Goal: Task Accomplishment & Management: Manage account settings

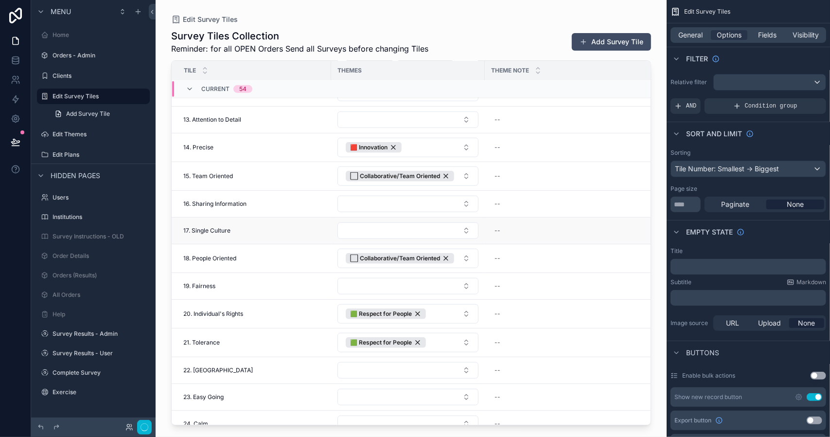
scroll to position [500, 0]
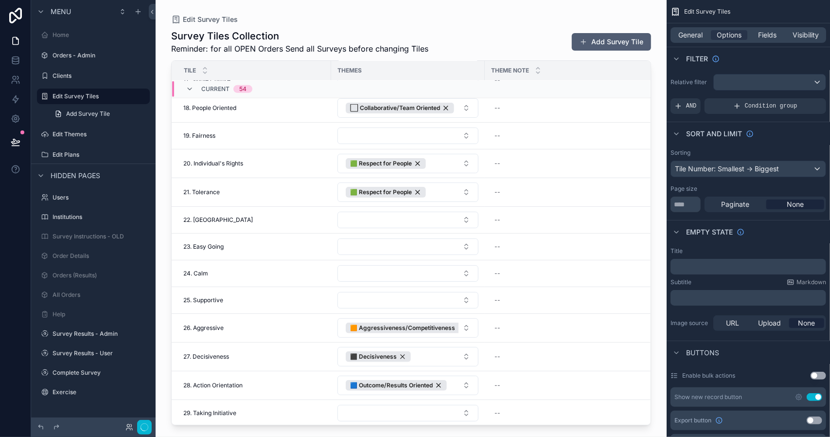
click at [612, 42] on button "Add Survey Tile" at bounding box center [611, 42] width 79 height 18
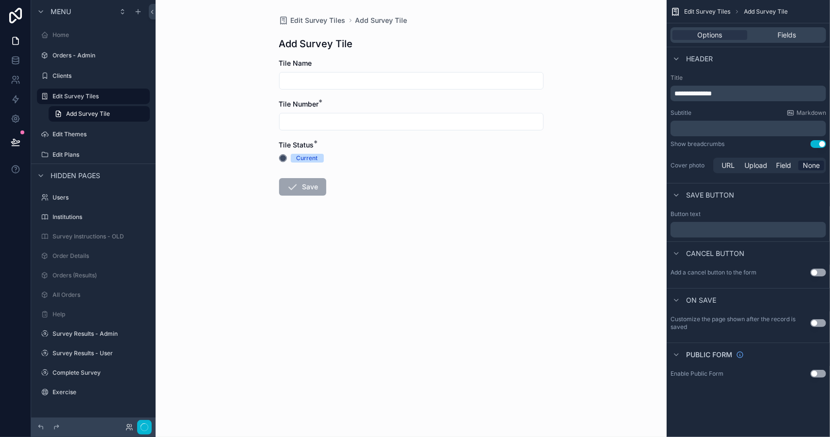
click at [321, 79] on input "scrollable content" at bounding box center [412, 81] width 264 height 14
type input "*******"
click at [310, 122] on input "scrollable content" at bounding box center [412, 122] width 264 height 14
type input "*"
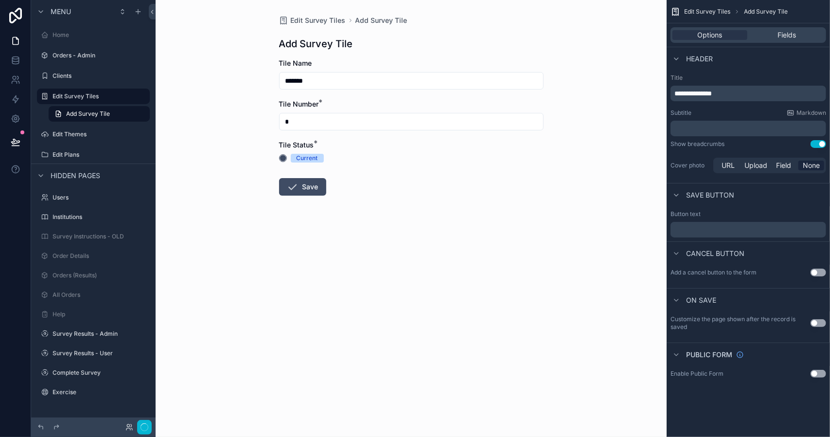
drag, startPoint x: 321, startPoint y: 80, endPoint x: 276, endPoint y: 81, distance: 44.8
click at [276, 81] on div "Edit Survey Tiles Add Survey Tile Add Survey Tile Tile Name ******* Tile Number…" at bounding box center [411, 129] width 280 height 258
click at [247, 90] on div "Edit Survey Tiles Add Survey Tile Add Survey Tile Tile Name Tile Number * * Til…" at bounding box center [411, 218] width 511 height 437
click at [97, 98] on label "Edit Survey Tiles" at bounding box center [92, 96] width 78 height 8
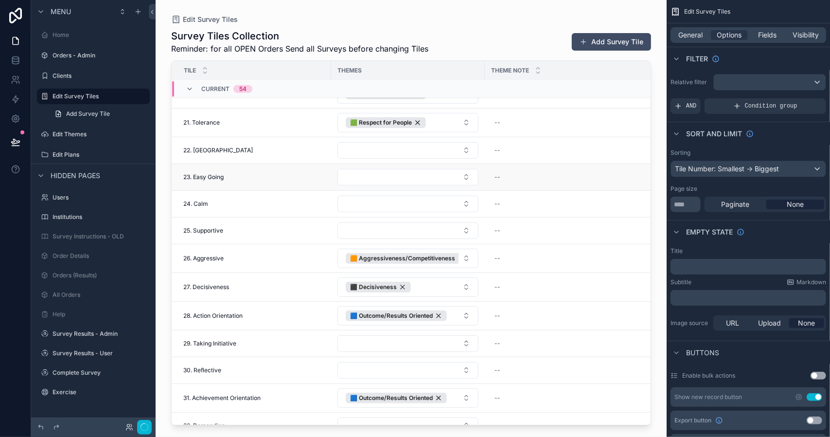
scroll to position [548, 0]
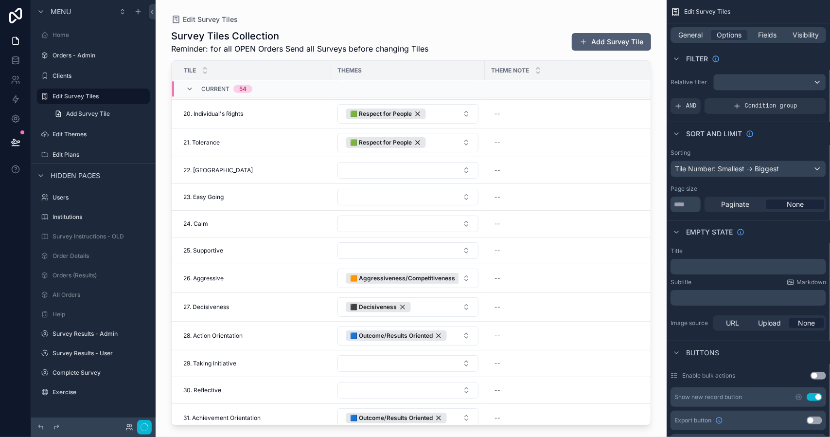
click at [599, 43] on button "Add Survey Tile" at bounding box center [611, 42] width 79 height 18
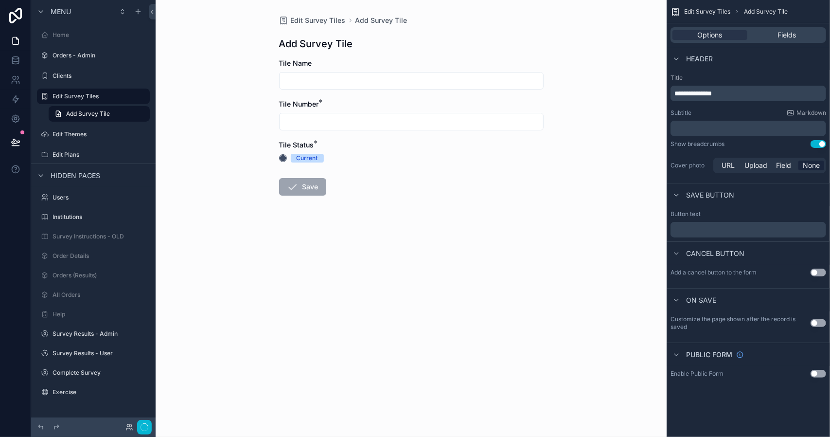
click at [318, 84] on input "scrollable content" at bounding box center [412, 81] width 264 height 14
type input "*******"
click at [300, 124] on input "scrollable content" at bounding box center [412, 122] width 264 height 14
type input "**"
click at [308, 188] on button "Save" at bounding box center [302, 187] width 47 height 18
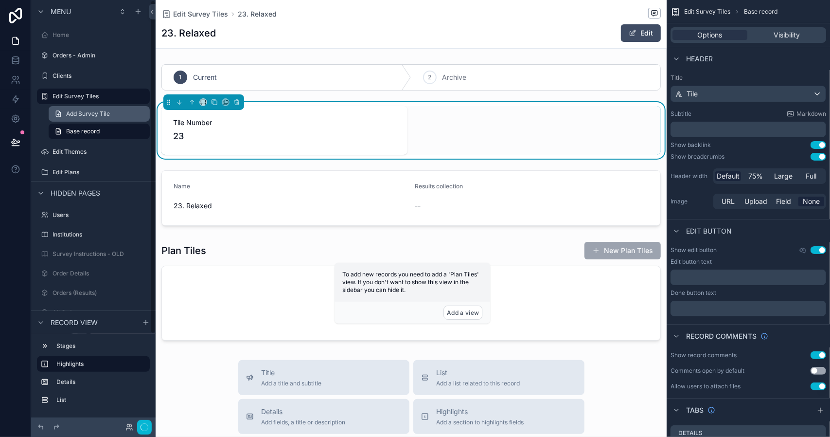
click at [104, 115] on span "Add Survey Tile" at bounding box center [88, 114] width 44 height 8
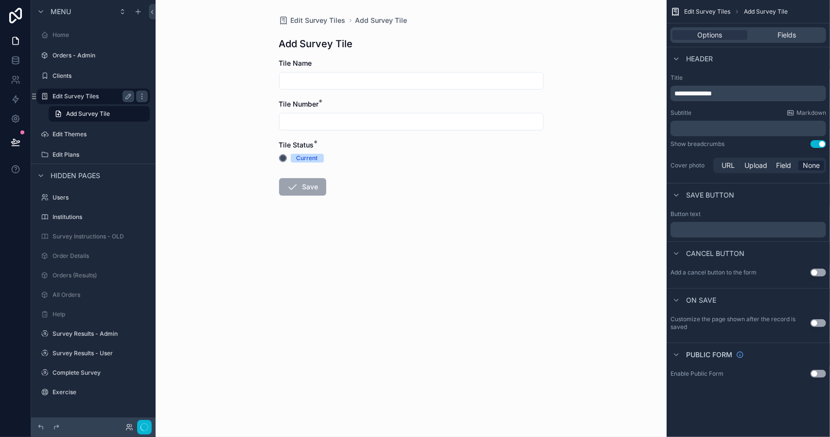
click at [101, 101] on div "Edit Survey Tiles" at bounding box center [94, 96] width 82 height 12
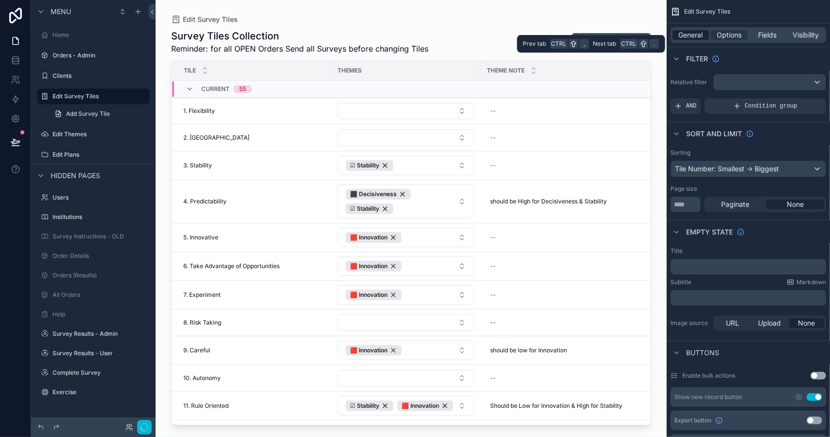
click at [691, 35] on span "General" at bounding box center [691, 35] width 24 height 10
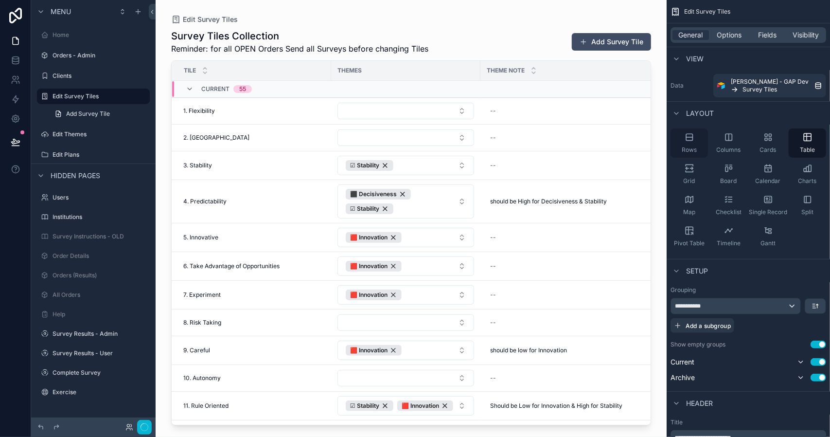
click at [692, 140] on icon "scrollable content" at bounding box center [689, 137] width 6 height 6
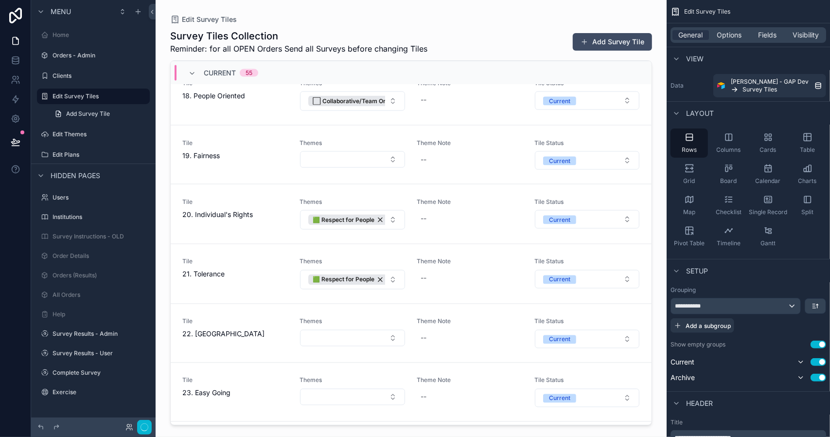
scroll to position [1191, 0]
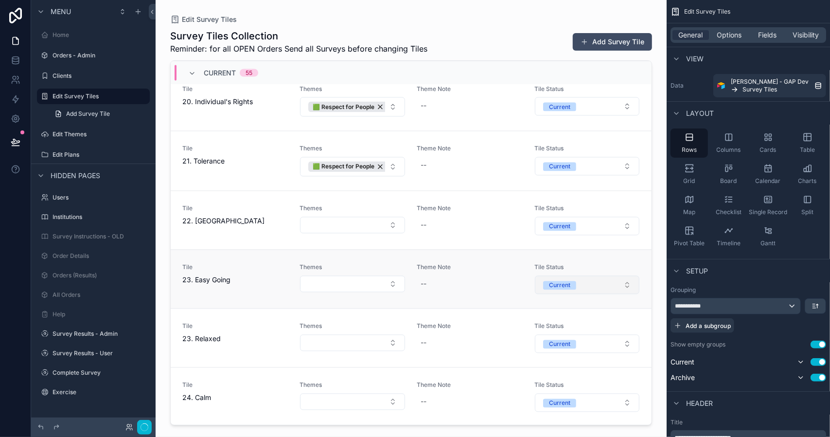
click at [621, 276] on button "Current" at bounding box center [587, 285] width 105 height 18
click at [550, 339] on div "Archive" at bounding box center [542, 340] width 21 height 9
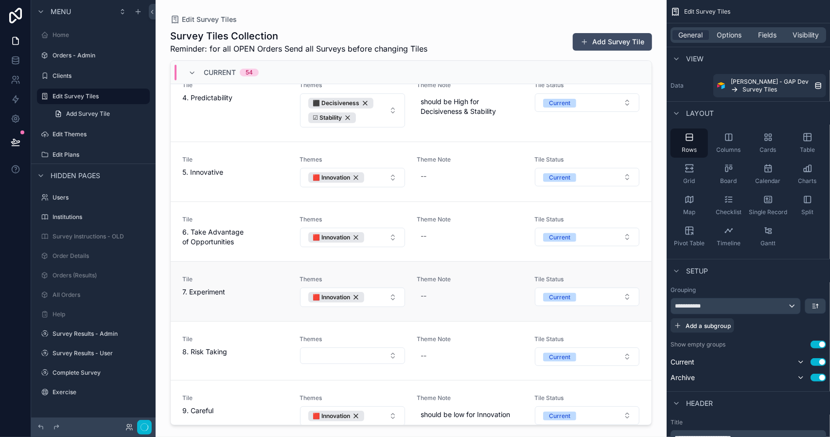
scroll to position [243, 0]
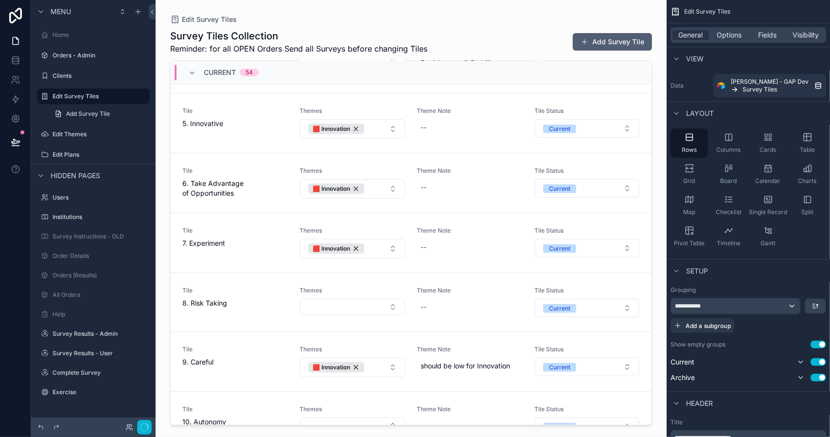
click at [604, 41] on button "Add Survey Tile" at bounding box center [612, 42] width 79 height 18
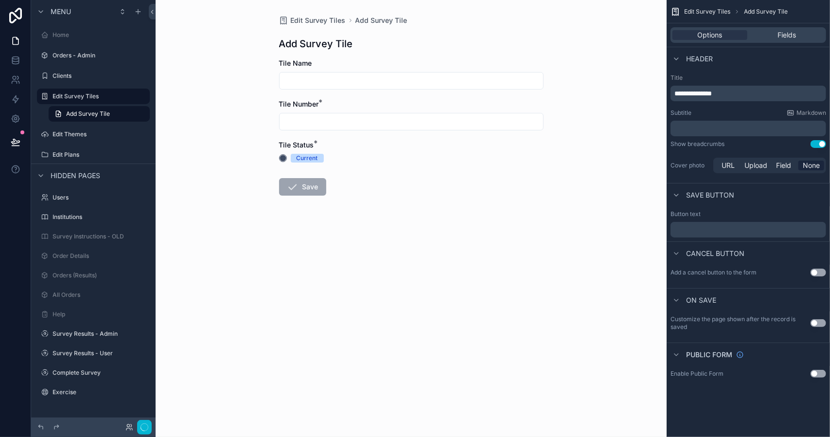
click at [332, 81] on input "scrollable content" at bounding box center [412, 81] width 264 height 14
type input "**********"
click at [322, 124] on input "scrollable content" at bounding box center [412, 122] width 264 height 14
type input "*"
click at [306, 187] on button "Save" at bounding box center [302, 187] width 47 height 18
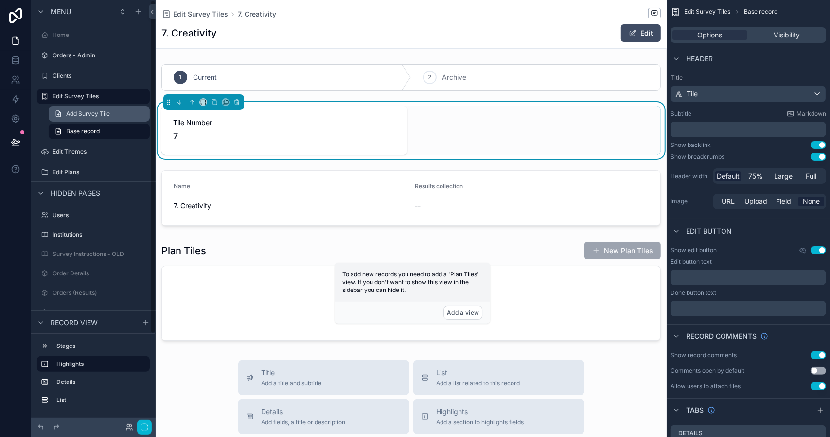
click at [98, 114] on span "Add Survey Tile" at bounding box center [88, 114] width 44 height 8
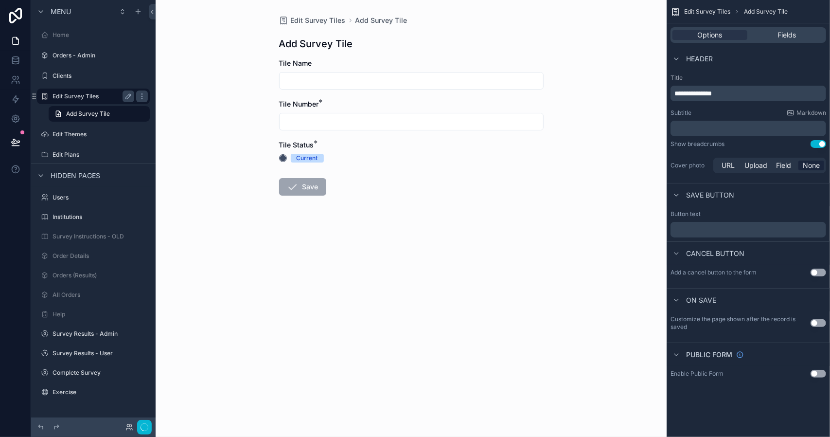
click at [73, 94] on label "Edit Survey Tiles" at bounding box center [92, 96] width 78 height 8
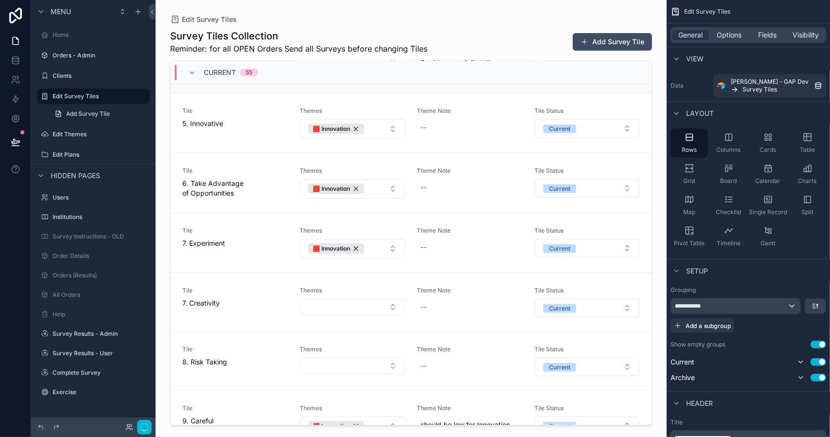
scroll to position [292, 0]
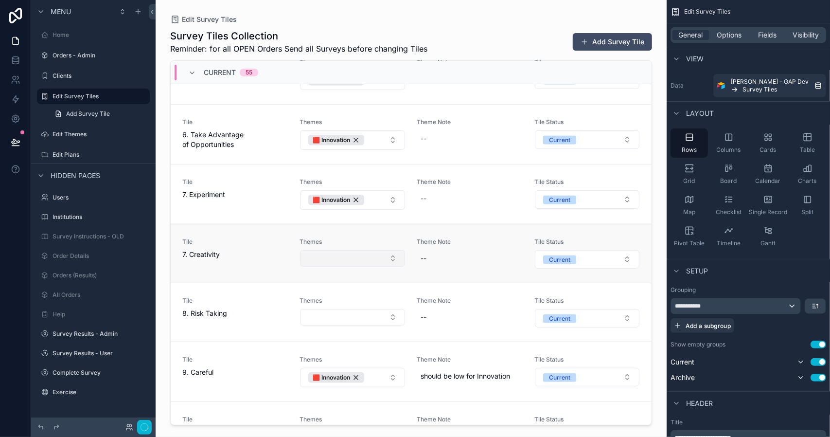
click at [388, 254] on button "Select Button" at bounding box center [352, 258] width 105 height 17
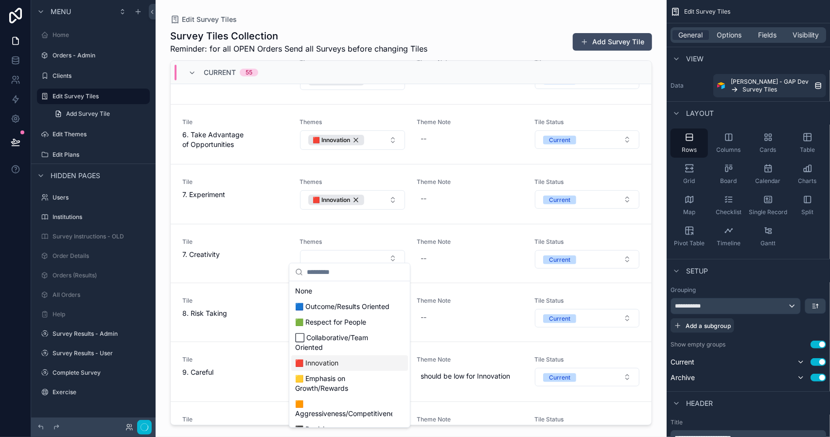
click at [345, 369] on div "🟥 Innovation" at bounding box center [349, 363] width 117 height 16
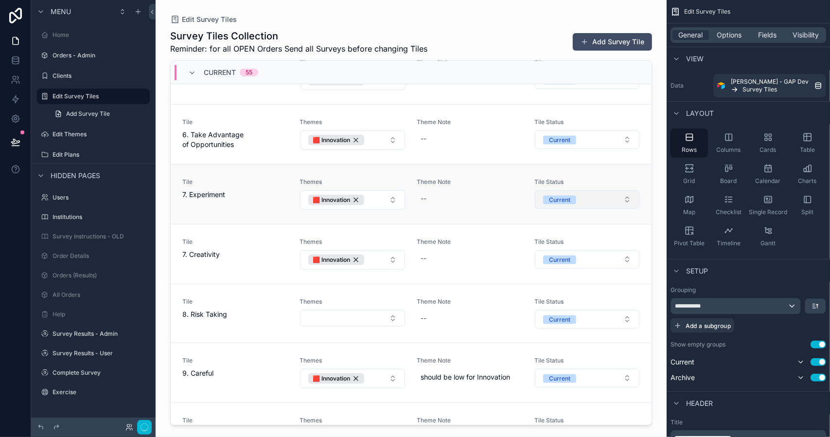
click at [619, 196] on button "Current" at bounding box center [587, 199] width 105 height 18
click at [541, 264] on div "Archive" at bounding box center [542, 262] width 21 height 9
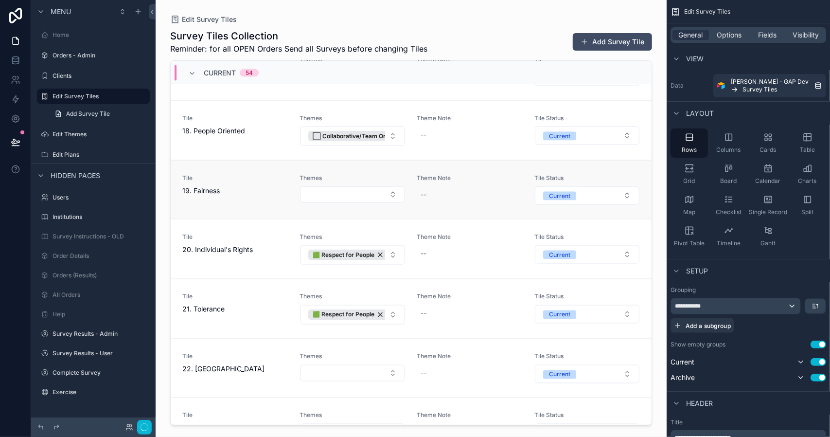
scroll to position [1094, 0]
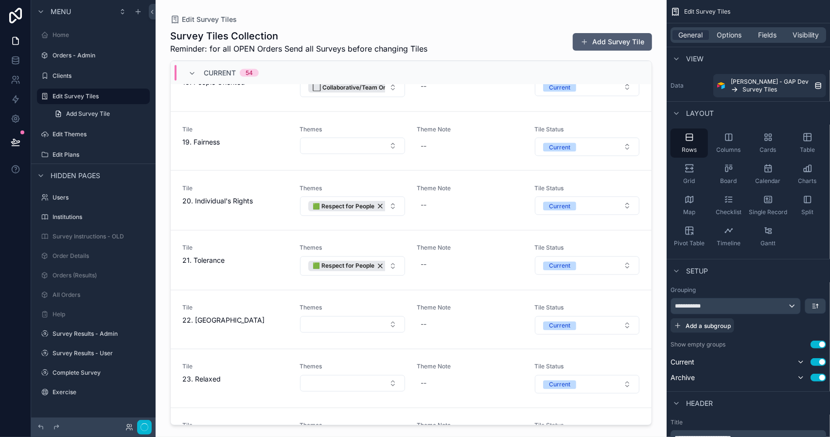
click at [608, 40] on button "Add Survey Tile" at bounding box center [612, 42] width 79 height 18
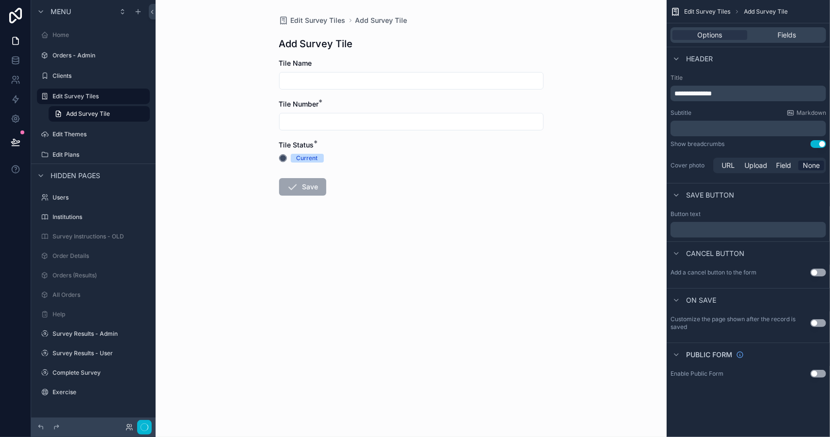
click at [333, 80] on input "scrollable content" at bounding box center [412, 81] width 264 height 14
type input "**********"
click at [319, 123] on input "scrollable content" at bounding box center [412, 122] width 264 height 14
type input "**"
click at [260, 88] on div "**********" at bounding box center [411, 218] width 511 height 437
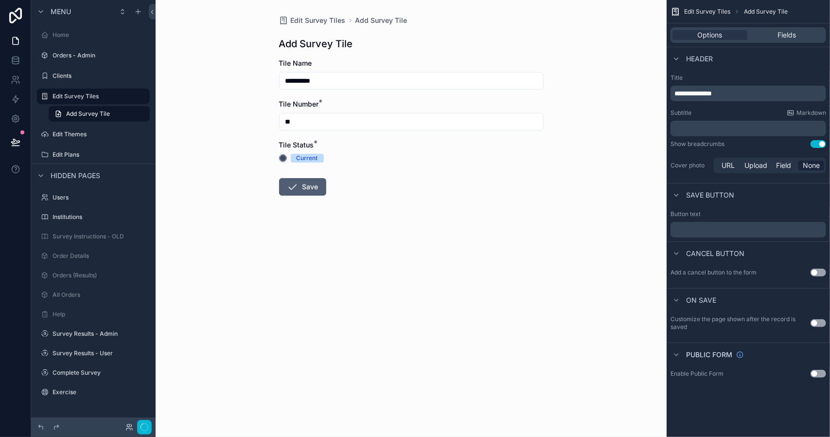
click at [306, 185] on button "Save" at bounding box center [302, 187] width 47 height 18
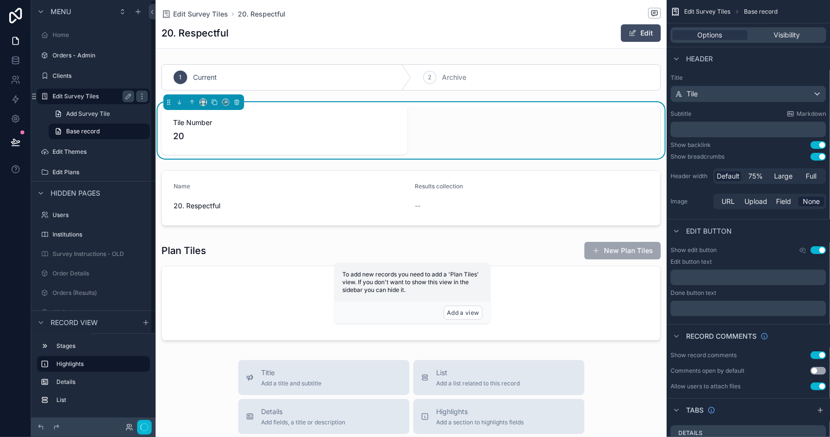
click at [78, 92] on div "Edit Survey Tiles" at bounding box center [94, 96] width 82 height 12
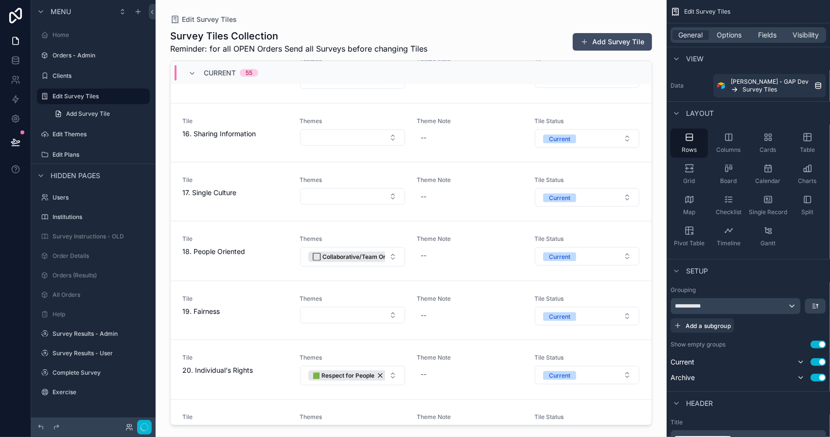
scroll to position [1094, 0]
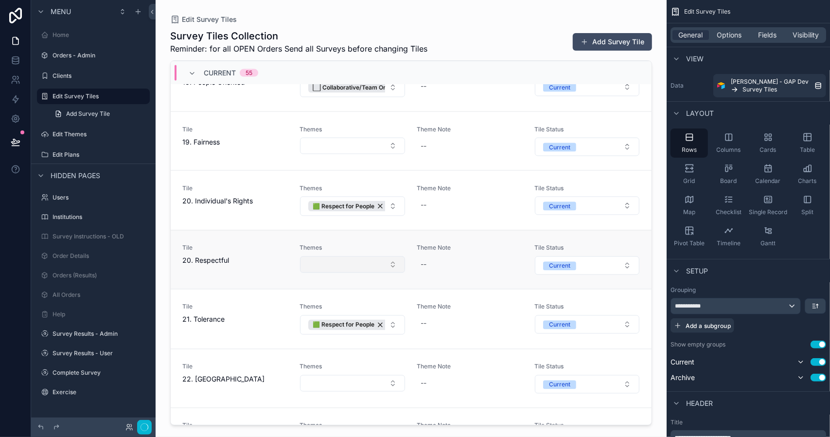
click at [389, 256] on button "Select Button" at bounding box center [352, 264] width 105 height 17
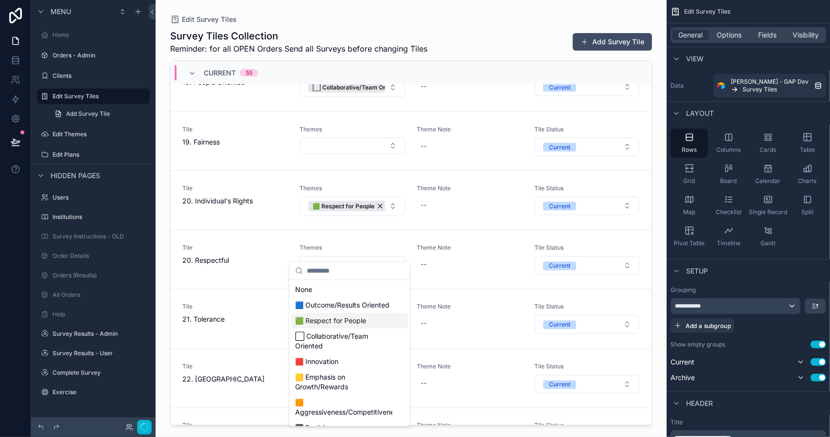
click at [355, 325] on span "🟩 Respect for People" at bounding box center [330, 321] width 71 height 10
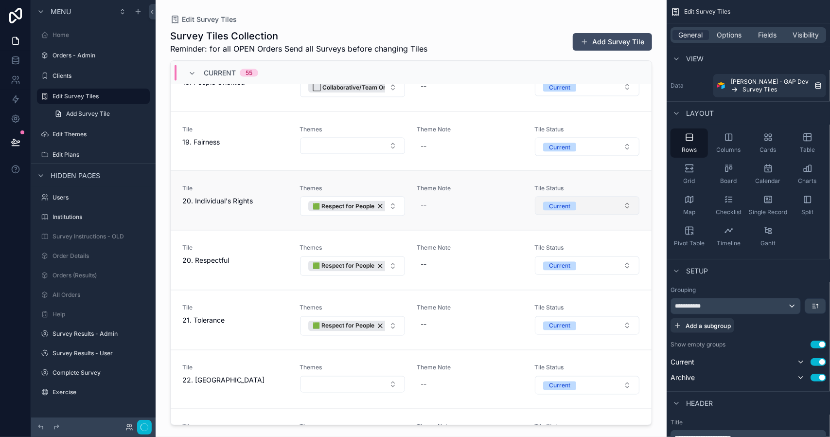
click at [621, 197] on button "Current" at bounding box center [587, 206] width 105 height 18
click at [619, 197] on button "Current" at bounding box center [587, 206] width 105 height 18
click at [544, 261] on div "Archive" at bounding box center [542, 261] width 21 height 9
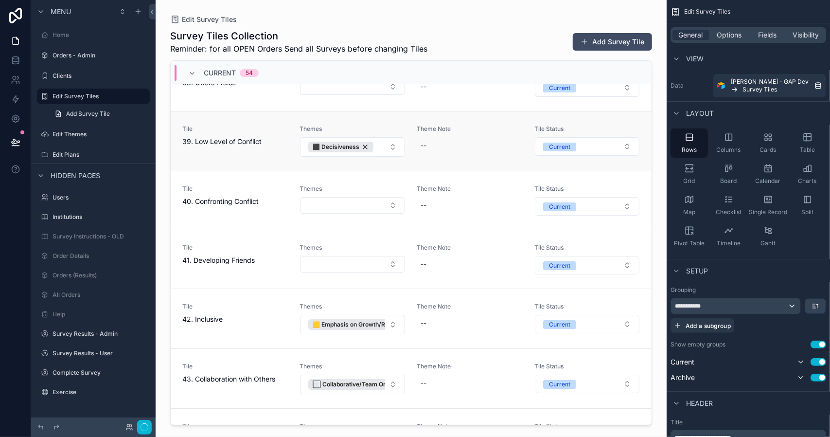
scroll to position [2314, 0]
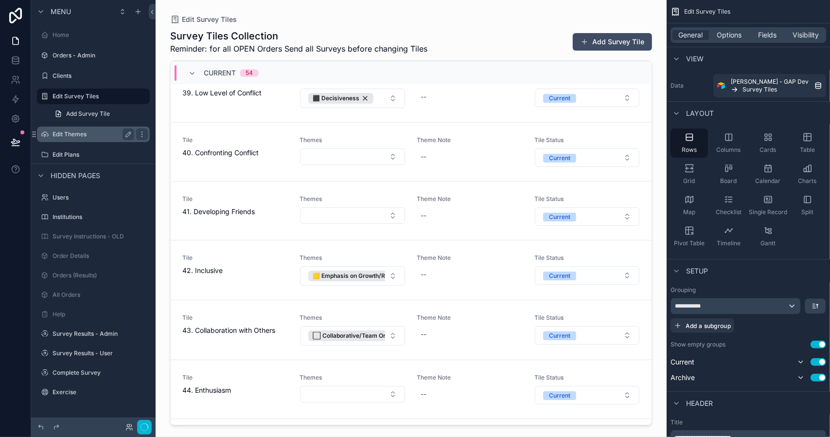
click at [77, 135] on label "Edit Themes" at bounding box center [92, 134] width 78 height 8
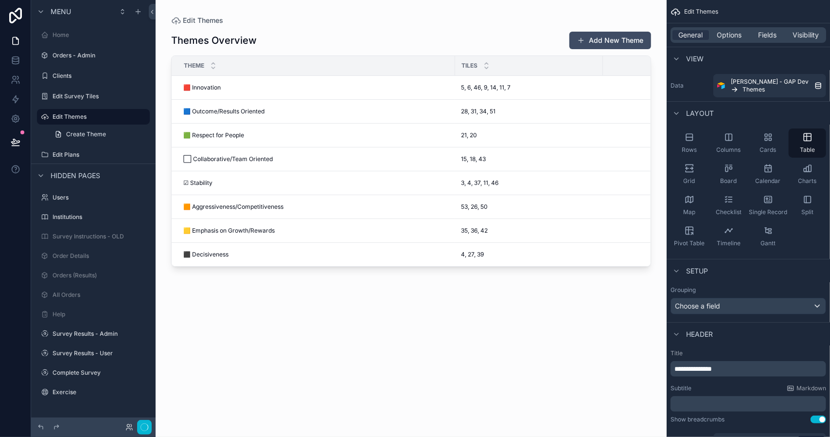
click at [214, 88] on div "scrollable content" at bounding box center [411, 212] width 511 height 425
click at [222, 90] on div "🟥 Innovation 🟥 Innovation" at bounding box center [316, 88] width 266 height 8
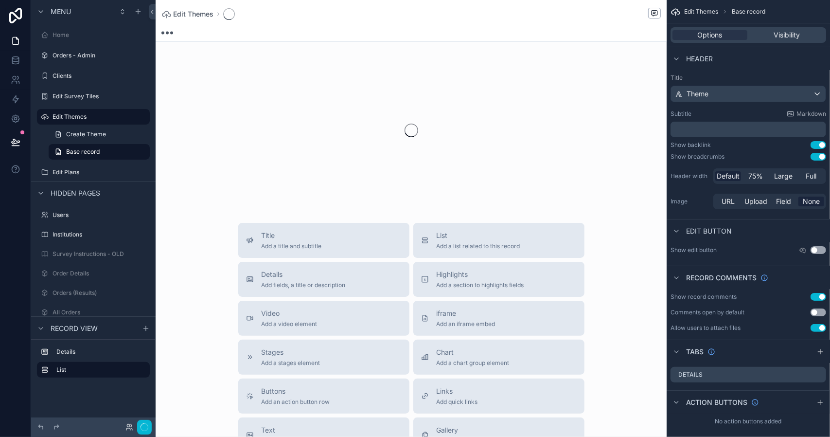
click at [222, 90] on div "scrollable content" at bounding box center [411, 131] width 511 height 154
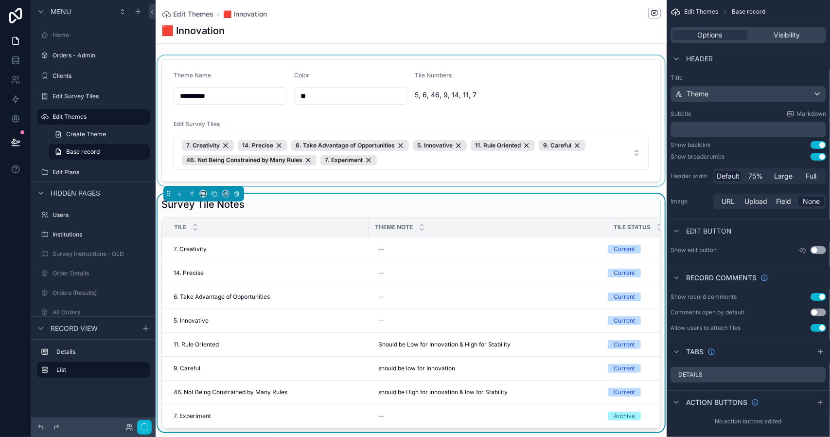
click at [219, 96] on div "scrollable content" at bounding box center [411, 120] width 511 height 130
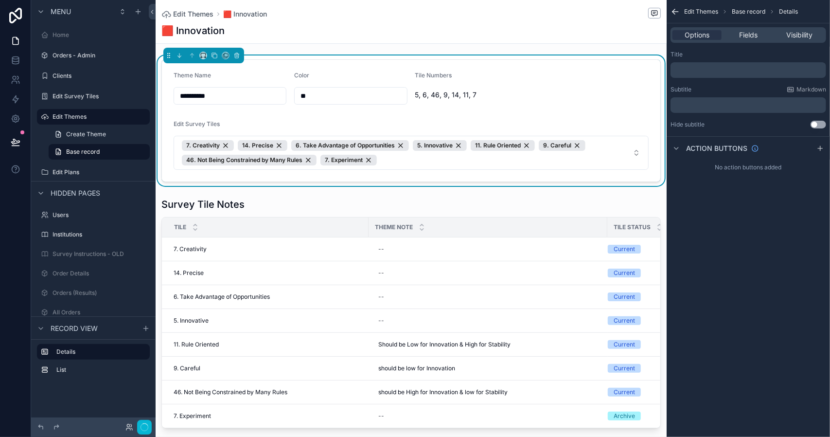
click at [219, 96] on input "**********" at bounding box center [230, 96] width 112 height 14
type input "**********"
click at [543, 84] on div "Tile Numbers 5, 6, 46, 9, 14, 11, 7" at bounding box center [532, 88] width 234 height 33
click at [375, 24] on div "🟥 Innovation/Creativity" at bounding box center [412, 31] width 500 height 14
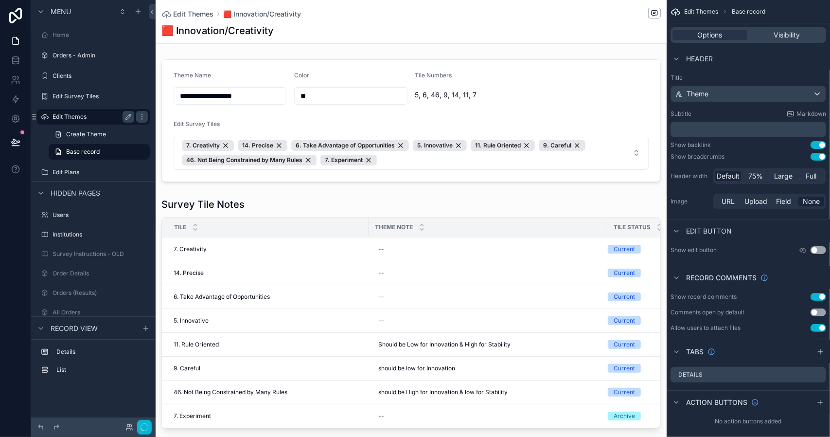
click at [80, 115] on label "Edit Themes" at bounding box center [92, 117] width 78 height 8
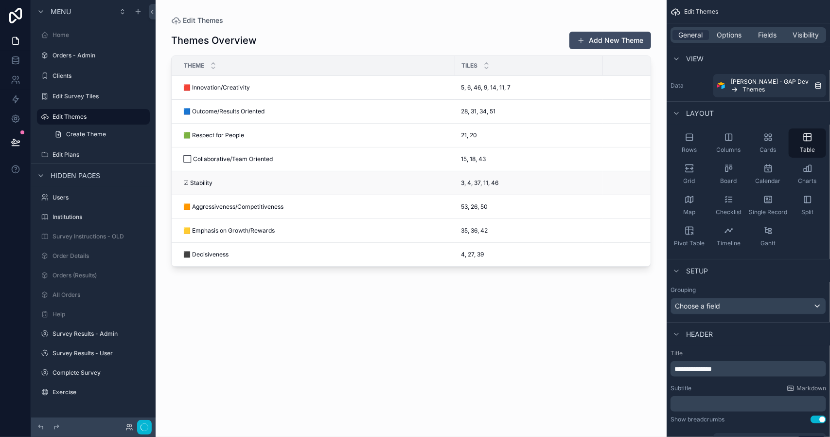
click at [233, 182] on div "☑ Stability ☑ Stability" at bounding box center [316, 183] width 266 height 8
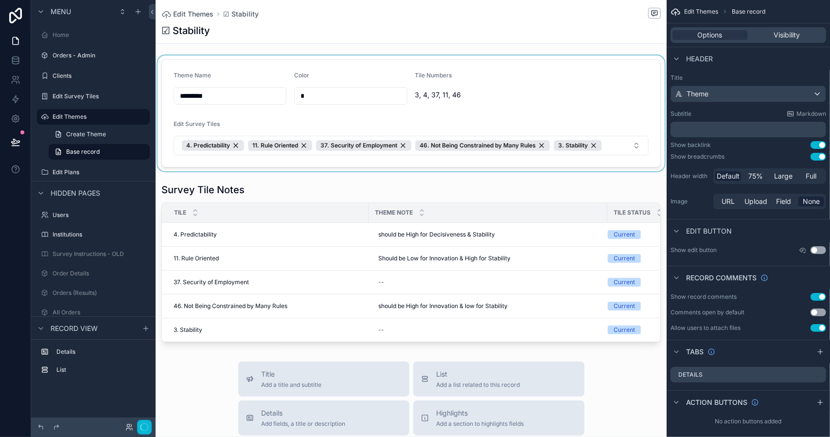
click at [254, 98] on div "scrollable content" at bounding box center [411, 113] width 511 height 116
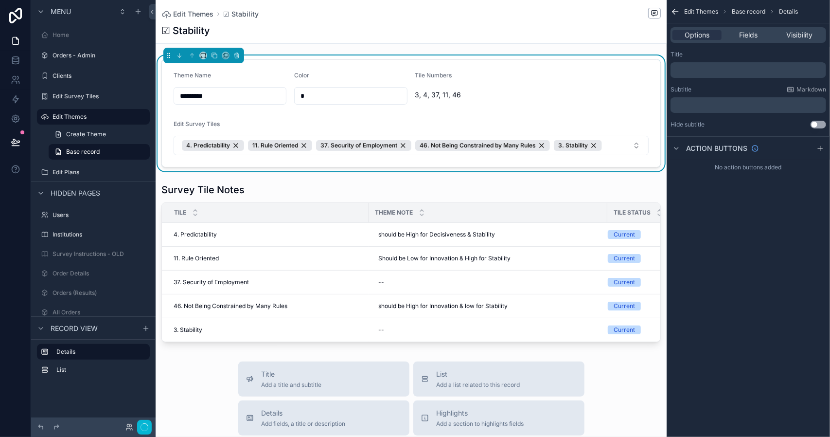
click at [254, 98] on input "*********" at bounding box center [230, 96] width 112 height 14
click at [254, 97] on input "*********" at bounding box center [230, 96] width 112 height 14
type input "**********"
click at [536, 72] on div "Tile Numbers" at bounding box center [532, 78] width 234 height 12
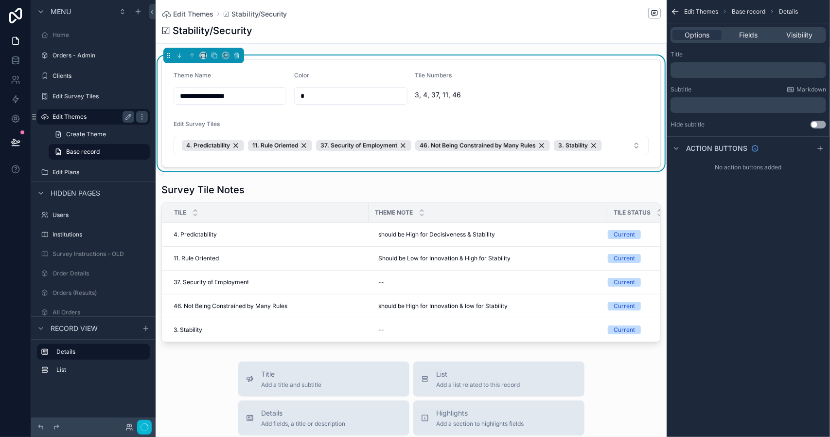
click at [88, 112] on div "Edit Themes" at bounding box center [94, 117] width 82 height 12
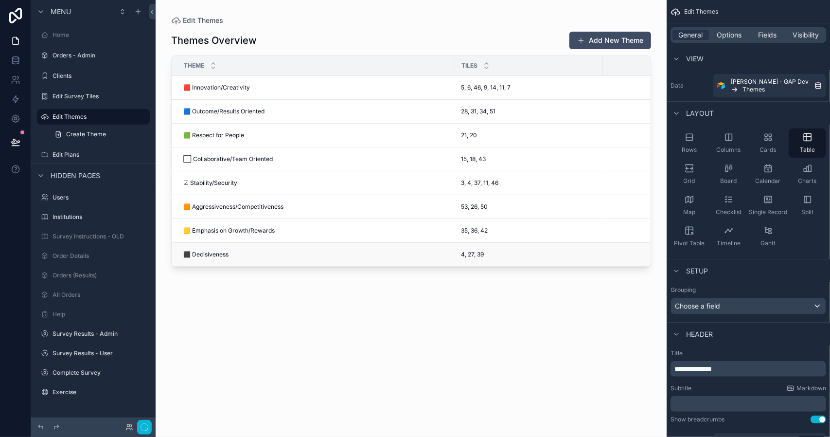
click at [265, 254] on div "⬛ Decisiveness ⬛ Decisiveness" at bounding box center [316, 255] width 266 height 8
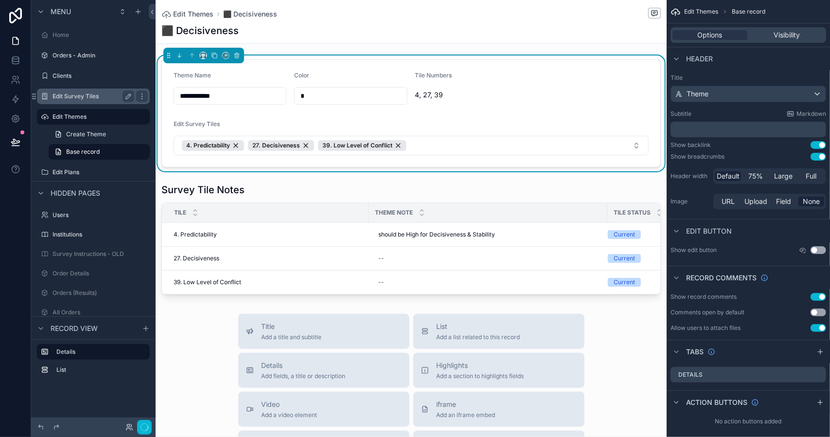
click at [91, 97] on label "Edit Survey Tiles" at bounding box center [92, 96] width 78 height 8
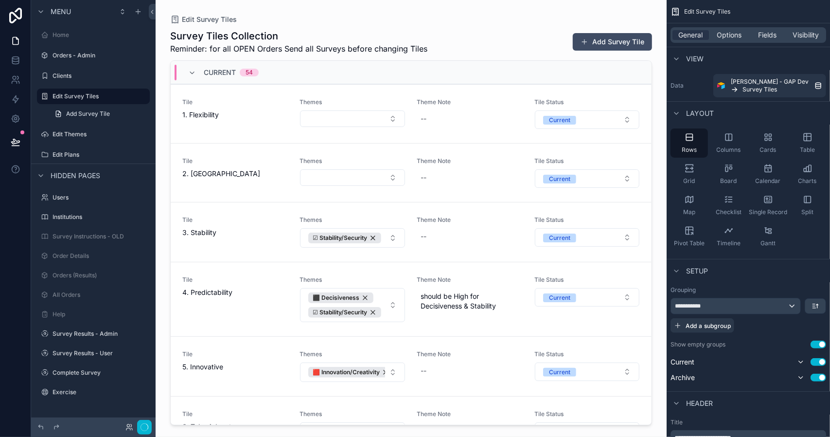
click at [234, 119] on div "scrollable content" at bounding box center [411, 212] width 498 height 425
click at [234, 119] on span "1. Flexibility" at bounding box center [235, 115] width 106 height 10
click at [198, 115] on span "1. Flexibility" at bounding box center [235, 115] width 106 height 10
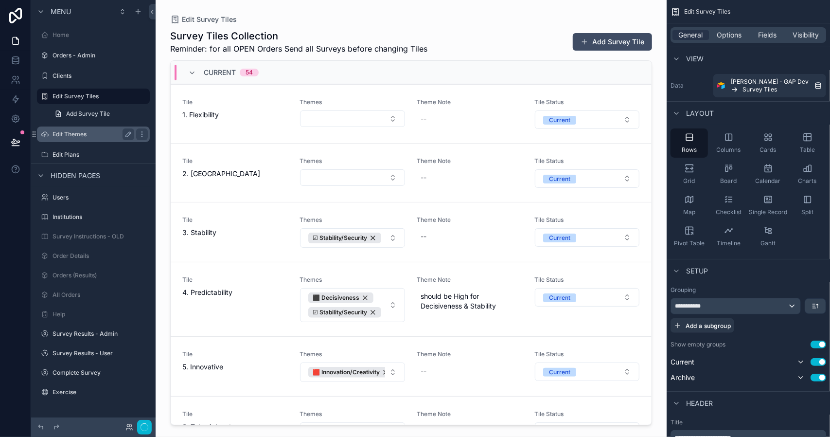
click at [104, 134] on label "Edit Themes" at bounding box center [92, 134] width 78 height 8
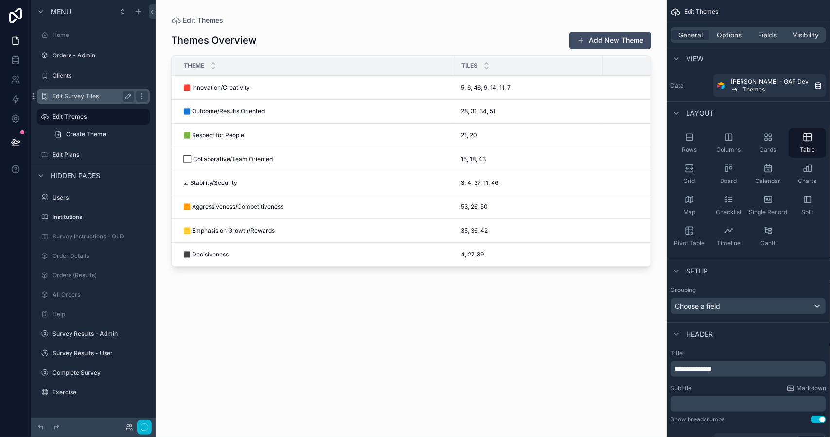
click at [104, 98] on label "Edit Survey Tiles" at bounding box center [92, 96] width 78 height 8
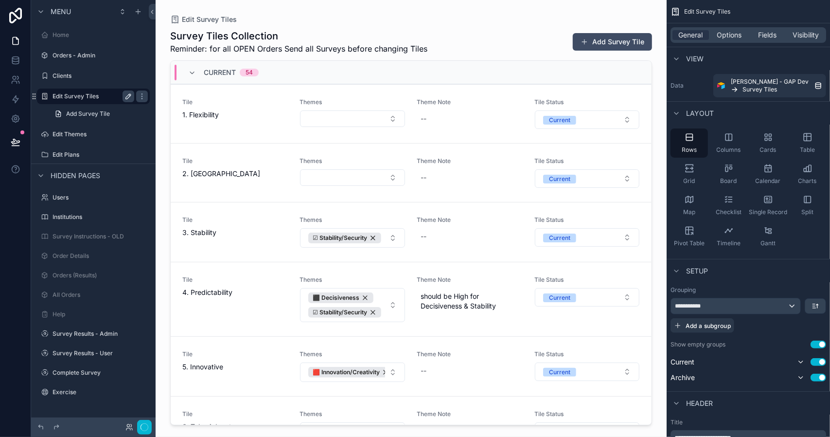
click at [126, 97] on icon "scrollable content" at bounding box center [128, 96] width 5 height 5
click at [119, 78] on label "Clients" at bounding box center [92, 76] width 78 height 8
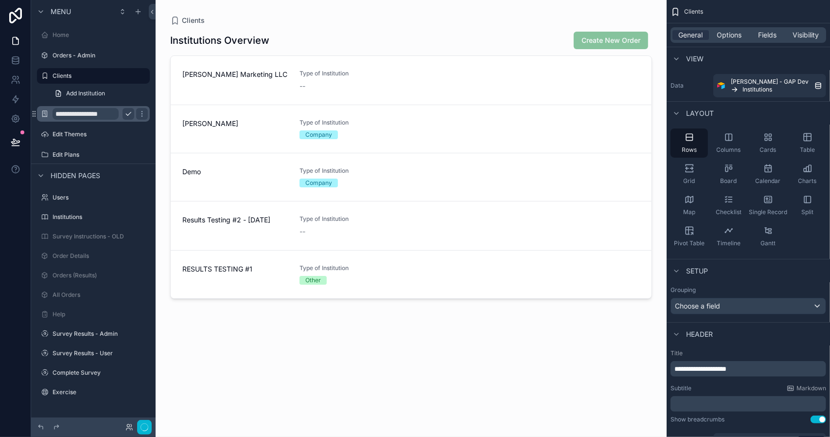
click at [102, 113] on input "**********" at bounding box center [86, 114] width 66 height 12
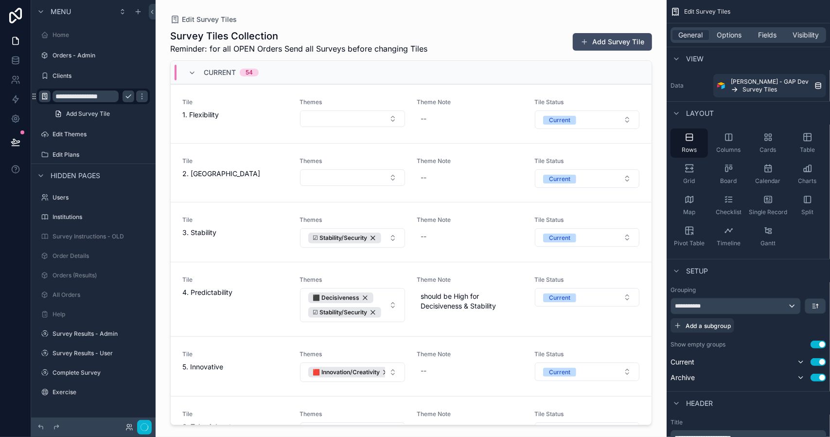
click at [45, 95] on icon "scrollable content" at bounding box center [45, 96] width 8 height 8
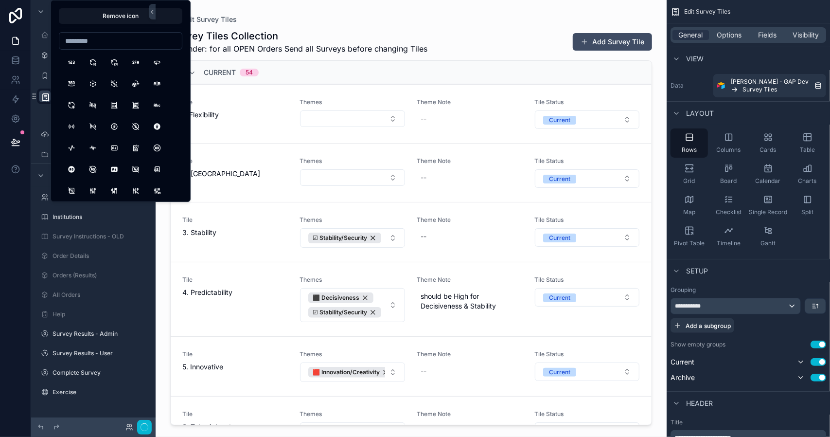
click at [226, 7] on div "Edit Survey Tiles Survey Tiles Collection Reminder: for all OPEN Orders Send al…" at bounding box center [411, 212] width 498 height 425
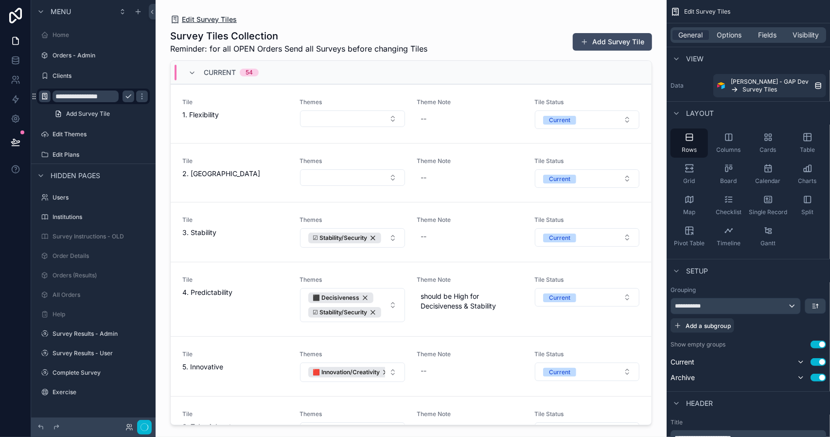
click at [222, 16] on span "Edit Survey Tiles" at bounding box center [209, 20] width 55 height 10
click at [246, 120] on div "Tile 1. Flexibility" at bounding box center [235, 113] width 106 height 31
click at [244, 161] on span "Tile" at bounding box center [235, 161] width 106 height 8
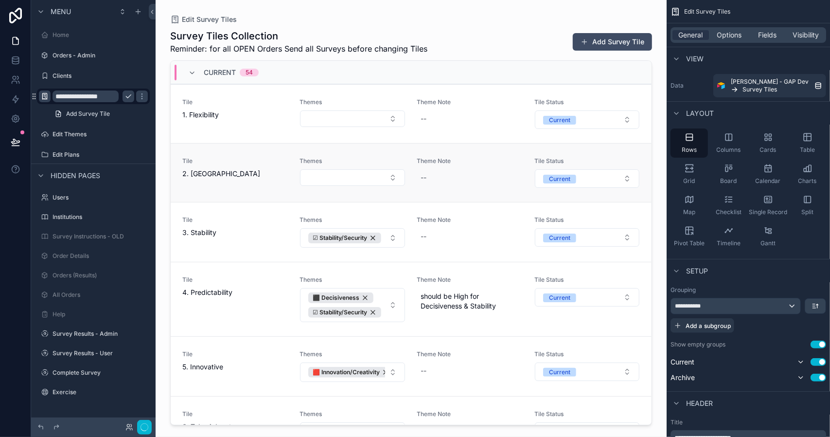
click at [244, 162] on span "Tile" at bounding box center [235, 161] width 106 height 8
click at [197, 172] on span "2. [GEOGRAPHIC_DATA]" at bounding box center [235, 174] width 106 height 10
click at [232, 171] on span "2. [GEOGRAPHIC_DATA]" at bounding box center [235, 174] width 106 height 10
click at [688, 177] on div "Grid" at bounding box center [689, 174] width 37 height 29
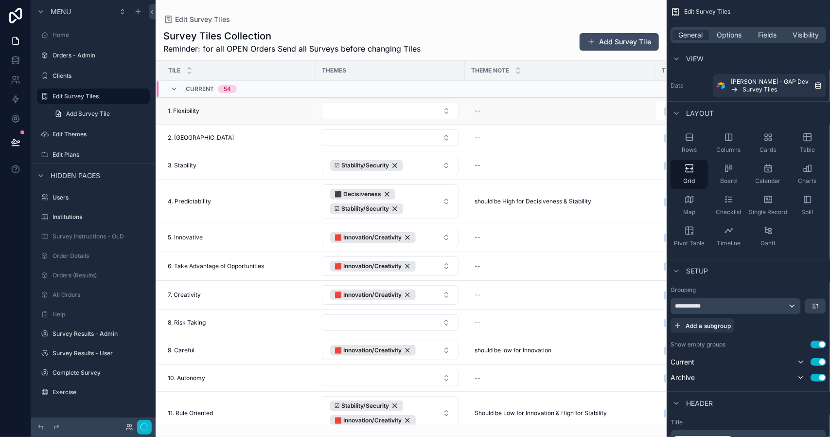
click at [217, 108] on div "1. Flexibility 1. Flexibility" at bounding box center [239, 111] width 142 height 8
click at [191, 110] on span "1. Flexibility" at bounding box center [184, 111] width 32 height 8
click at [768, 33] on span "Fields" at bounding box center [768, 35] width 18 height 10
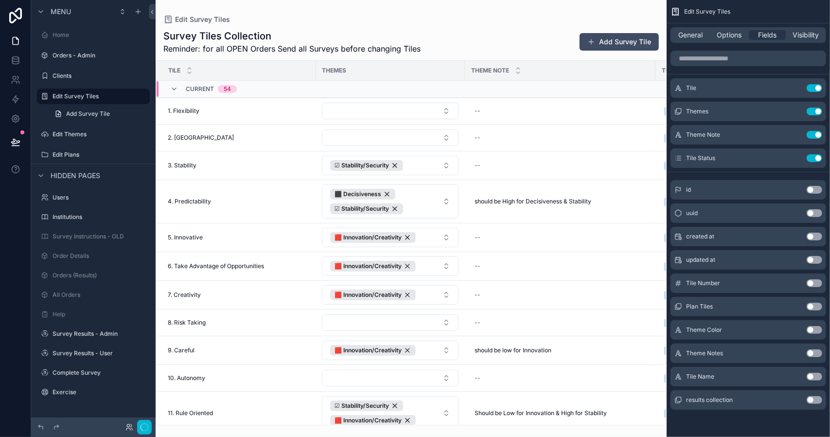
click at [812, 378] on button "Use setting" at bounding box center [815, 377] width 16 height 8
click at [192, 112] on span "1. Flexibility" at bounding box center [184, 111] width 32 height 8
click at [818, 182] on button "Use setting" at bounding box center [815, 182] width 16 height 8
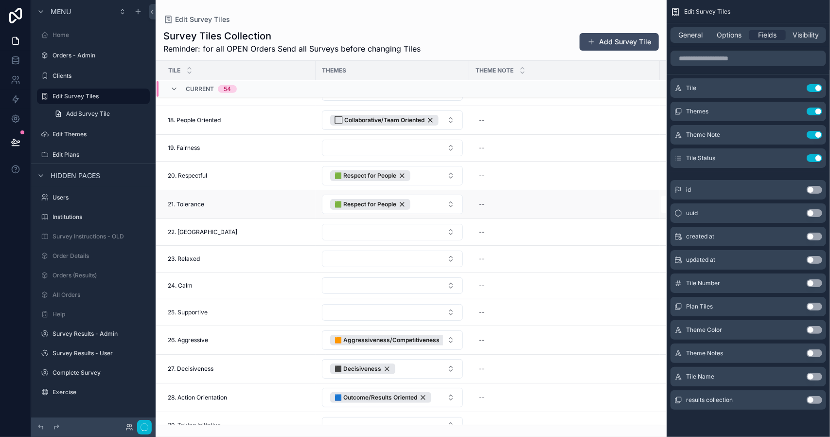
scroll to position [695, 0]
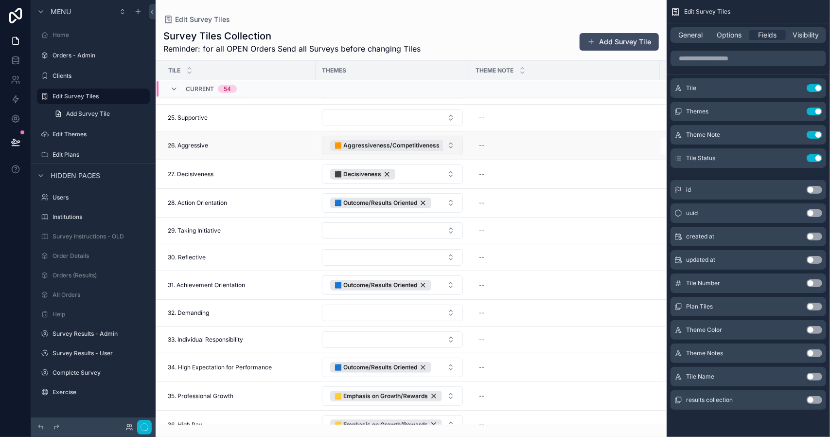
click at [451, 142] on button "🟧 Aggressiveness/Competitiveness" at bounding box center [392, 145] width 141 height 19
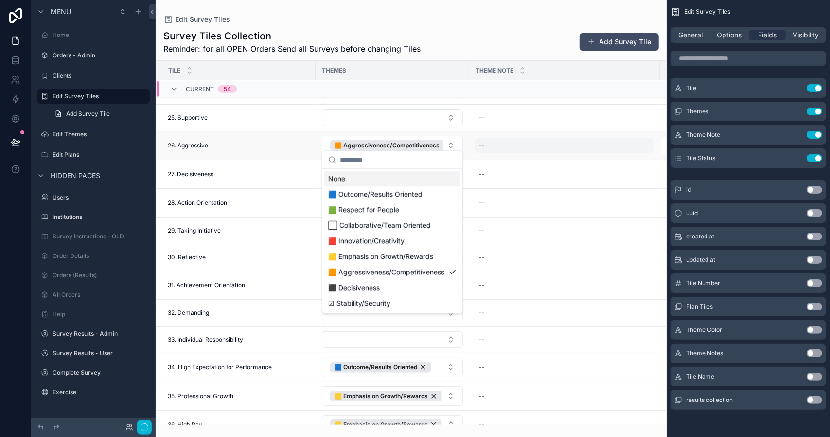
click at [510, 144] on div "--" at bounding box center [564, 146] width 179 height 16
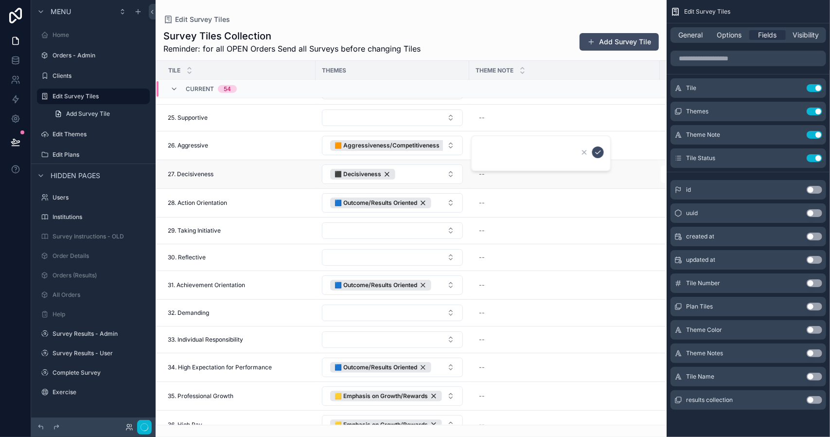
click at [284, 171] on div "27. Decisiveness 27. Decisiveness" at bounding box center [239, 174] width 142 height 8
click at [247, 142] on div "26. Aggressive 26. Aggressive" at bounding box center [239, 146] width 142 height 8
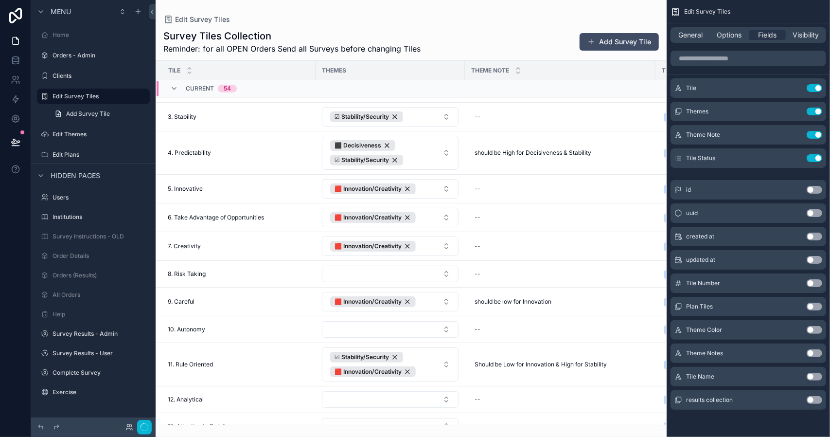
scroll to position [0, 0]
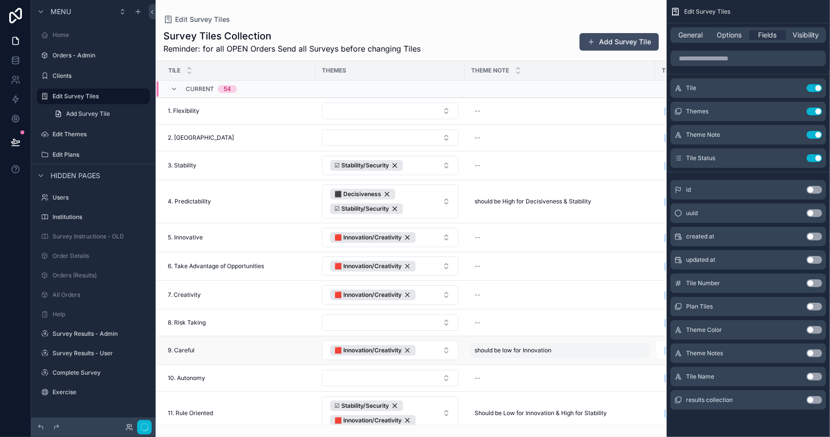
click at [512, 346] on span "should be low for Innovation" at bounding box center [513, 350] width 77 height 8
click at [507, 359] on input "**********" at bounding box center [522, 359] width 92 height 14
type input "**********"
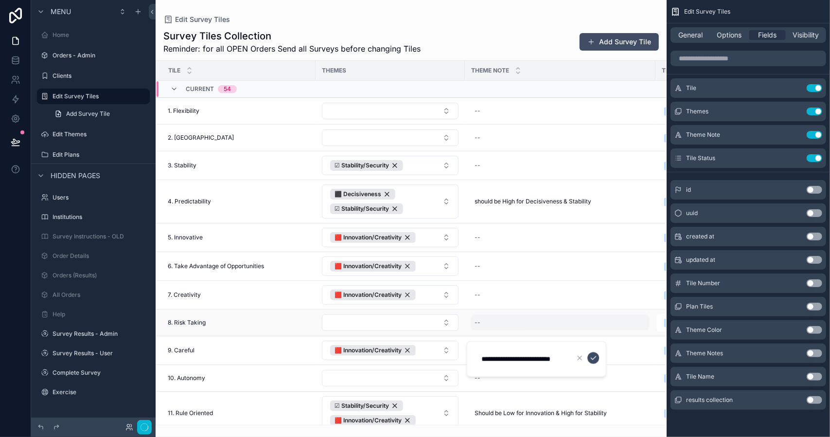
click at [506, 321] on div "--" at bounding box center [560, 323] width 179 height 16
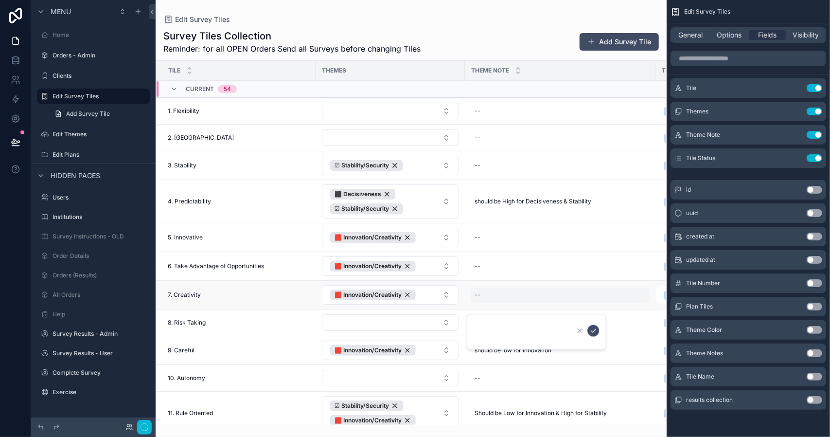
click at [518, 293] on div "--" at bounding box center [560, 295] width 179 height 16
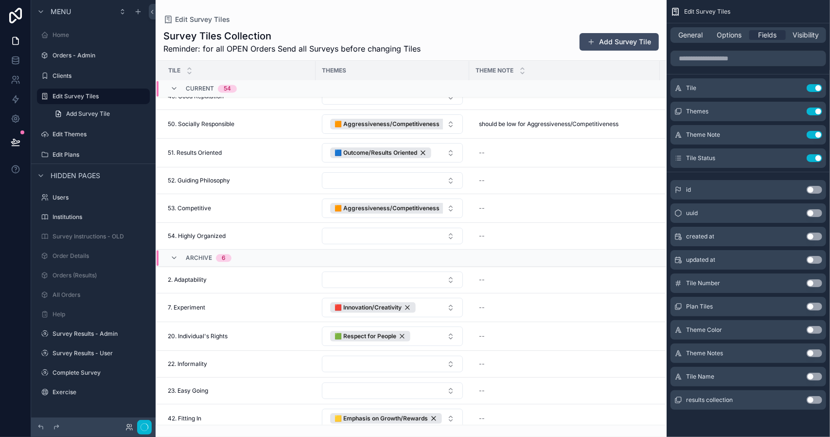
scroll to position [1387, 0]
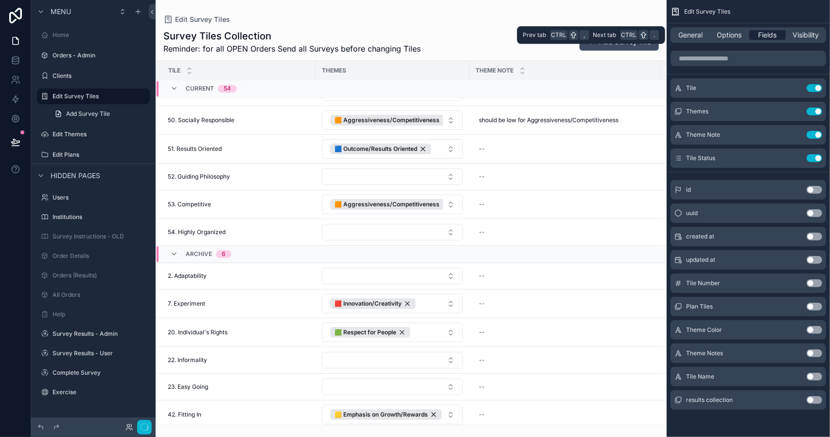
click at [763, 36] on span "Fields" at bounding box center [768, 35] width 18 height 10
click at [730, 33] on span "Options" at bounding box center [729, 35] width 25 height 10
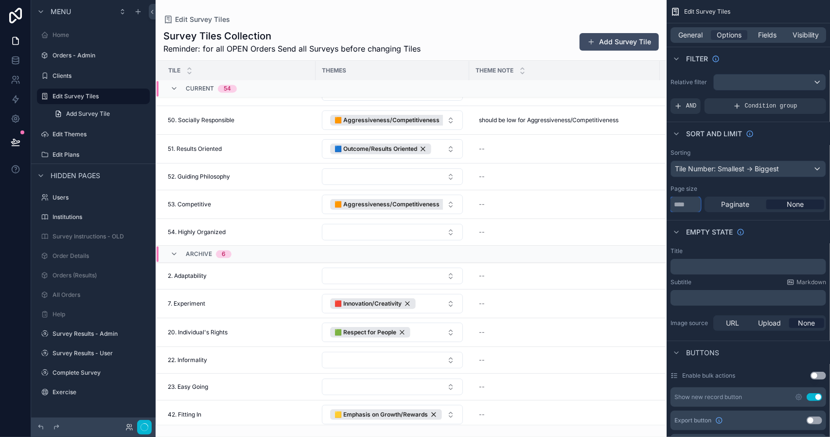
drag, startPoint x: 684, startPoint y: 205, endPoint x: 675, endPoint y: 205, distance: 8.8
click at [675, 205] on input "**" at bounding box center [686, 205] width 30 height 16
click at [685, 204] on input "**" at bounding box center [686, 205] width 30 height 16
drag, startPoint x: 685, startPoint y: 204, endPoint x: 674, endPoint y: 205, distance: 11.2
click at [674, 205] on input "**" at bounding box center [686, 205] width 30 height 16
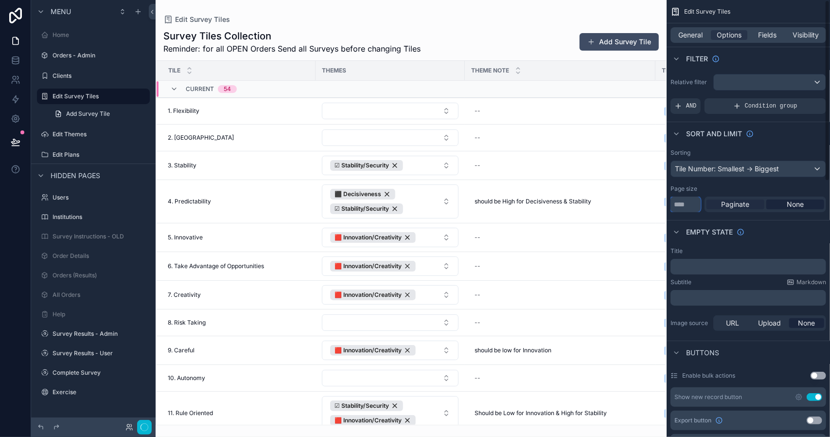
type input "**"
click at [740, 204] on span "Paginate" at bounding box center [736, 204] width 28 height 10
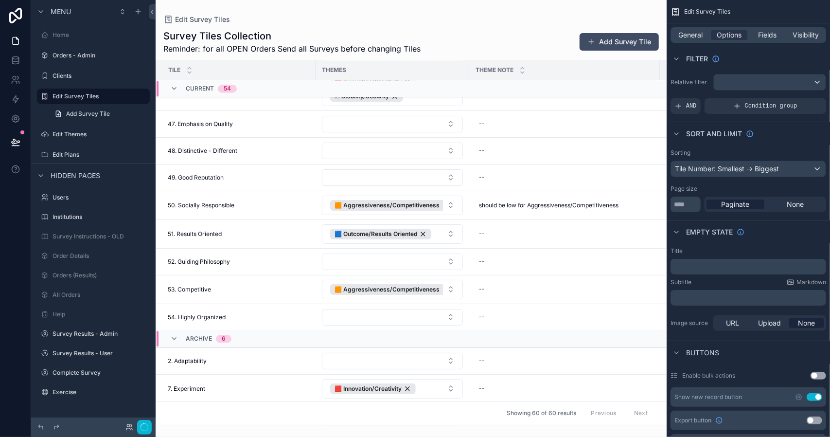
scroll to position [1411, 0]
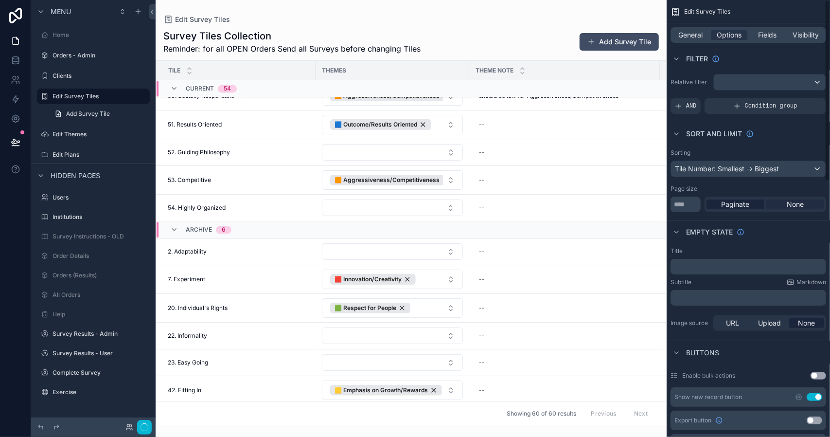
click at [795, 205] on span "None" at bounding box center [795, 204] width 17 height 10
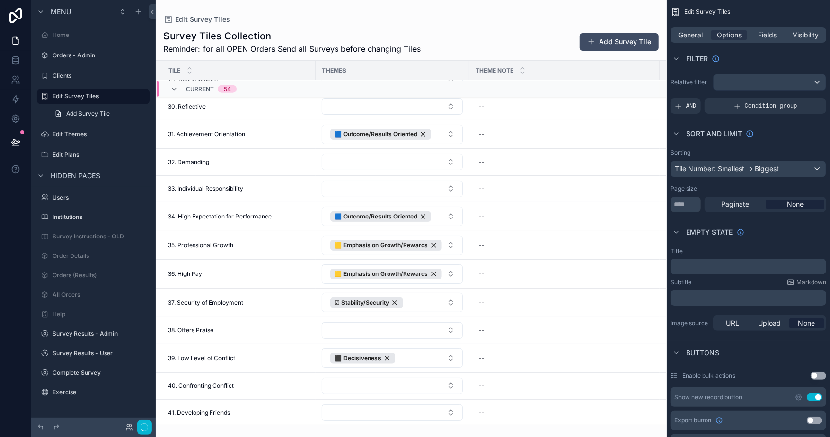
scroll to position [890, 0]
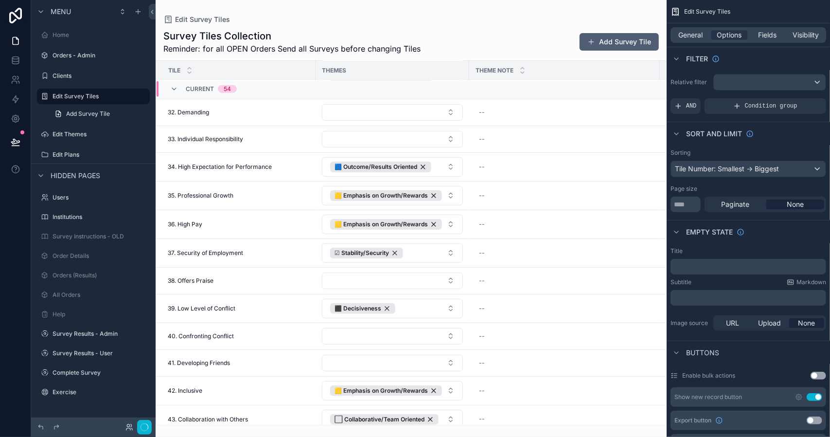
click at [606, 40] on button "Add Survey Tile" at bounding box center [619, 42] width 79 height 18
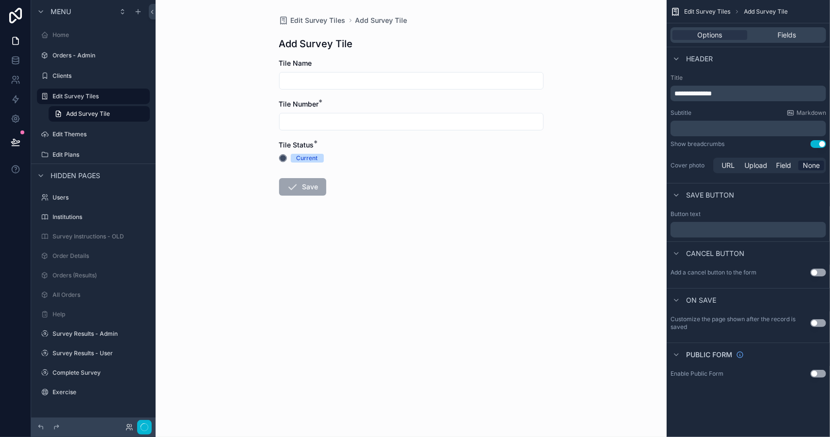
click at [317, 78] on input "scrollable content" at bounding box center [412, 81] width 264 height 14
type input "**********"
click at [318, 120] on input "scrollable content" at bounding box center [412, 122] width 264 height 14
type input "**"
click at [237, 130] on div "**********" at bounding box center [411, 218] width 511 height 437
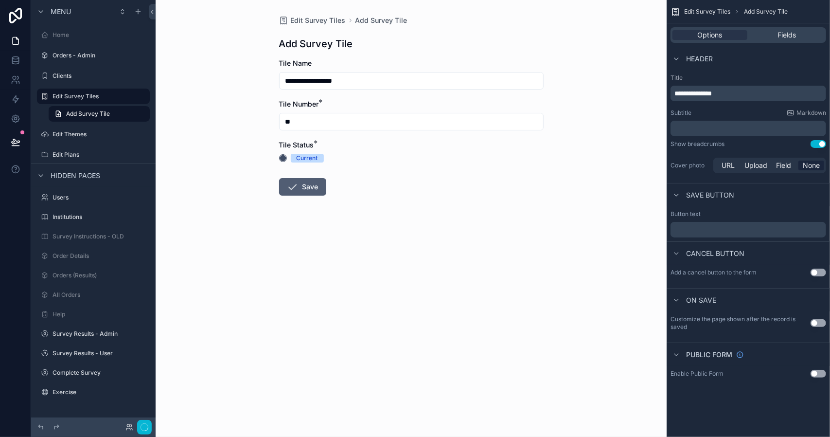
click at [302, 186] on button "Save" at bounding box center [302, 187] width 47 height 18
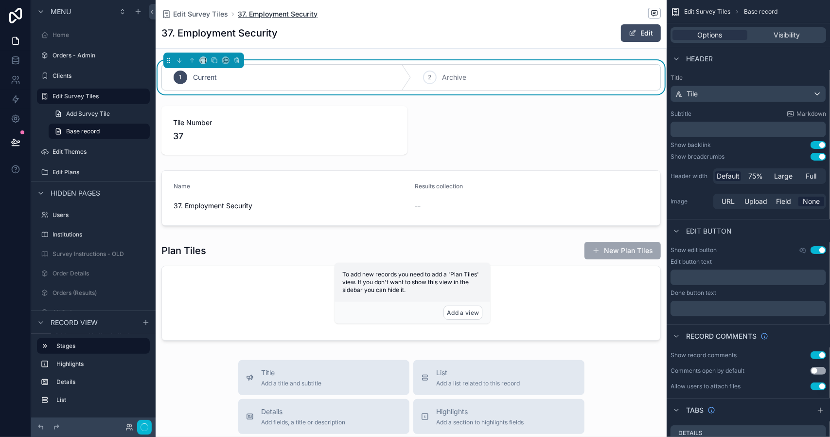
click at [258, 13] on span "37. Employment Security" at bounding box center [278, 14] width 80 height 10
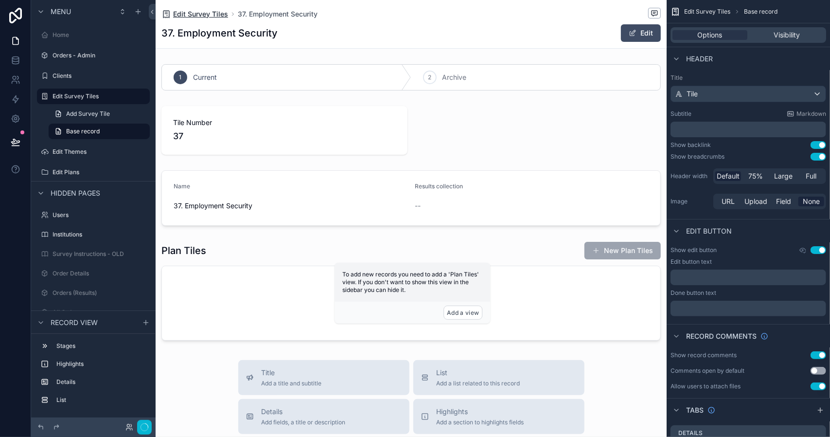
click at [202, 15] on span "Edit Survey Tiles" at bounding box center [200, 14] width 55 height 10
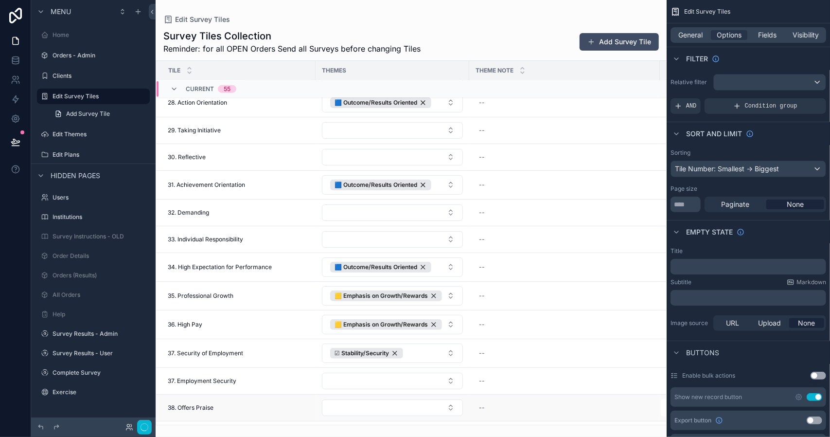
scroll to position [889, 0]
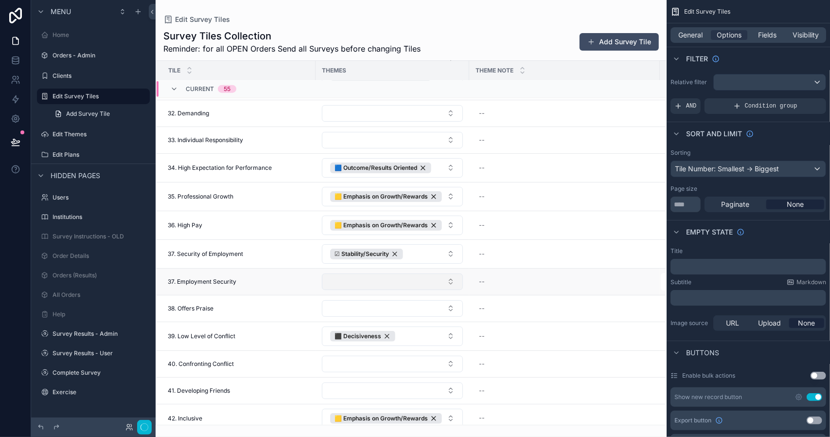
click at [452, 275] on button "Select Button" at bounding box center [392, 281] width 141 height 17
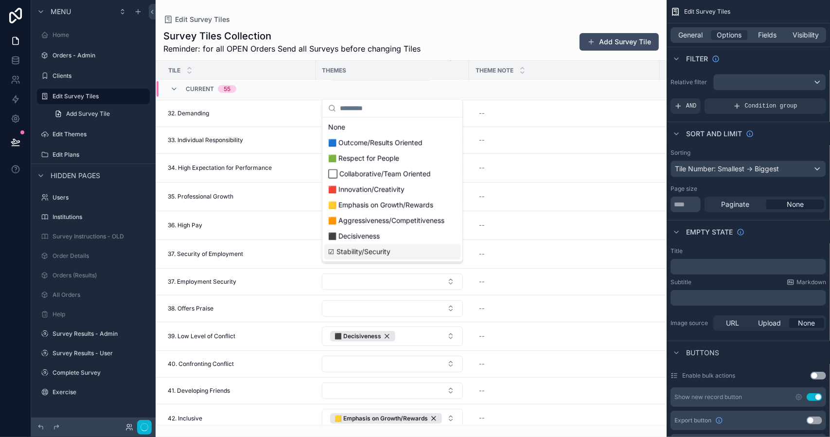
click at [413, 259] on div "☑ Stability/Security" at bounding box center [392, 252] width 136 height 16
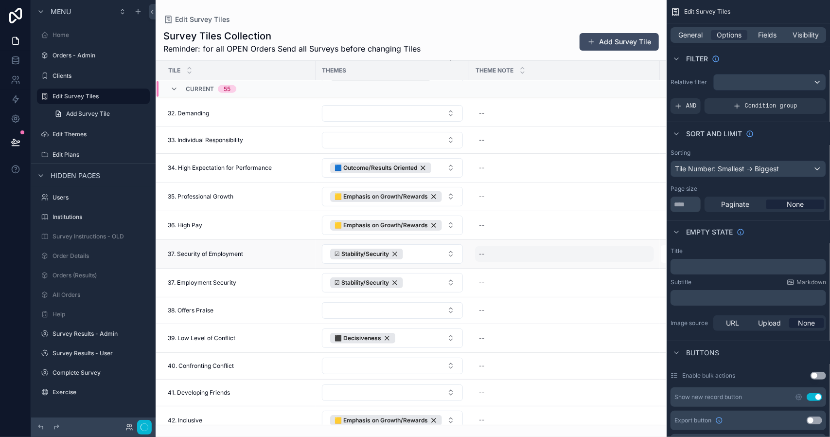
click at [502, 246] on div "--" at bounding box center [564, 254] width 179 height 16
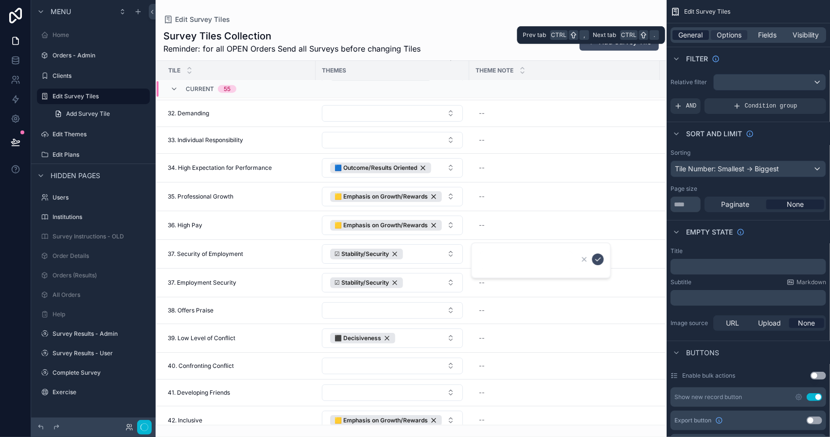
click at [687, 34] on span "General" at bounding box center [691, 35] width 24 height 10
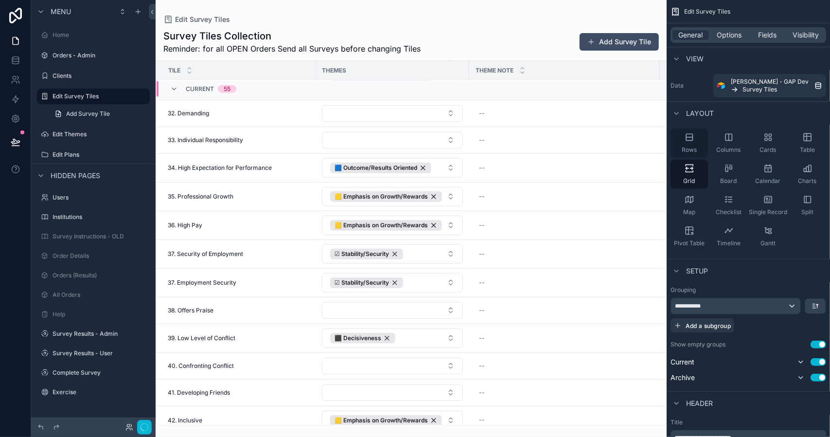
click at [686, 141] on icon "scrollable content" at bounding box center [690, 137] width 10 height 10
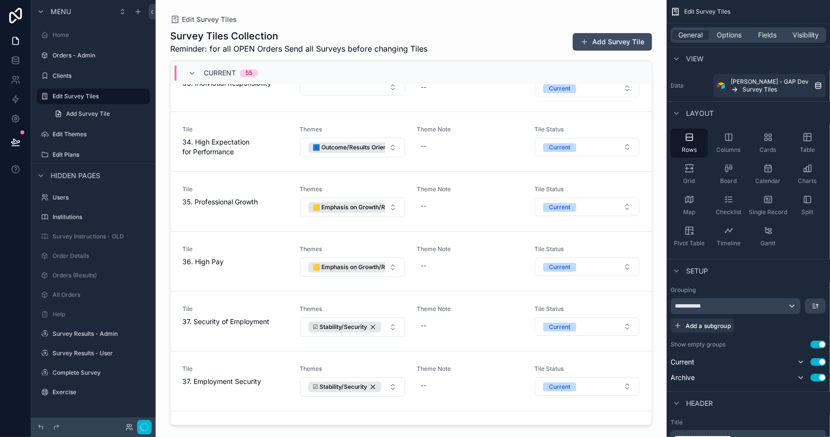
scroll to position [2114, 0]
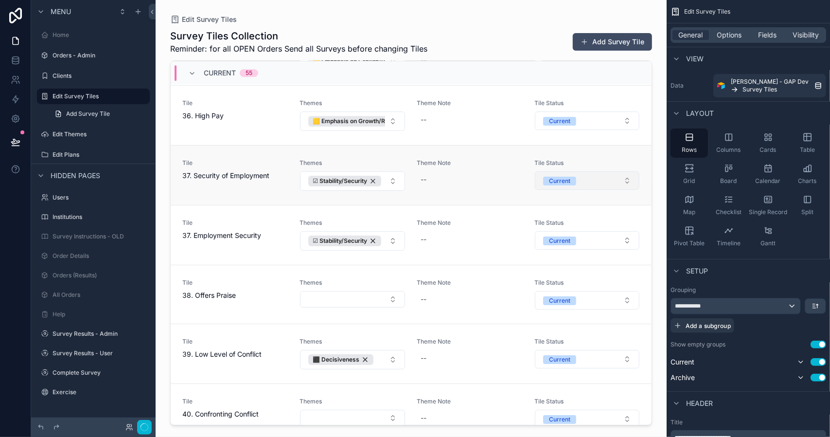
click at [622, 172] on button "Current" at bounding box center [587, 180] width 105 height 18
click at [552, 240] on div "Archive" at bounding box center [542, 237] width 21 height 9
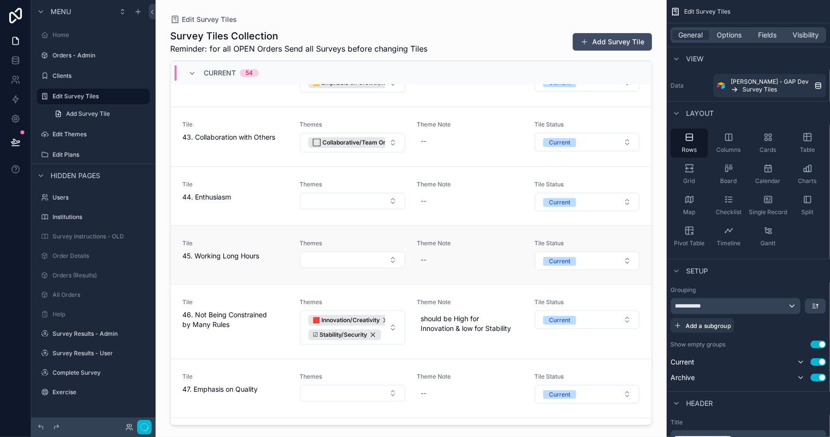
scroll to position [2600, 0]
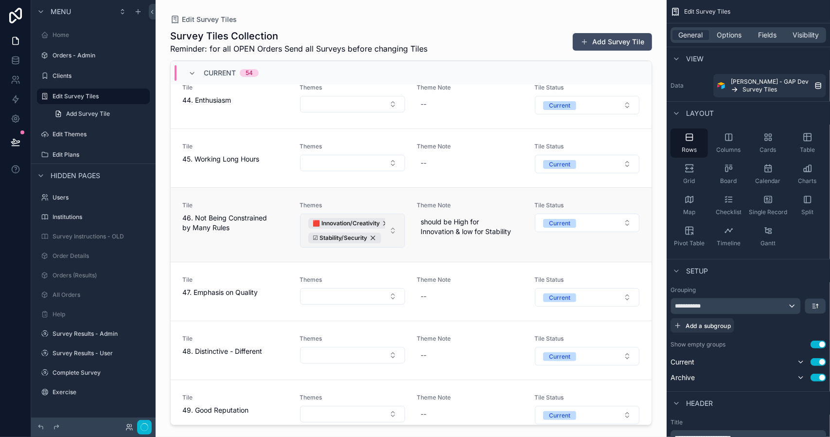
click at [390, 221] on button "🟥 Innovation/Creativity ☑ Stability/Security" at bounding box center [352, 231] width 105 height 34
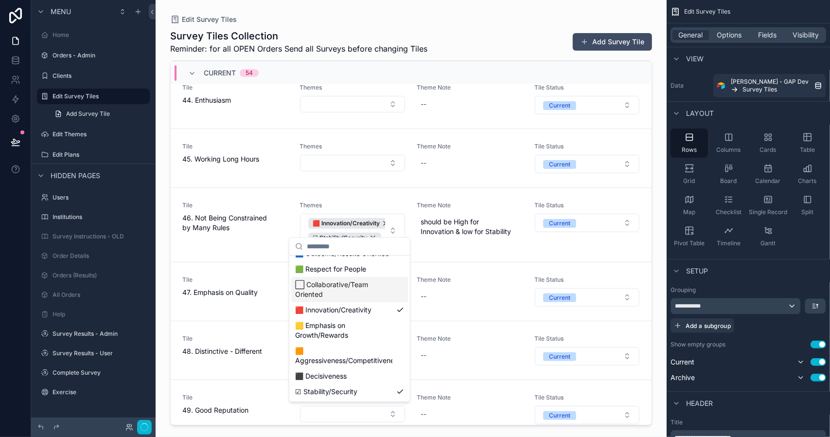
scroll to position [0, 0]
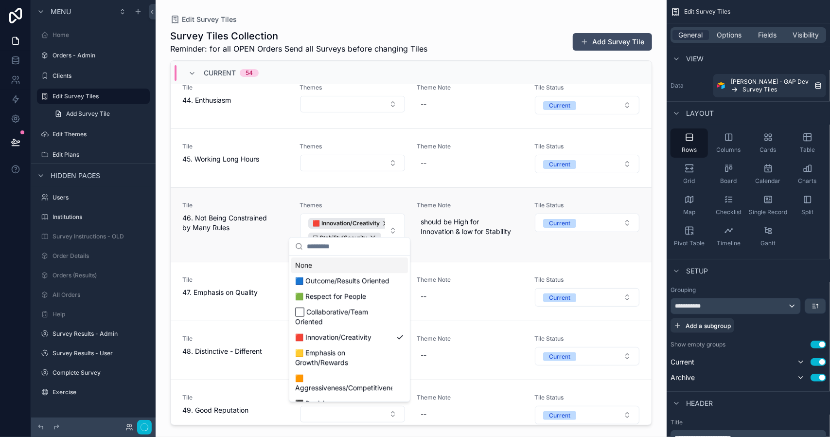
click at [260, 220] on span "46. Not Being Constrained by Many Rules" at bounding box center [235, 222] width 106 height 19
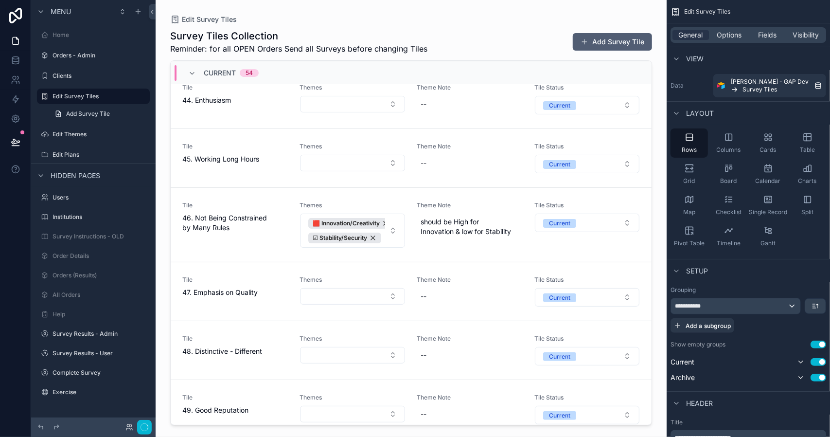
click at [616, 42] on button "Add Survey Tile" at bounding box center [612, 42] width 79 height 18
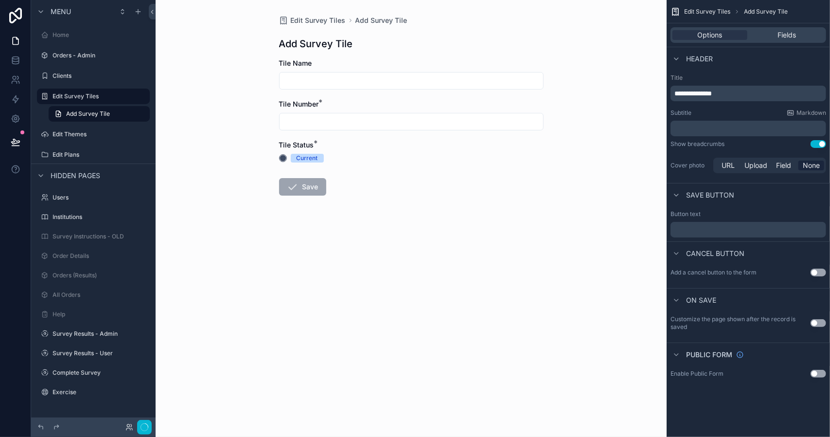
click at [309, 120] on input "scrollable content" at bounding box center [412, 122] width 264 height 14
type input "**"
click at [310, 81] on input "scrollable content" at bounding box center [412, 81] width 264 height 14
type input "**********"
click at [405, 205] on form "**********" at bounding box center [411, 157] width 265 height 199
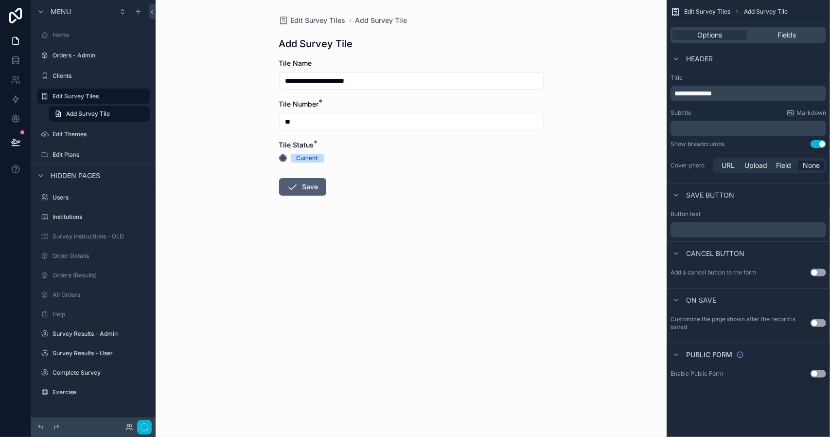
click at [309, 185] on button "Save" at bounding box center [302, 187] width 47 height 18
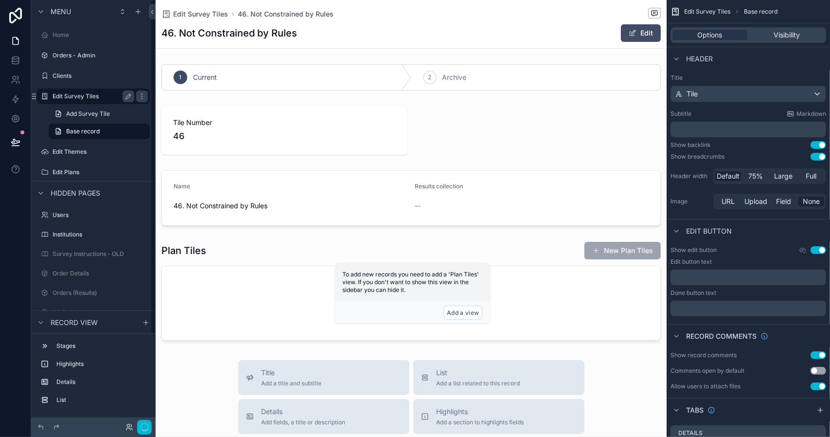
click at [82, 95] on label "Edit Survey Tiles" at bounding box center [92, 96] width 78 height 8
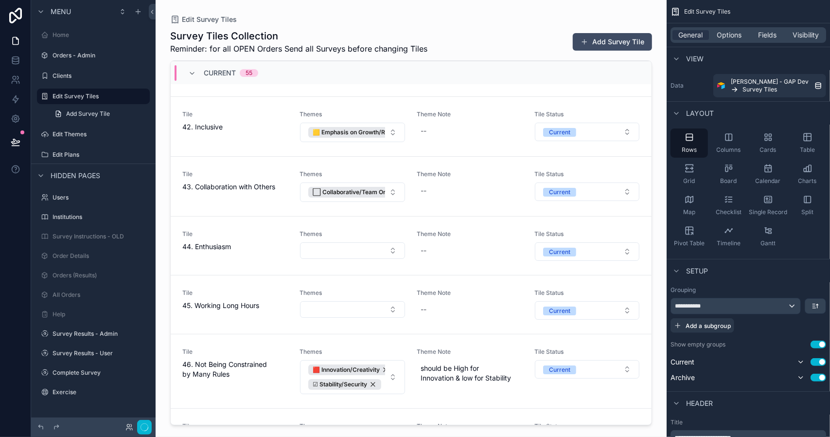
scroll to position [2552, 0]
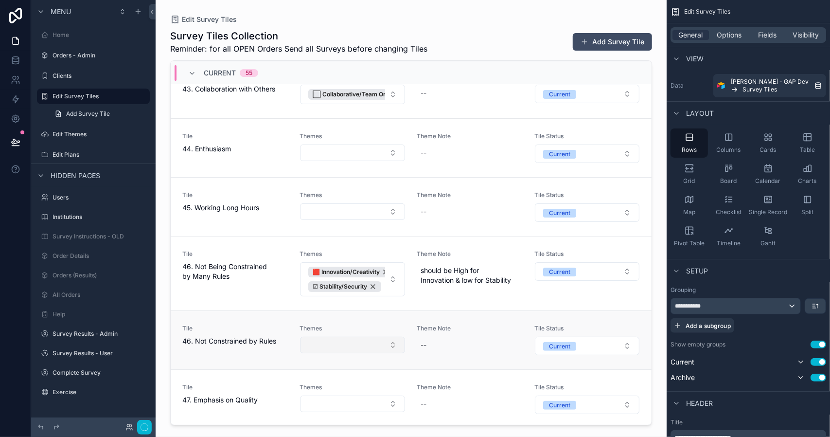
click at [391, 337] on button "Select Button" at bounding box center [352, 345] width 105 height 17
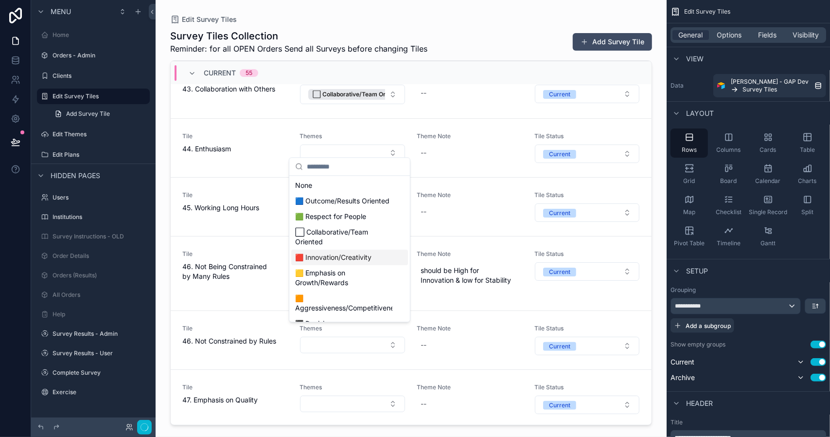
click at [362, 262] on span "🟥 Innovation/Creativity" at bounding box center [333, 257] width 76 height 10
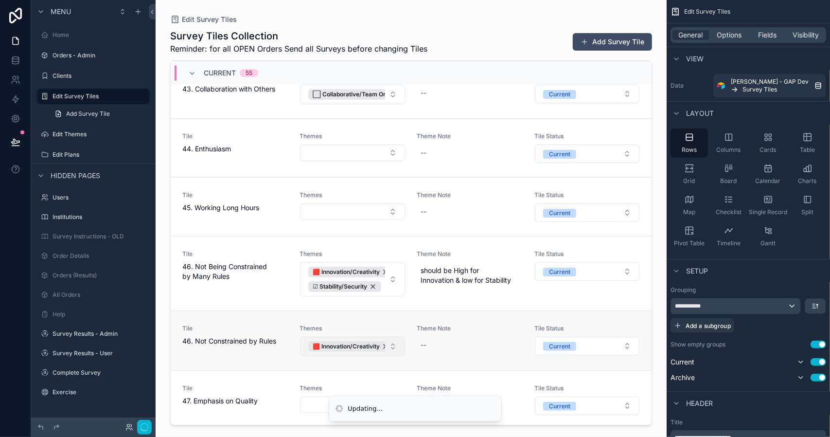
click at [390, 337] on button "🟥 Innovation/Creativity" at bounding box center [352, 346] width 105 height 19
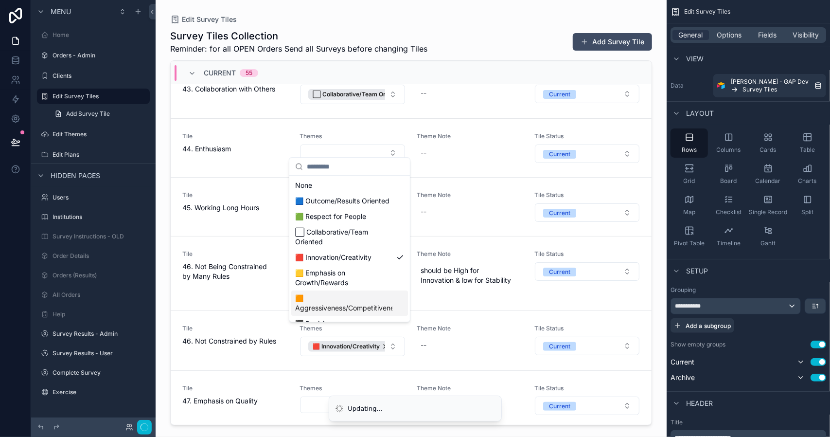
scroll to position [37, 0]
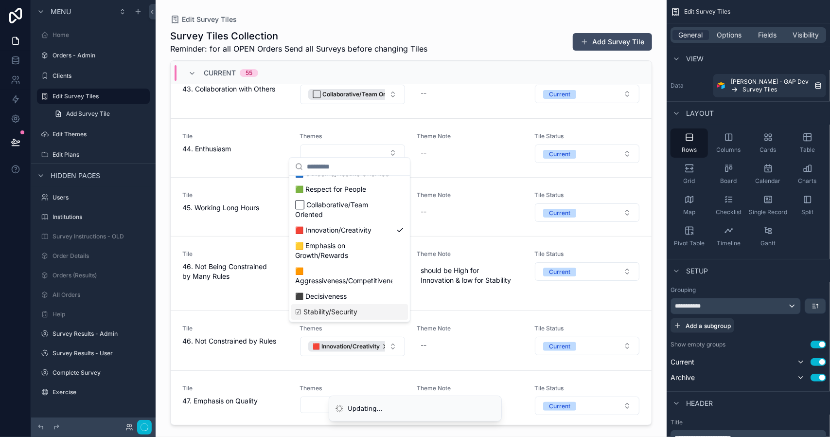
click at [356, 315] on span "☑ Stability/Security" at bounding box center [326, 312] width 62 height 10
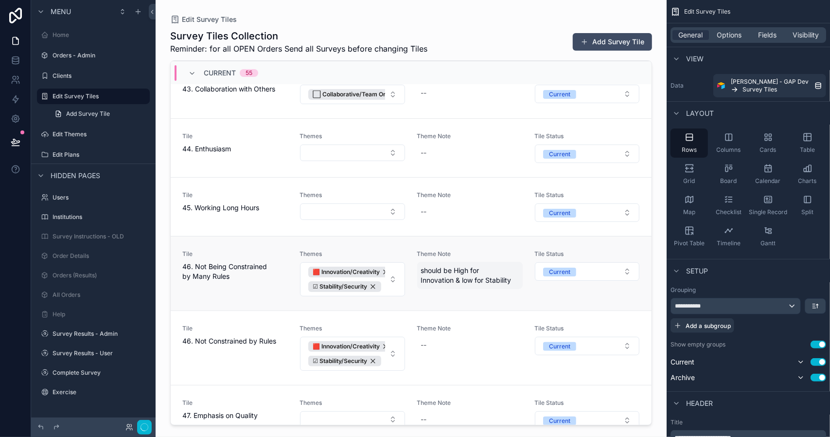
click at [469, 266] on span "should be High for Innovation & low for Stability" at bounding box center [470, 275] width 98 height 19
click at [494, 274] on input "**********" at bounding box center [465, 272] width 92 height 14
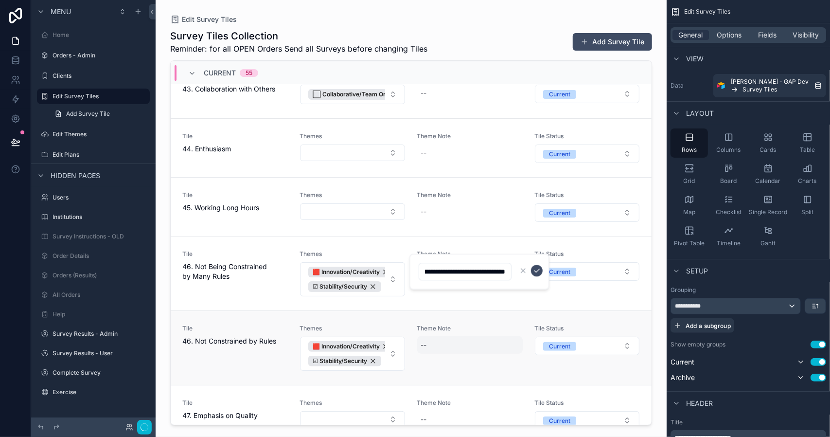
click at [447, 336] on div "--" at bounding box center [470, 345] width 106 height 18
drag, startPoint x: 448, startPoint y: 346, endPoint x: 403, endPoint y: 349, distance: 44.4
click at [403, 349] on div "Home Orders - Admin Clients Edit Survey Tiles Edit Themes Edit Plans Users Inst…" at bounding box center [411, 218] width 511 height 437
type input "**********"
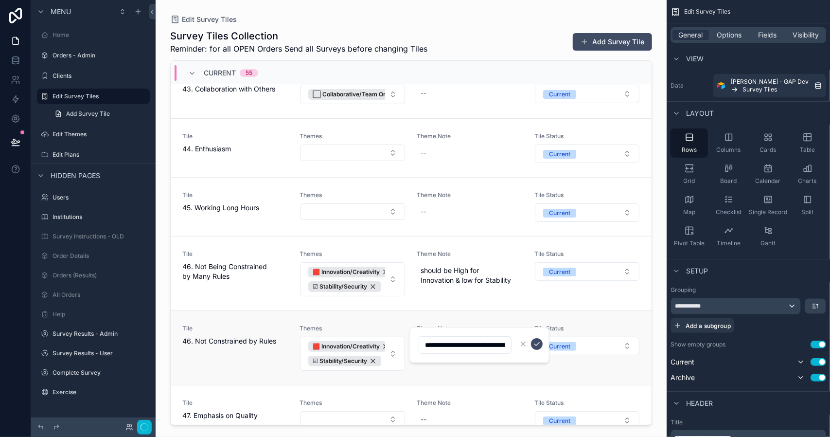
click at [478, 310] on div "Tile 46. Not Constrained by Rules Themes 🟥 Innovation/Creativity ☑ Stability/Se…" at bounding box center [411, 347] width 481 height 74
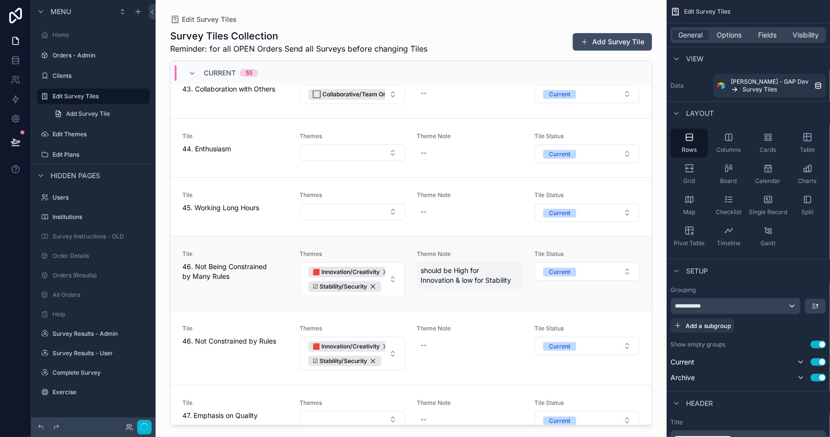
click at [459, 266] on span "should be High for Innovation & low for Stability" at bounding box center [470, 275] width 98 height 19
click at [459, 266] on input "**********" at bounding box center [465, 272] width 92 height 14
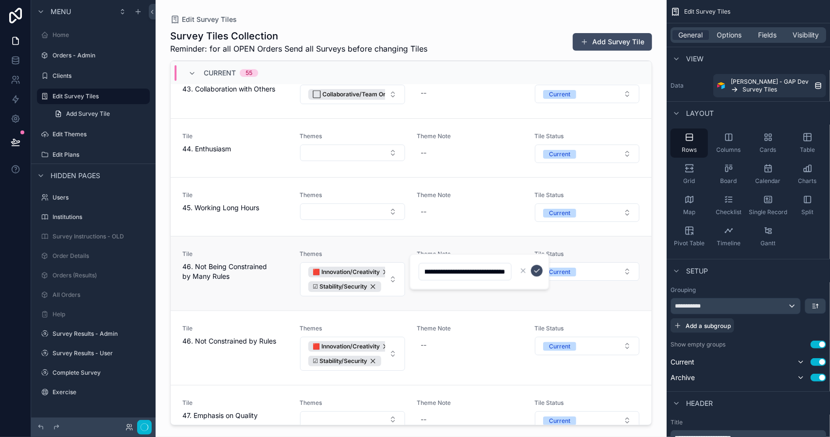
click at [459, 266] on input "**********" at bounding box center [465, 272] width 92 height 14
click at [446, 336] on div "--" at bounding box center [470, 345] width 106 height 18
click at [536, 345] on icon "scrollable content" at bounding box center [537, 343] width 5 height 3
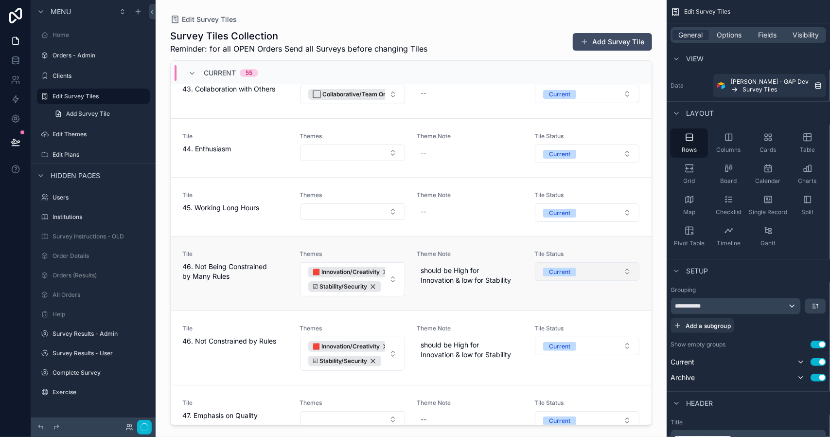
click at [621, 262] on button "Current" at bounding box center [587, 271] width 105 height 18
click at [544, 328] on div "Archive" at bounding box center [542, 327] width 21 height 9
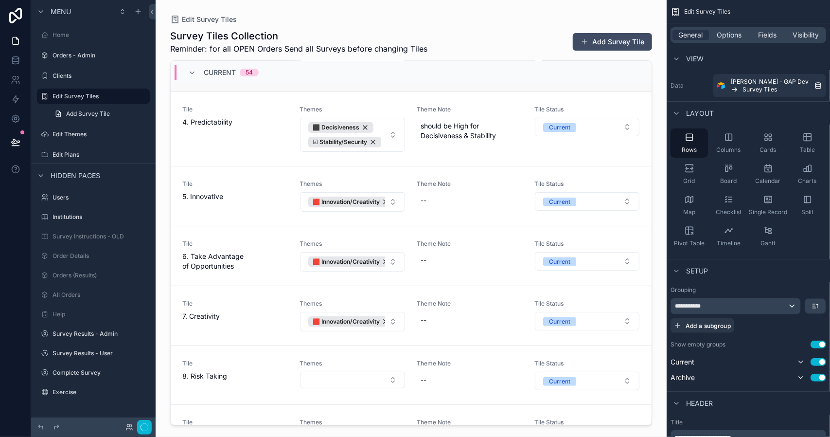
scroll to position [243, 0]
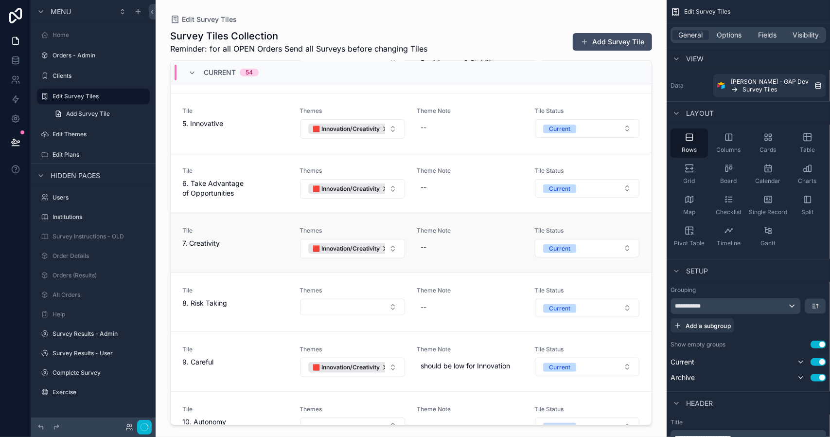
click at [247, 245] on div "Tile 7. Creativity" at bounding box center [235, 243] width 106 height 32
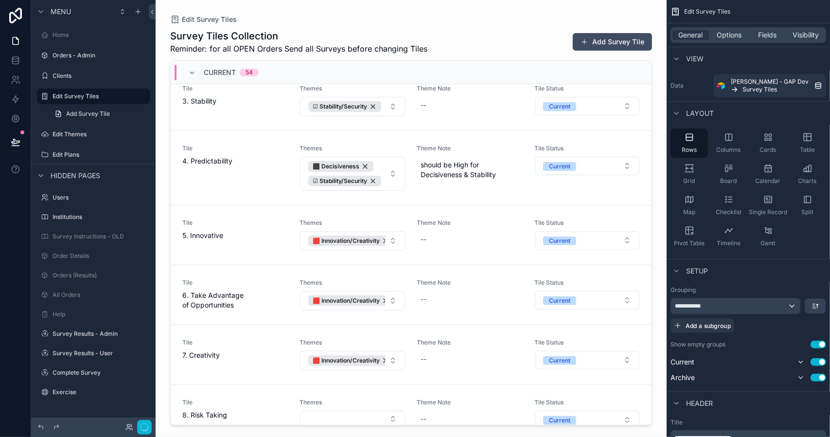
scroll to position [0, 0]
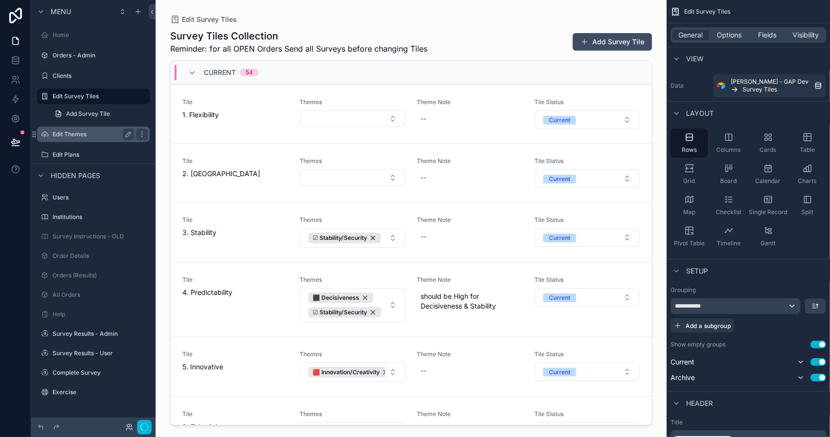
click at [75, 135] on label "Edit Themes" at bounding box center [92, 134] width 78 height 8
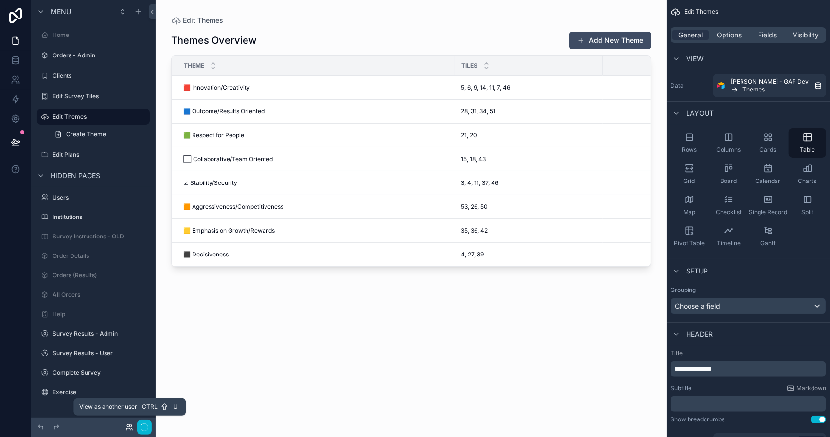
click at [129, 428] on icon at bounding box center [128, 429] width 4 height 2
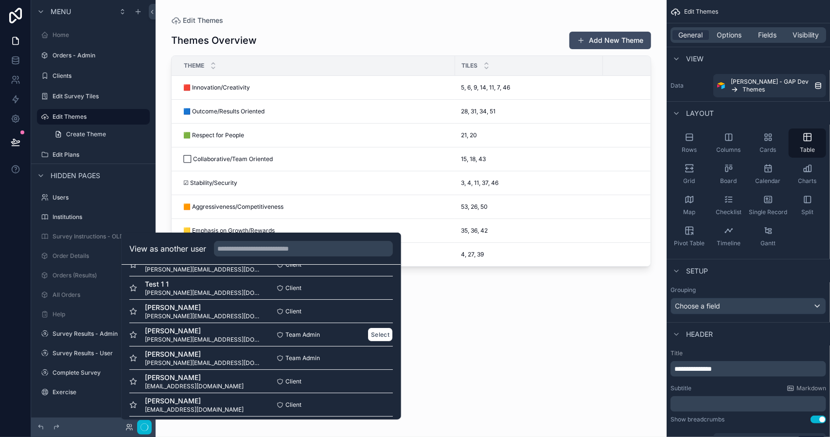
scroll to position [42, 0]
click at [377, 361] on button "Select" at bounding box center [380, 359] width 25 height 14
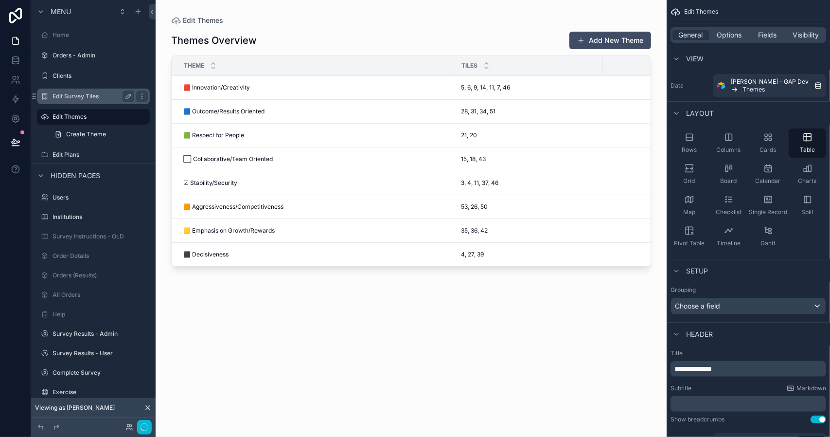
click at [81, 92] on label "Edit Survey Tiles" at bounding box center [92, 96] width 78 height 8
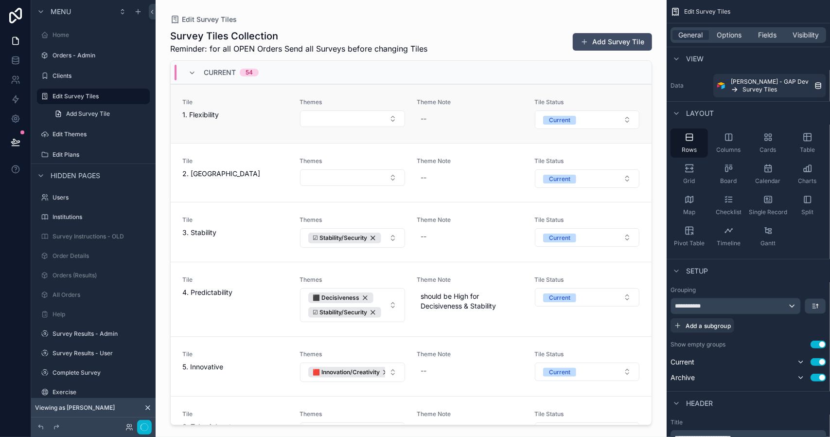
click at [202, 114] on span "1. Flexibility" at bounding box center [235, 115] width 106 height 10
click at [94, 175] on span "Hidden pages" at bounding box center [76, 176] width 50 height 10
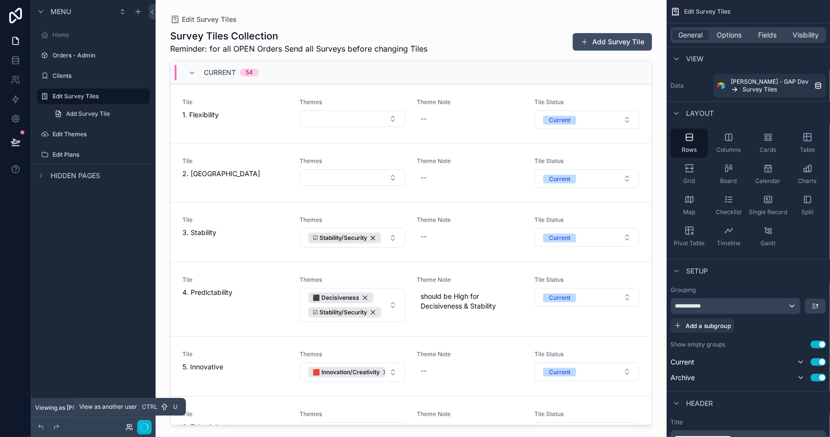
click at [130, 425] on icon at bounding box center [130, 427] width 8 height 8
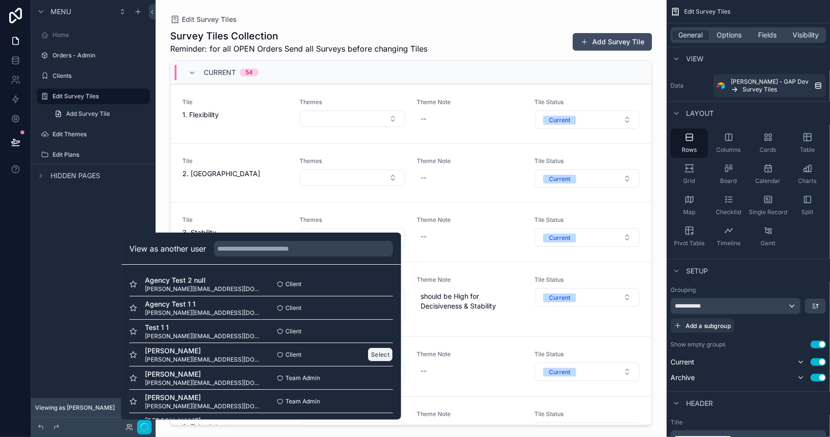
click at [369, 353] on button "Select" at bounding box center [380, 354] width 25 height 14
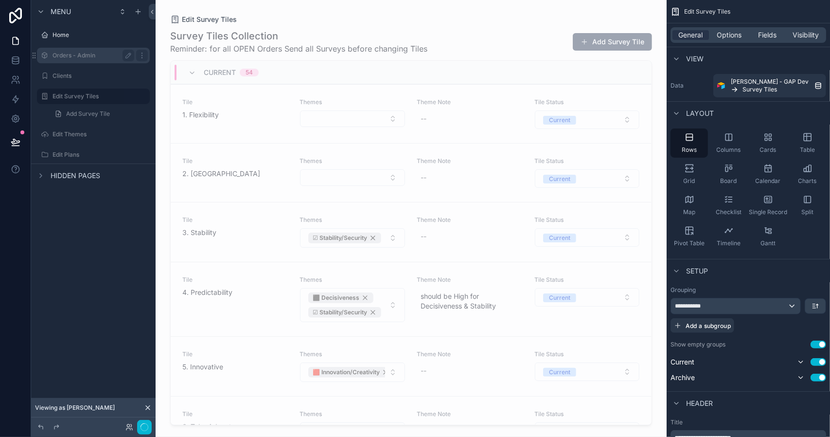
click at [78, 55] on label "Orders - Admin" at bounding box center [92, 56] width 78 height 8
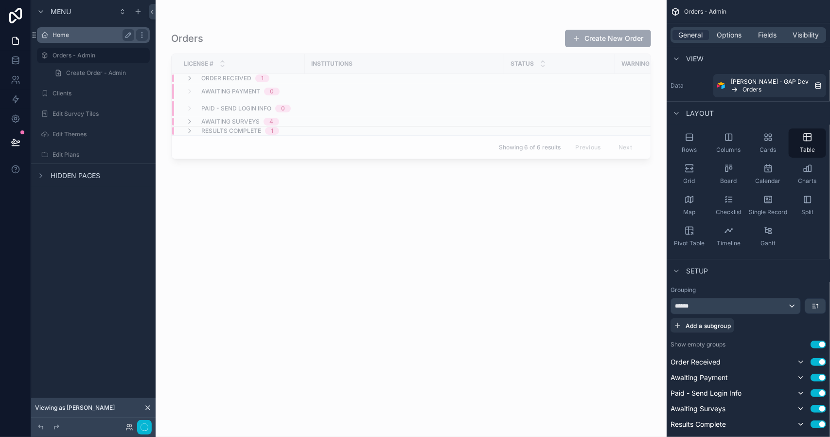
click at [71, 39] on div "Home" at bounding box center [94, 35] width 82 height 12
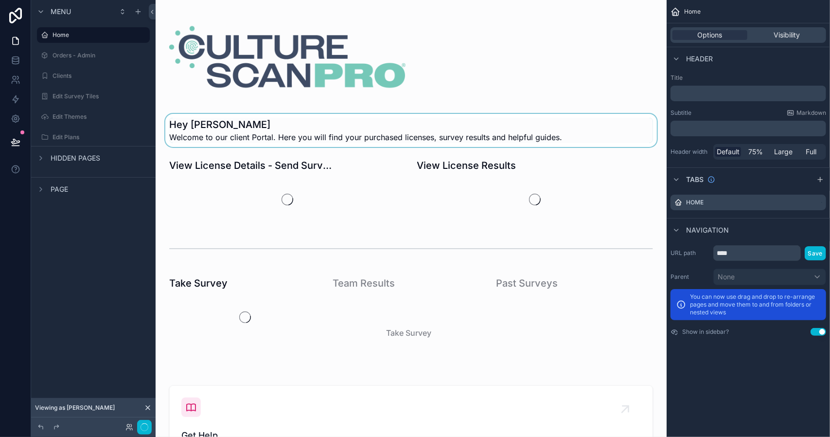
click at [223, 135] on div "scrollable content" at bounding box center [411, 130] width 496 height 33
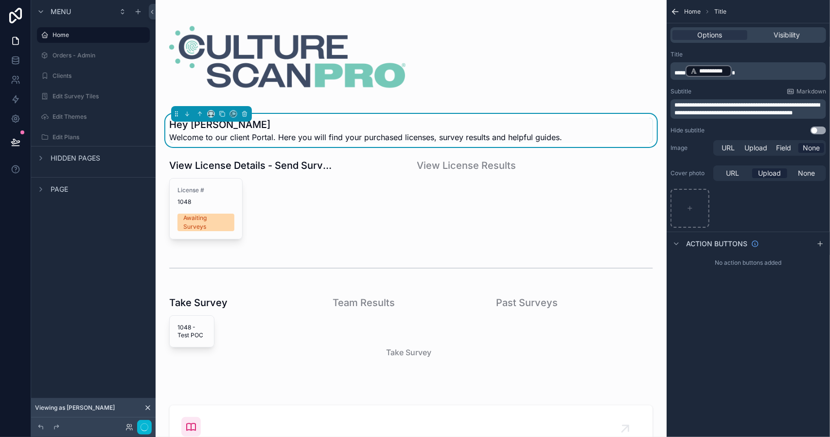
click at [684, 73] on span "***" at bounding box center [680, 73] width 11 height 6
click at [752, 70] on p "**********" at bounding box center [750, 71] width 150 height 14
click at [441, 136] on span "Welcome to our client Portal. Here you will find your purchased licenses, surve…" at bounding box center [365, 137] width 393 height 12
click at [720, 106] on span "**********" at bounding box center [747, 109] width 145 height 14
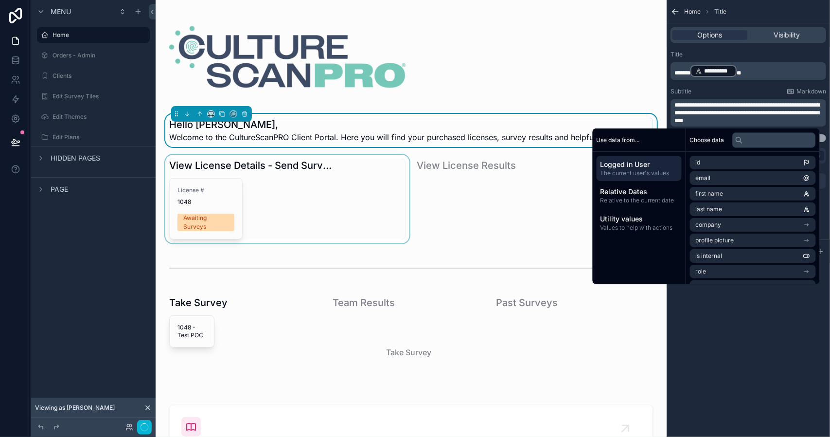
click at [366, 213] on div "scrollable content" at bounding box center [287, 200] width 248 height 90
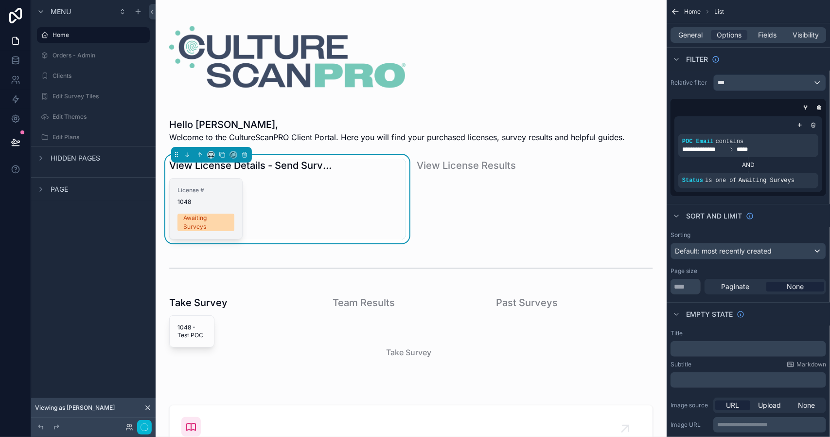
click at [209, 220] on div "Awaiting Surveys" at bounding box center [205, 223] width 45 height 18
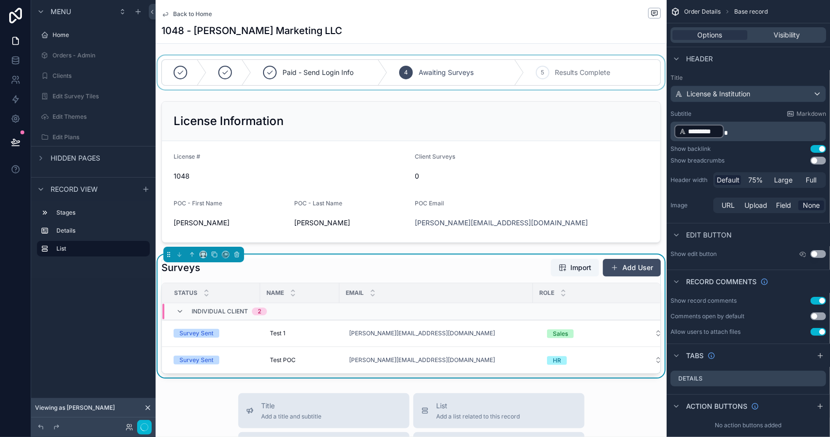
click at [439, 74] on div "scrollable content" at bounding box center [411, 72] width 511 height 34
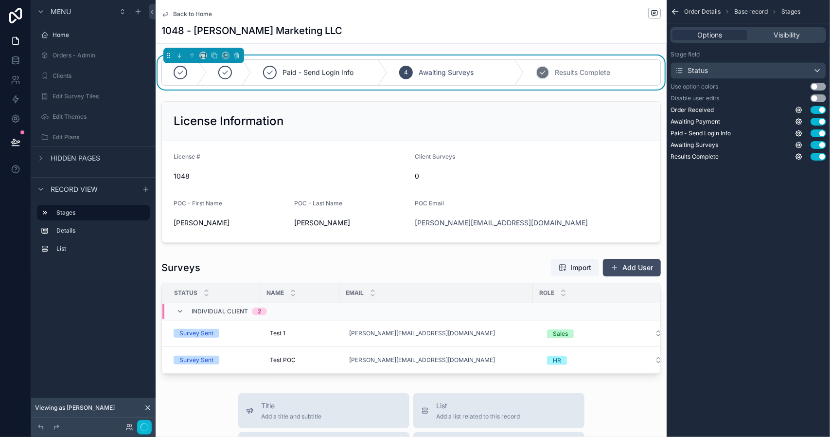
click at [570, 77] on span "Results Complete" at bounding box center [583, 73] width 55 height 10
click at [483, 78] on div "4 Awaiting Surveys" at bounding box center [456, 72] width 136 height 25
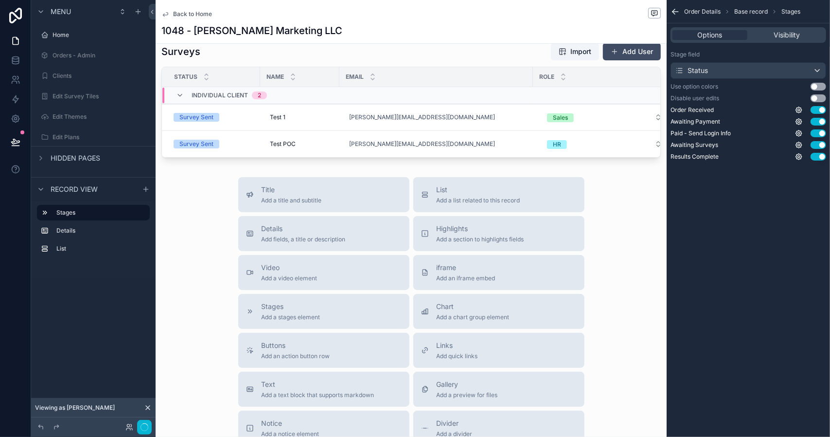
scroll to position [97, 0]
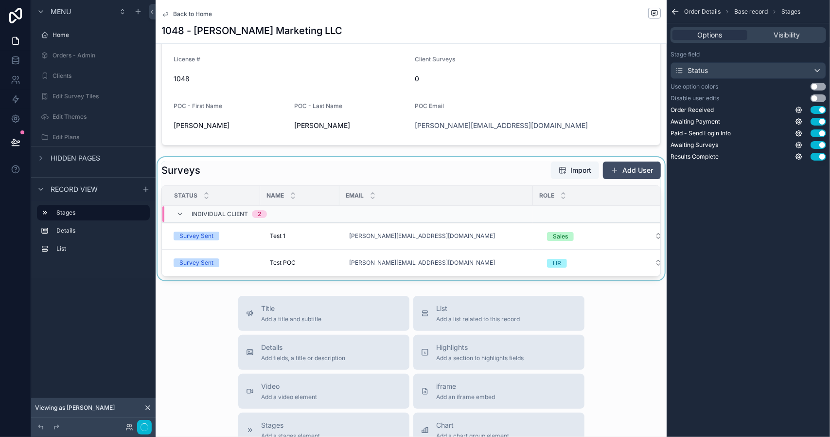
click at [619, 173] on div "scrollable content" at bounding box center [411, 218] width 511 height 123
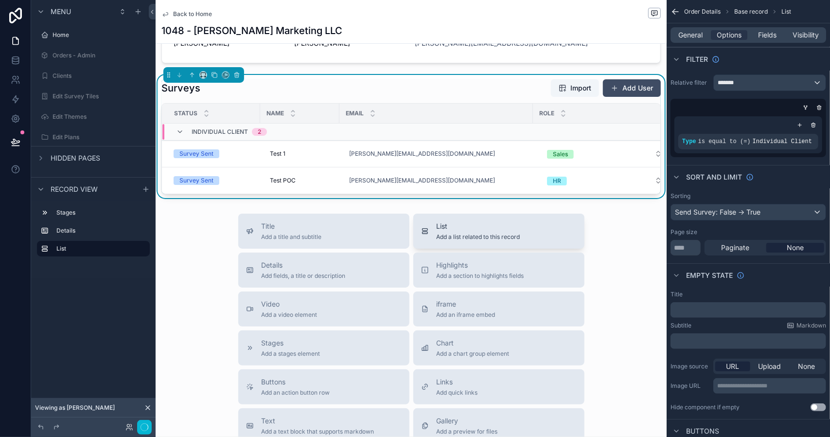
scroll to position [195, 0]
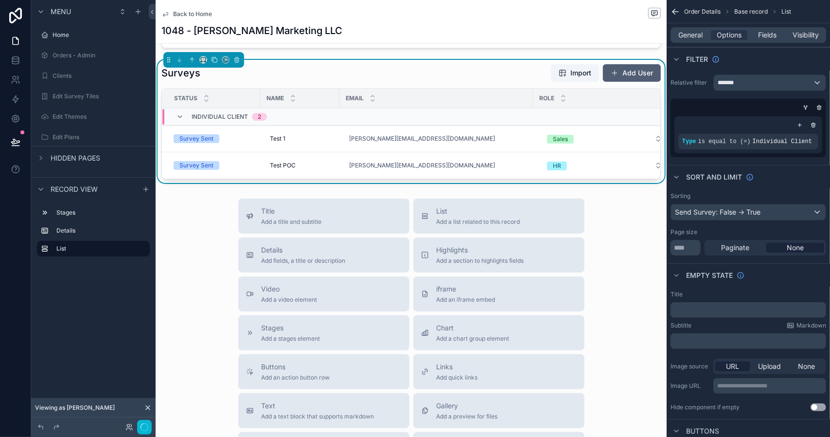
click at [617, 73] on button "Add User" at bounding box center [632, 73] width 58 height 18
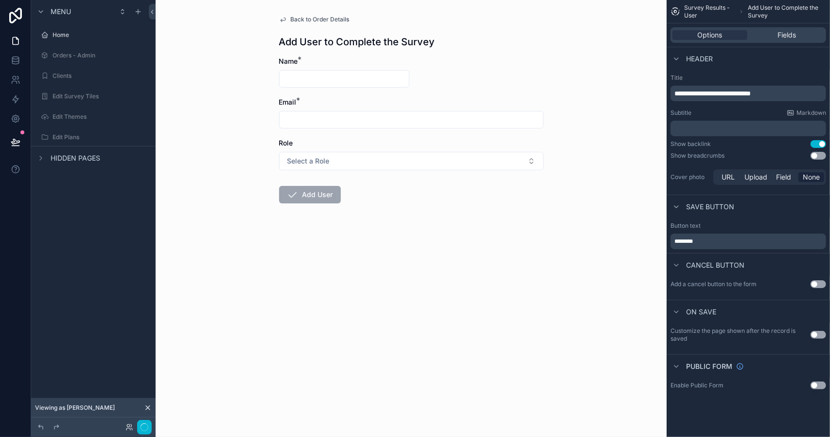
click at [313, 74] on input "scrollable content" at bounding box center [344, 79] width 129 height 14
click at [315, 79] on input "scrollable content" at bounding box center [344, 79] width 129 height 14
type input "****"
click at [314, 120] on input "scrollable content" at bounding box center [412, 120] width 264 height 14
click at [514, 75] on form "Name * **** Email * Role Select a Role Add User" at bounding box center [411, 160] width 265 height 209
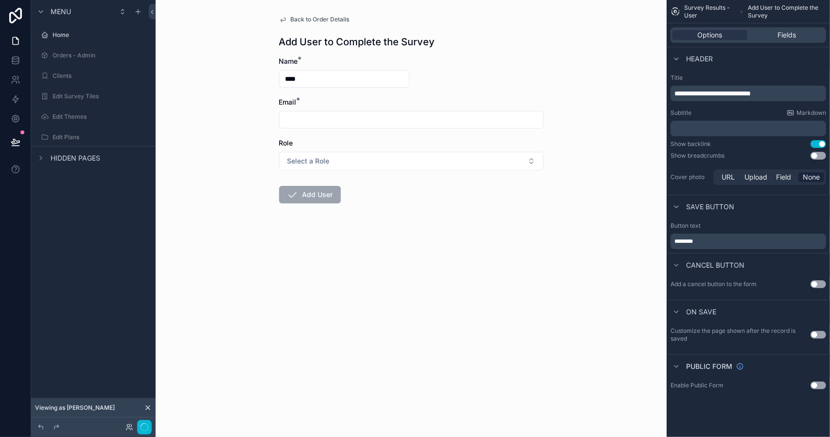
click at [331, 16] on span "Back to Order Details" at bounding box center [320, 20] width 59 height 8
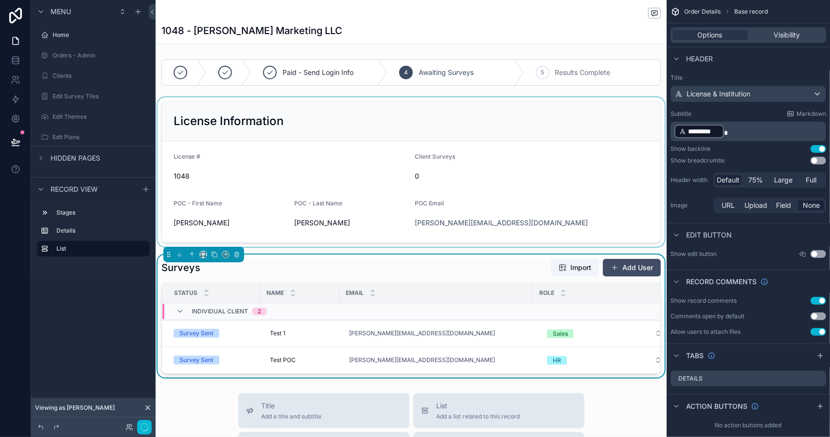
scroll to position [49, 0]
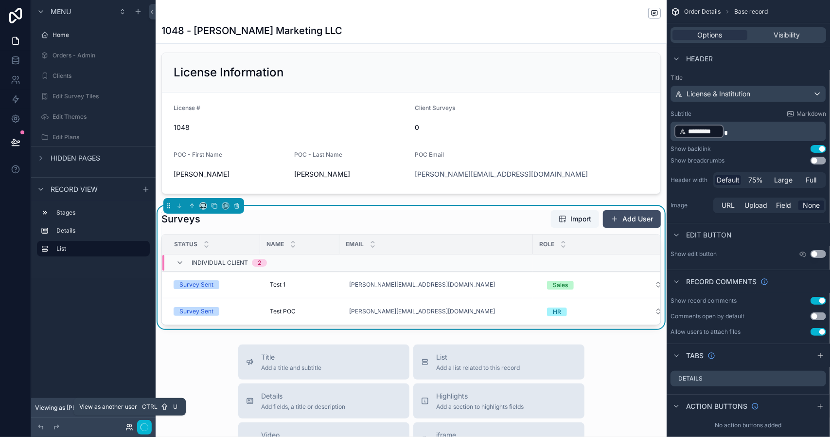
click at [127, 428] on icon at bounding box center [130, 427] width 8 height 8
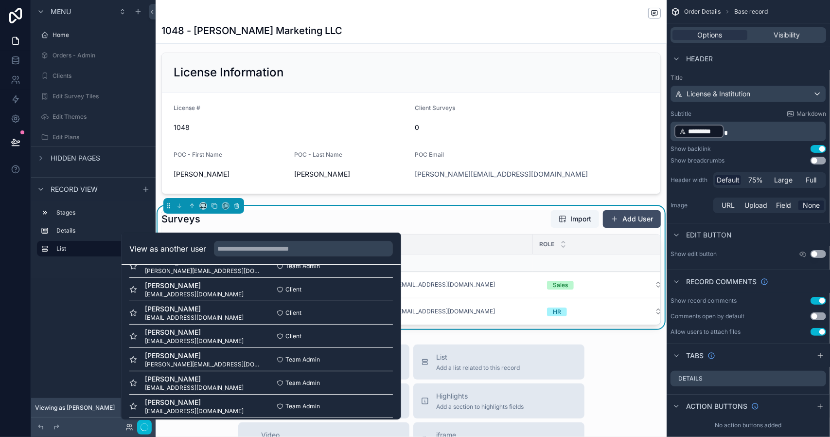
scroll to position [146, 0]
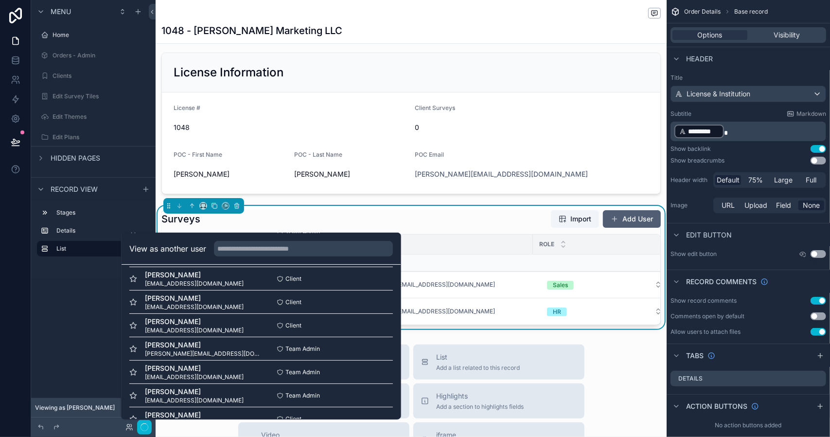
click at [631, 218] on button "Add User" at bounding box center [632, 219] width 58 height 18
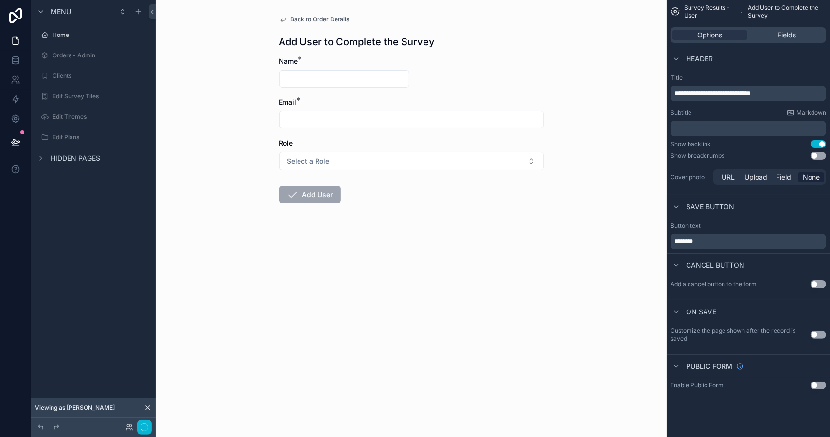
click at [338, 77] on input "scrollable content" at bounding box center [344, 79] width 129 height 14
click at [325, 74] on input "scrollable content" at bounding box center [344, 79] width 129 height 14
type input "******"
click at [318, 123] on input "scrollable content" at bounding box center [412, 120] width 264 height 14
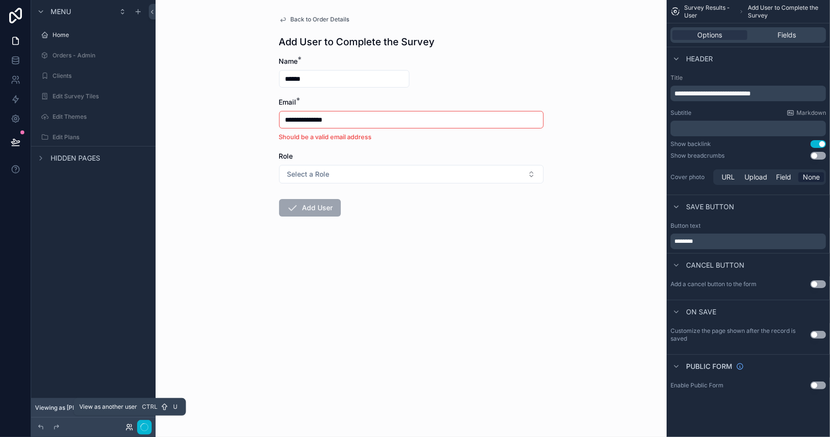
click at [128, 423] on icon at bounding box center [130, 427] width 8 height 8
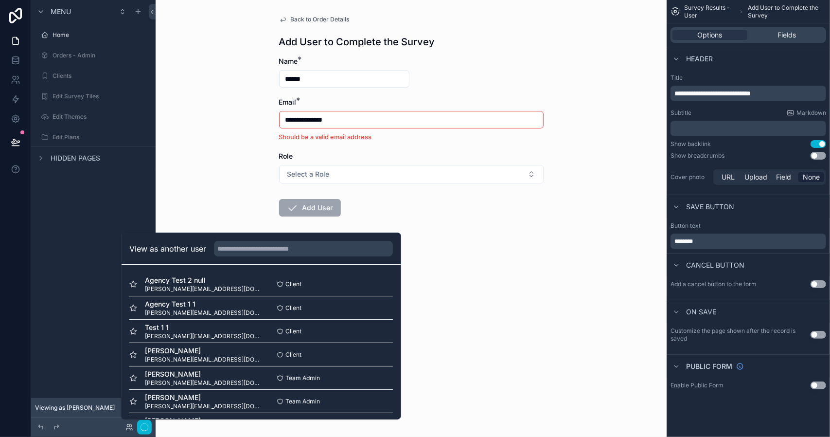
click at [346, 119] on input "**********" at bounding box center [412, 120] width 264 height 14
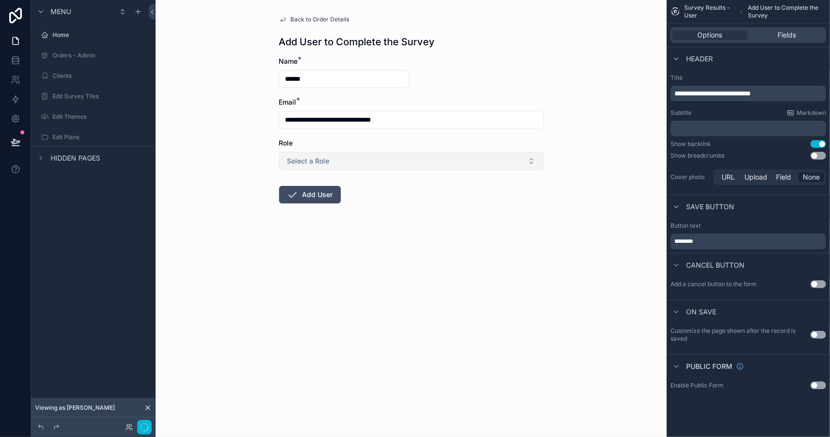
type input "**********"
click at [388, 165] on button "Select a Role" at bounding box center [411, 161] width 265 height 18
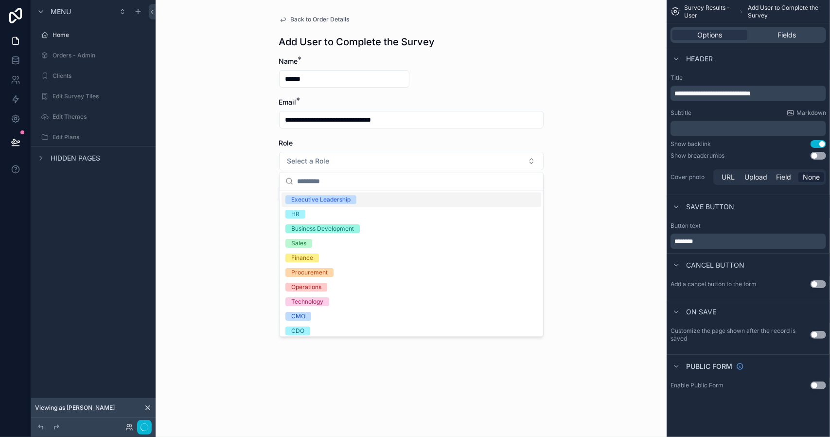
click at [350, 200] on span "Executive Leadership" at bounding box center [321, 199] width 71 height 9
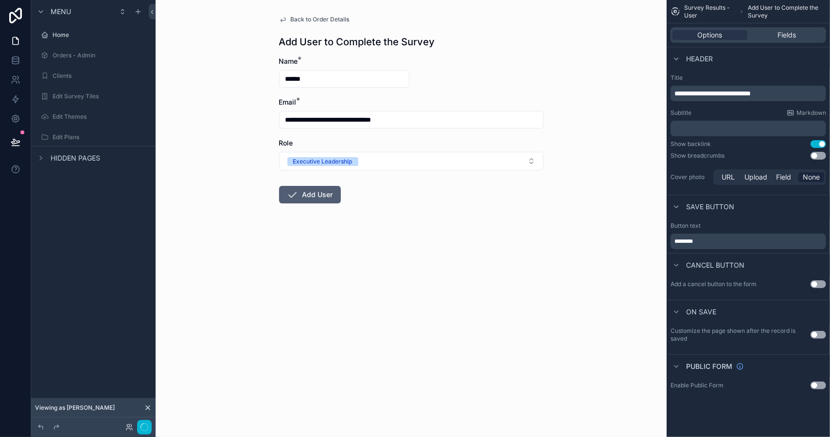
click at [321, 196] on button "Add User" at bounding box center [310, 195] width 62 height 18
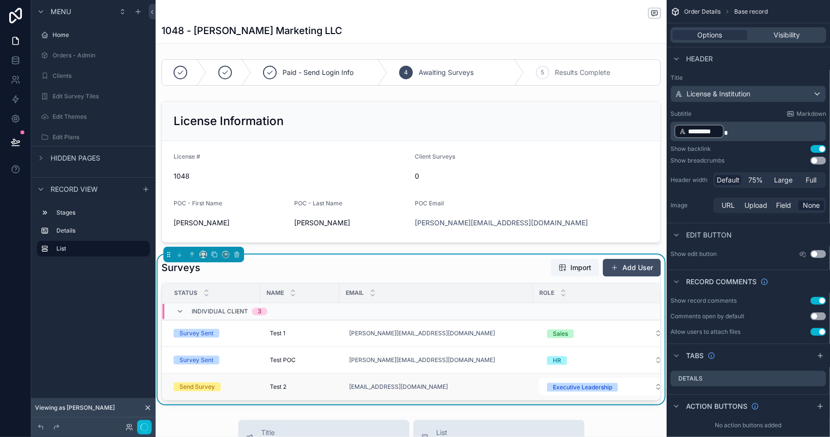
click at [207, 387] on div "Send Survey" at bounding box center [198, 386] width 36 height 9
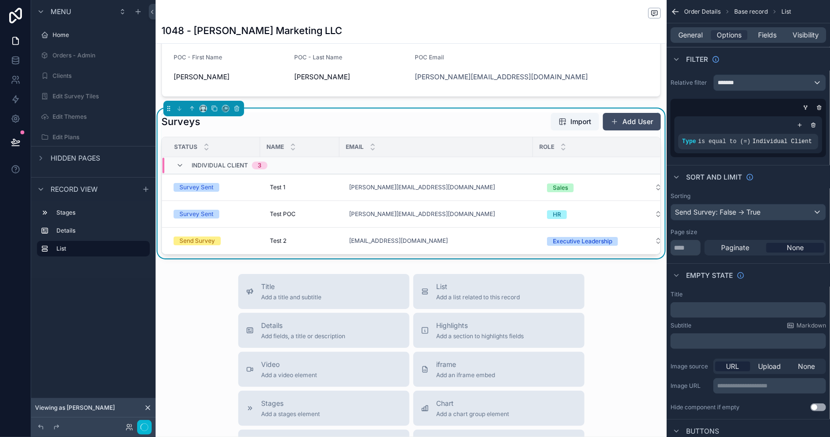
scroll to position [0, 152]
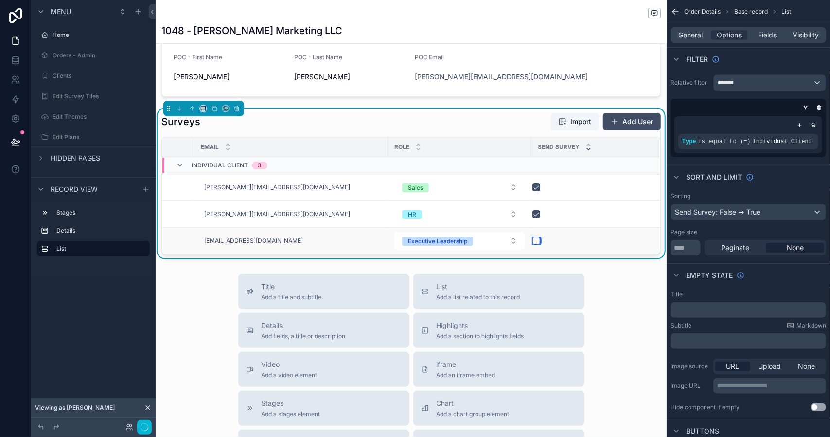
click at [533, 240] on button "scrollable content" at bounding box center [537, 241] width 8 height 8
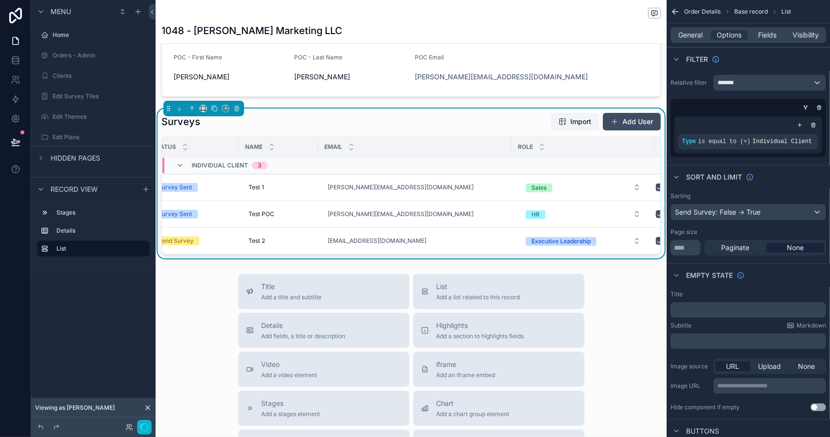
scroll to position [0, 0]
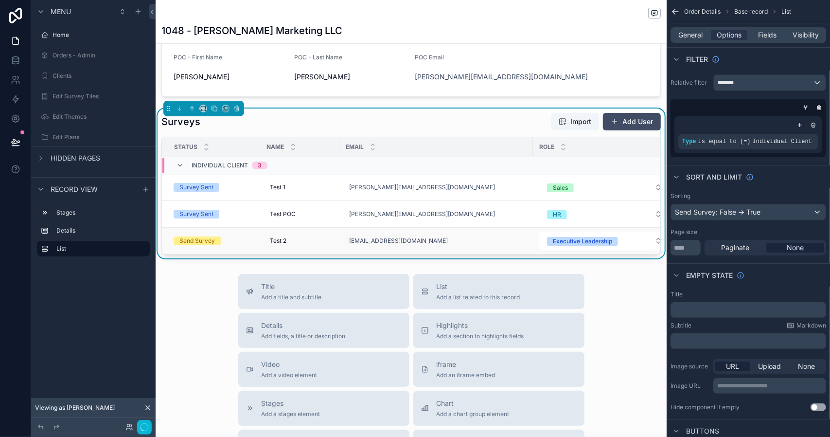
click at [210, 240] on div "Send Survey" at bounding box center [198, 240] width 36 height 9
click at [80, 230] on label "Details" at bounding box center [99, 231] width 86 height 8
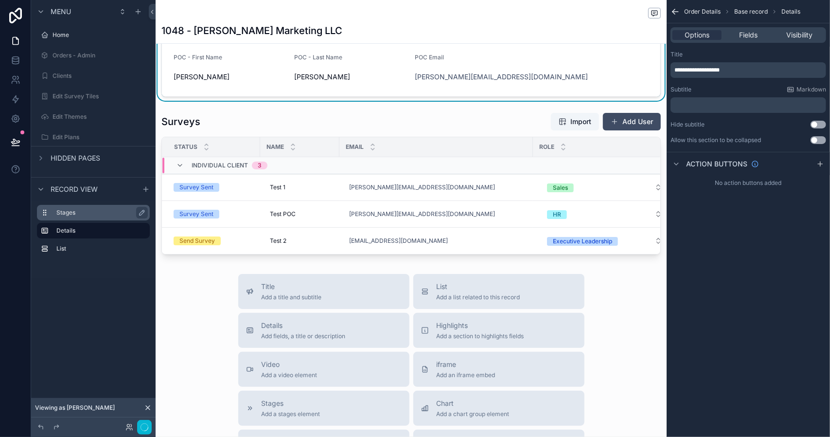
click at [82, 215] on label "Stages" at bounding box center [99, 213] width 86 height 8
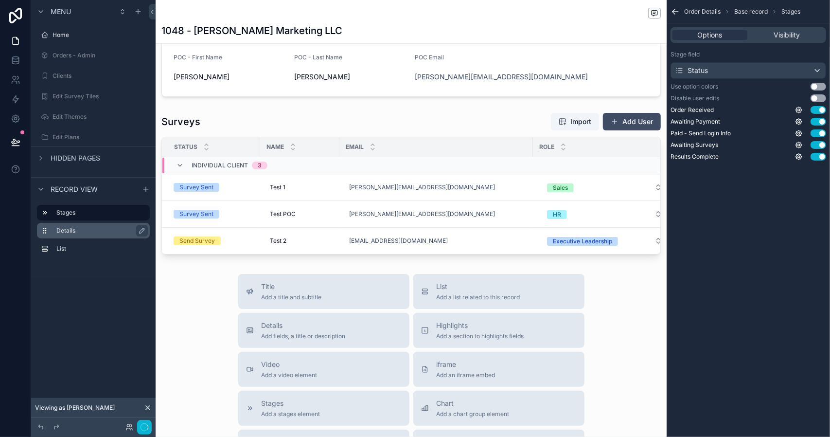
click at [80, 229] on label "Details" at bounding box center [99, 231] width 86 height 8
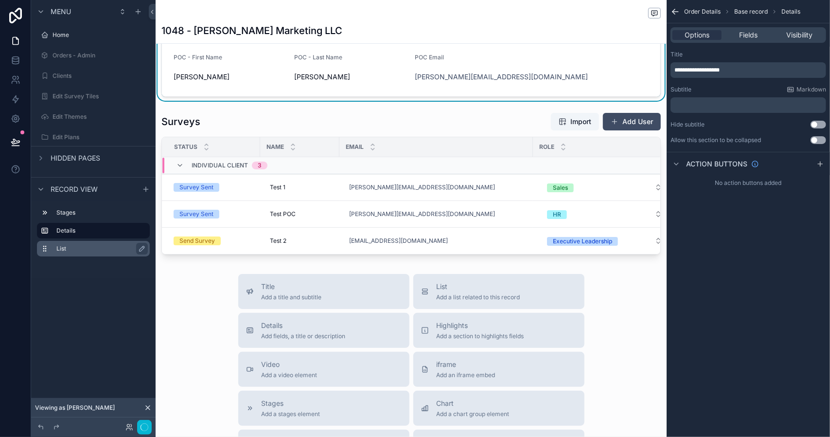
click at [79, 245] on label "List" at bounding box center [99, 249] width 86 height 8
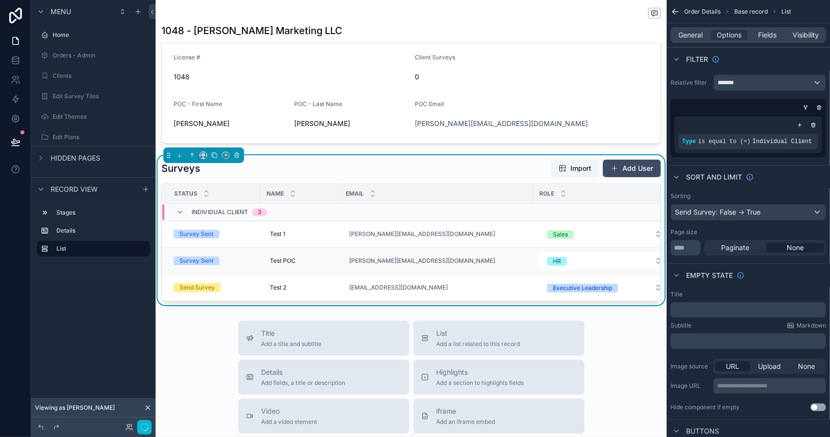
scroll to position [146, 0]
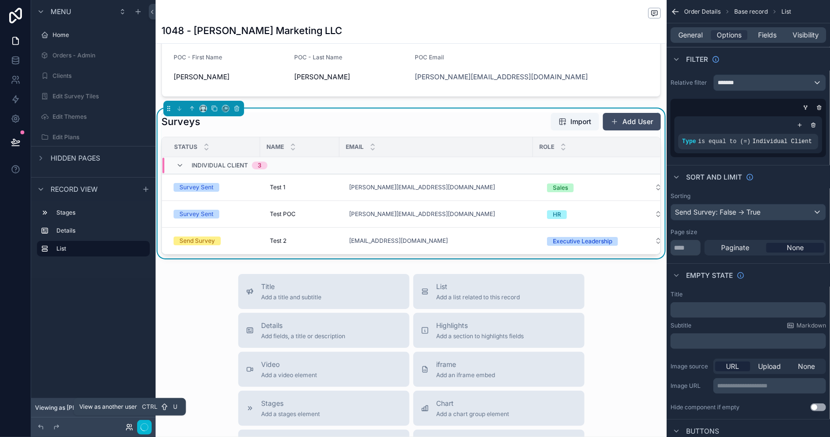
click at [129, 428] on icon at bounding box center [128, 429] width 4 height 2
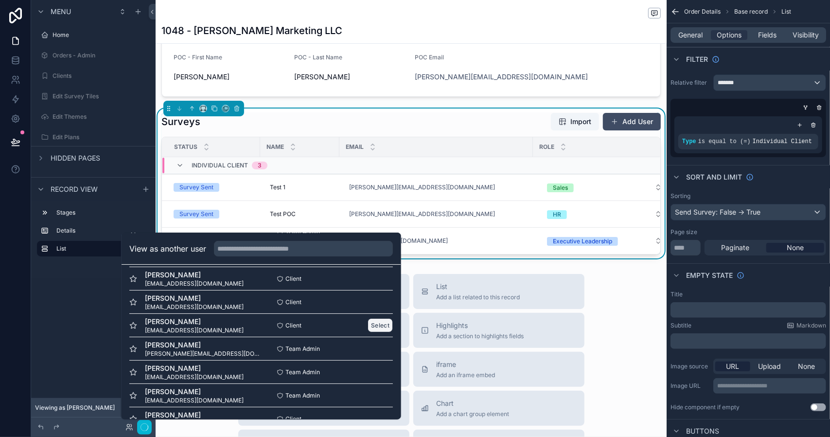
click at [375, 325] on button "Select" at bounding box center [380, 325] width 25 height 14
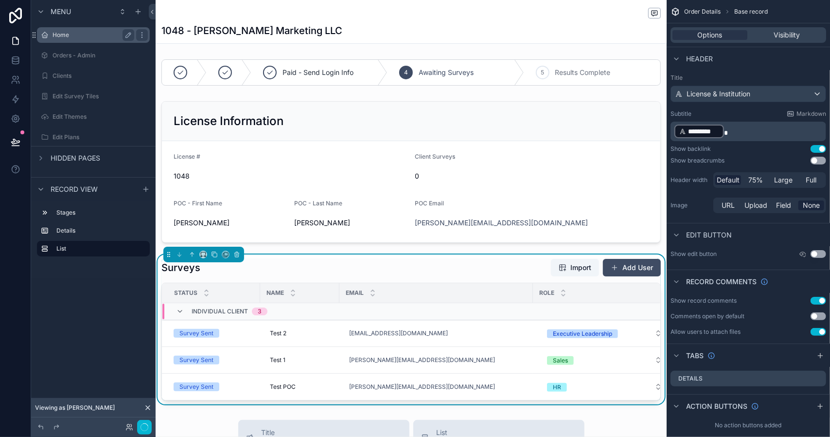
click at [71, 37] on label "Home" at bounding box center [92, 35] width 78 height 8
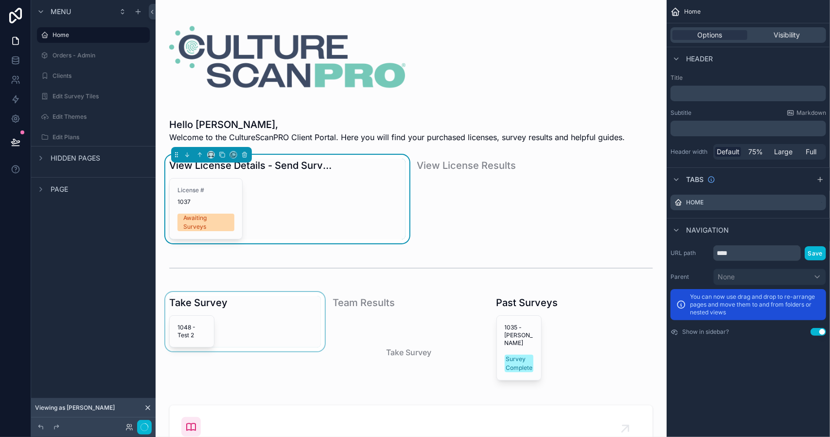
click at [193, 322] on div "scrollable content" at bounding box center [244, 342] width 163 height 101
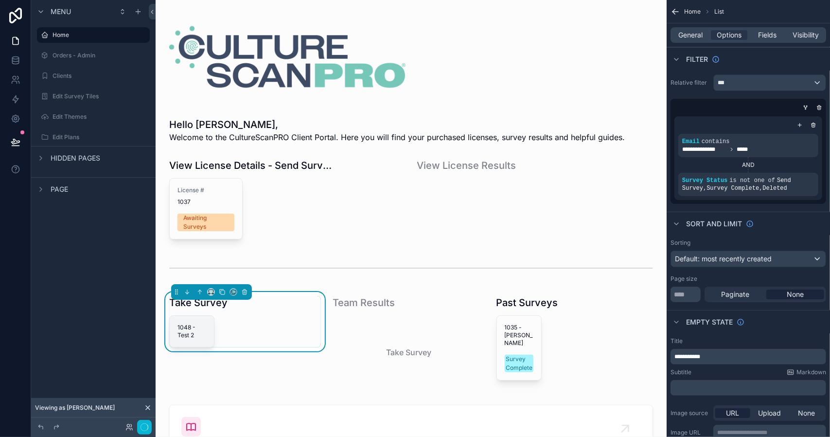
click at [195, 330] on span "1048 - Test 2" at bounding box center [192, 331] width 29 height 16
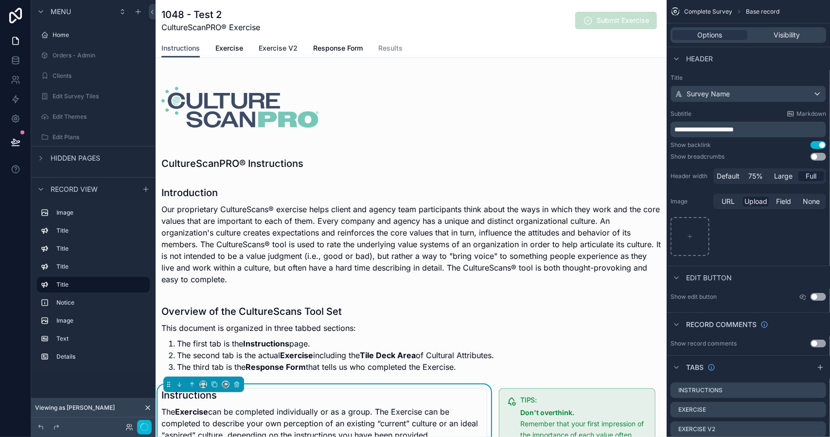
click at [280, 50] on span "Exercise V2" at bounding box center [278, 48] width 39 height 10
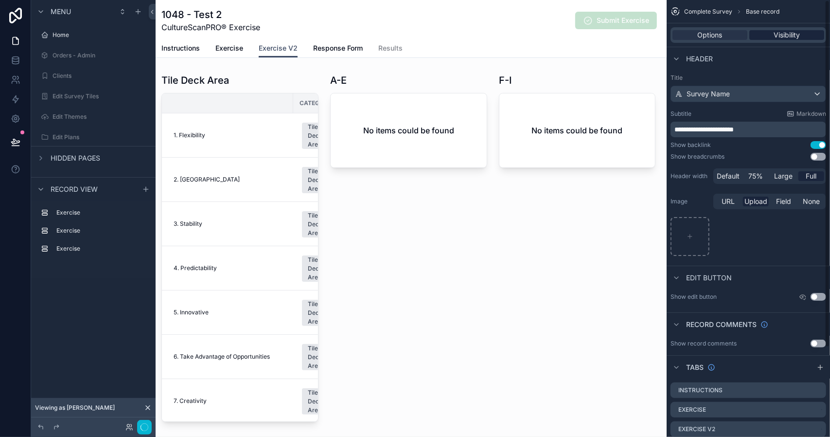
click at [775, 34] on span "Visibility" at bounding box center [787, 35] width 26 height 10
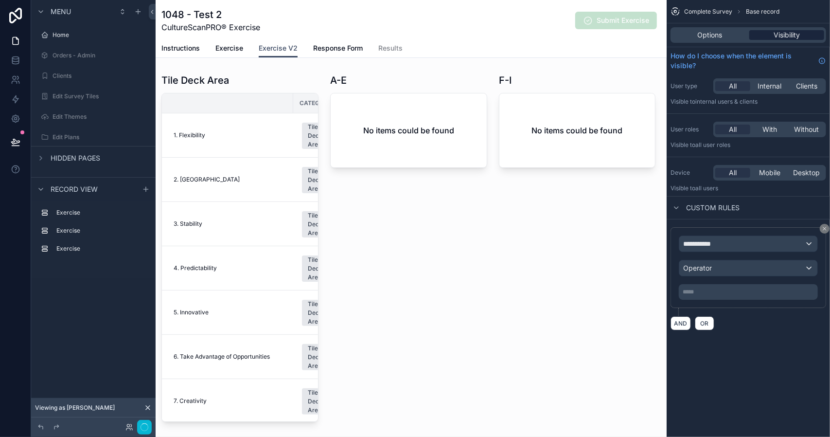
click at [776, 34] on span "Visibility" at bounding box center [787, 35] width 26 height 10
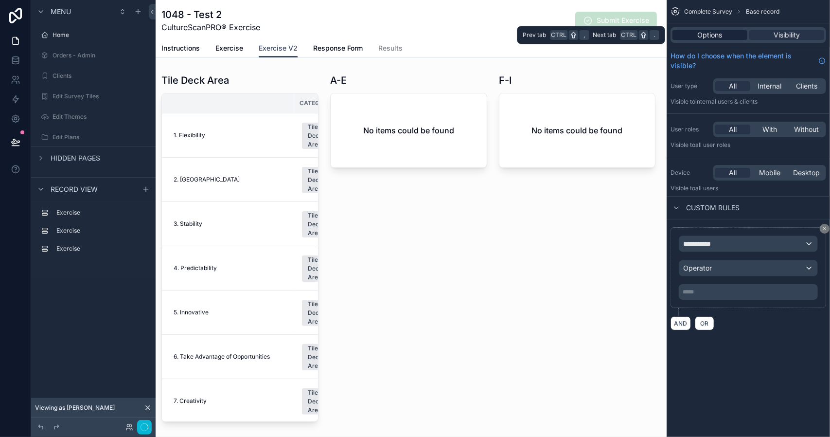
click at [716, 36] on span "Options" at bounding box center [710, 35] width 25 height 10
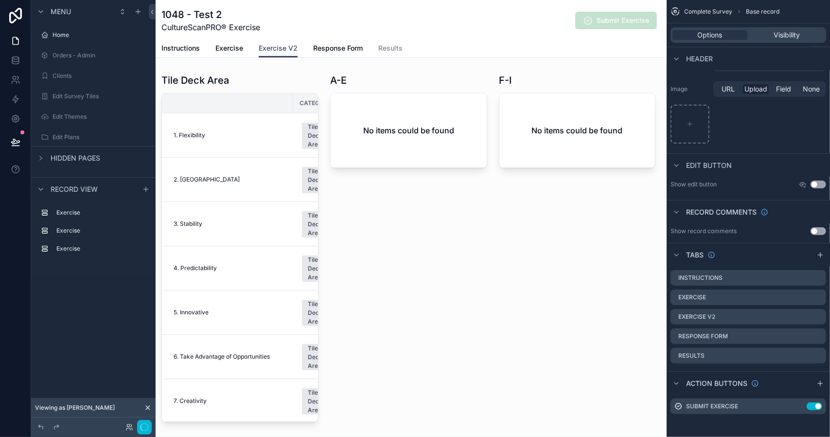
scroll to position [112, 0]
click at [793, 33] on span "Visibility" at bounding box center [787, 35] width 26 height 10
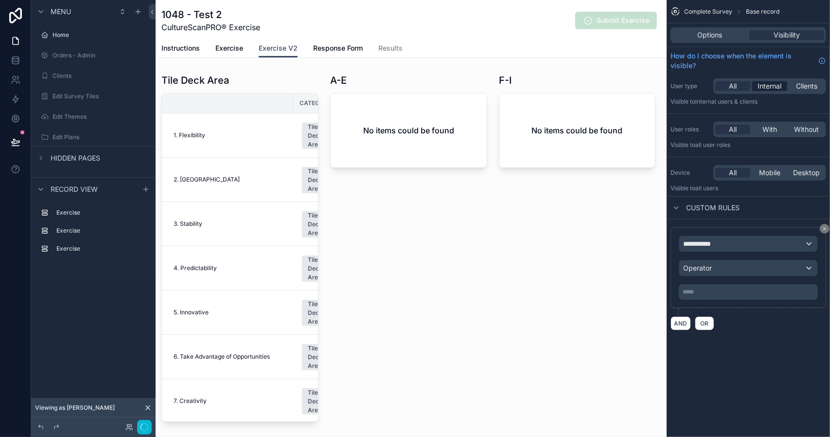
click at [771, 86] on span "Internal" at bounding box center [770, 86] width 24 height 10
click at [802, 84] on span "Clients" at bounding box center [806, 86] width 21 height 10
click at [773, 84] on span "Internal" at bounding box center [770, 86] width 24 height 10
click at [173, 47] on span "Instructions" at bounding box center [181, 48] width 38 height 10
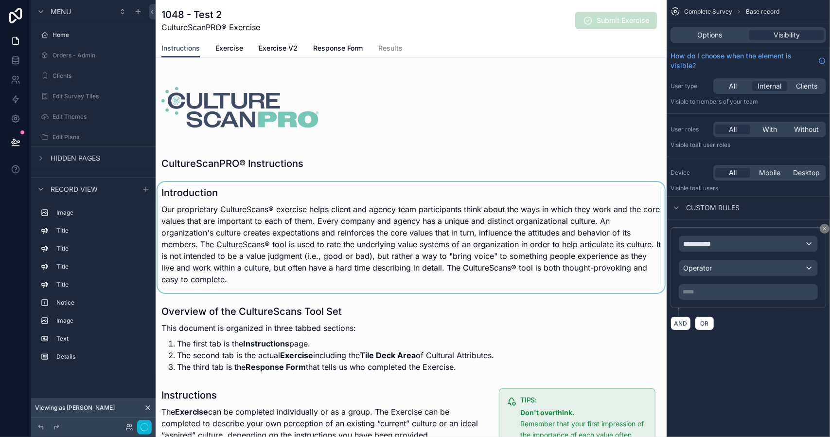
click at [467, 227] on div "scrollable content" at bounding box center [411, 237] width 511 height 111
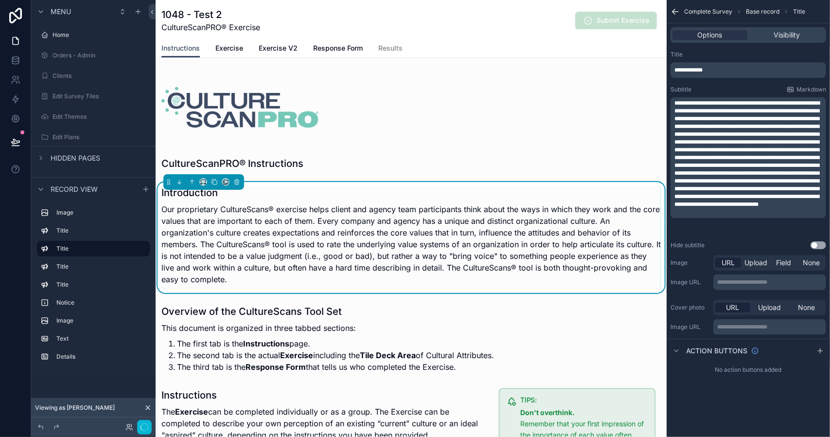
click at [755, 105] on span "**********" at bounding box center [747, 153] width 145 height 107
click at [754, 167] on span "**********" at bounding box center [747, 153] width 145 height 107
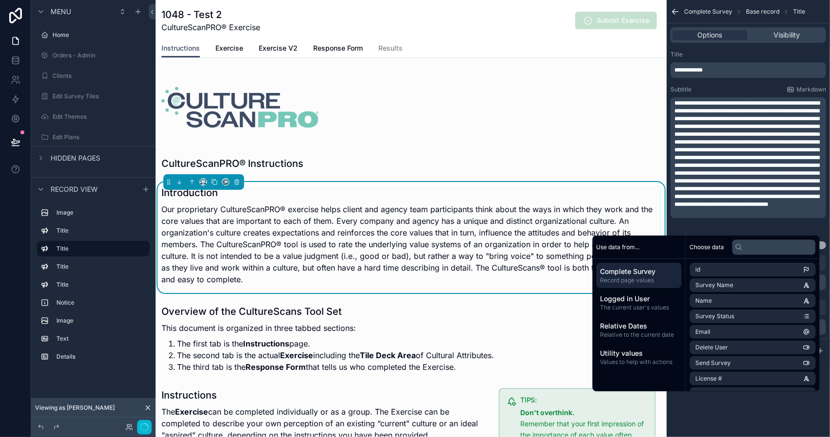
click at [807, 207] on span "**********" at bounding box center [747, 153] width 145 height 107
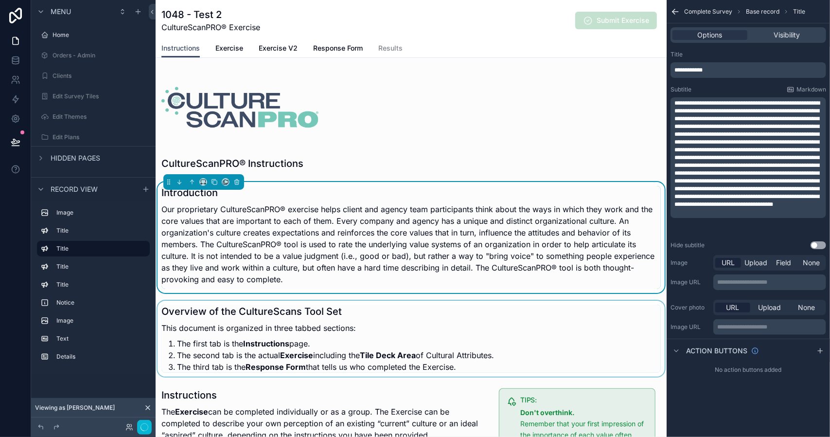
click at [417, 328] on div "scrollable content" at bounding box center [411, 339] width 511 height 76
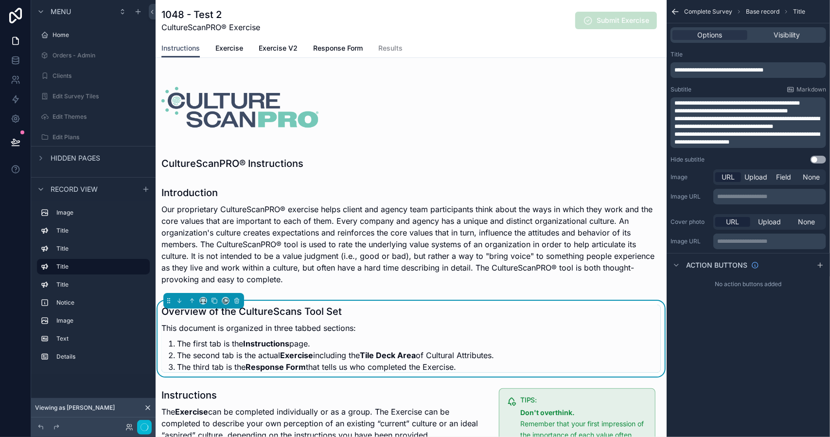
click at [331, 309] on h1 "Overview of the CultureScans Tool Set" at bounding box center [328, 312] width 333 height 14
click at [756, 70] on span "**********" at bounding box center [719, 70] width 89 height 6
click at [371, 246] on div "scrollable content" at bounding box center [411, 237] width 511 height 111
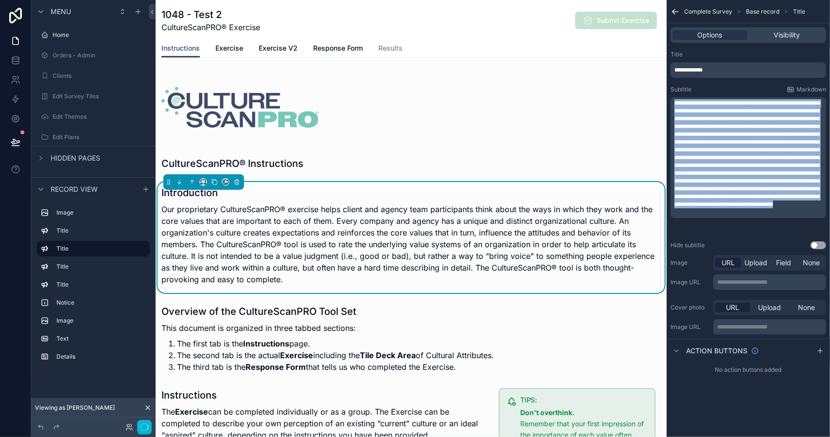
drag, startPoint x: 796, startPoint y: 207, endPoint x: 674, endPoint y: 105, distance: 158.8
click at [674, 105] on div "**********" at bounding box center [749, 157] width 156 height 121
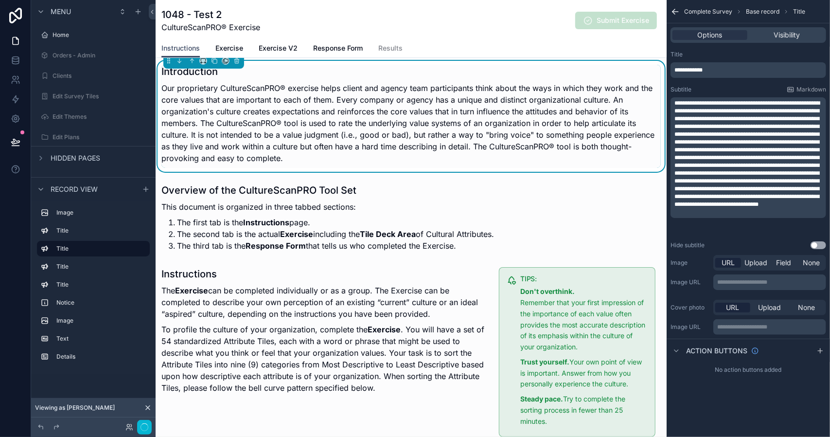
scroll to position [146, 0]
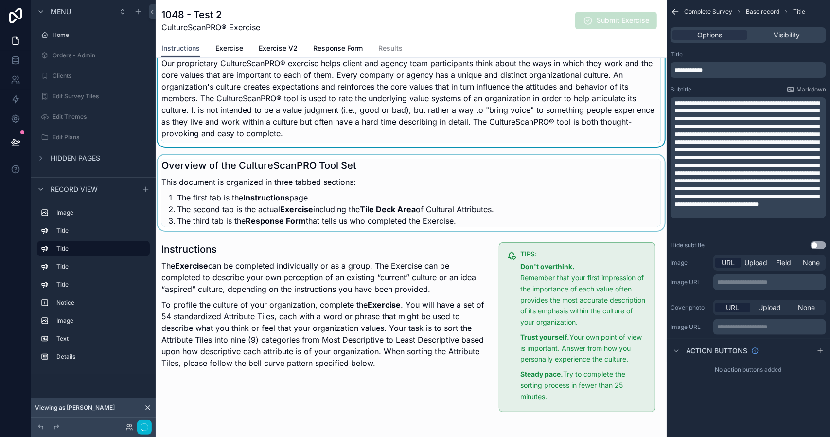
click at [401, 213] on div "scrollable content" at bounding box center [411, 193] width 511 height 76
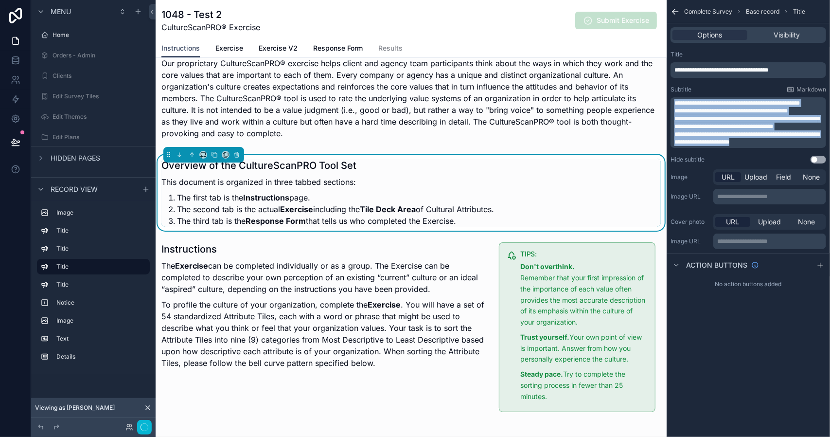
drag, startPoint x: 762, startPoint y: 142, endPoint x: 674, endPoint y: 105, distance: 95.5
click at [674, 105] on div "**********" at bounding box center [749, 122] width 156 height 51
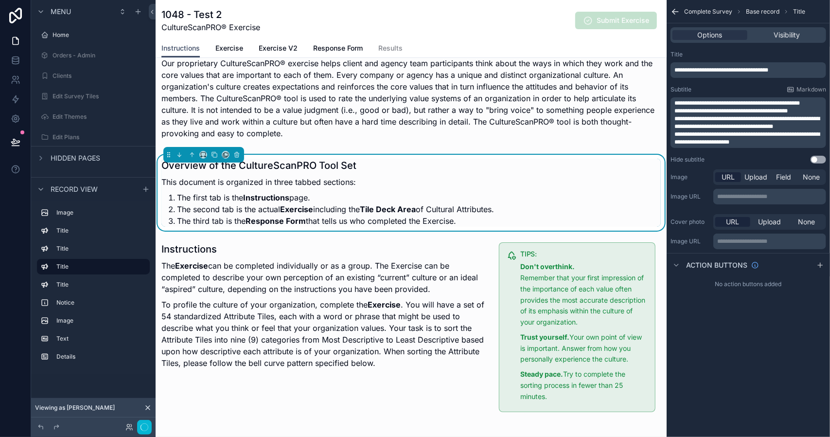
scroll to position [0, 0]
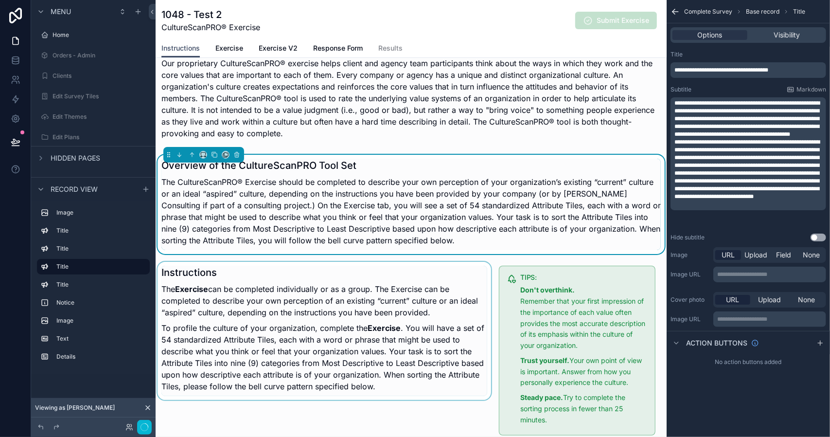
click at [377, 324] on div "scrollable content" at bounding box center [325, 351] width 338 height 178
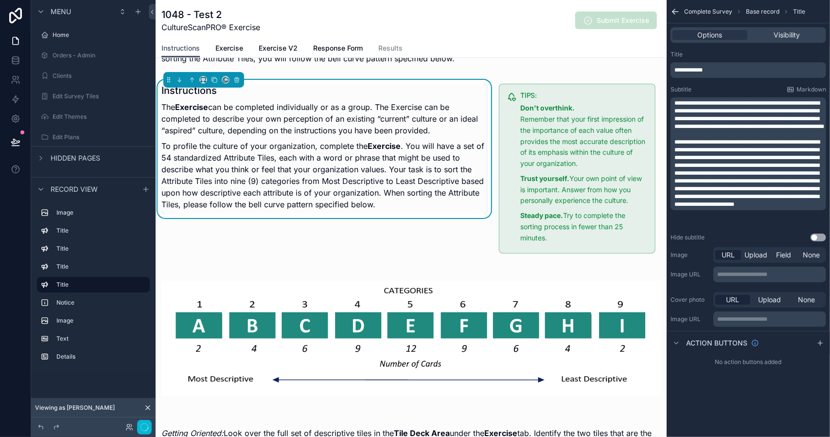
scroll to position [341, 0]
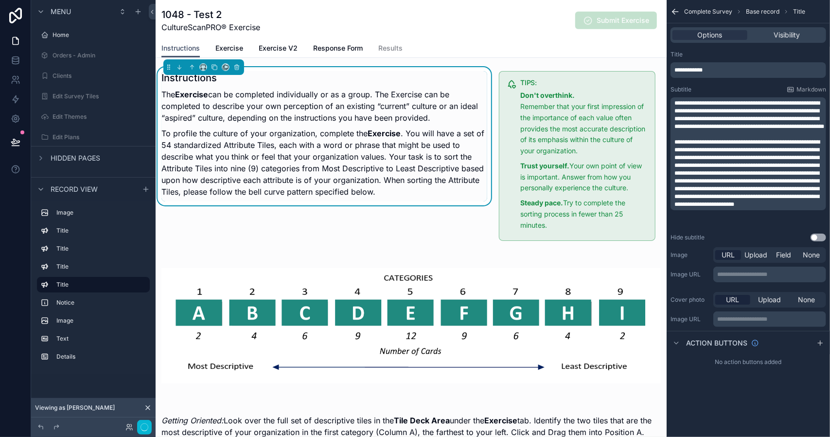
click at [417, 192] on p "To profile the culture of your organization, complete the Exercise . You will h…" at bounding box center [325, 162] width 326 height 70
click at [411, 194] on p "To profile the culture of your organization, complete the Exercise . You will h…" at bounding box center [325, 162] width 326 height 70
click at [727, 201] on span "**********" at bounding box center [747, 173] width 145 height 68
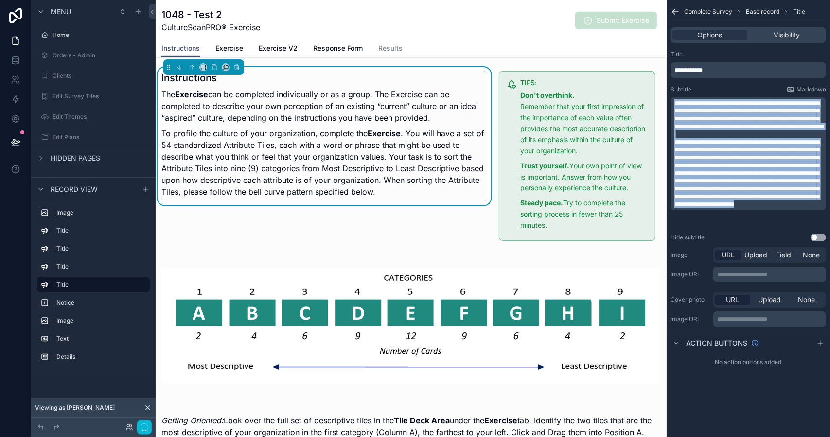
drag, startPoint x: 751, startPoint y: 201, endPoint x: 673, endPoint y: 105, distance: 123.5
click at [673, 105] on div "**********" at bounding box center [749, 153] width 156 height 113
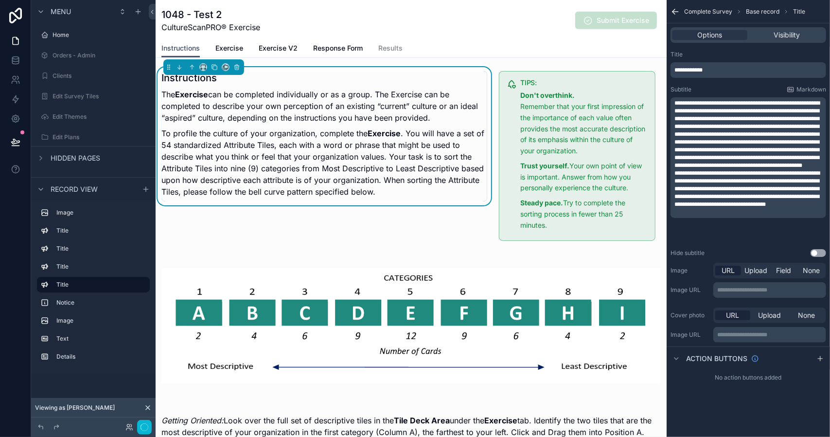
scroll to position [0, 0]
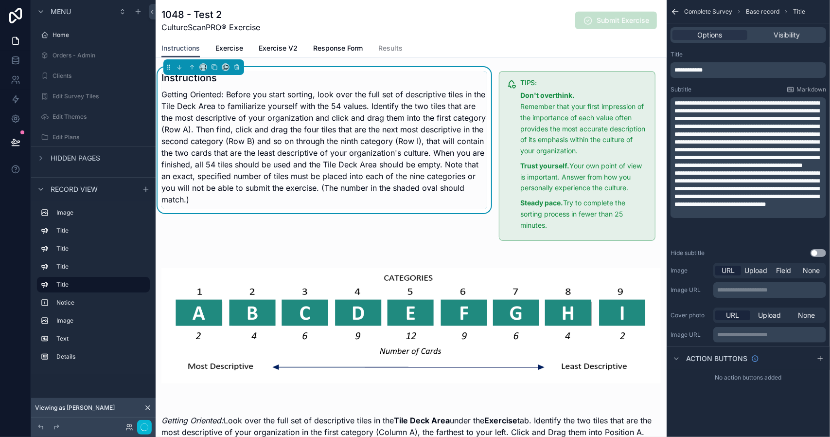
click at [701, 169] on p "**********" at bounding box center [750, 134] width 150 height 70
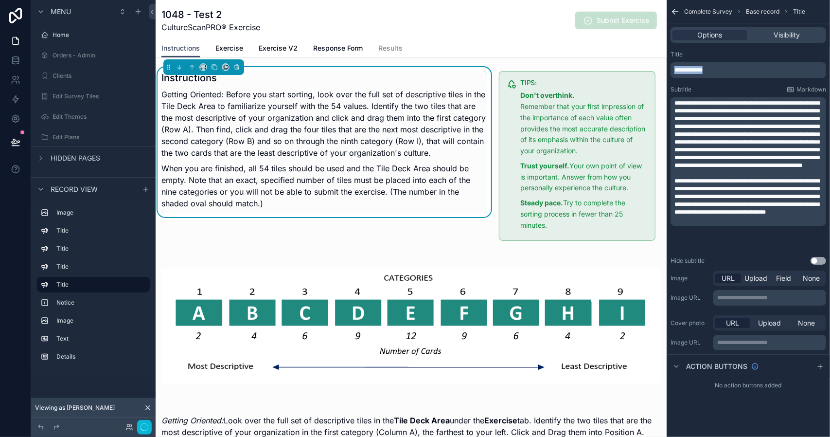
drag, startPoint x: 716, startPoint y: 69, endPoint x: 666, endPoint y: 69, distance: 49.1
click at [666, 69] on div "Home Orders - Admin Clients Edit Survey Tiles Edit Themes Edit Plans Users Inst…" at bounding box center [493, 218] width 675 height 437
click at [433, 245] on div "CultureScanPRO® Instructions Introduction Our proprietary CultureScanPRO® exerc…" at bounding box center [411, 199] width 511 height 941
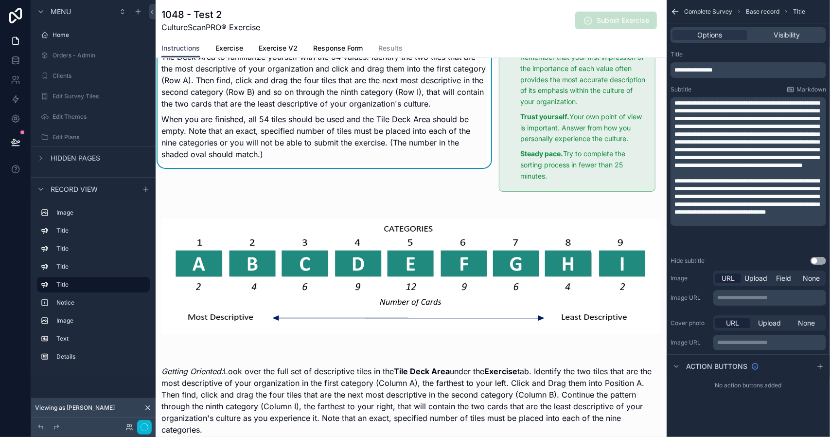
scroll to position [438, 0]
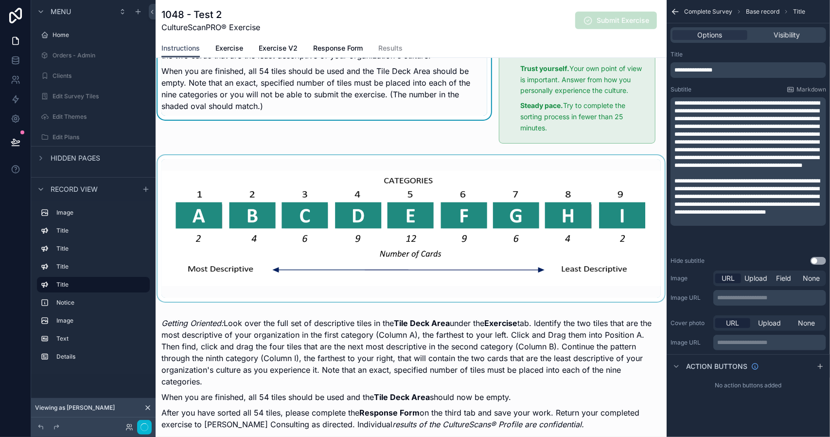
click at [425, 226] on div "scrollable content" at bounding box center [411, 228] width 511 height 146
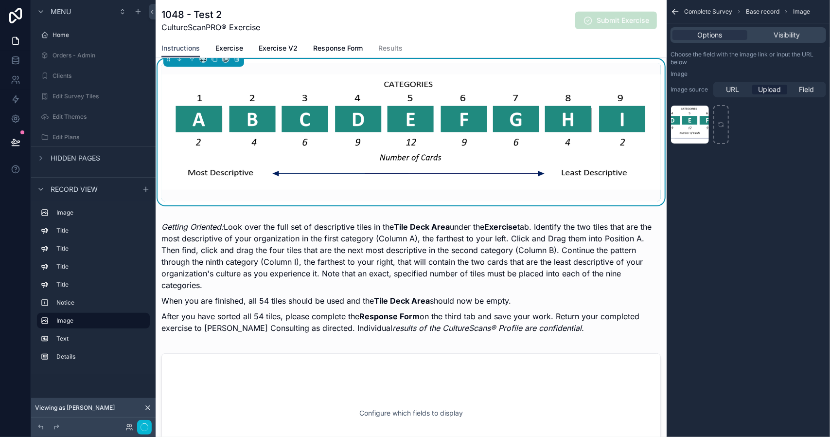
scroll to position [535, 0]
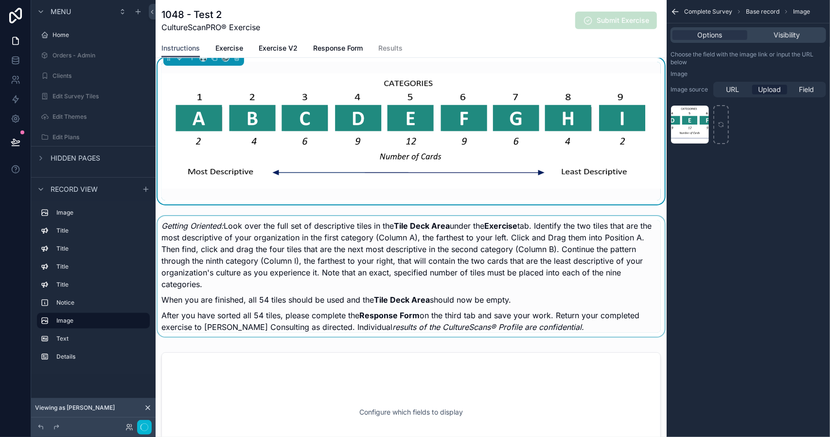
click at [425, 252] on div "scrollable content" at bounding box center [411, 276] width 511 height 128
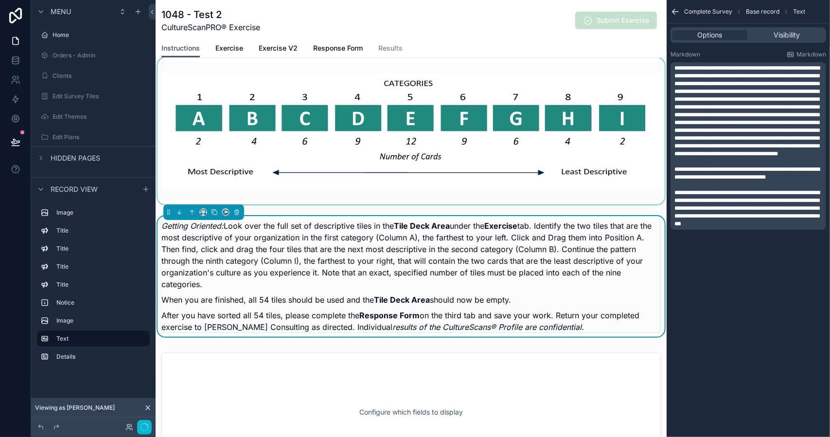
click at [345, 188] on div "scrollable content" at bounding box center [411, 131] width 511 height 146
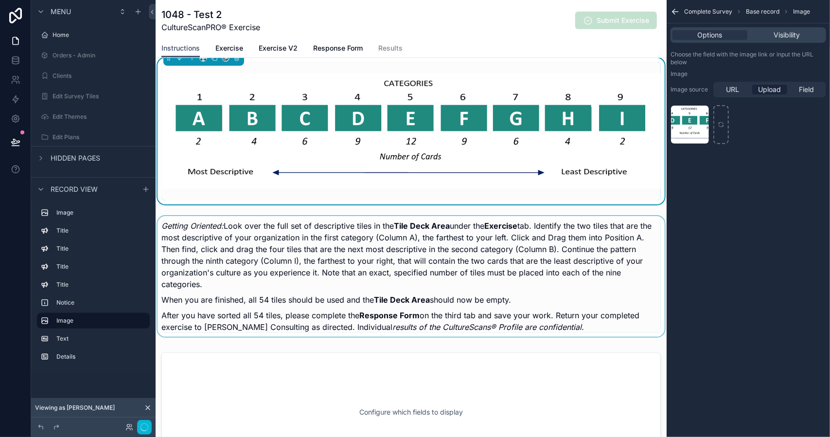
click at [384, 279] on div "scrollable content" at bounding box center [411, 276] width 511 height 128
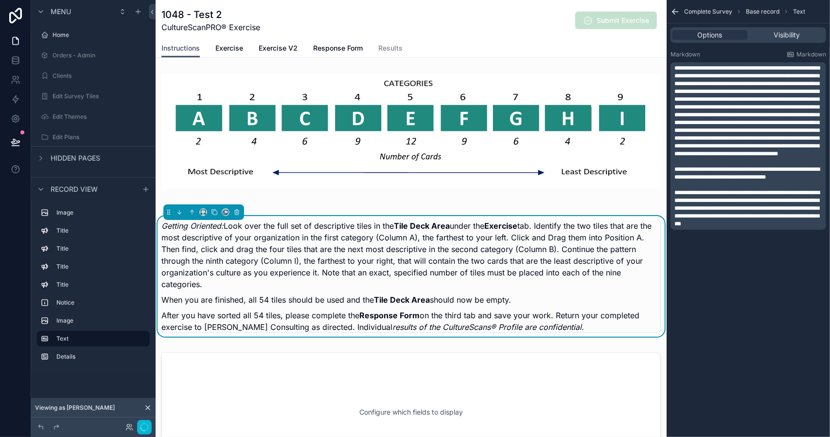
click at [455, 301] on p "When you are finished, all 54 tiles should be used and the Tile Deck Area shoul…" at bounding box center [412, 300] width 500 height 12
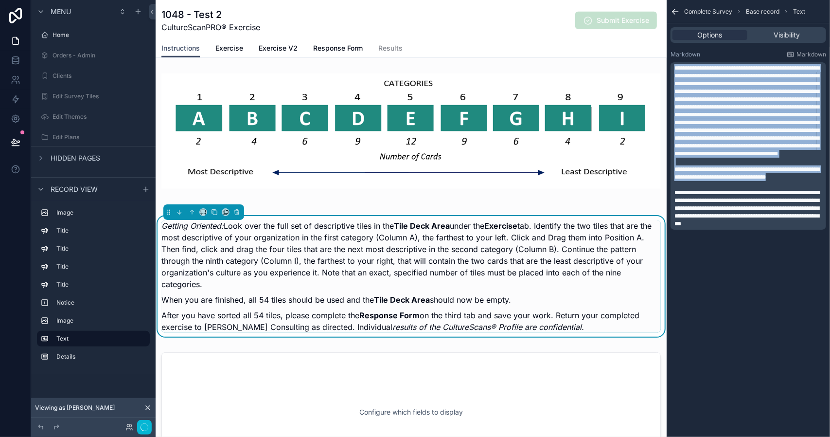
drag, startPoint x: 805, startPoint y: 193, endPoint x: 671, endPoint y: 68, distance: 183.1
click at [671, 68] on div "**********" at bounding box center [749, 145] width 156 height 167
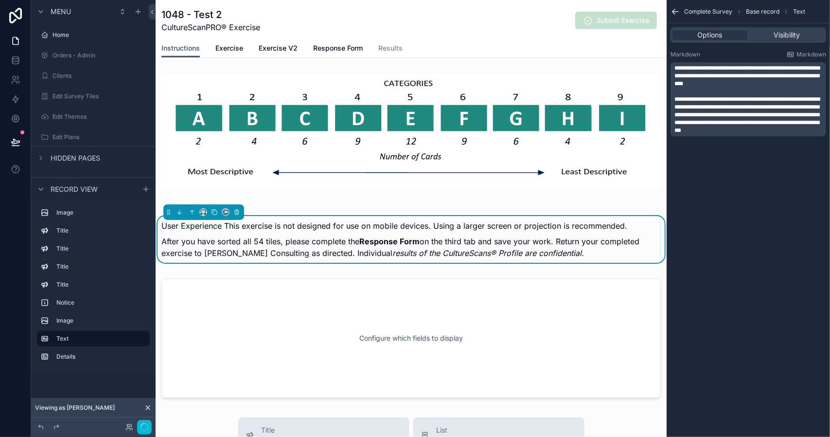
click at [276, 239] on p "After you have sorted all 54 tiles, please complete the Response Form on the th…" at bounding box center [412, 246] width 500 height 23
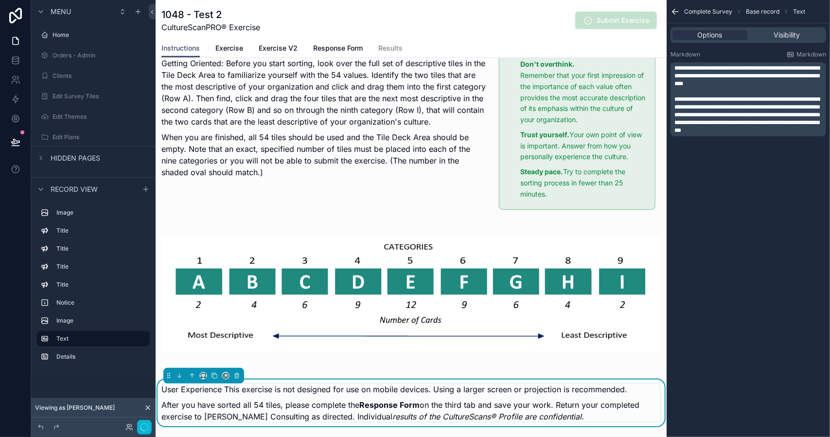
scroll to position [341, 0]
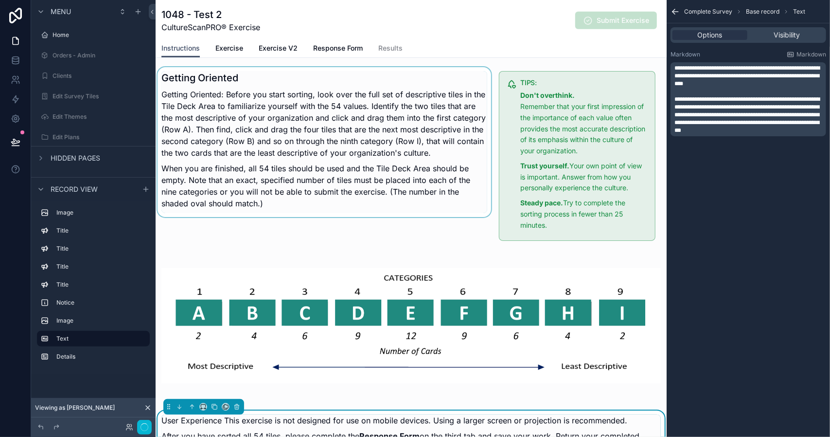
click at [279, 173] on div "scrollable content" at bounding box center [325, 156] width 338 height 178
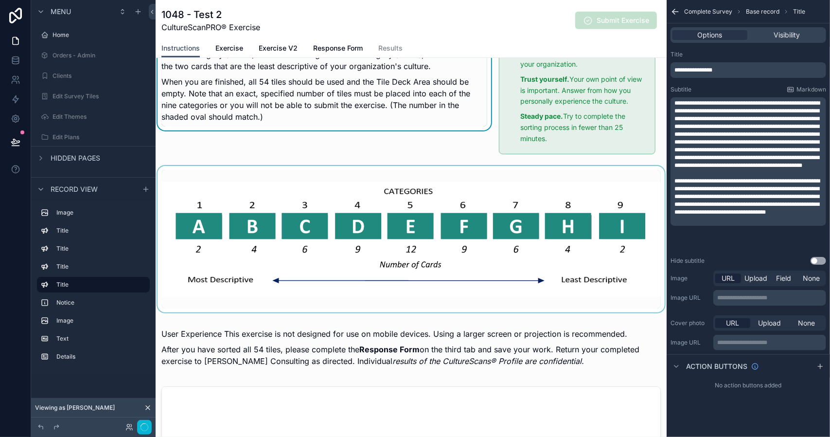
scroll to position [486, 0]
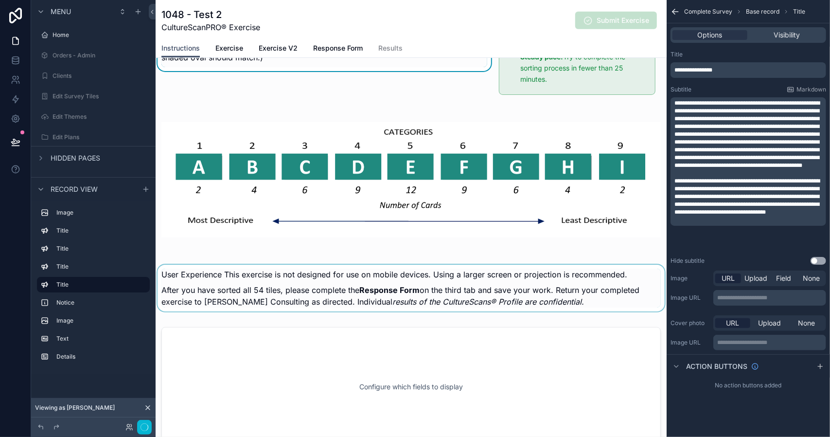
click at [292, 273] on div "scrollable content" at bounding box center [411, 288] width 511 height 54
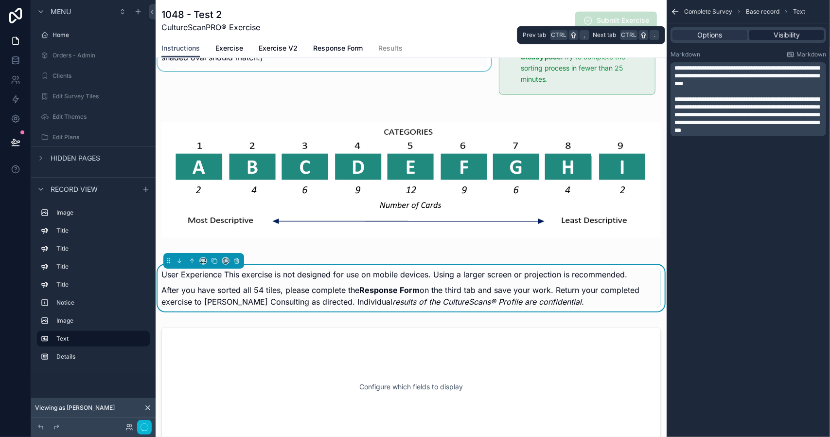
click at [778, 37] on span "Visibility" at bounding box center [787, 35] width 26 height 10
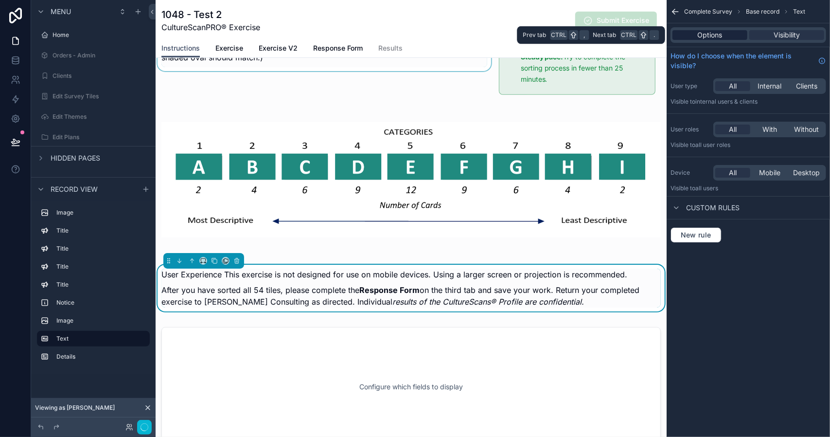
click at [708, 36] on span "Options" at bounding box center [710, 35] width 25 height 10
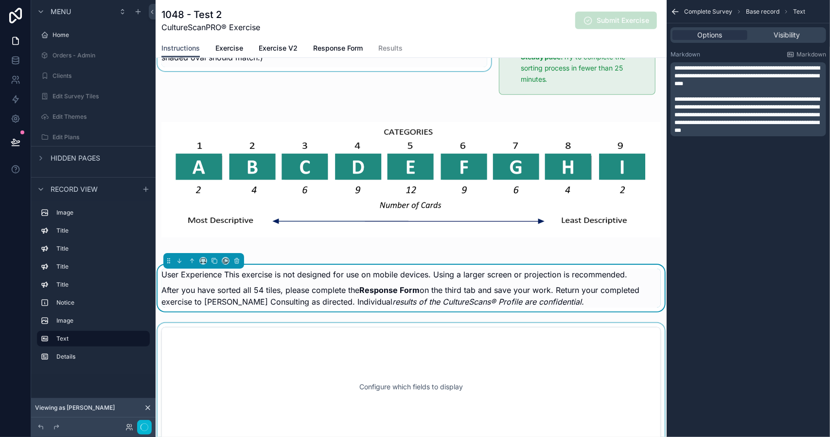
scroll to position [438, 0]
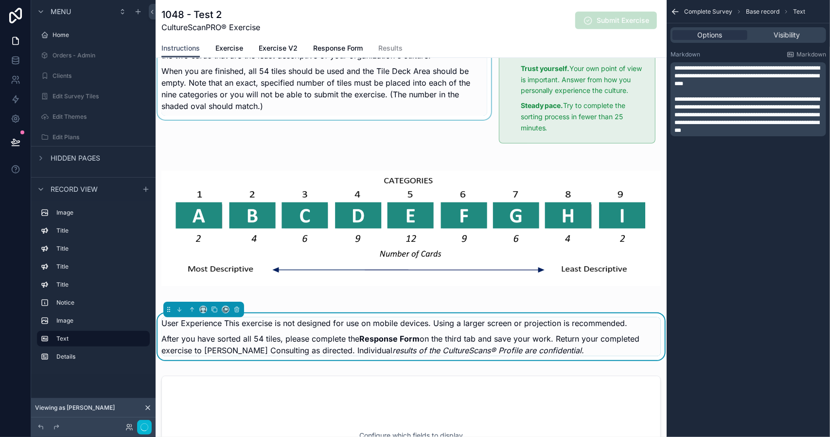
click at [276, 112] on div "scrollable content" at bounding box center [325, 59] width 338 height 178
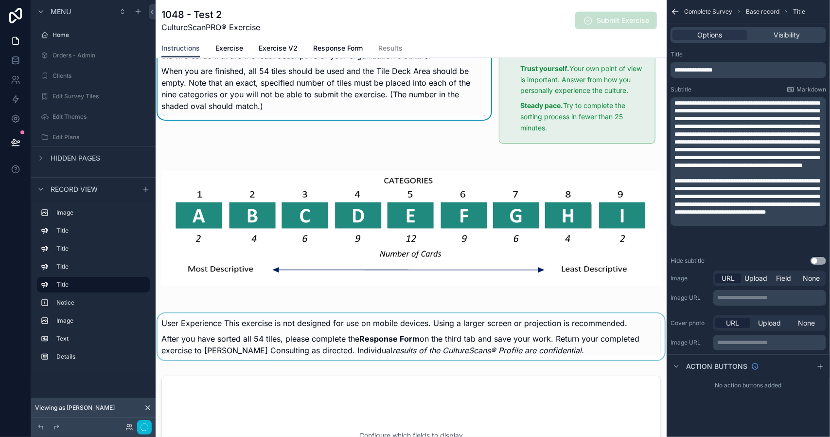
click at [277, 333] on div "scrollable content" at bounding box center [411, 336] width 511 height 54
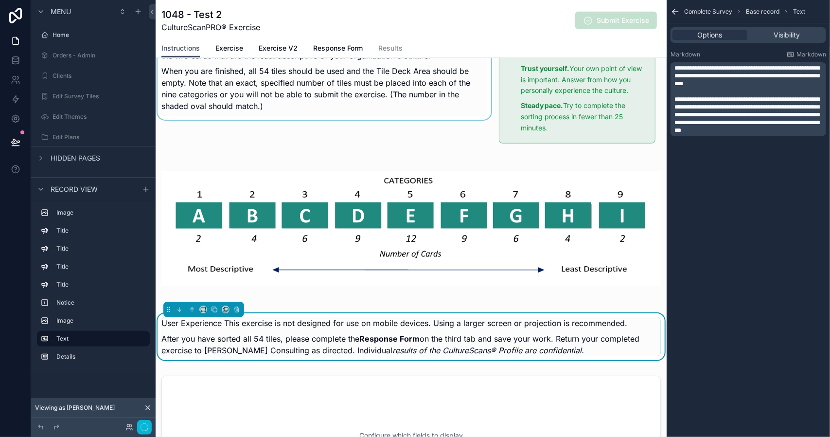
click at [255, 102] on div "scrollable content" at bounding box center [325, 59] width 338 height 178
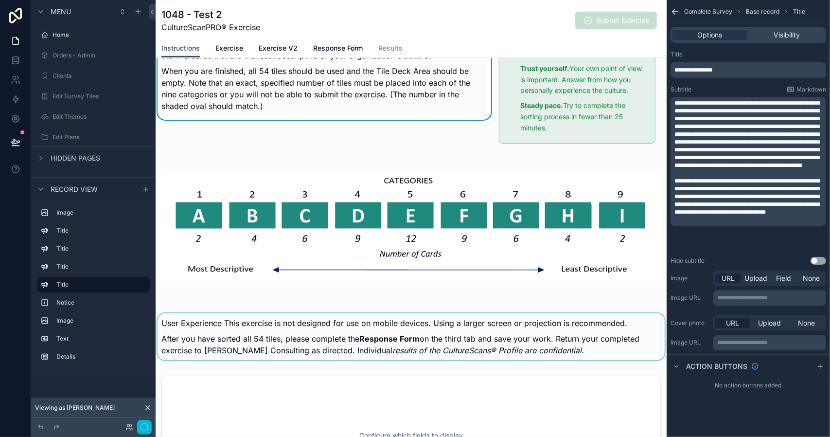
click at [312, 330] on div "scrollable content" at bounding box center [411, 336] width 511 height 54
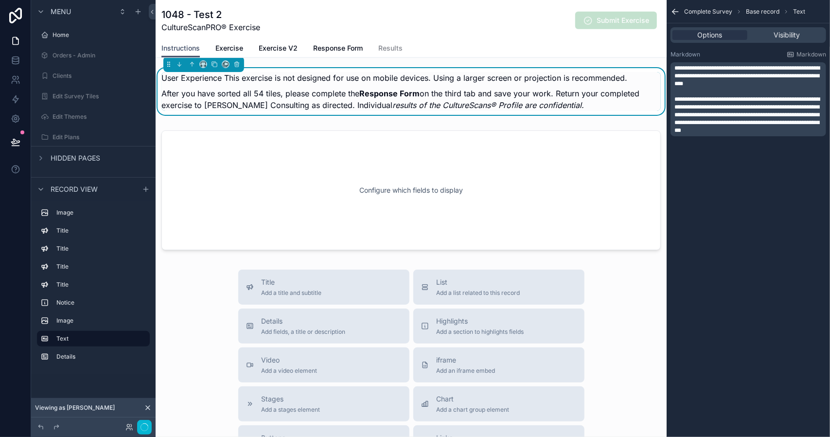
scroll to position [681, 0]
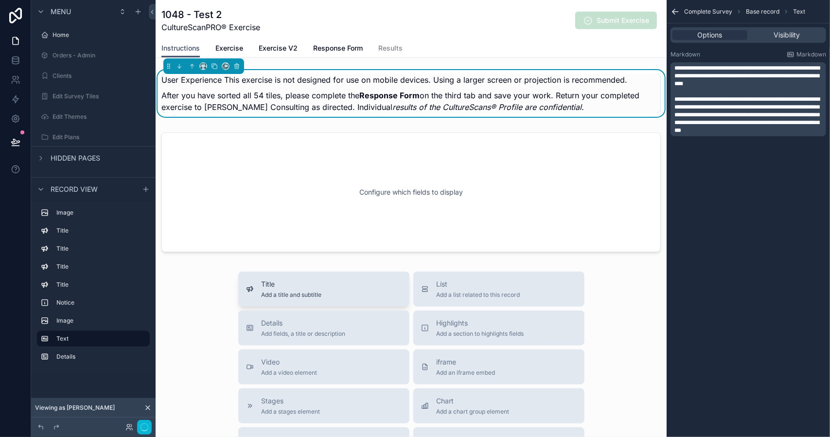
click at [321, 287] on div "Title Add a title and subtitle" at bounding box center [324, 288] width 156 height 19
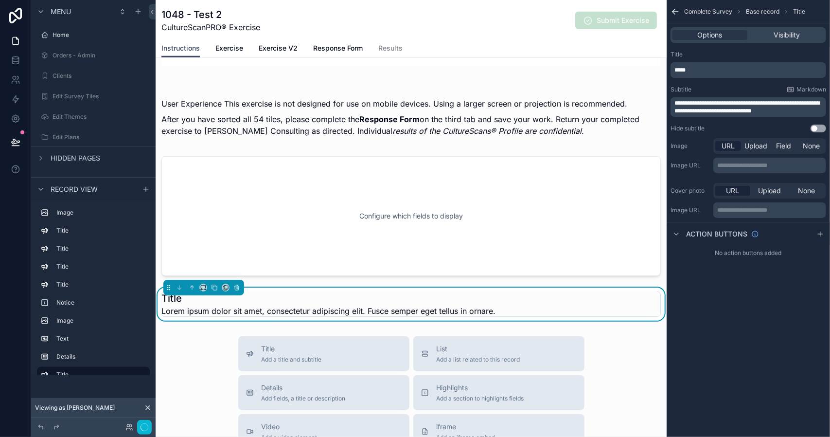
scroll to position [642, 0]
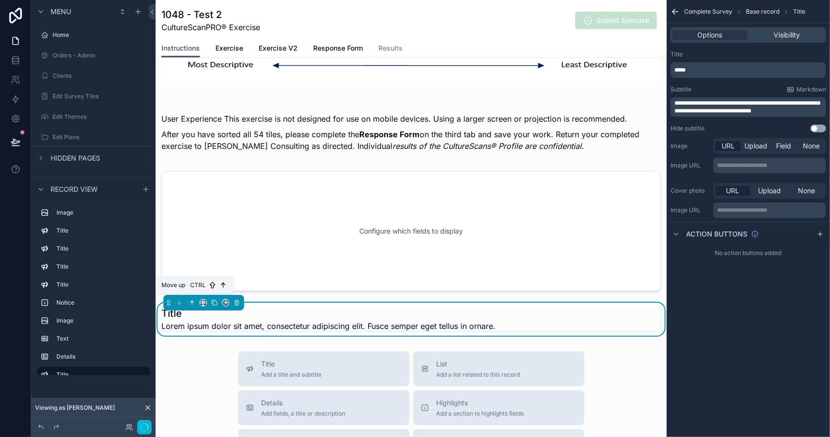
click at [191, 299] on icon "scrollable content" at bounding box center [192, 302] width 7 height 7
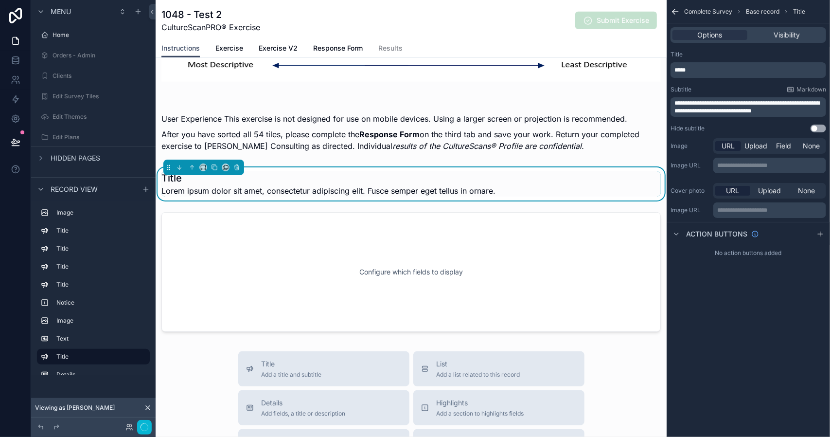
click at [481, 185] on span "Lorem ipsum dolor sit amet, consectetur adipiscing elit. Fusce semper eget tell…" at bounding box center [329, 191] width 334 height 12
click at [708, 71] on p "*****" at bounding box center [750, 70] width 150 height 8
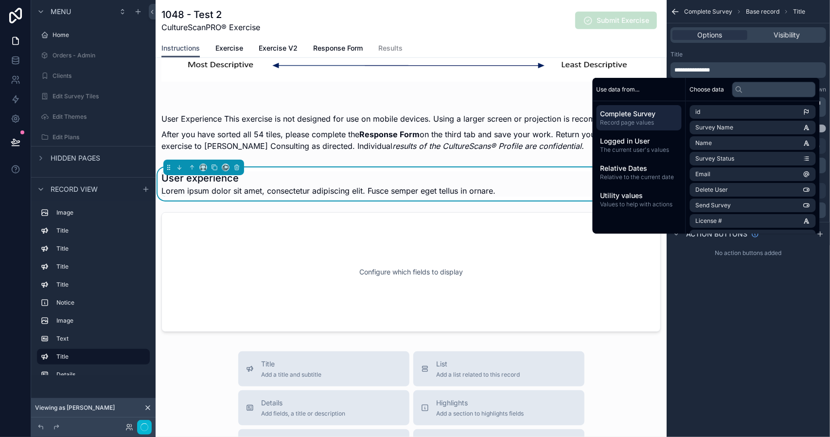
click at [693, 71] on span "**********" at bounding box center [693, 70] width 36 height 6
click at [736, 55] on div "Title" at bounding box center [749, 55] width 156 height 8
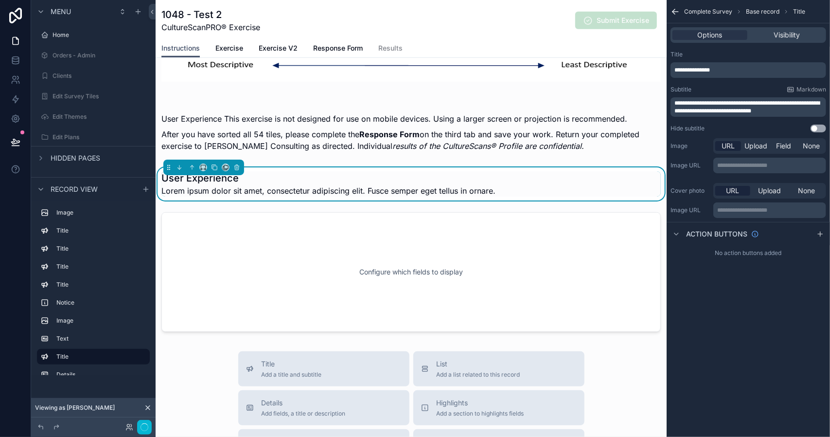
click at [722, 108] on span "**********" at bounding box center [747, 107] width 145 height 14
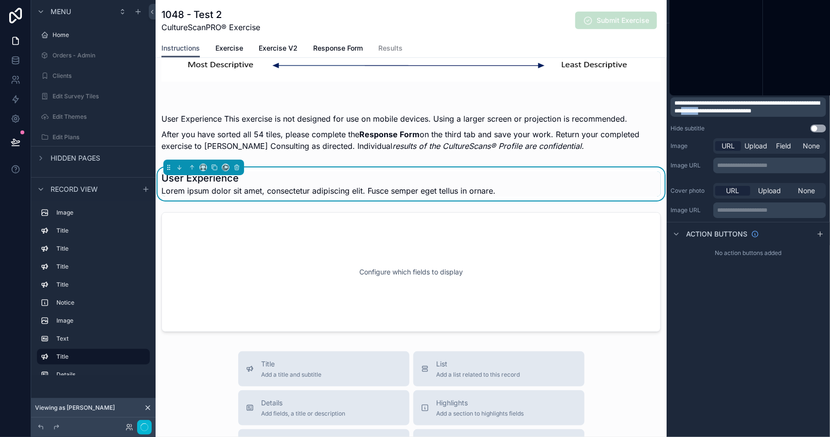
click at [722, 108] on span "**********" at bounding box center [747, 107] width 145 height 14
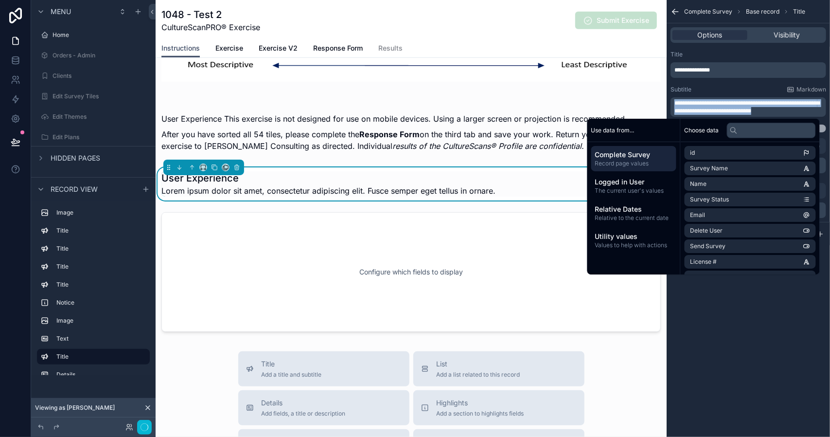
click at [722, 108] on span "**********" at bounding box center [747, 107] width 145 height 14
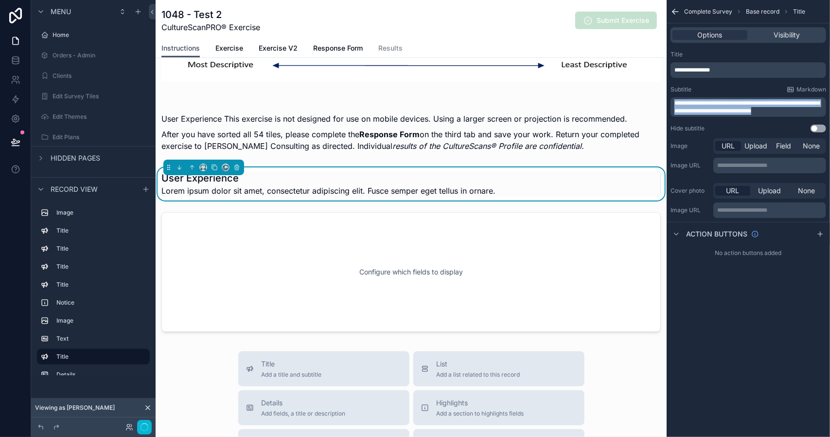
drag, startPoint x: 744, startPoint y: 111, endPoint x: 669, endPoint y: 103, distance: 74.8
click at [669, 103] on div "**********" at bounding box center [748, 92] width 163 height 90
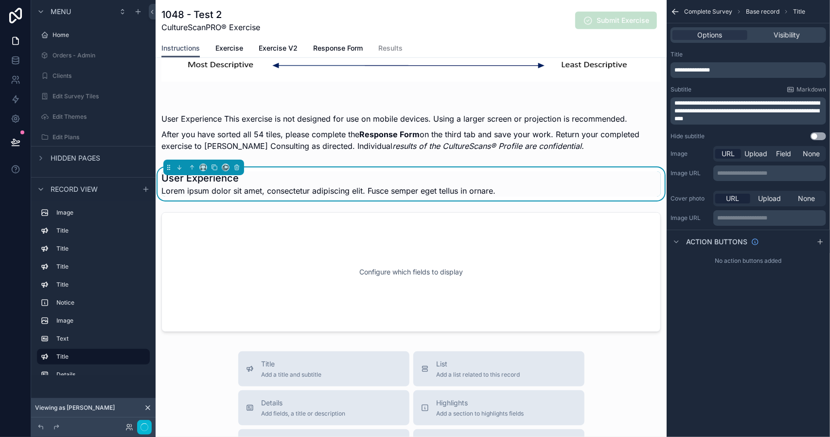
scroll to position [0, 0]
click at [723, 102] on span "**********" at bounding box center [747, 110] width 145 height 21
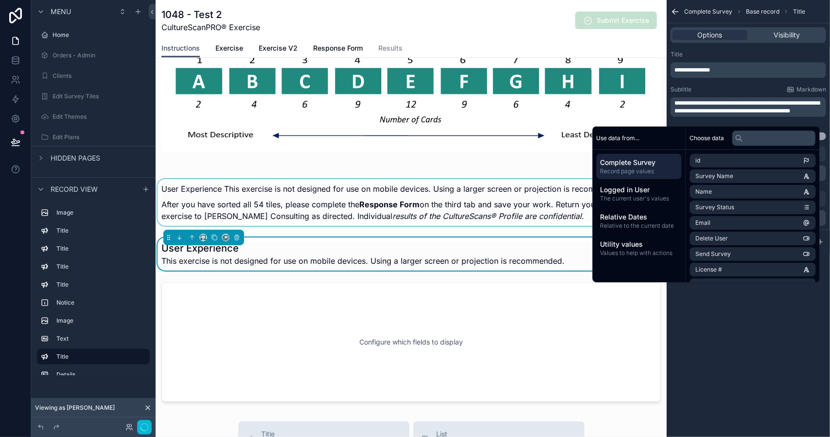
scroll to position [545, 0]
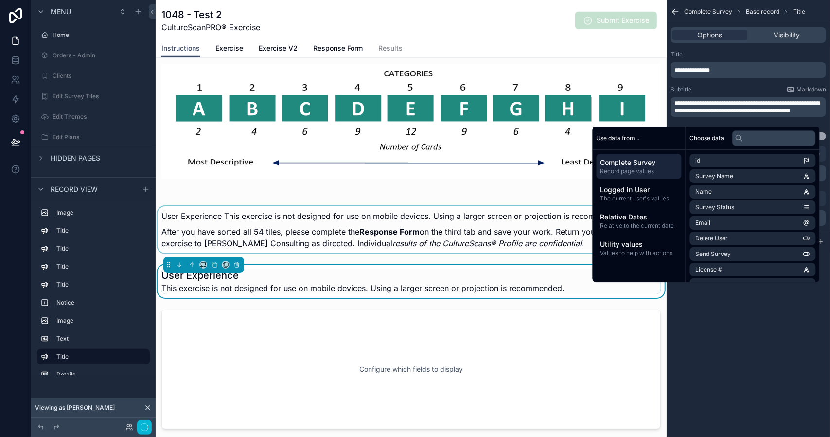
click at [342, 225] on div "scrollable content" at bounding box center [411, 229] width 511 height 54
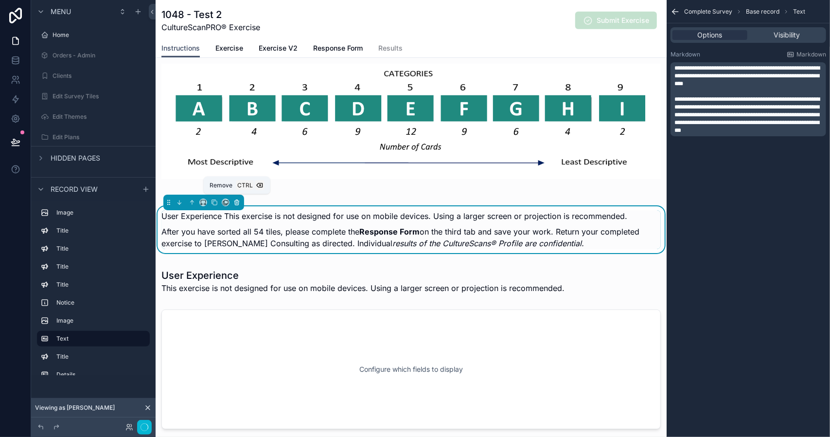
click at [237, 202] on icon "scrollable content" at bounding box center [237, 203] width 0 height 2
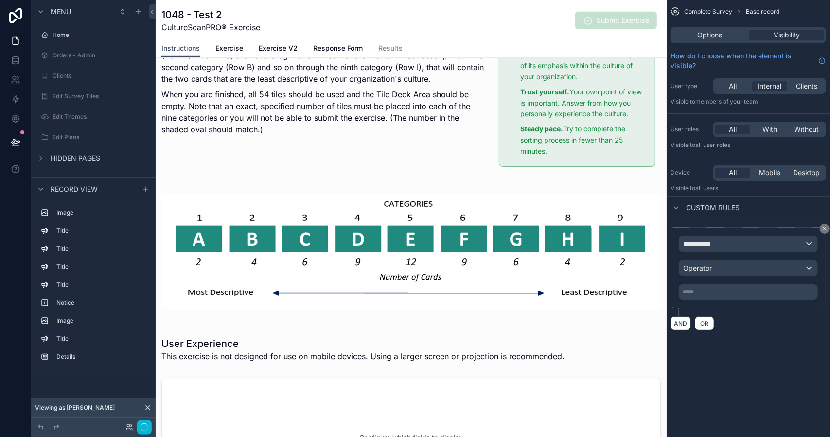
scroll to position [399, 0]
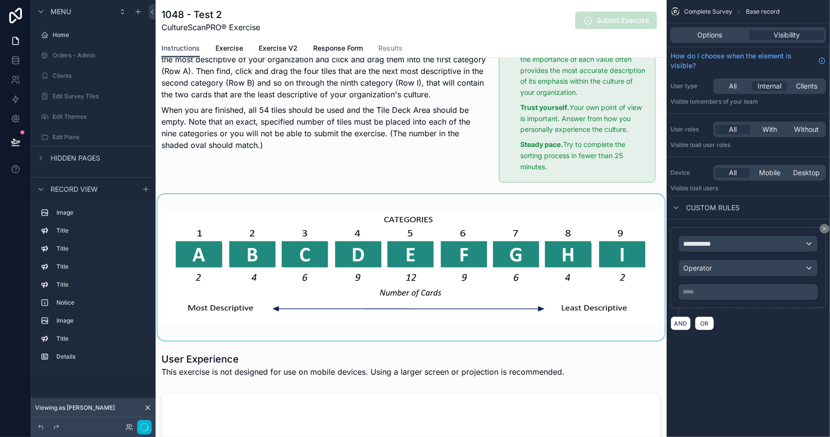
click at [419, 255] on div "scrollable content" at bounding box center [411, 267] width 511 height 146
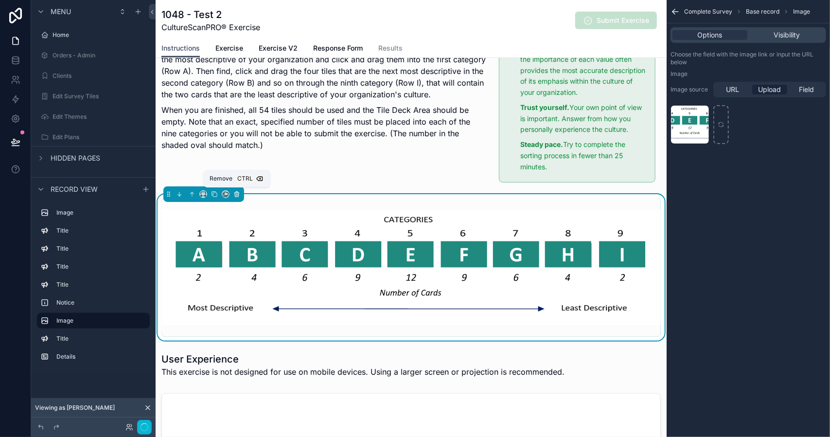
click at [237, 194] on icon "scrollable content" at bounding box center [236, 194] width 7 height 7
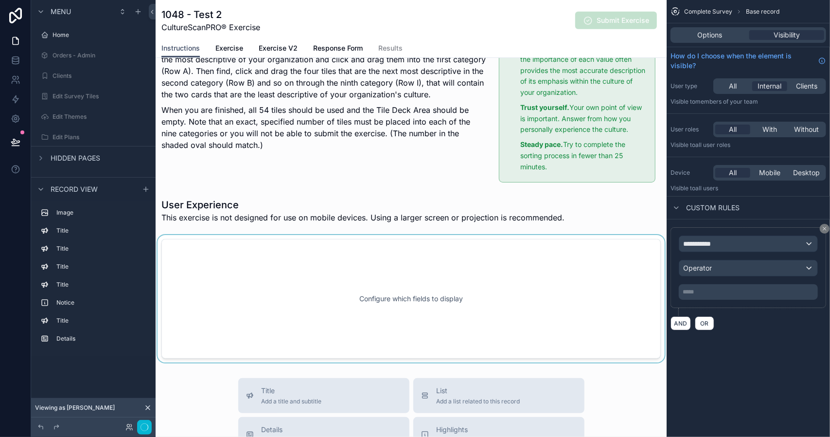
click at [422, 287] on div "scrollable content" at bounding box center [411, 298] width 511 height 127
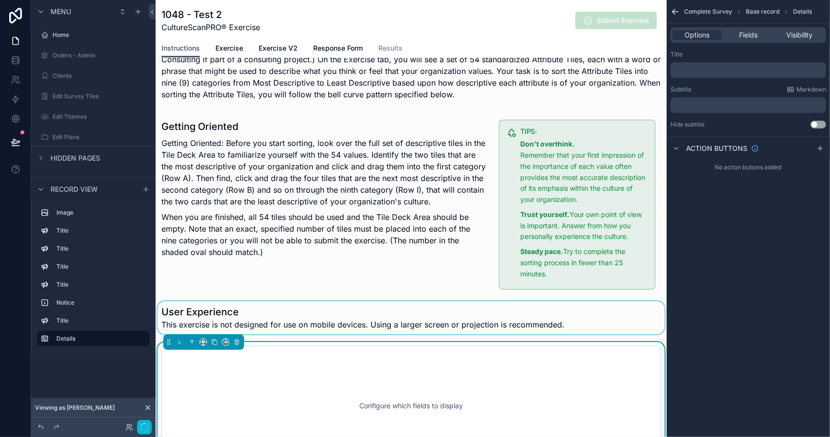
scroll to position [253, 0]
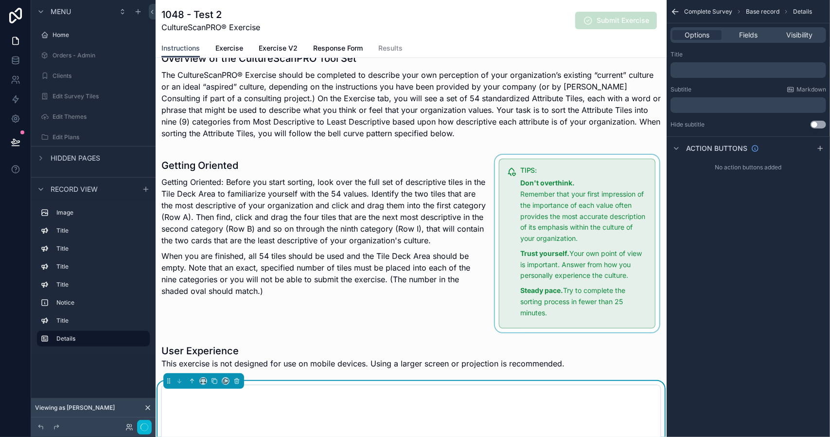
click at [565, 209] on div "scrollable content" at bounding box center [577, 244] width 169 height 178
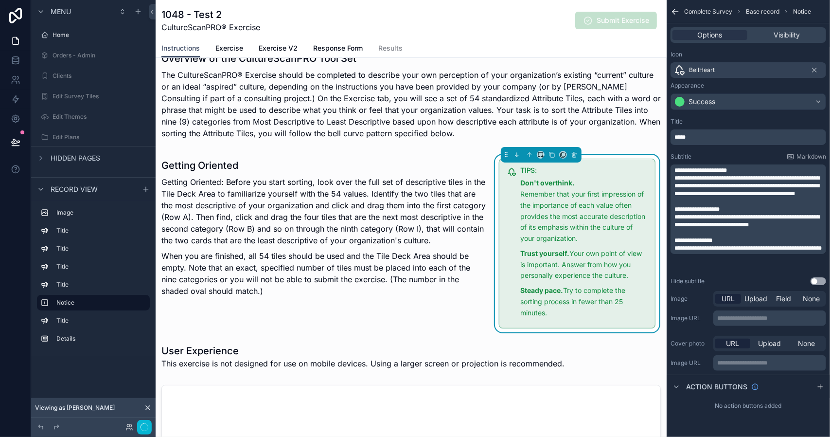
click at [676, 178] on span "**********" at bounding box center [747, 185] width 145 height 21
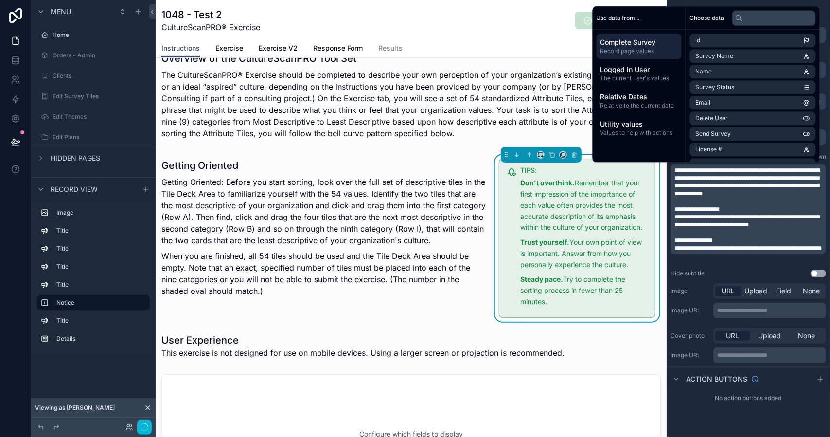
click at [554, 306] on div "TIPS: Don't overthink. Remember that your first impression of the importance of…" at bounding box center [584, 239] width 127 height 144
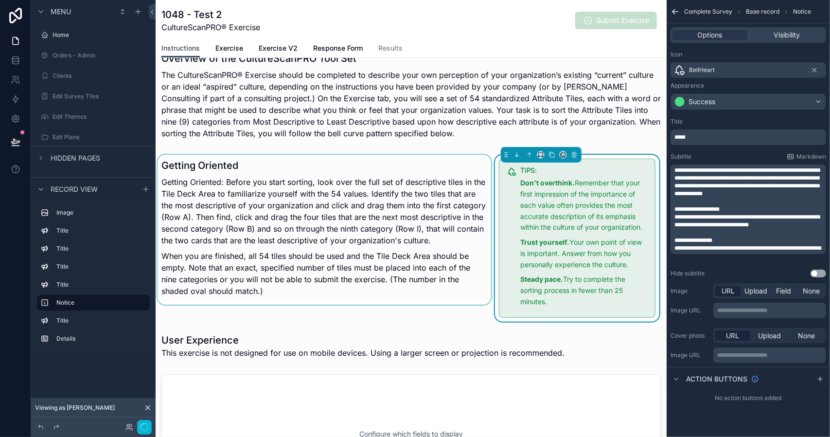
click at [448, 307] on div "scrollable content" at bounding box center [325, 238] width 338 height 166
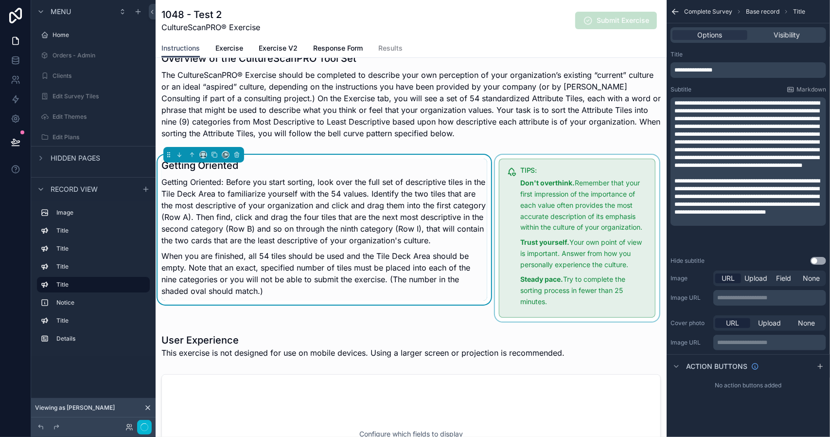
click at [578, 208] on div "scrollable content" at bounding box center [577, 238] width 169 height 166
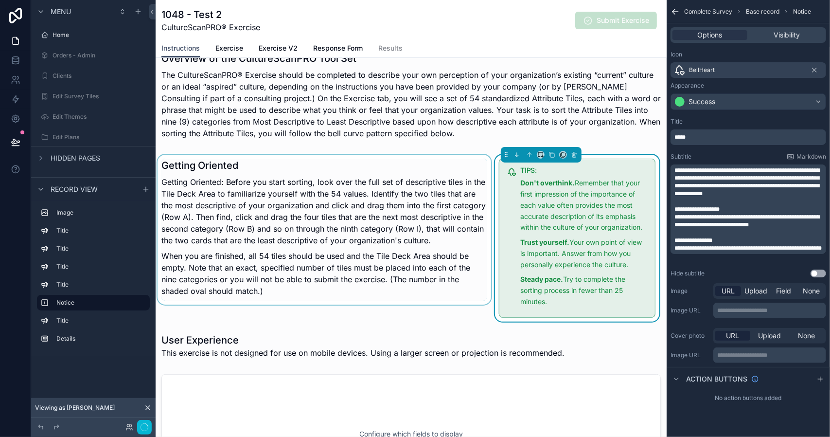
click at [694, 138] on p "*****" at bounding box center [750, 137] width 150 height 8
drag, startPoint x: 694, startPoint y: 138, endPoint x: 671, endPoint y: 137, distance: 22.4
click at [671, 137] on div "*****" at bounding box center [749, 137] width 156 height 16
click at [675, 137] on span "*****" at bounding box center [680, 137] width 11 height 6
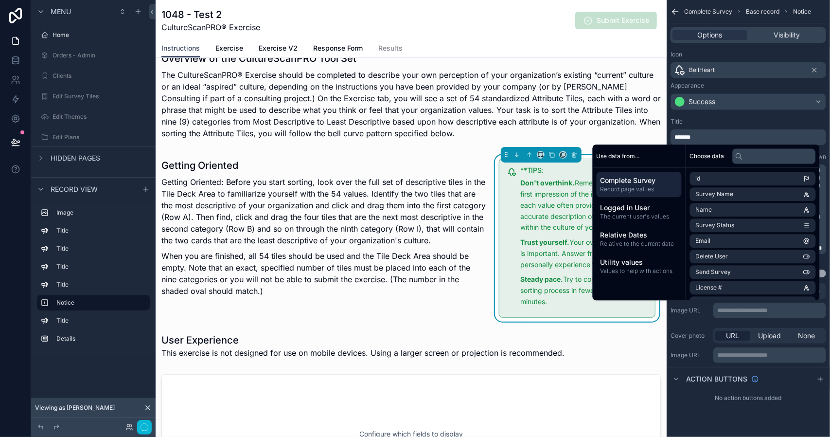
click at [705, 136] on p "*******" at bounding box center [750, 137] width 150 height 8
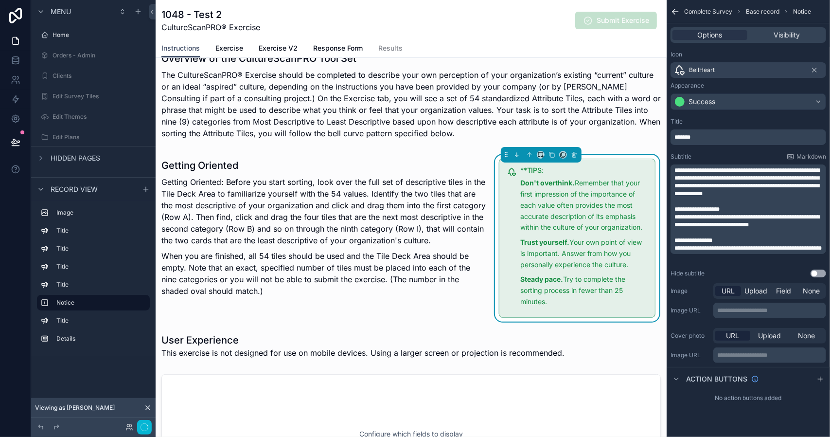
click at [682, 137] on span "*******" at bounding box center [683, 137] width 16 height 6
click at [707, 180] on span "**********" at bounding box center [747, 181] width 145 height 29
click at [592, 208] on p "Don't overthink. Remember that your first impression of the importance of each …" at bounding box center [584, 205] width 127 height 55
click at [537, 169] on h5 "TIPS:" at bounding box center [584, 170] width 127 height 7
click at [535, 168] on h5 "TIPS:" at bounding box center [584, 170] width 127 height 7
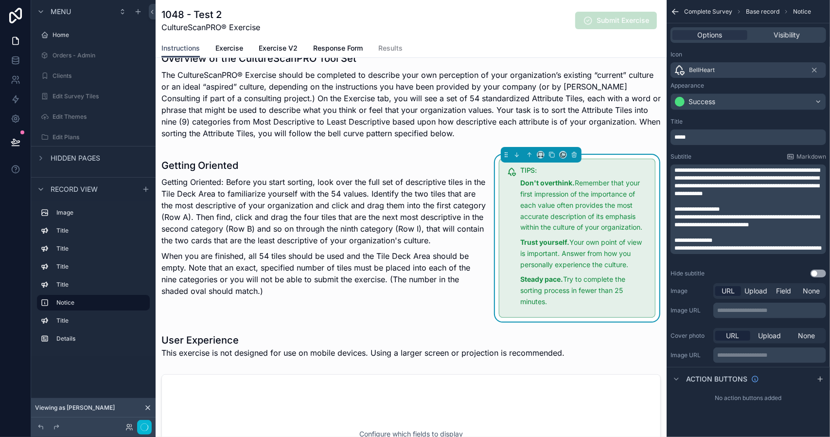
click at [535, 168] on h5 "TIPS:" at bounding box center [584, 170] width 127 height 7
click at [521, 169] on h5 "TIPS:" at bounding box center [584, 170] width 127 height 7
click at [815, 69] on icon "scrollable content" at bounding box center [815, 70] width 8 height 8
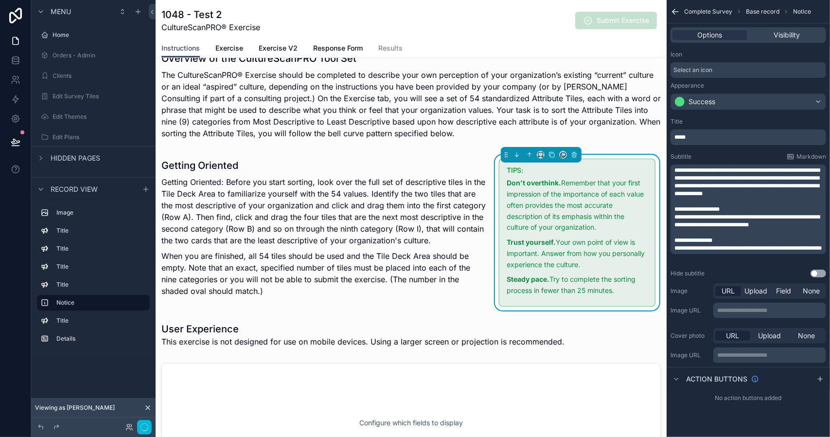
click at [815, 69] on div "Select an icon" at bounding box center [749, 70] width 156 height 16
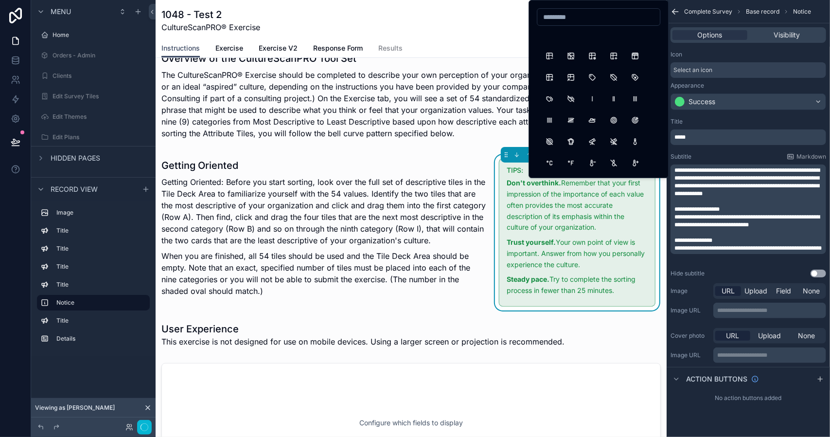
scroll to position [19273, 0]
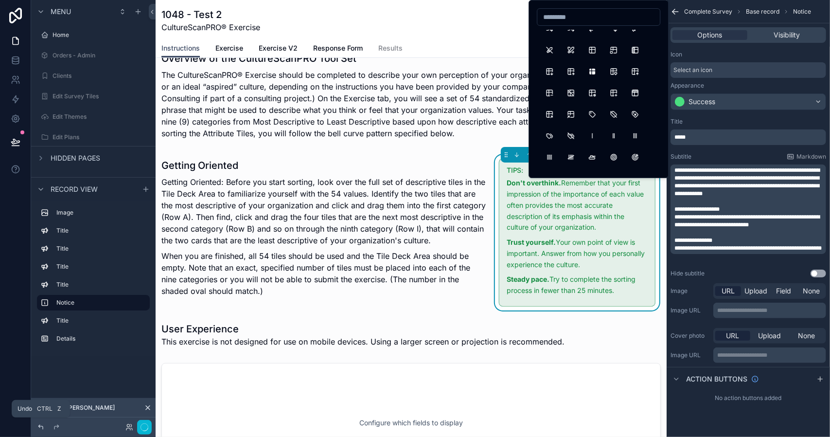
click at [43, 429] on icon at bounding box center [40, 427] width 4 height 4
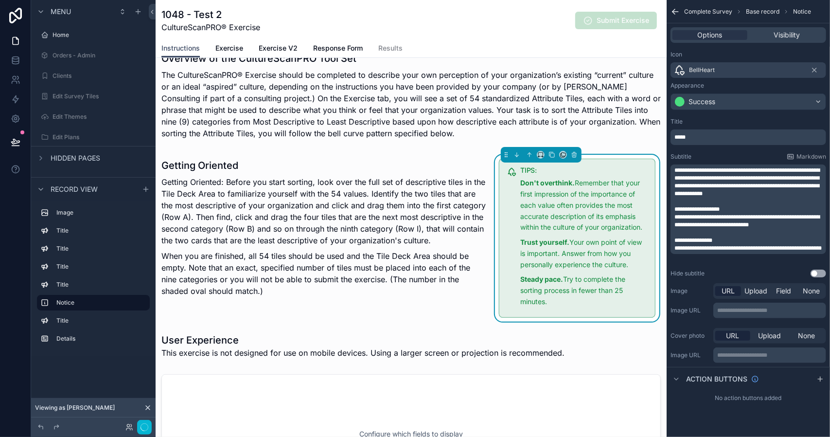
click at [707, 138] on p "*****" at bounding box center [750, 137] width 150 height 8
click at [636, 133] on div "scrollable content" at bounding box center [411, 97] width 511 height 99
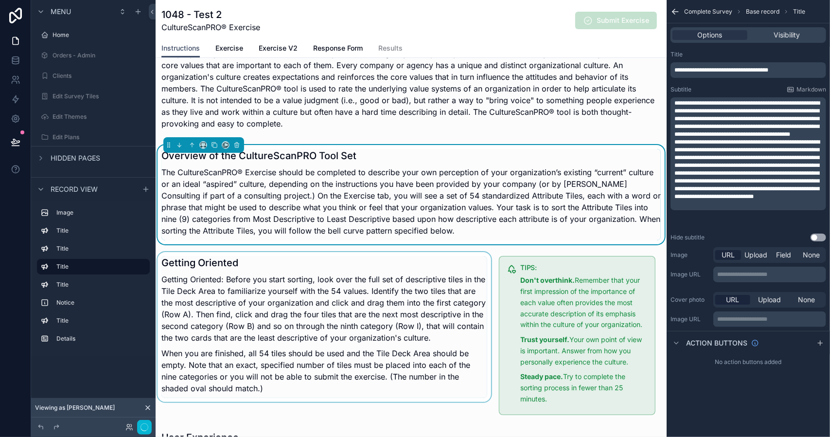
scroll to position [58, 0]
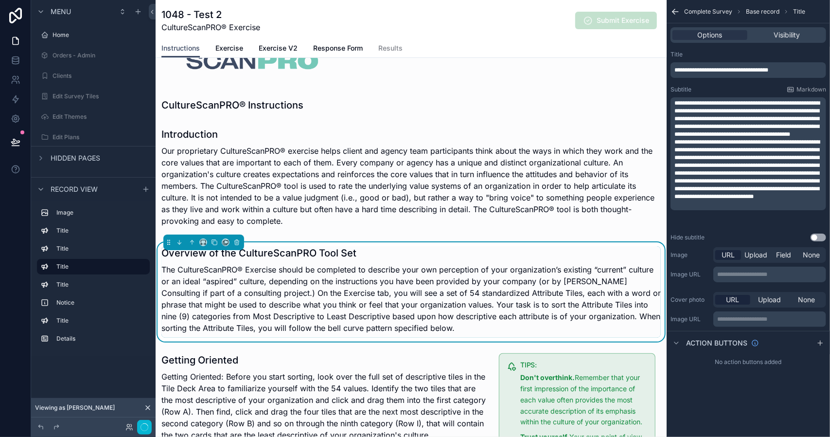
click at [333, 253] on h1 "Overview of the CultureScanPRO Tool Set" at bounding box center [412, 253] width 500 height 14
click at [796, 71] on p "**********" at bounding box center [750, 70] width 150 height 8
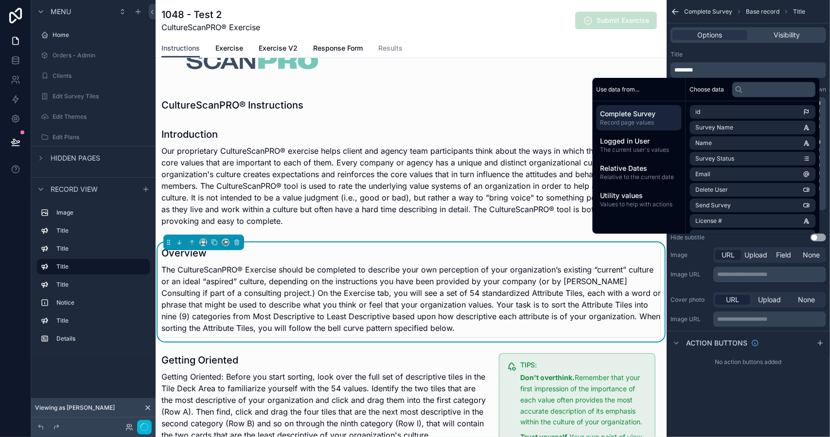
click at [520, 275] on p "The CultureScanPRO® Exercise should be completed to describe your own perceptio…" at bounding box center [412, 299] width 500 height 70
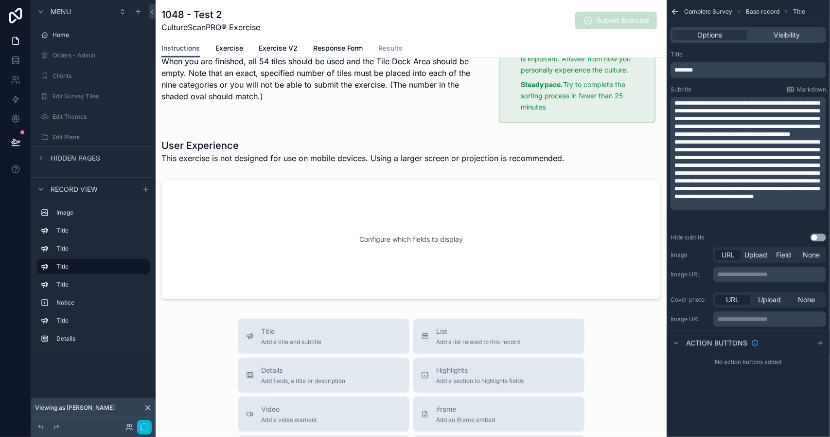
scroll to position [448, 0]
click at [779, 200] on p "**********" at bounding box center [750, 169] width 150 height 62
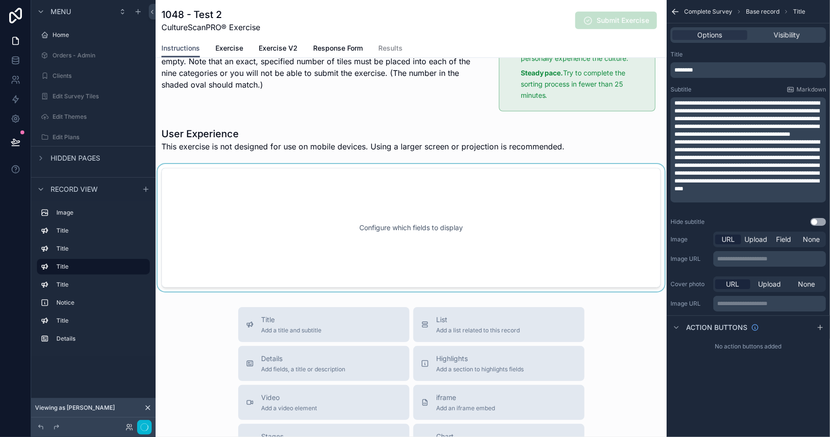
click at [537, 230] on div "scrollable content" at bounding box center [411, 227] width 511 height 127
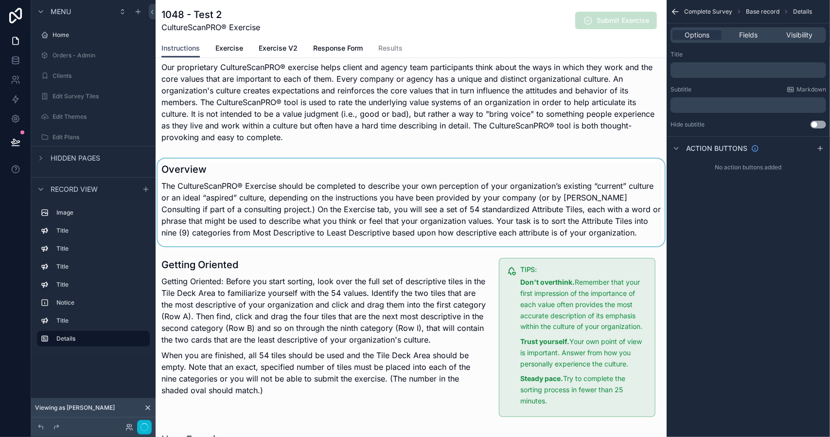
scroll to position [156, 0]
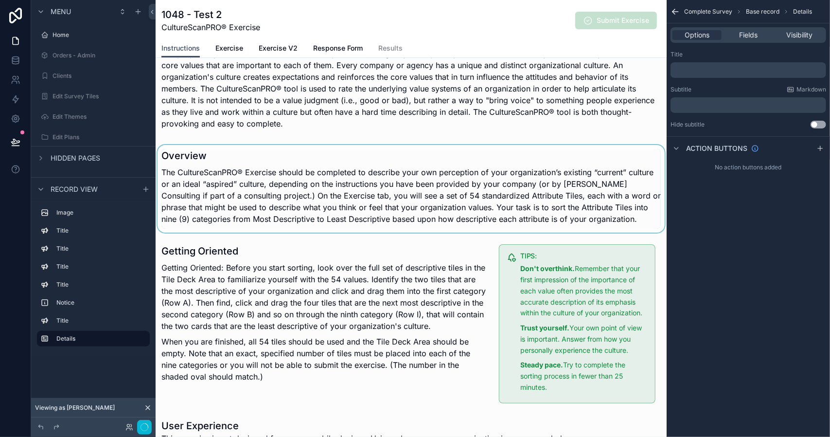
click at [406, 231] on div "scrollable content" at bounding box center [411, 189] width 511 height 88
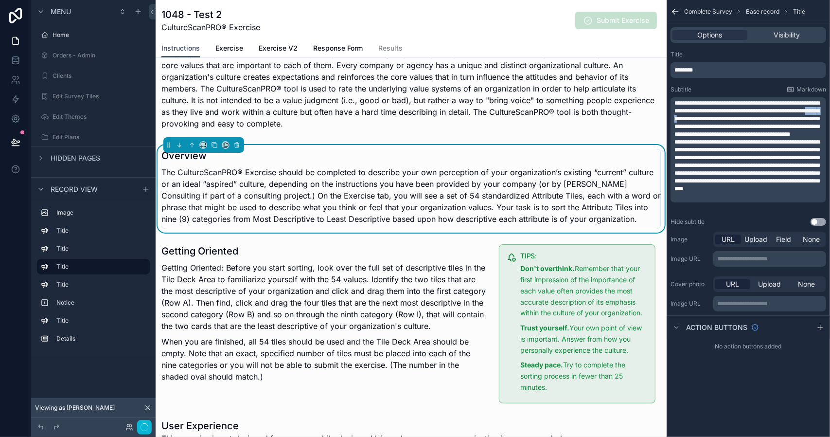
drag, startPoint x: 760, startPoint y: 119, endPoint x: 739, endPoint y: 119, distance: 20.4
click at [739, 119] on span "**********" at bounding box center [747, 118] width 145 height 37
drag, startPoint x: 754, startPoint y: 118, endPoint x: 765, endPoint y: 377, distance: 259.0
click at [765, 377] on div "**********" at bounding box center [748, 218] width 163 height 437
click at [743, 131] on span "**********" at bounding box center [747, 118] width 145 height 37
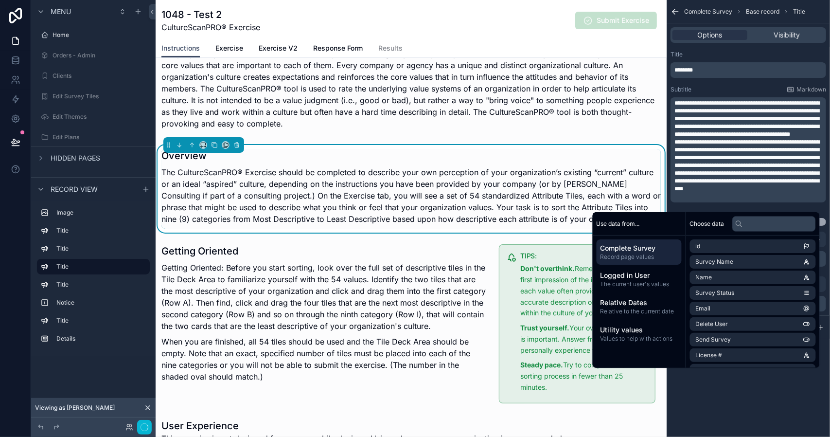
click at [750, 120] on span "**********" at bounding box center [747, 118] width 145 height 37
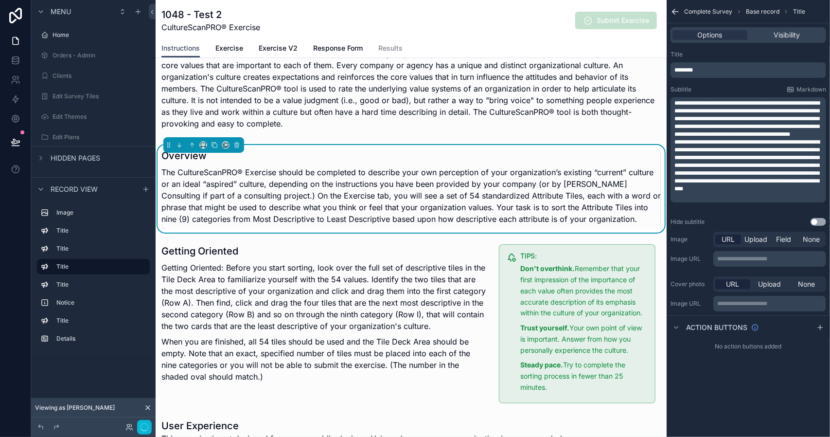
click at [737, 119] on span "**********" at bounding box center [747, 118] width 145 height 37
click at [768, 120] on span "**********" at bounding box center [747, 118] width 145 height 37
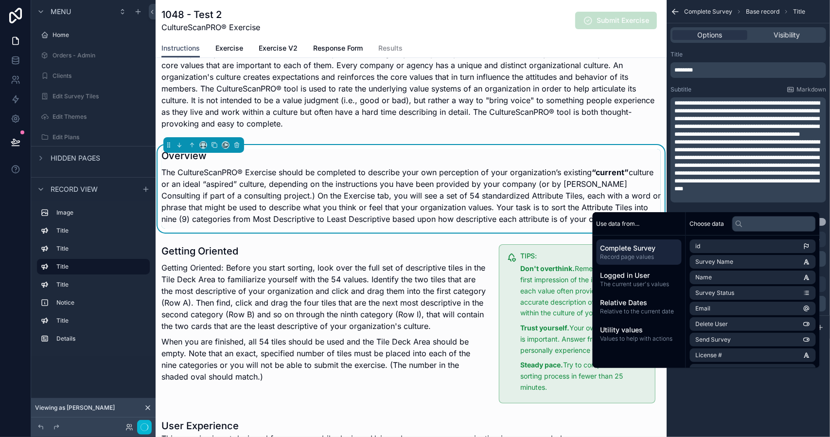
click at [689, 126] on span "**********" at bounding box center [747, 118] width 145 height 37
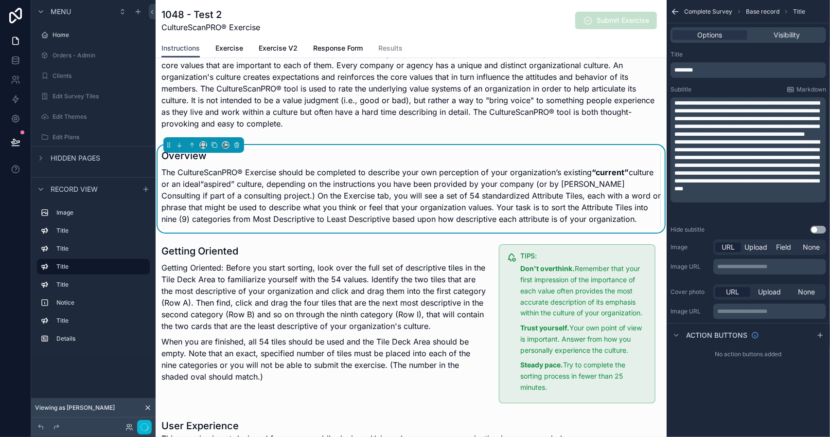
click at [720, 126] on span "**********" at bounding box center [747, 118] width 145 height 37
click at [521, 130] on div "scrollable content" at bounding box center [411, 81] width 511 height 111
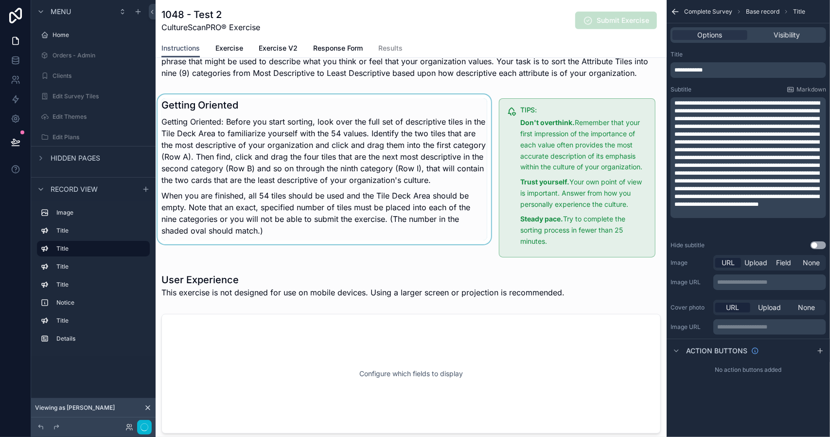
scroll to position [350, 0]
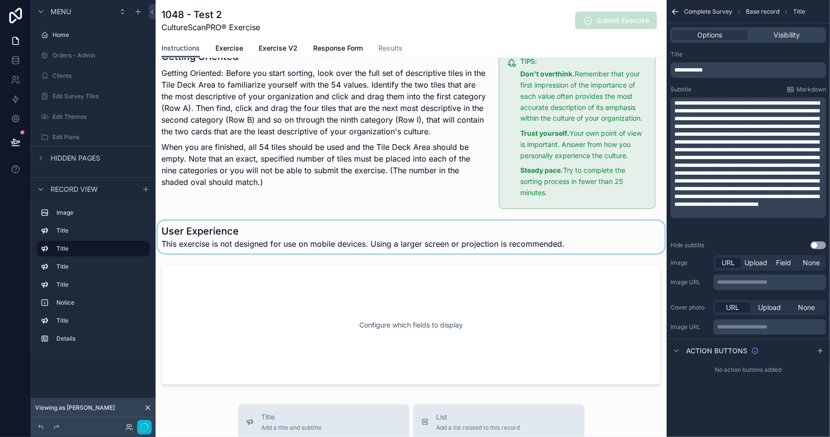
click at [319, 242] on div "scrollable content" at bounding box center [411, 236] width 511 height 33
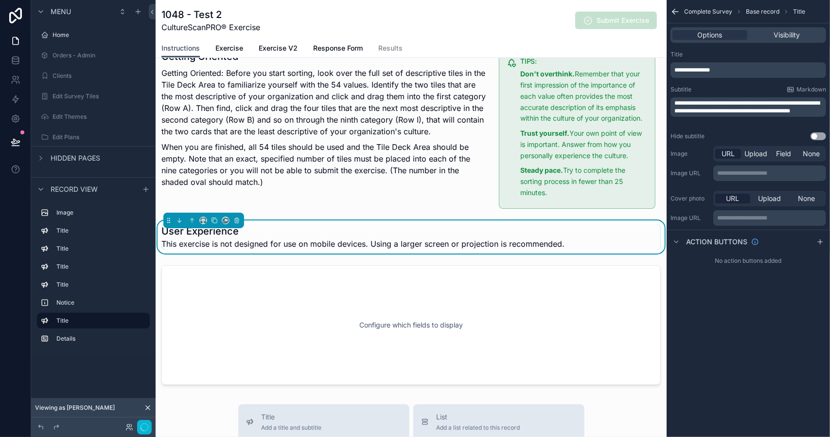
click at [676, 104] on span "**********" at bounding box center [747, 107] width 145 height 14
click at [693, 103] on span "**********" at bounding box center [747, 107] width 145 height 14
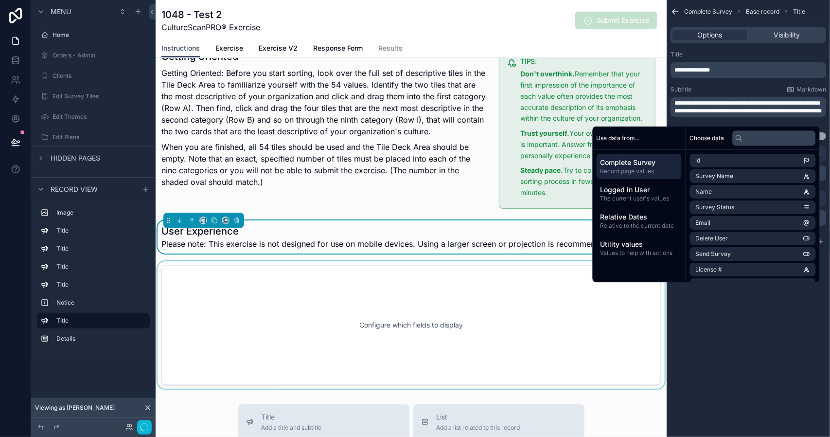
click at [525, 282] on div "scrollable content" at bounding box center [411, 324] width 511 height 127
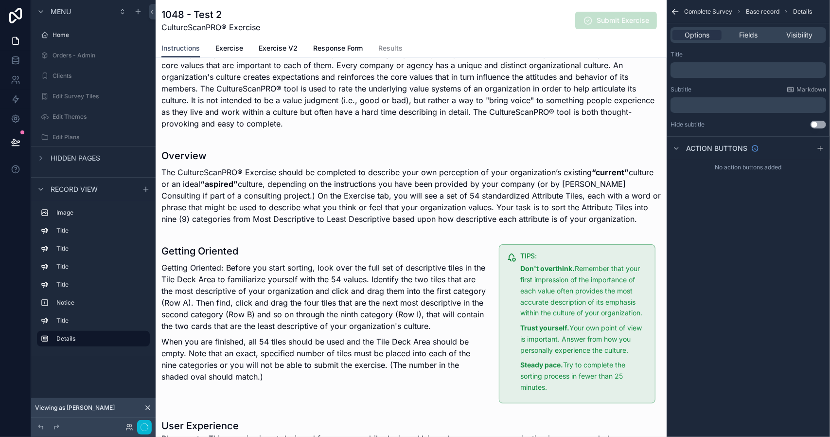
scroll to position [0, 0]
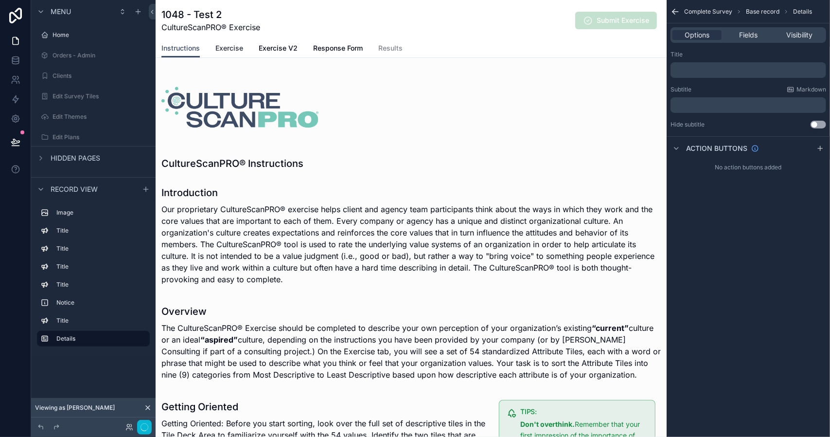
click at [226, 50] on span "Exercise" at bounding box center [229, 48] width 28 height 10
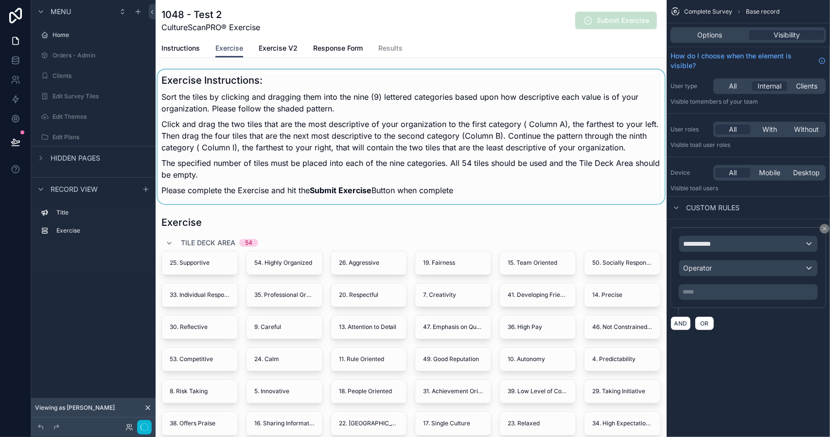
click at [450, 144] on div "scrollable content" at bounding box center [411, 137] width 511 height 134
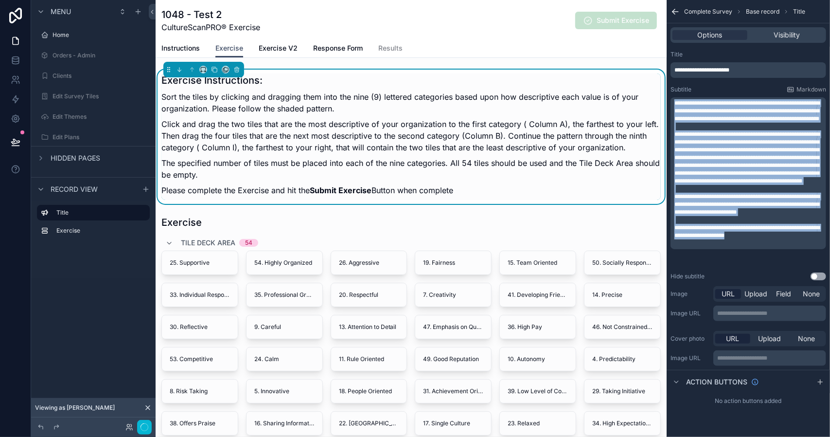
drag, startPoint x: 770, startPoint y: 251, endPoint x: 675, endPoint y: 106, distance: 173.8
click at [675, 106] on div "**********" at bounding box center [750, 173] width 150 height 148
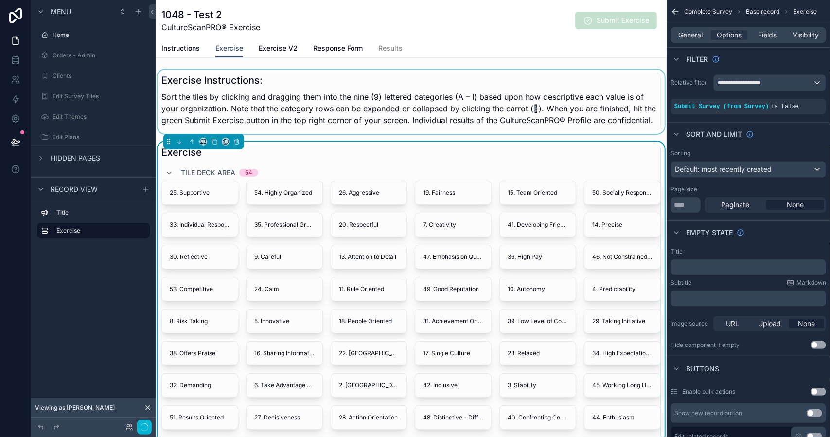
click at [536, 108] on div "scrollable content" at bounding box center [411, 102] width 511 height 64
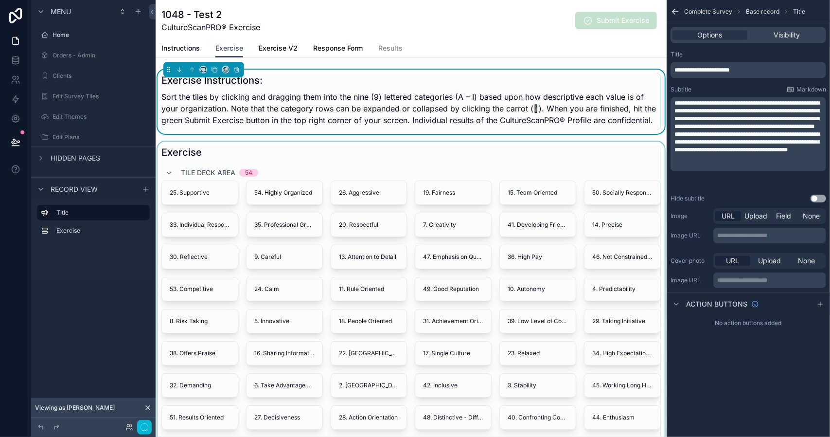
click at [740, 129] on span "**********" at bounding box center [747, 114] width 145 height 29
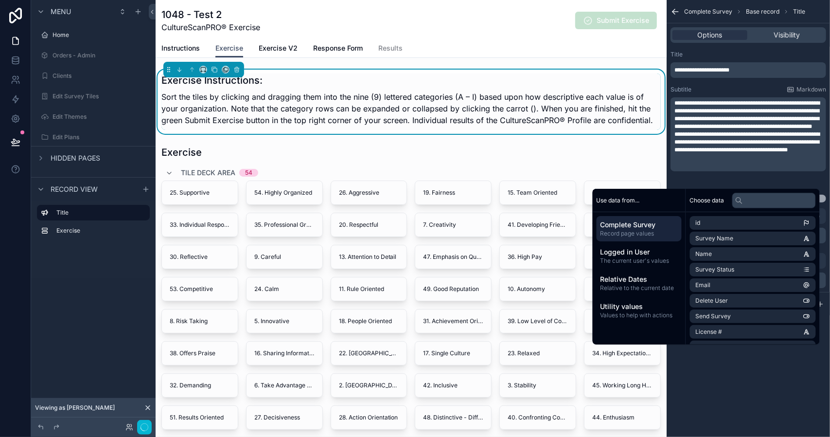
click at [533, 107] on p "Sort the tiles by clicking and dragging them into the nine (9) lettered categor…" at bounding box center [412, 108] width 500 height 35
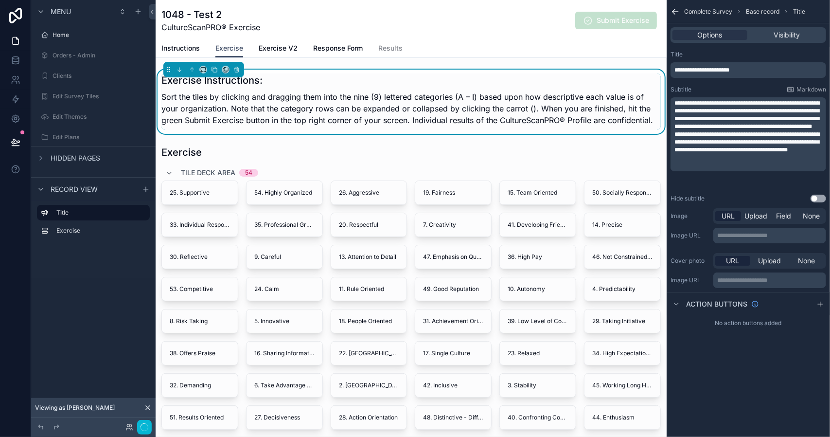
click at [738, 129] on span "**********" at bounding box center [747, 114] width 145 height 29
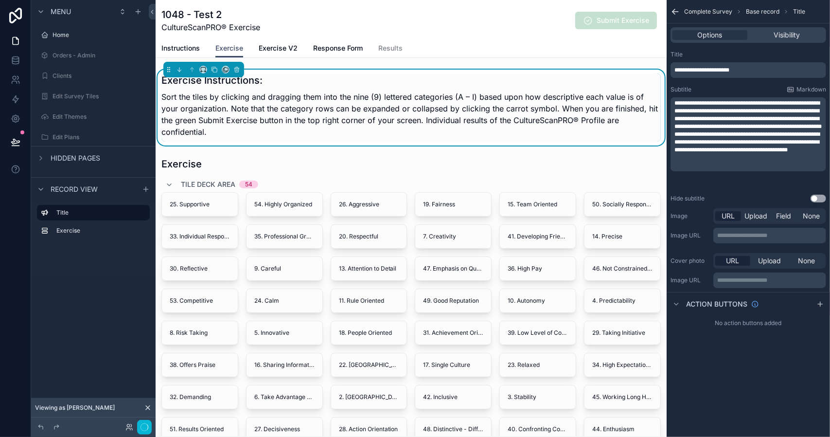
click at [721, 148] on span "**********" at bounding box center [747, 141] width 145 height 21
click at [754, 129] on span "**********" at bounding box center [748, 114] width 147 height 29
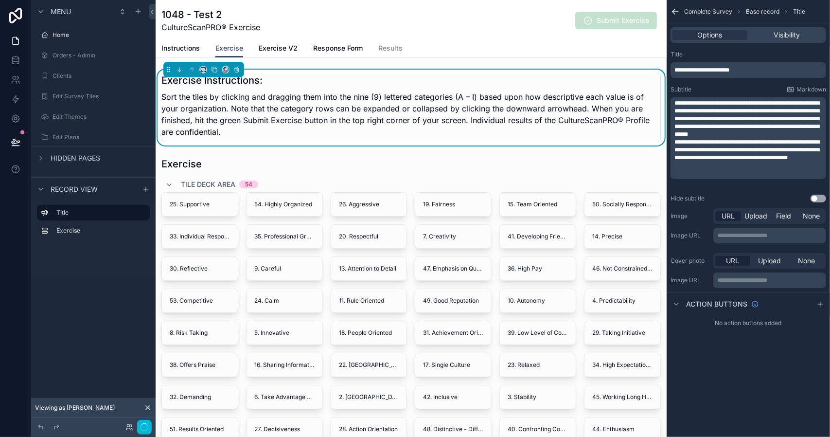
click at [574, 128] on p "Sort the tiles by clicking and dragging them into the nine (9) lettered categor…" at bounding box center [412, 114] width 500 height 47
click at [707, 137] on span "**********" at bounding box center [747, 118] width 145 height 37
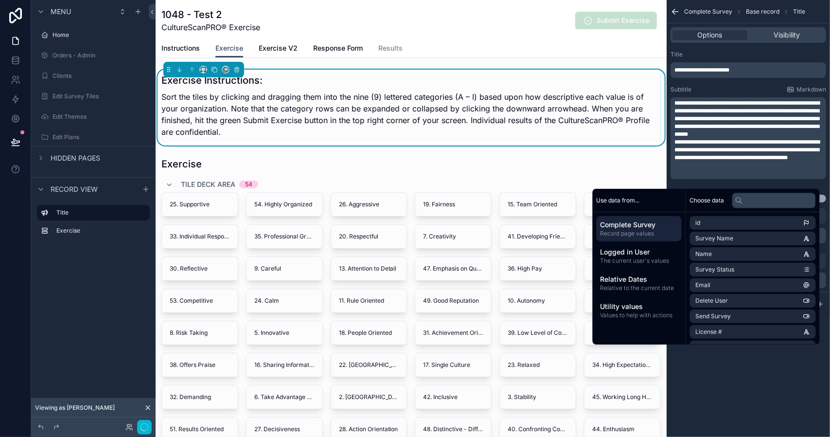
click at [675, 142] on span "**********" at bounding box center [747, 149] width 145 height 21
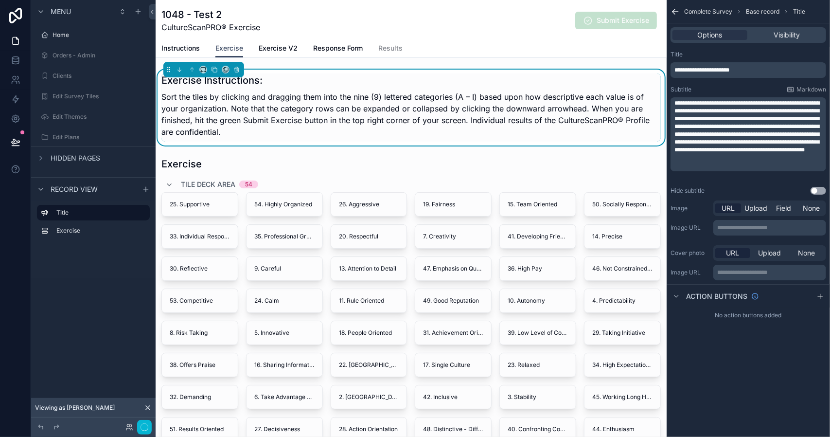
click at [525, 124] on p "Sort the tiles by clicking and dragging them into the nine (9) lettered categor…" at bounding box center [412, 114] width 500 height 47
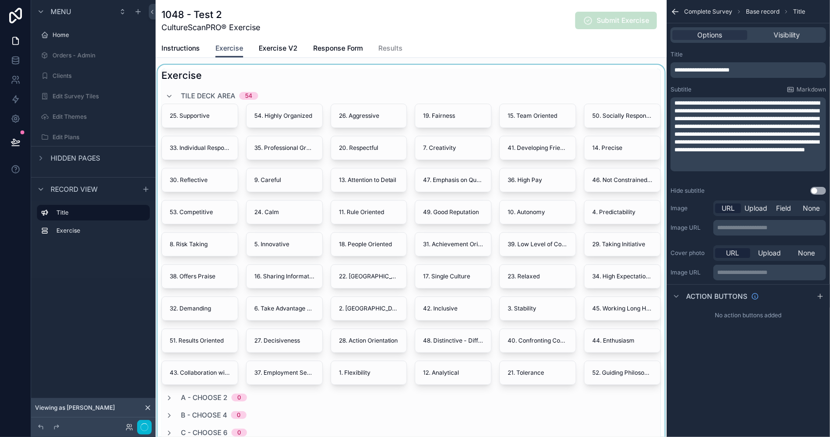
scroll to position [97, 0]
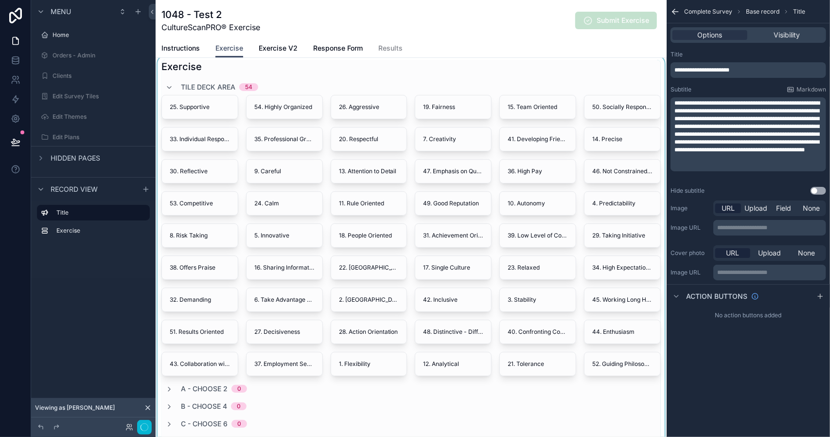
click at [275, 136] on div "scrollable content" at bounding box center [411, 382] width 511 height 652
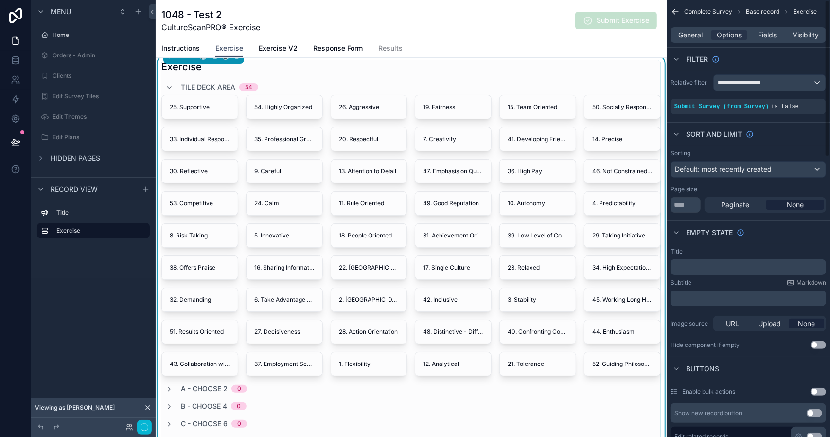
scroll to position [195, 0]
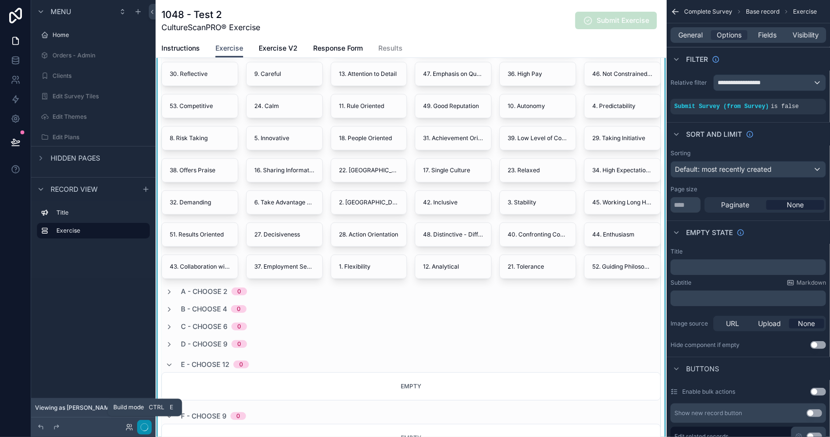
click at [146, 426] on icon "button" at bounding box center [145, 427] width 8 height 8
click at [151, 10] on icon at bounding box center [152, 11] width 7 height 7
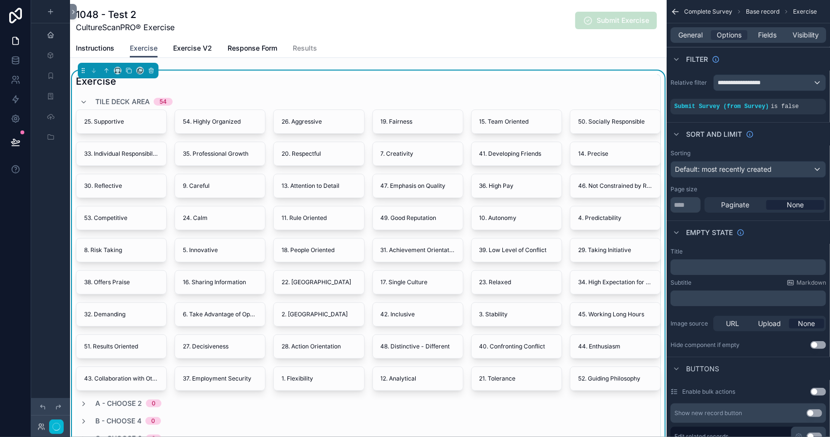
scroll to position [86, 0]
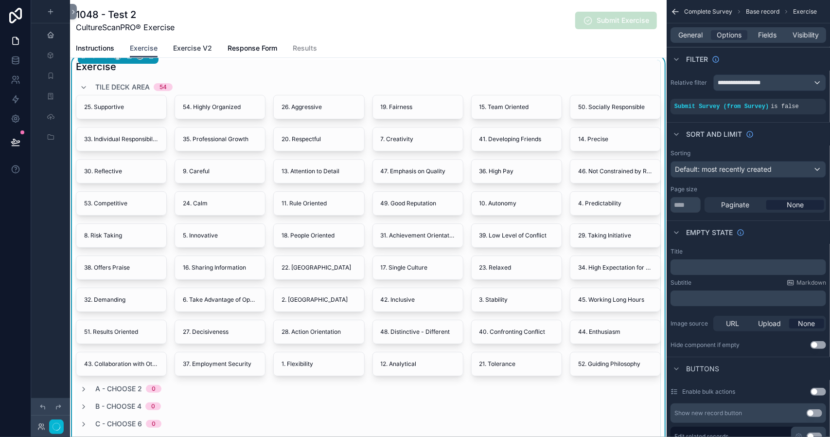
click at [185, 48] on span "Exercise V2" at bounding box center [192, 48] width 39 height 10
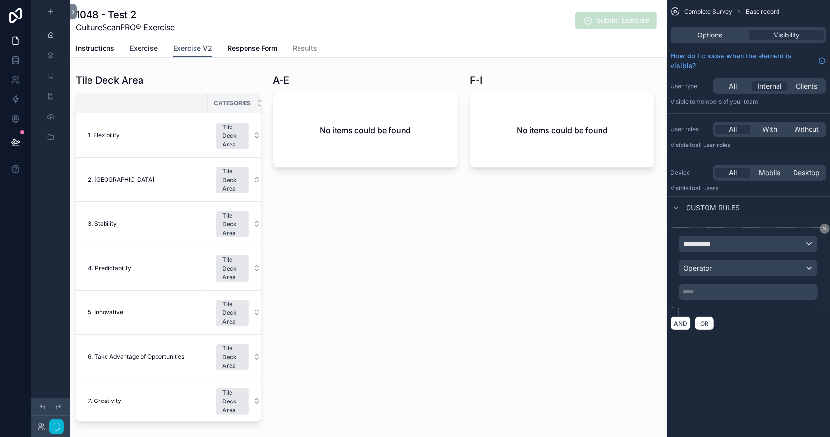
click at [144, 47] on span "Exercise" at bounding box center [144, 48] width 28 height 10
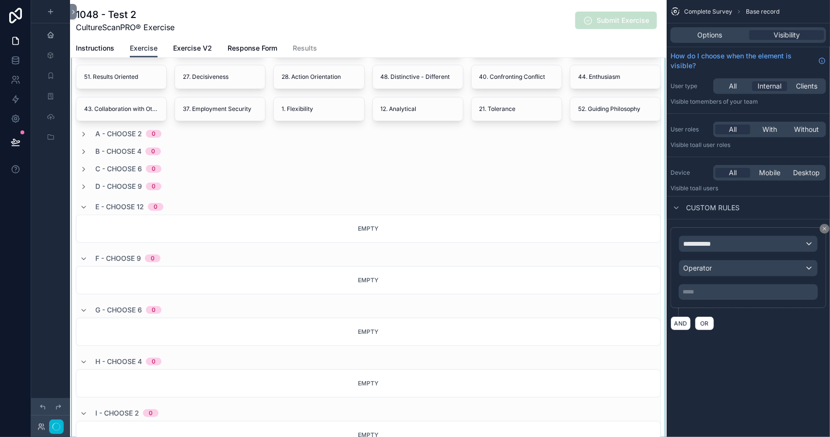
scroll to position [292, 0]
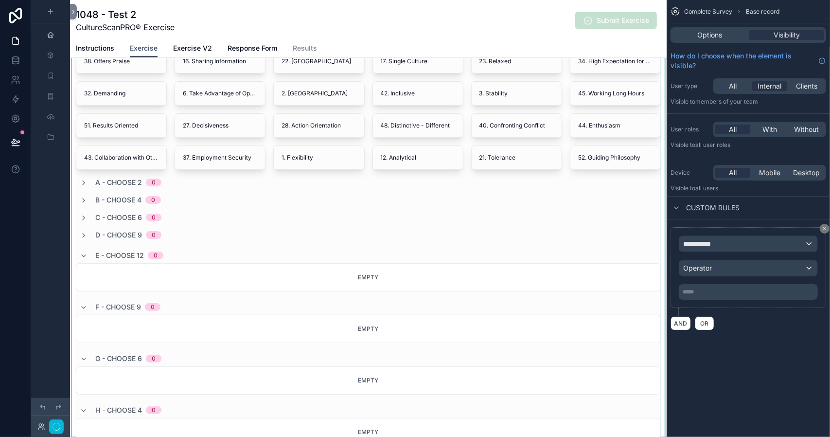
click at [83, 253] on div "scrollable content" at bounding box center [368, 176] width 597 height 652
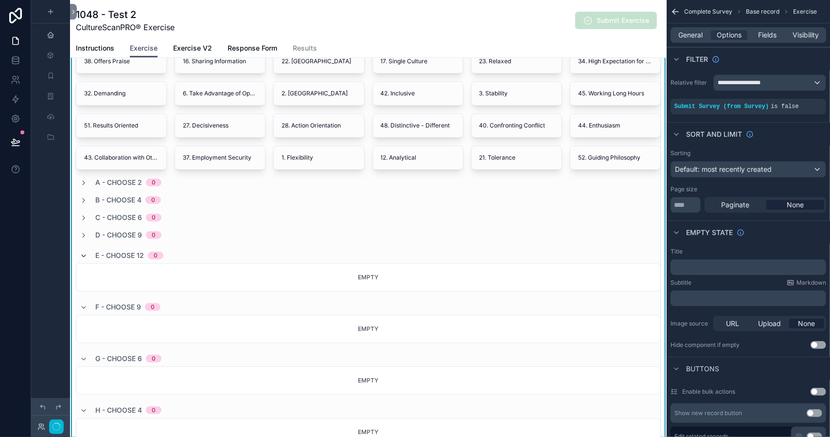
click at [84, 252] on icon "scrollable content" at bounding box center [84, 256] width 8 height 8
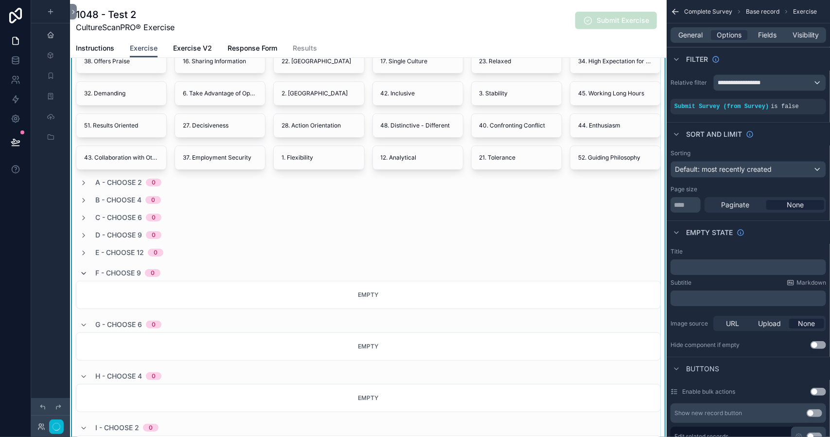
click at [84, 269] on icon "scrollable content" at bounding box center [84, 273] width 8 height 8
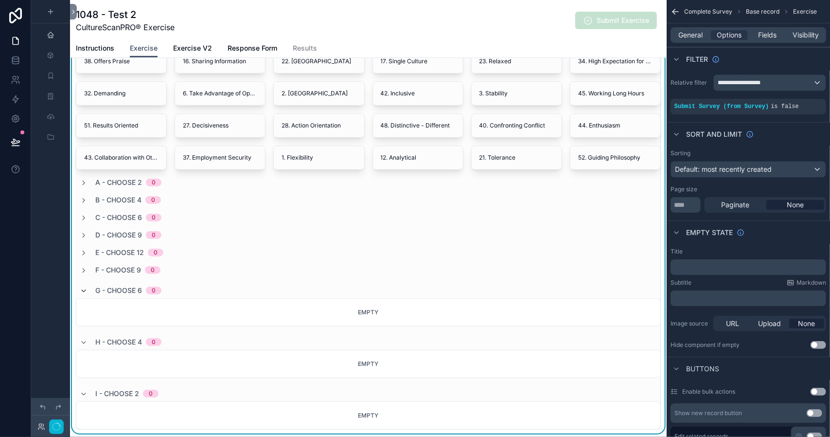
click at [83, 287] on icon "scrollable content" at bounding box center [84, 291] width 8 height 8
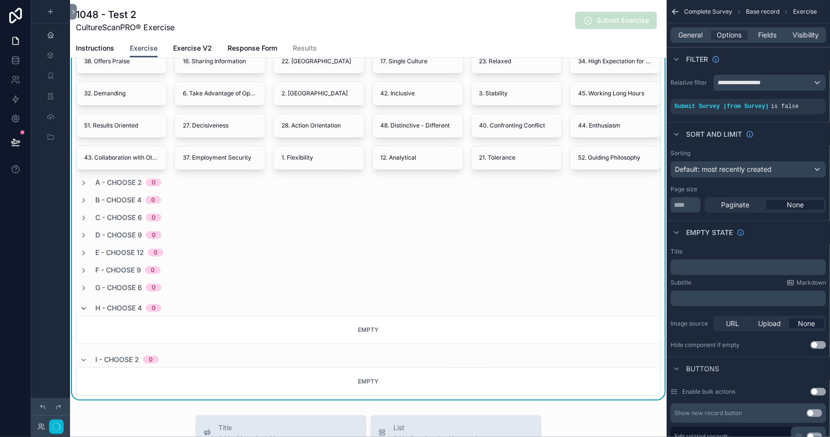
click at [82, 305] on icon "scrollable content" at bounding box center [84, 309] width 8 height 8
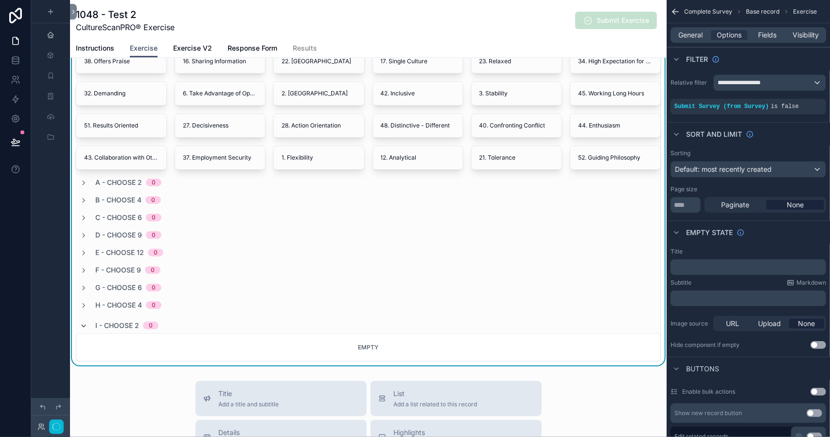
click at [84, 323] on icon "scrollable content" at bounding box center [84, 326] width 8 height 8
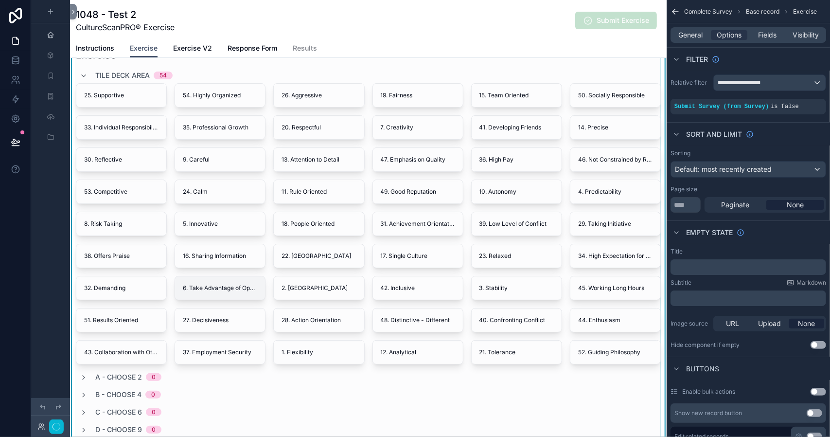
scroll to position [49, 0]
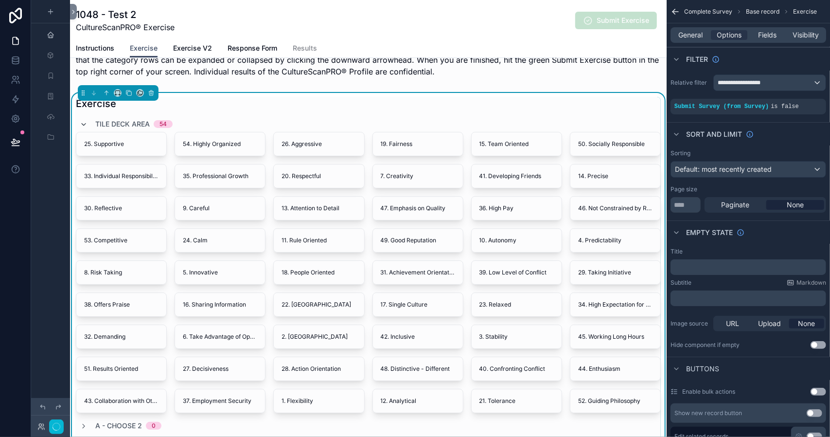
click at [84, 125] on icon "scrollable content" at bounding box center [84, 125] width 8 height 8
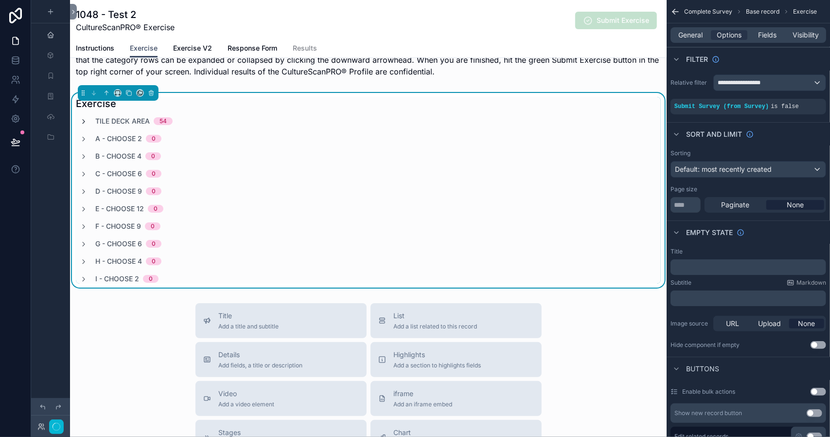
click at [84, 121] on icon "scrollable content" at bounding box center [84, 122] width 8 height 8
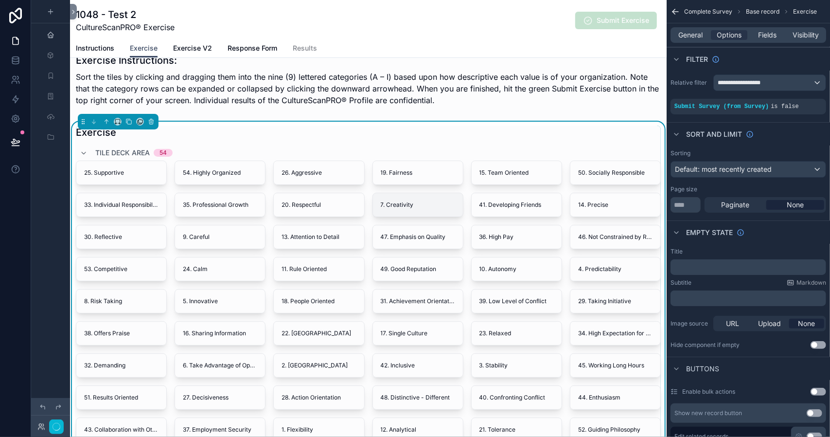
scroll to position [0, 0]
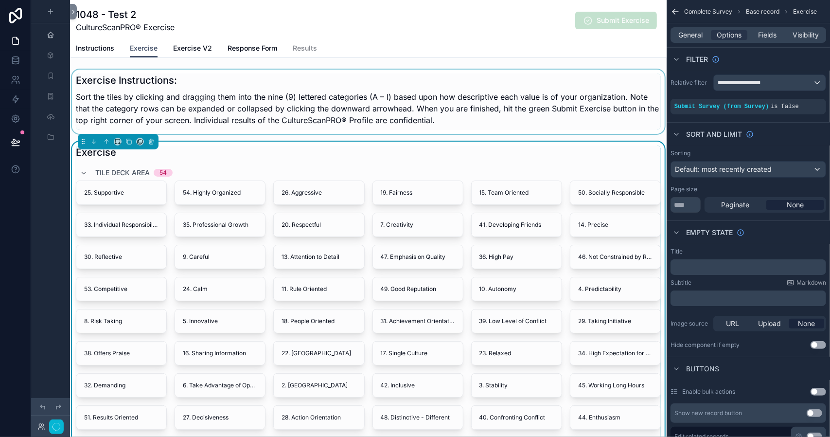
click at [449, 111] on div "scrollable content" at bounding box center [368, 102] width 597 height 64
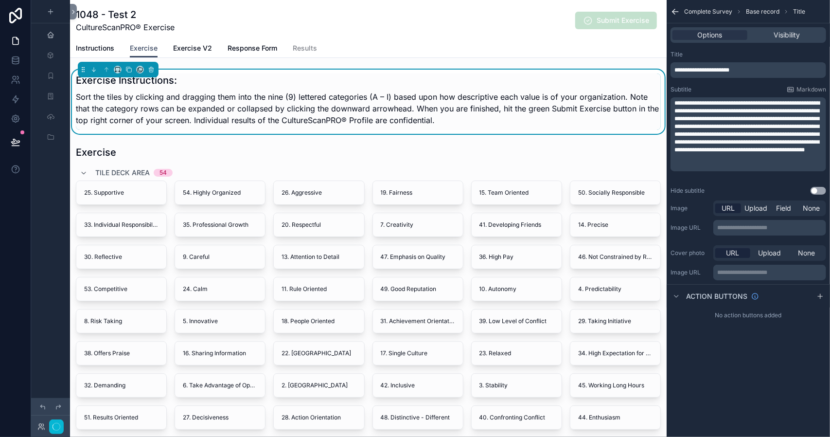
click at [748, 136] on span "**********" at bounding box center [747, 126] width 145 height 53
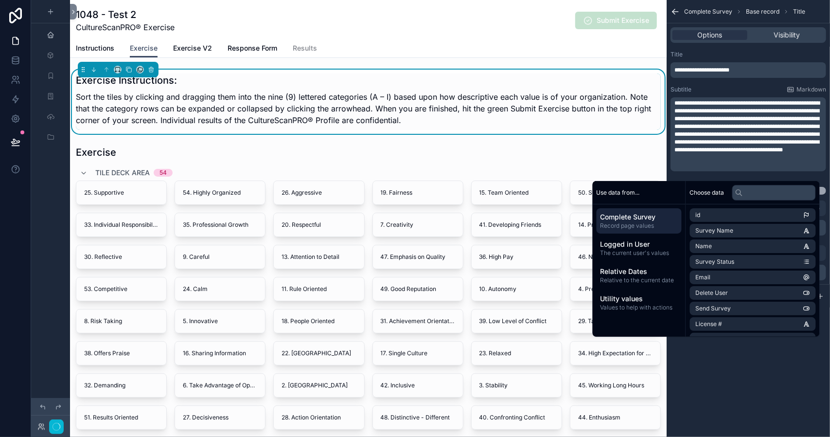
click at [604, 118] on p "Sort the tiles by clicking and dragging them into the nine (9) lettered categor…" at bounding box center [368, 108] width 585 height 35
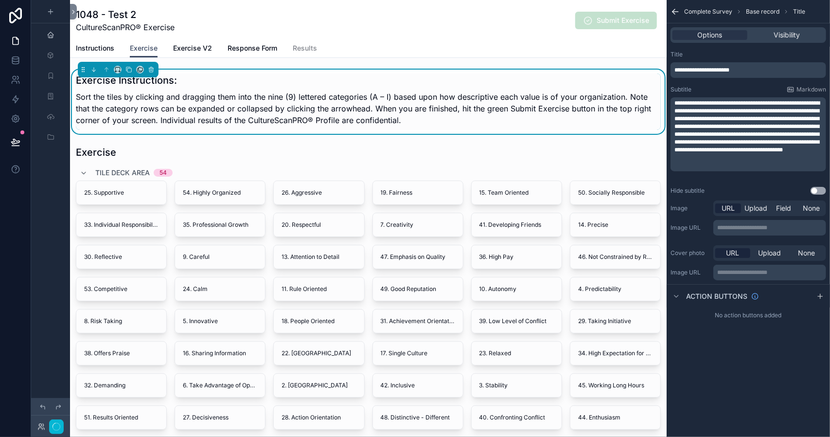
click at [351, 21] on div "1048 - Test 2 CultureScanPRO® Exercise Submit Exercise" at bounding box center [368, 20] width 585 height 25
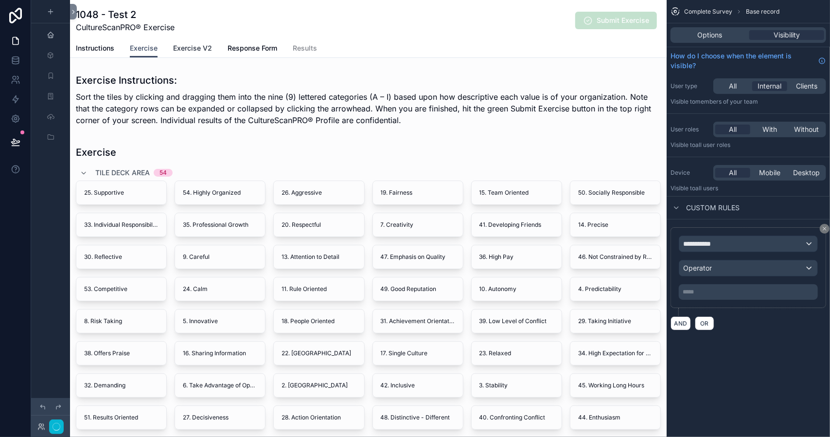
click at [195, 49] on span "Exercise V2" at bounding box center [192, 48] width 39 height 10
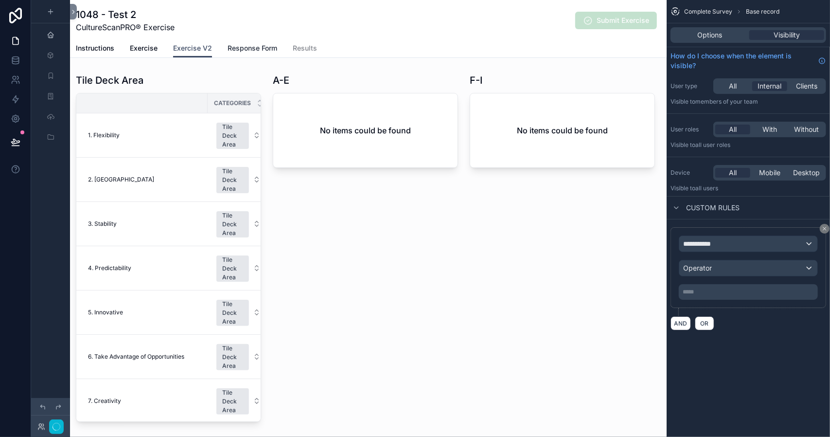
click at [245, 46] on span "Response Form" at bounding box center [253, 48] width 50 height 10
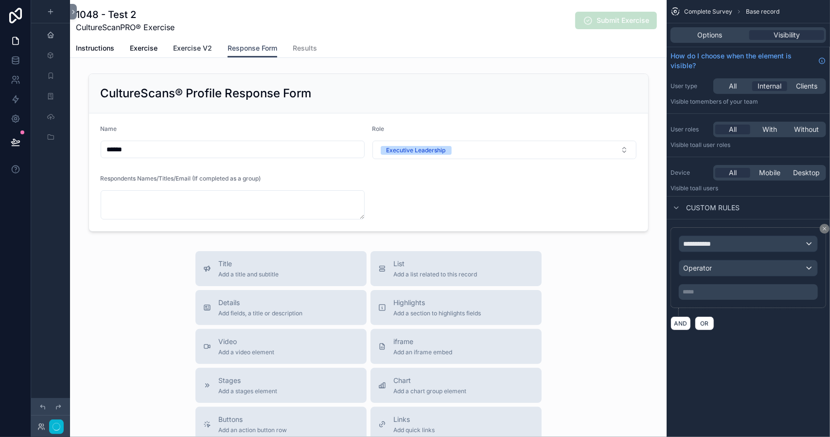
click at [197, 46] on span "Exercise V2" at bounding box center [192, 48] width 39 height 10
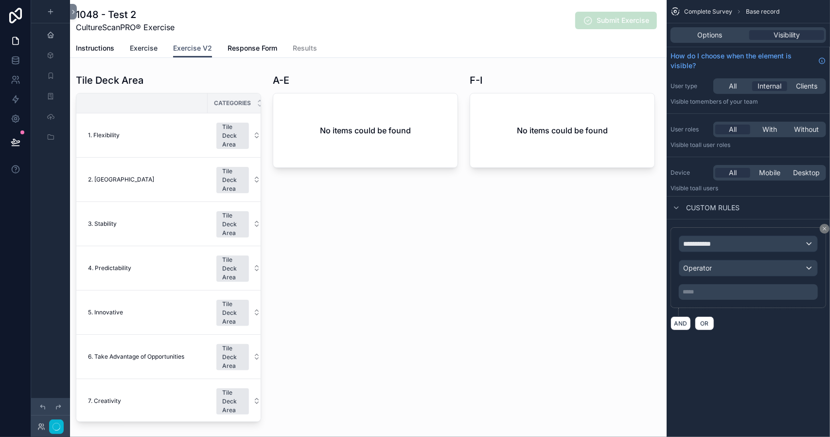
click at [144, 48] on span "Exercise" at bounding box center [144, 48] width 28 height 10
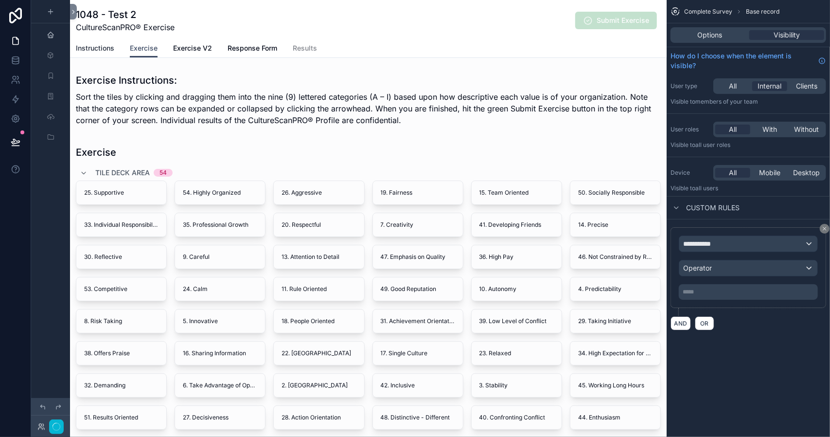
click at [96, 49] on span "Instructions" at bounding box center [95, 48] width 38 height 10
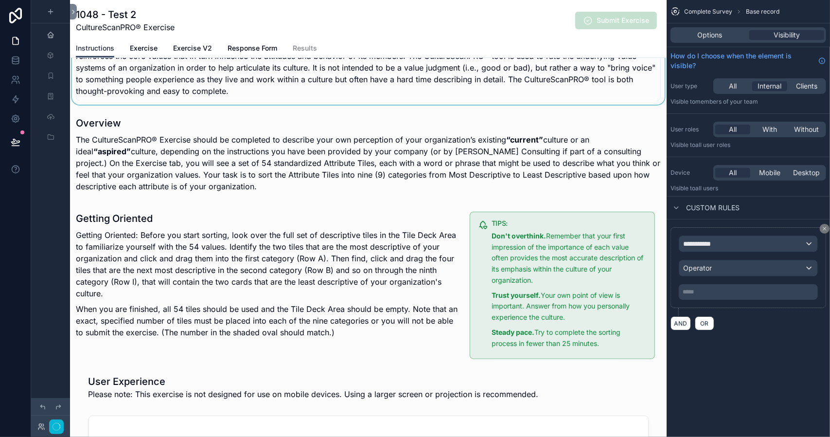
scroll to position [195, 0]
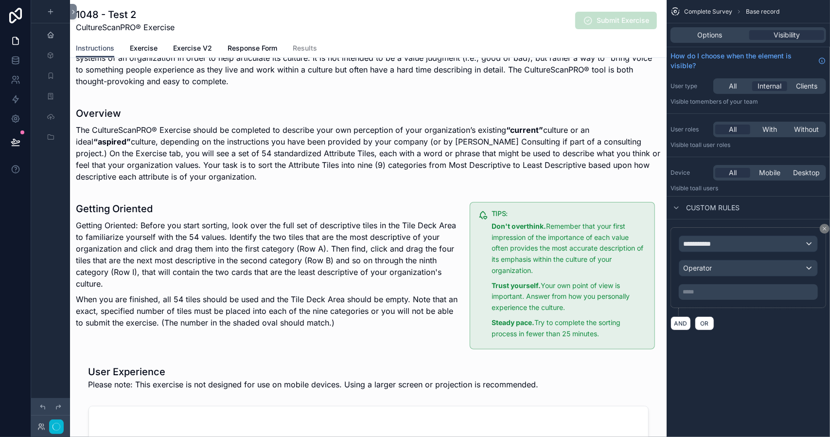
click at [251, 352] on div "CultureScanPRO® Instructions Introduction Our proprietary CultureScanPRO® exerc…" at bounding box center [368, 202] width 597 height 654
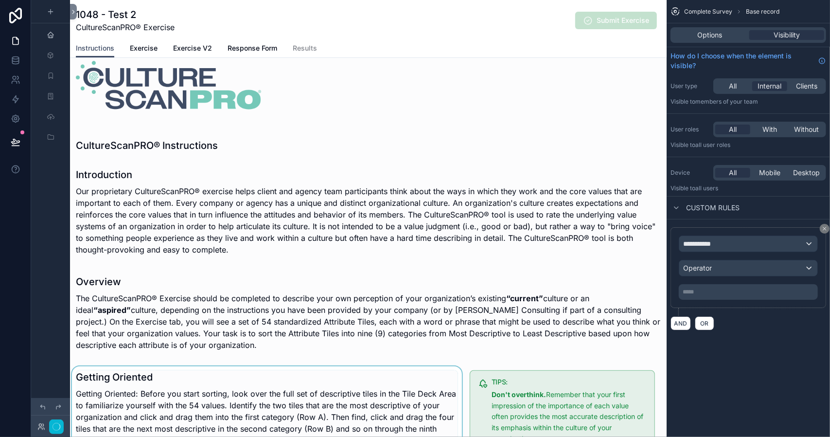
scroll to position [0, 0]
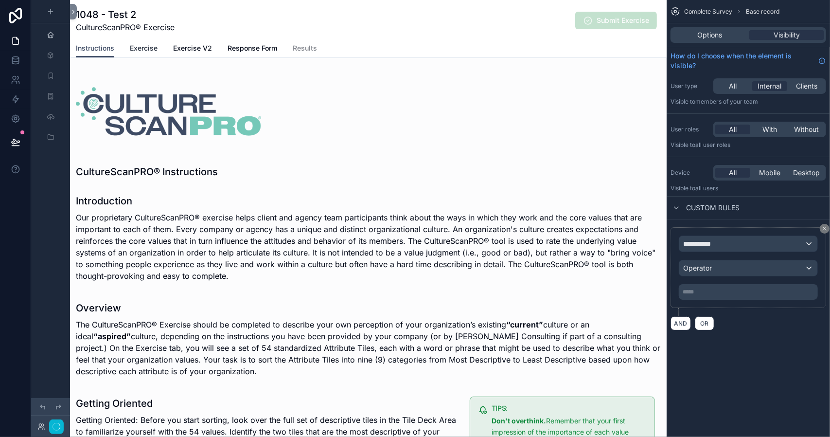
click at [145, 49] on span "Exercise" at bounding box center [144, 48] width 28 height 10
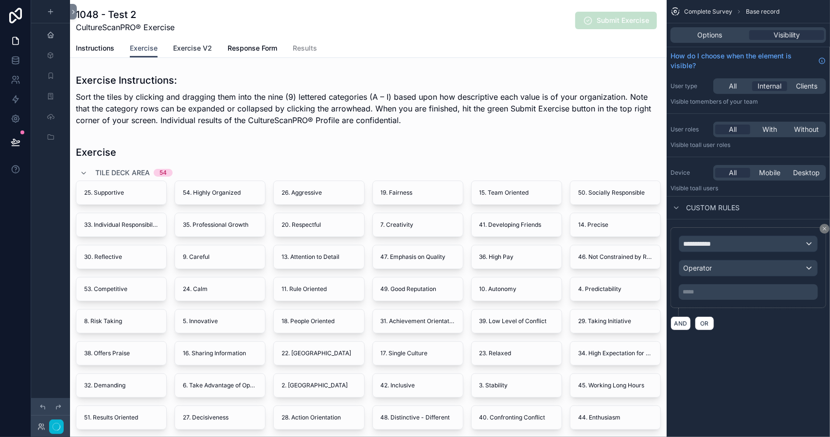
click at [189, 48] on span "Exercise V2" at bounding box center [192, 48] width 39 height 10
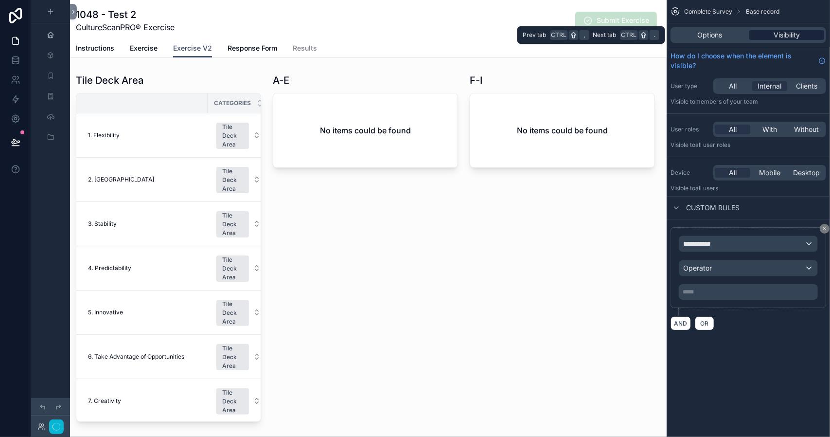
click at [784, 34] on span "Visibility" at bounding box center [787, 35] width 26 height 10
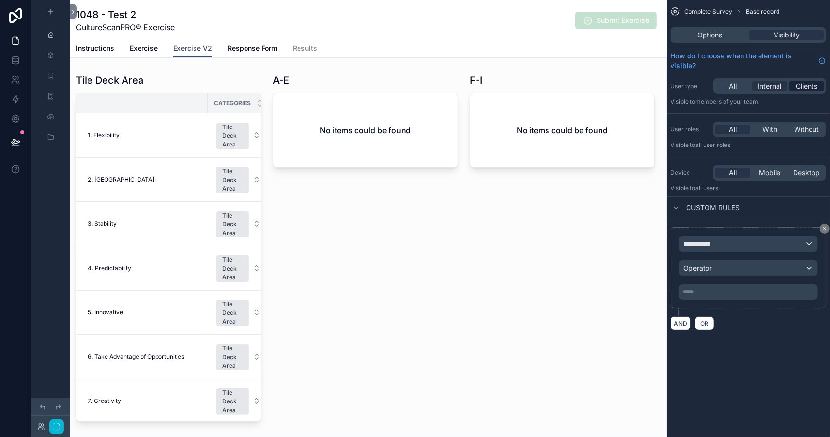
click at [803, 88] on span "Clients" at bounding box center [806, 86] width 21 height 10
click at [769, 85] on span "Internal" at bounding box center [770, 86] width 24 height 10
click at [707, 34] on span "Options" at bounding box center [710, 35] width 25 height 10
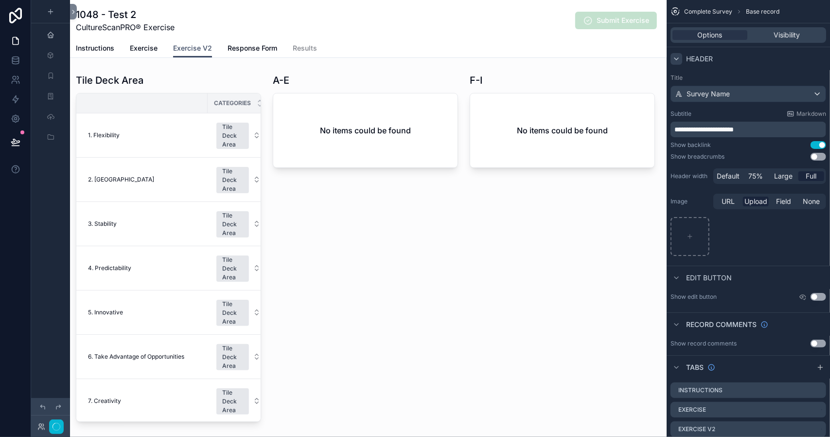
click at [681, 58] on div "scrollable content" at bounding box center [677, 59] width 12 height 12
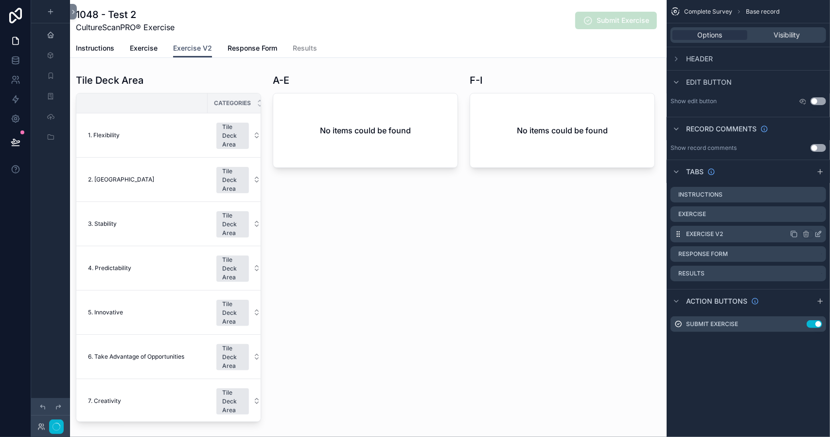
click at [819, 234] on icon "scrollable content" at bounding box center [819, 234] width 8 height 8
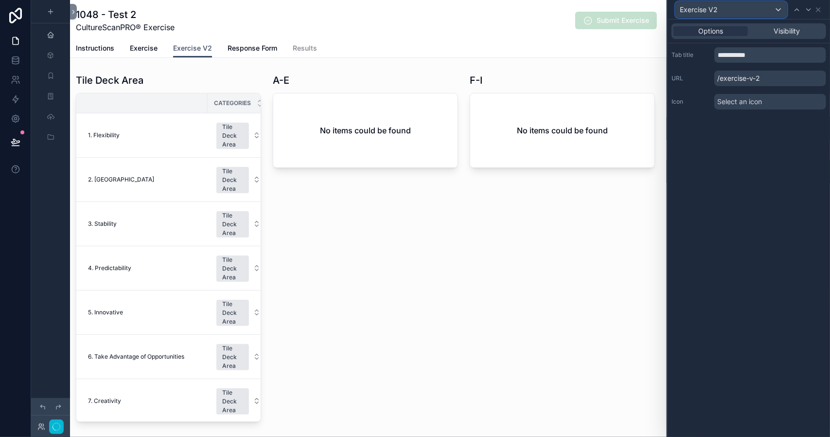
click at [776, 7] on div "Exercise V2" at bounding box center [731, 10] width 111 height 16
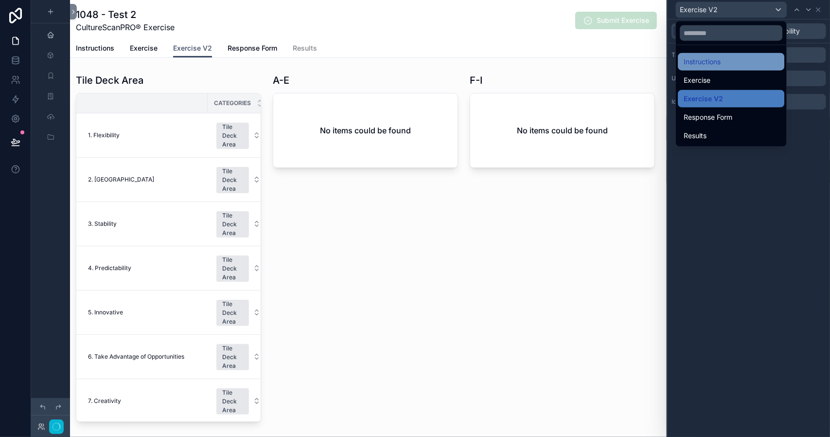
click at [724, 61] on div "Instructions" at bounding box center [731, 62] width 95 height 12
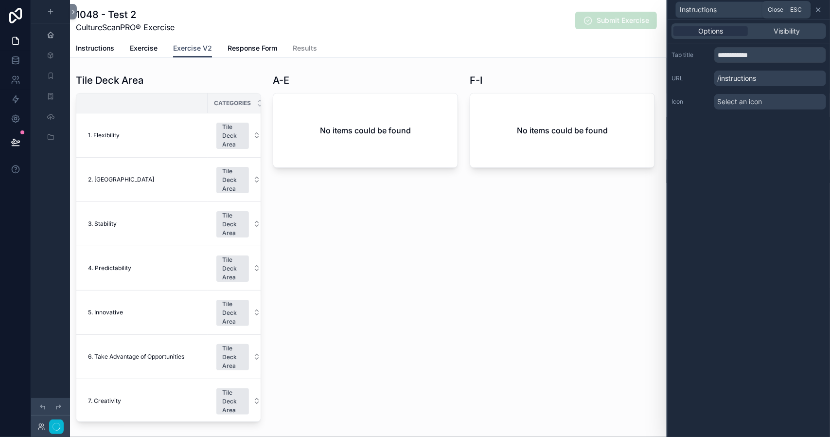
click at [818, 7] on icon at bounding box center [819, 10] width 8 height 8
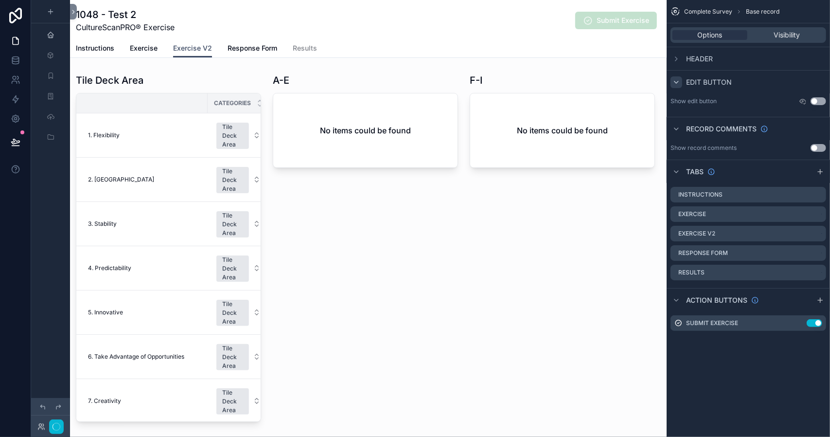
click at [677, 83] on icon "scrollable content" at bounding box center [677, 82] width 8 height 8
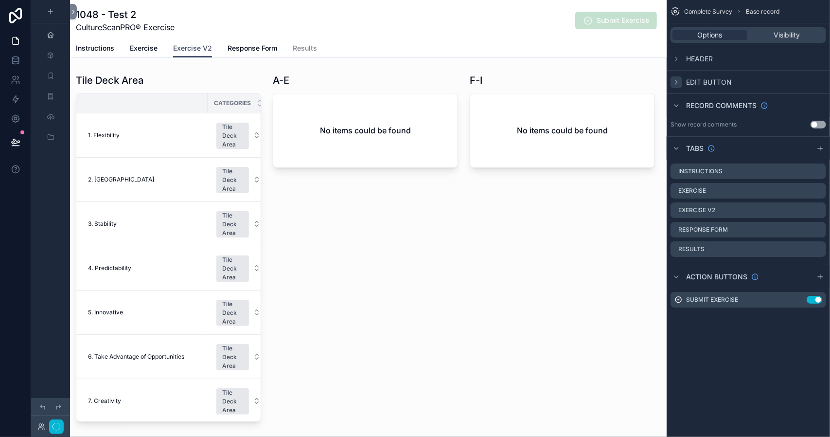
click at [678, 82] on icon "scrollable content" at bounding box center [677, 82] width 2 height 4
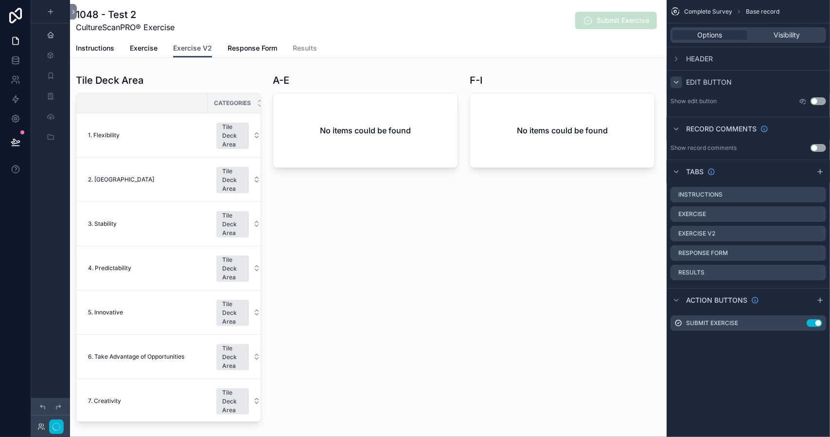
click at [815, 100] on button "Use setting" at bounding box center [819, 101] width 16 height 8
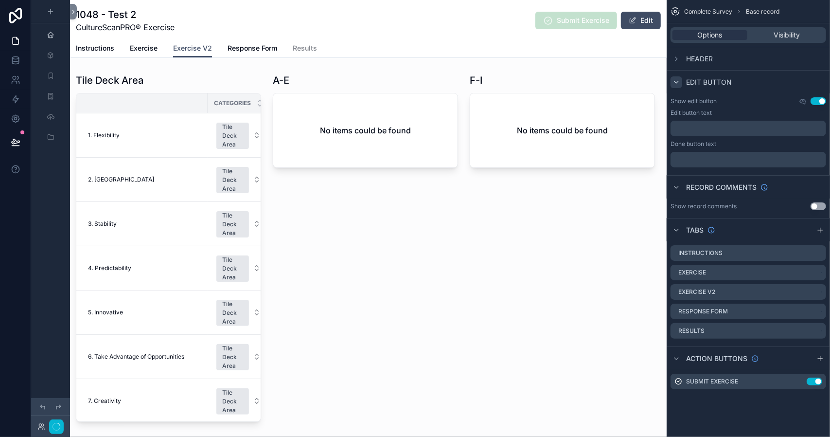
click at [815, 100] on button "Use setting" at bounding box center [819, 101] width 16 height 8
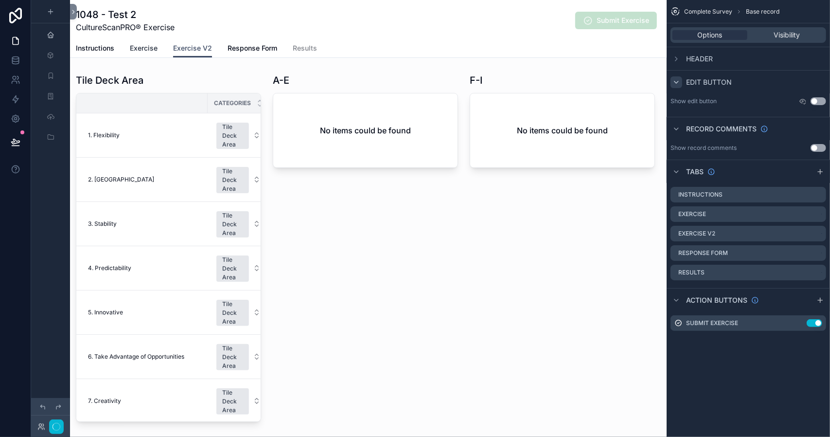
click at [144, 46] on span "Exercise" at bounding box center [144, 48] width 28 height 10
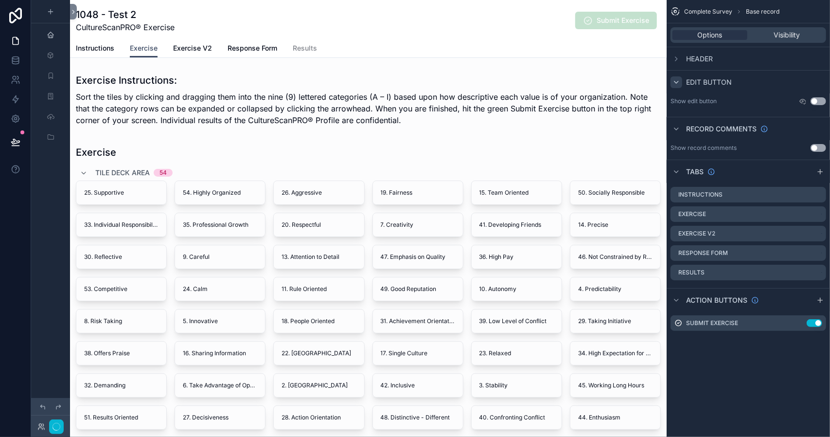
click at [815, 100] on button "Use setting" at bounding box center [819, 101] width 16 height 8
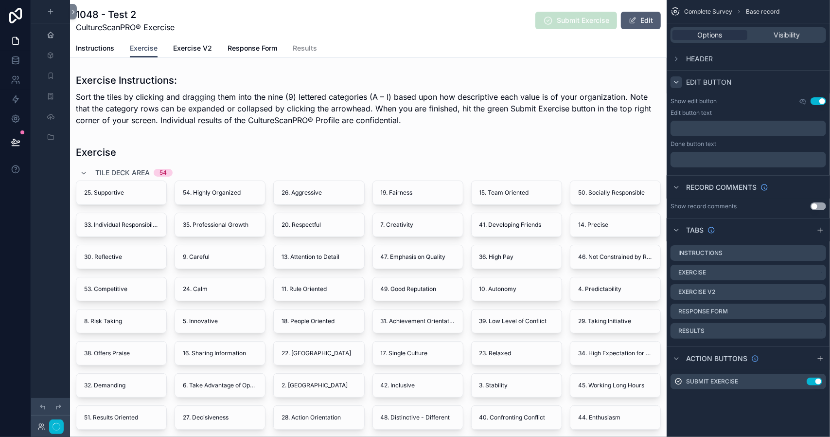
click at [634, 17] on button "Edit" at bounding box center [641, 21] width 40 height 18
click at [819, 100] on button "Use setting" at bounding box center [819, 101] width 16 height 8
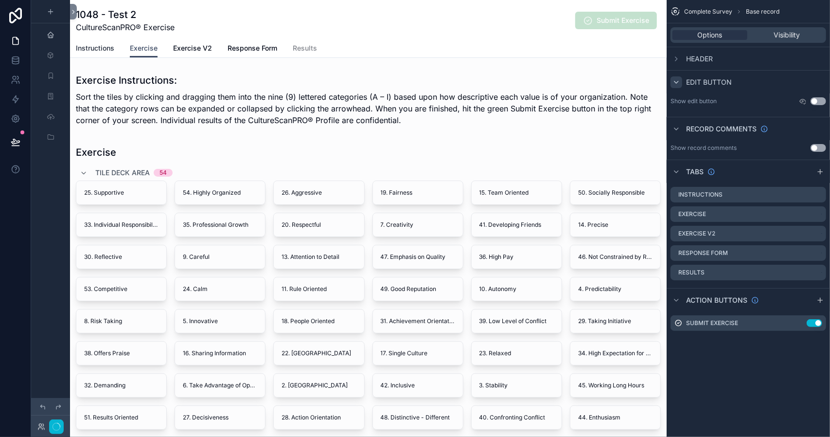
click at [101, 49] on span "Instructions" at bounding box center [95, 48] width 38 height 10
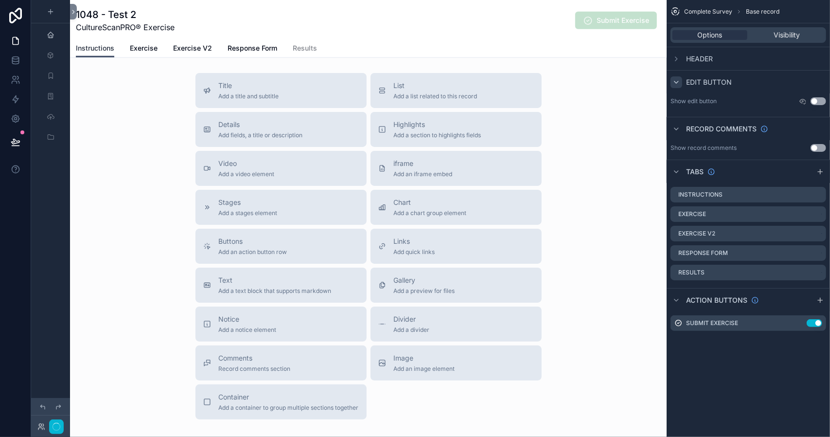
scroll to position [681, 0]
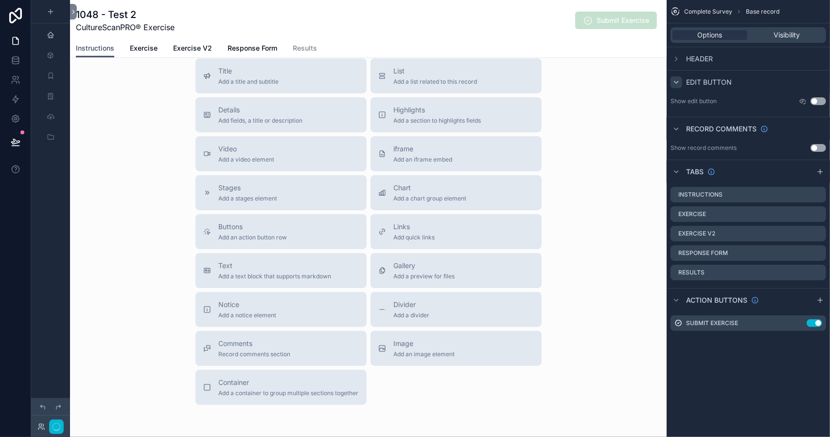
drag, startPoint x: 404, startPoint y: 344, endPoint x: 463, endPoint y: 396, distance: 78.5
click at [463, 396] on div "Title Add a title and subtitle List Add a list related to this record Details A…" at bounding box center [369, 231] width 362 height 346
click at [443, 348] on div "Image Add an image element" at bounding box center [424, 348] width 61 height 19
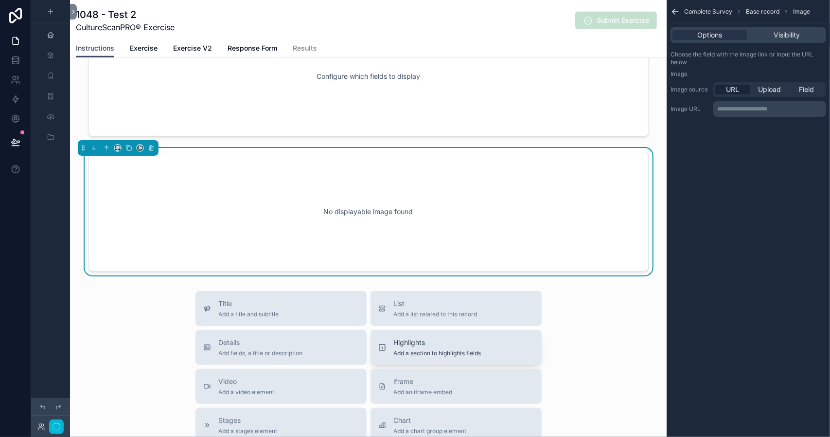
scroll to position [575, 0]
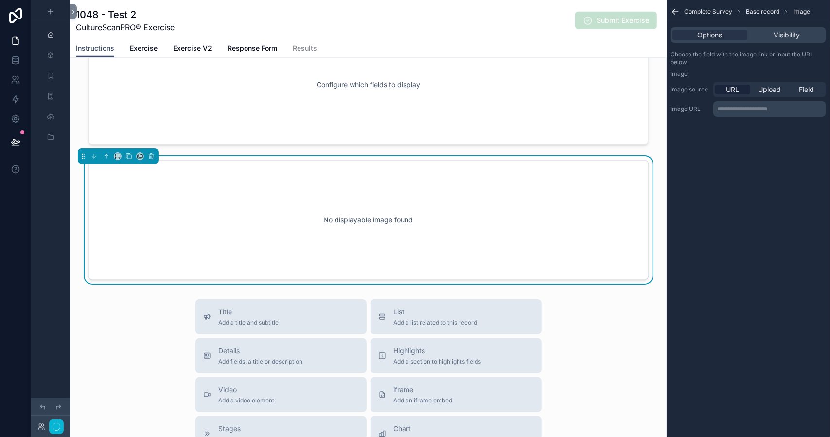
click at [349, 221] on div "No displayable image found" at bounding box center [369, 220] width 528 height 88
click at [771, 89] on span "Upload" at bounding box center [770, 90] width 23 height 10
click at [688, 122] on icon "scrollable content" at bounding box center [690, 124] width 7 height 7
type input "**********"
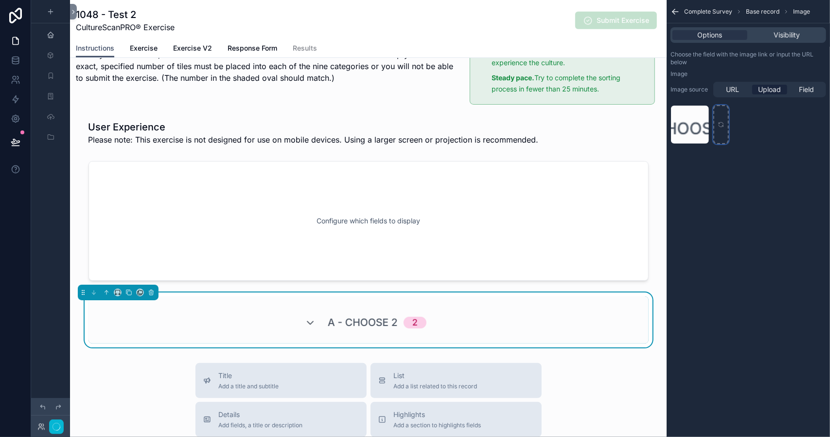
scroll to position [381, 0]
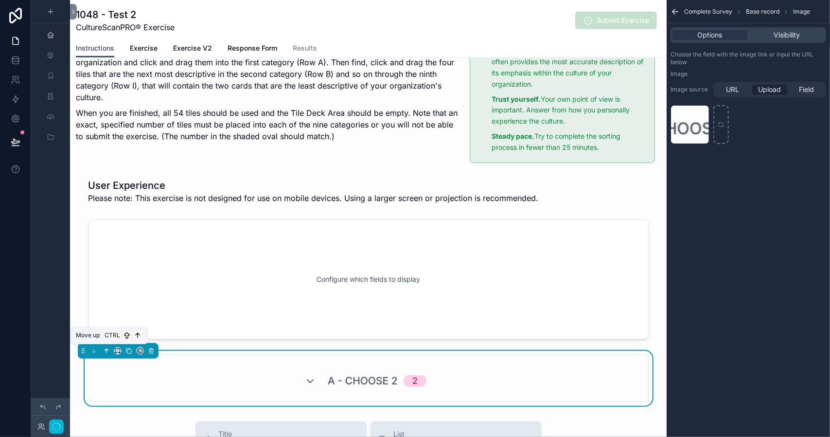
click at [106, 350] on icon "scrollable content" at bounding box center [106, 350] width 7 height 7
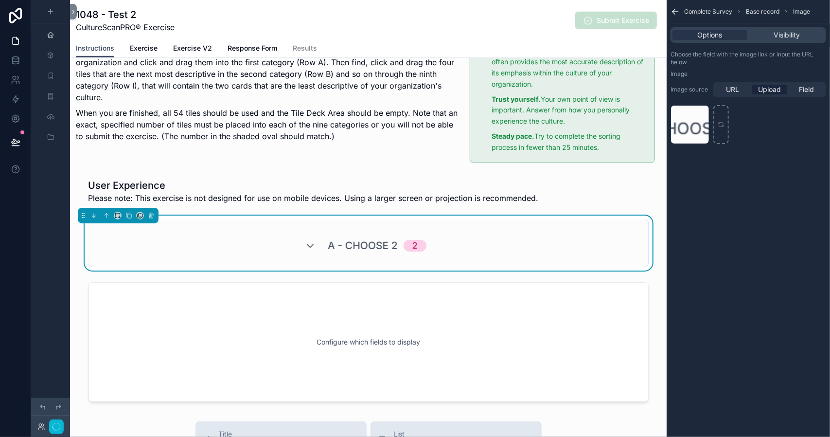
click at [106, 350] on div "scrollable content" at bounding box center [368, 341] width 597 height 127
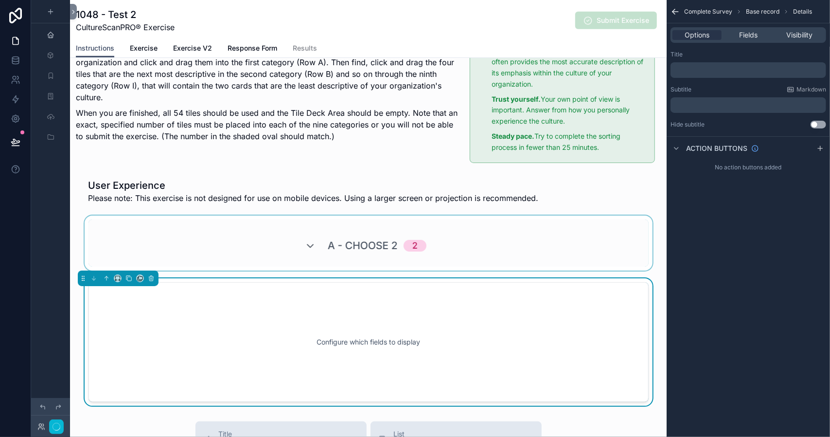
click at [312, 244] on div "scrollable content" at bounding box center [368, 242] width 597 height 55
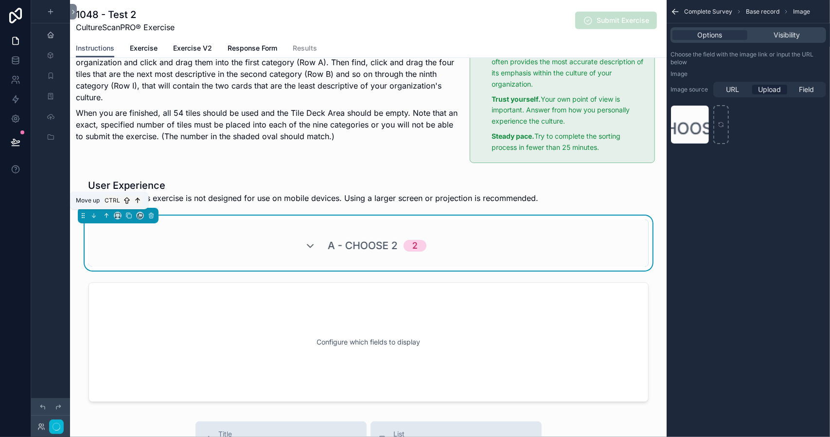
click at [107, 214] on icon "scrollable content" at bounding box center [106, 215] width 7 height 7
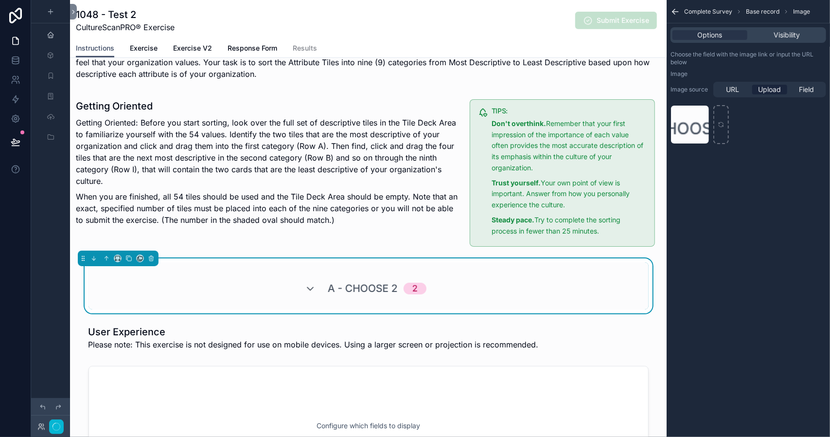
scroll to position [284, 0]
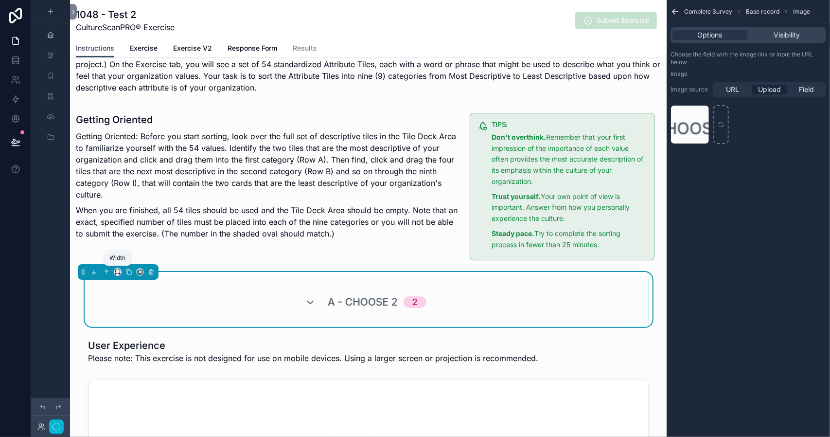
click at [119, 269] on icon "scrollable content" at bounding box center [117, 272] width 7 height 7
click at [128, 304] on span "25%" at bounding box center [129, 308] width 15 height 12
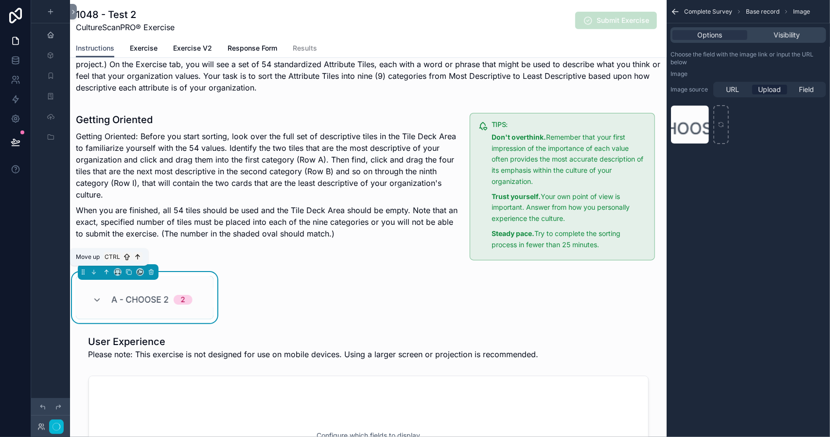
click at [106, 270] on icon "scrollable content" at bounding box center [106, 271] width 2 height 2
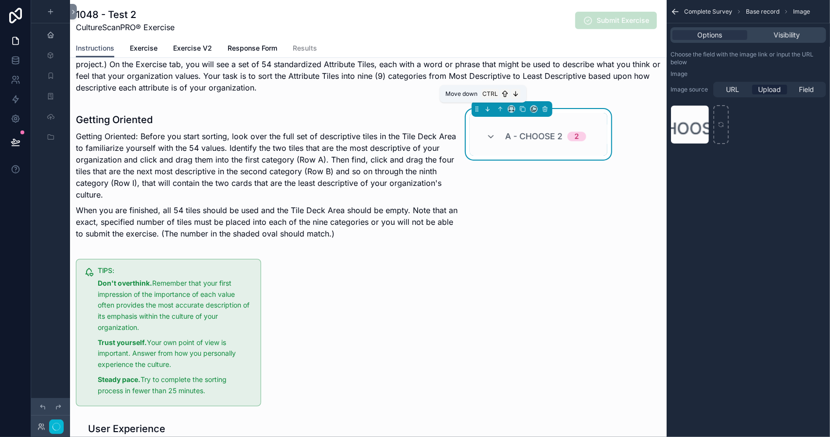
click at [488, 109] on icon "scrollable content" at bounding box center [489, 110] width 2 height 2
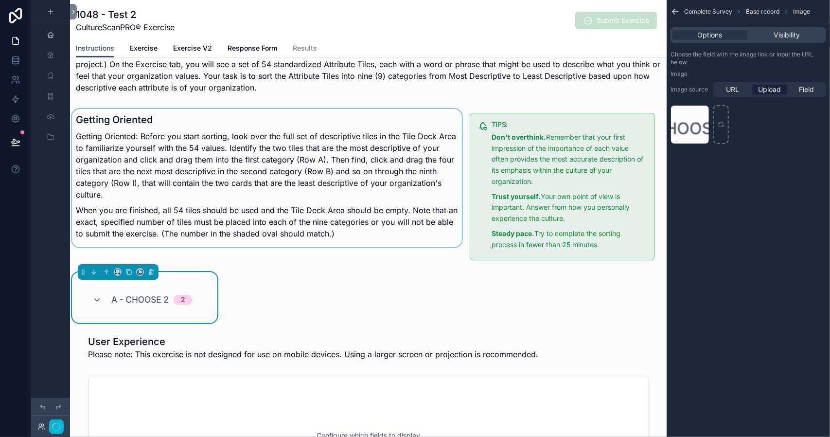
click at [363, 233] on div "scrollable content" at bounding box center [267, 187] width 394 height 156
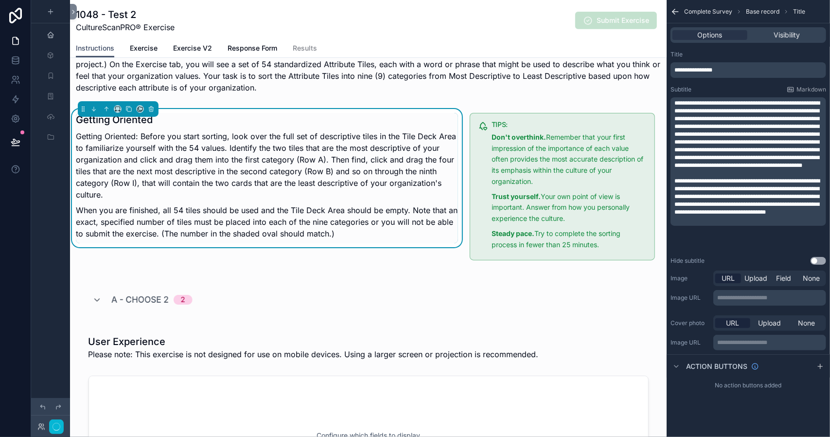
click at [728, 216] on p "**********" at bounding box center [750, 196] width 150 height 39
click at [361, 232] on p "When you are finished, all 54 tiles should be used and the Tile Deck Area shoul…" at bounding box center [267, 221] width 382 height 35
click at [163, 296] on div "scrollable content" at bounding box center [144, 297] width 149 height 51
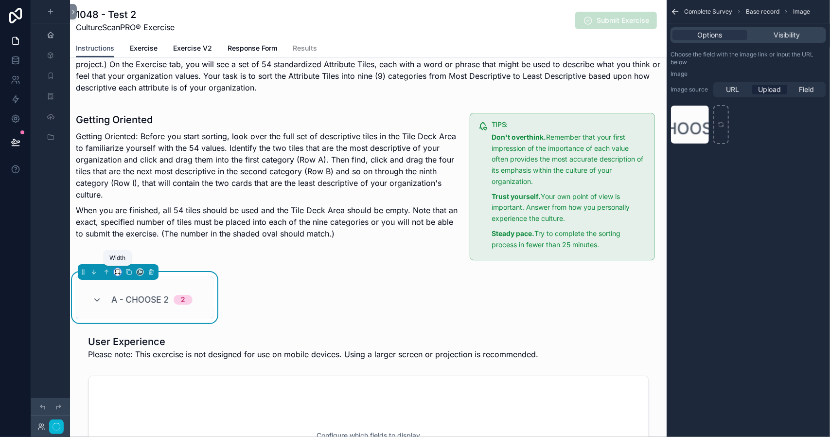
click at [117, 271] on icon "scrollable content" at bounding box center [117, 272] width 7 height 7
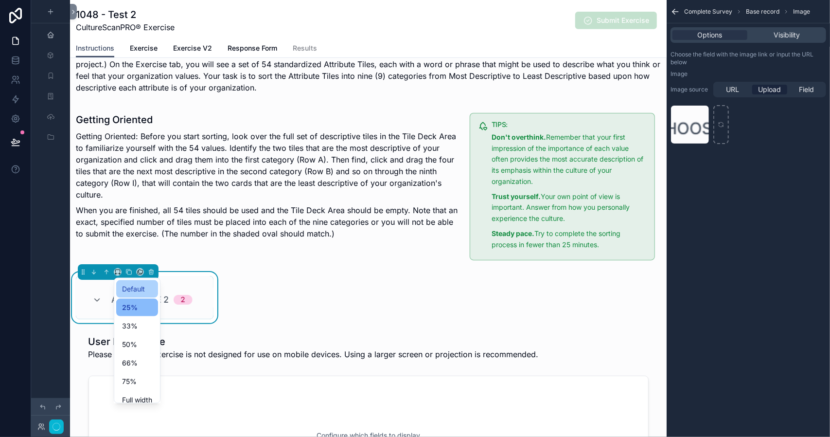
click at [140, 289] on span "Default" at bounding box center [133, 289] width 23 height 12
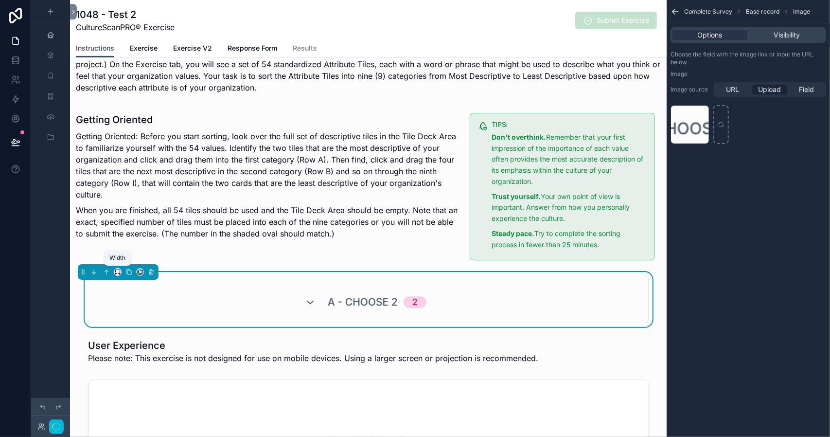
click at [118, 270] on icon "scrollable content" at bounding box center [117, 272] width 7 height 7
click at [126, 305] on span "25%" at bounding box center [129, 308] width 15 height 12
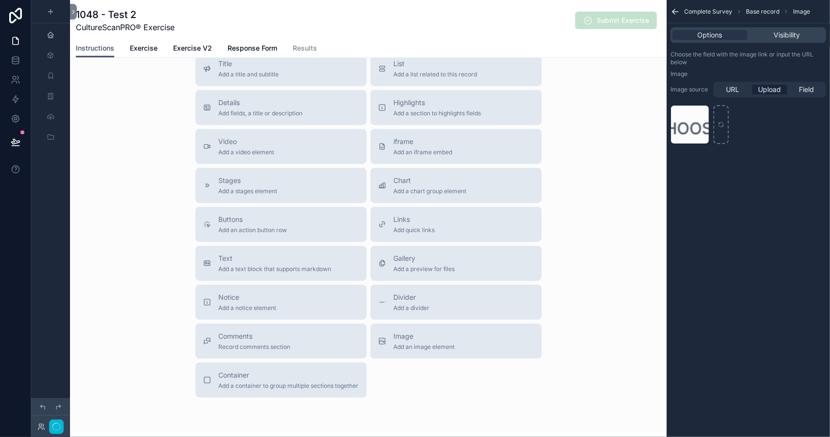
scroll to position [770, 0]
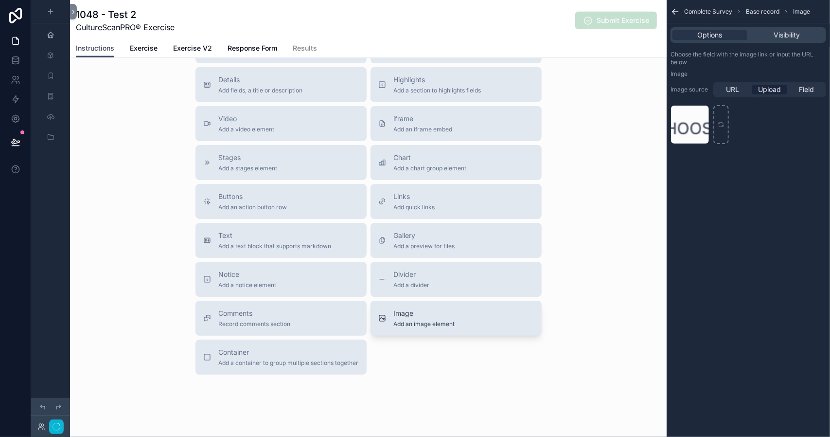
click at [404, 320] on span "Add an image element" at bounding box center [424, 324] width 61 height 8
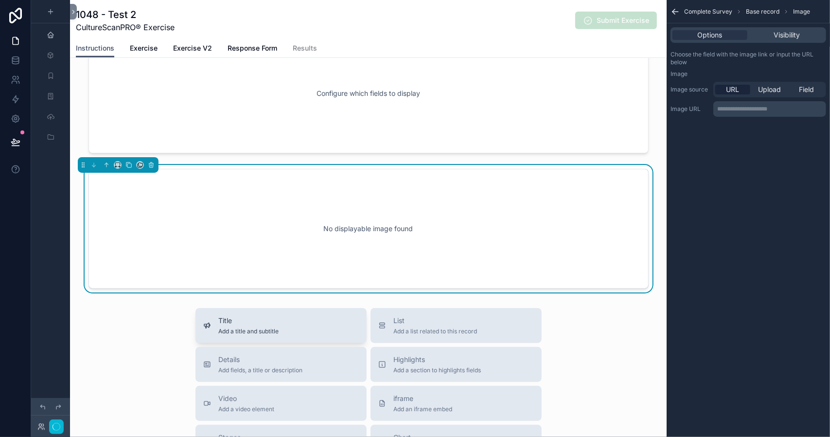
scroll to position [544, 0]
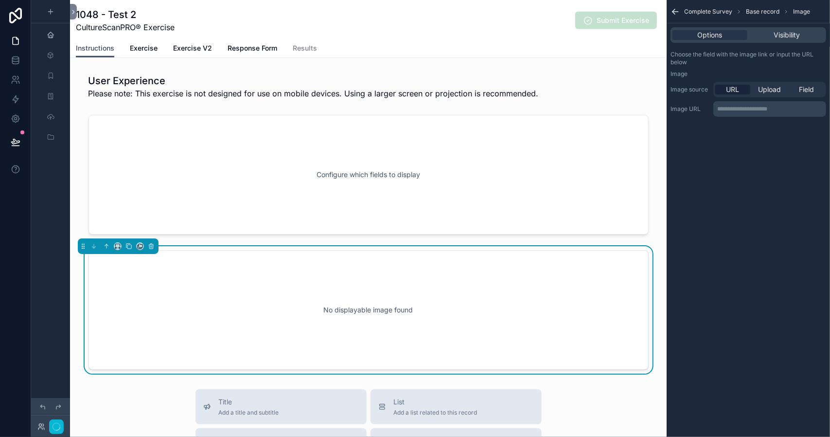
click at [316, 303] on div "No displayable image found" at bounding box center [369, 310] width 528 height 88
click at [772, 87] on span "Upload" at bounding box center [770, 90] width 23 height 10
click at [686, 122] on div "scrollable content" at bounding box center [690, 124] width 39 height 39
type input "**********"
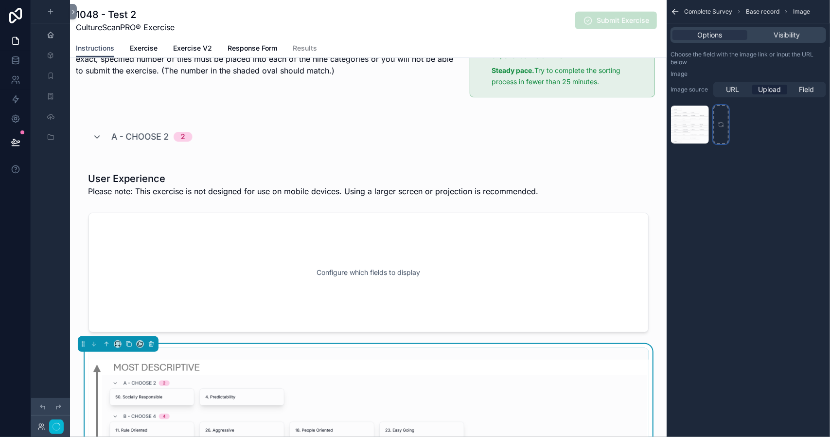
scroll to position [447, 0]
click at [108, 341] on icon "scrollable content" at bounding box center [106, 343] width 7 height 7
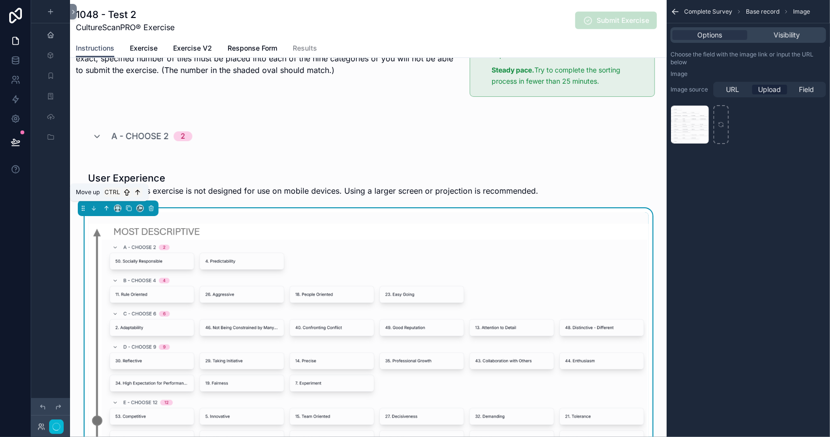
click at [107, 208] on icon "scrollable content" at bounding box center [106, 208] width 7 height 7
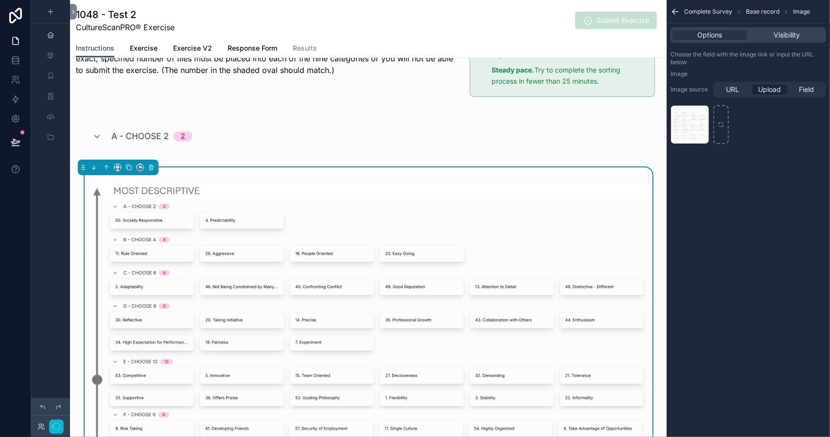
click at [419, 134] on div "CultureScanPRO® Instructions Introduction Our proprietary CultureScanPRO® exerc…" at bounding box center [368, 195] width 597 height 1144
click at [154, 138] on div "scrollable content" at bounding box center [144, 133] width 149 height 51
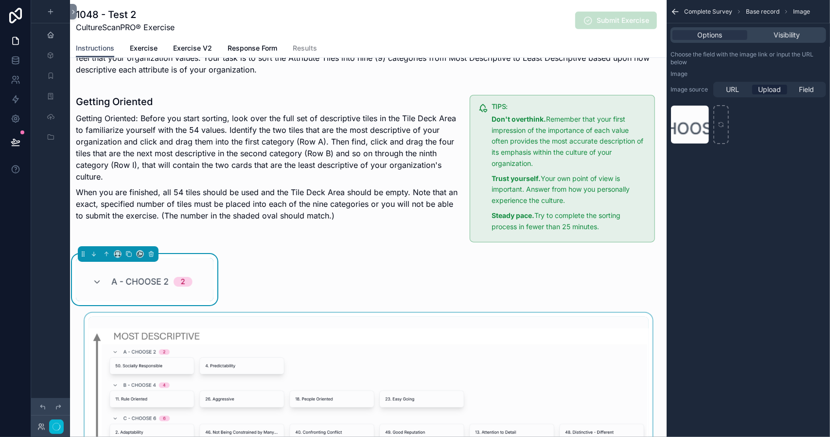
scroll to position [301, 0]
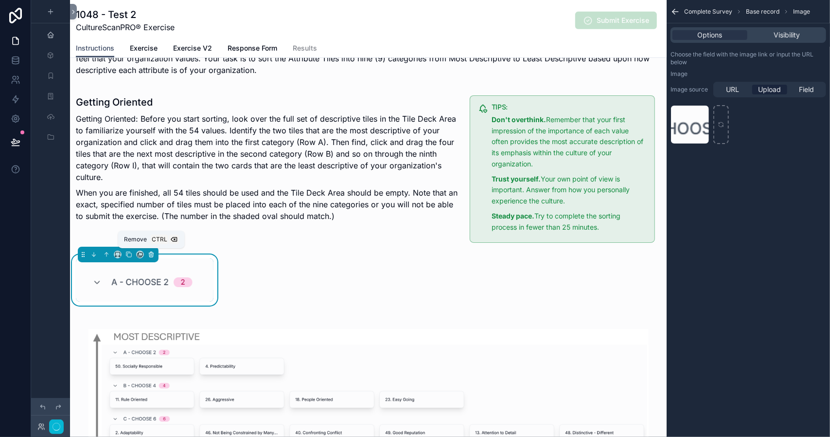
click at [152, 253] on icon "scrollable content" at bounding box center [151, 254] width 7 height 7
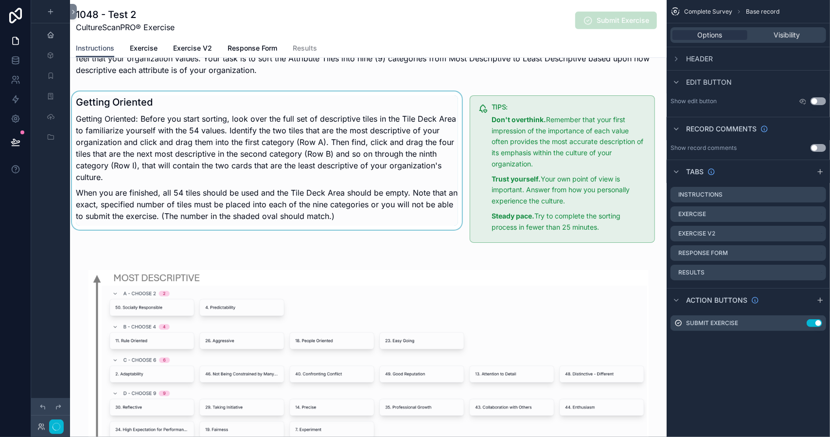
click at [348, 215] on div "scrollable content" at bounding box center [267, 169] width 394 height 156
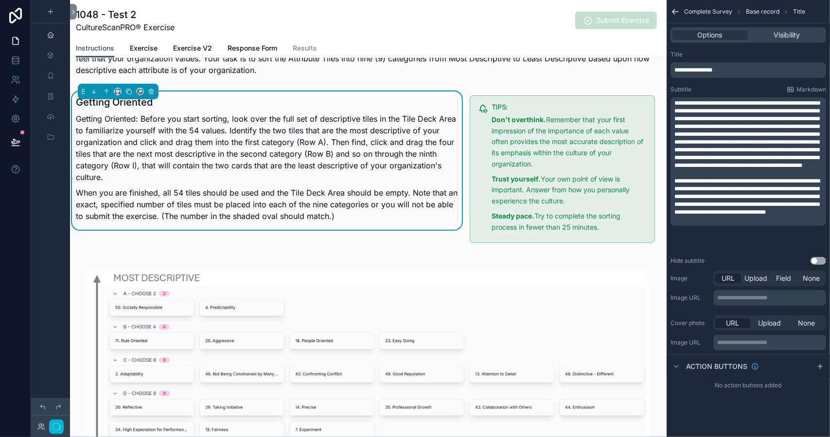
click at [349, 215] on p "When you are finished, all 54 tiles should be used and the Tile Deck Area shoul…" at bounding box center [267, 204] width 382 height 35
click at [349, 216] on p "When you are finished, all 54 tiles should be used and the Tile Deck Area shoul…" at bounding box center [267, 204] width 382 height 35
click at [348, 217] on p "When you are finished, all 54 tiles should be used and the Tile Deck Area shoul…" at bounding box center [267, 204] width 382 height 35
click at [713, 215] on span "**********" at bounding box center [747, 196] width 145 height 37
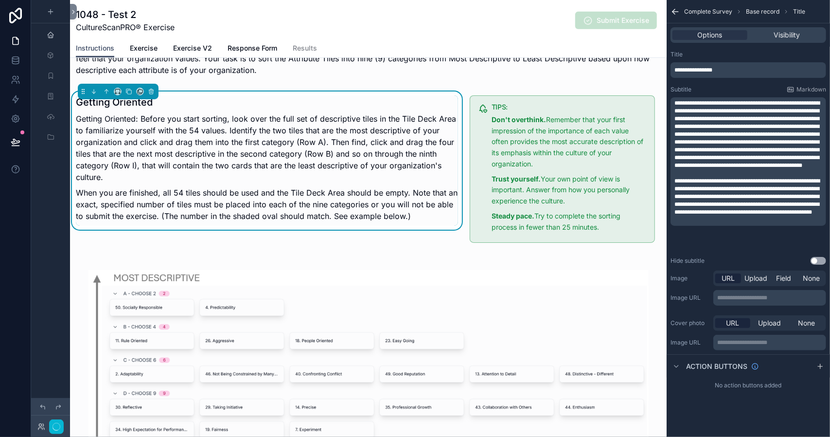
click at [728, 215] on span "**********" at bounding box center [747, 196] width 145 height 37
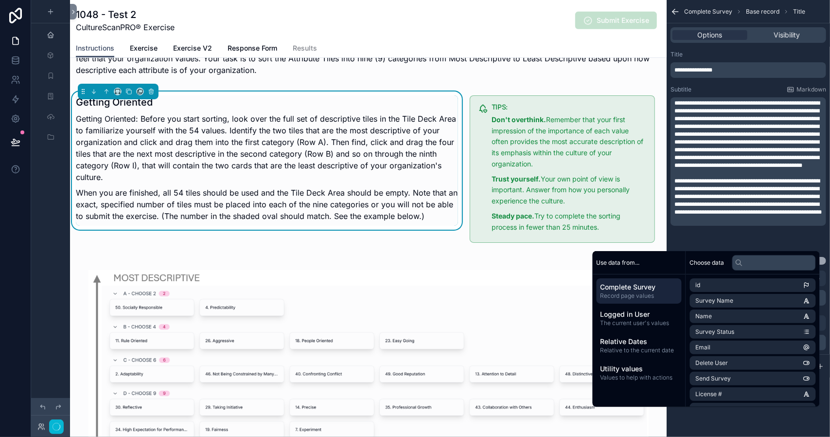
click at [411, 243] on div "Getting Oriented Getting Oriented: Before you start sorting, look over the full…" at bounding box center [267, 169] width 394 height 156
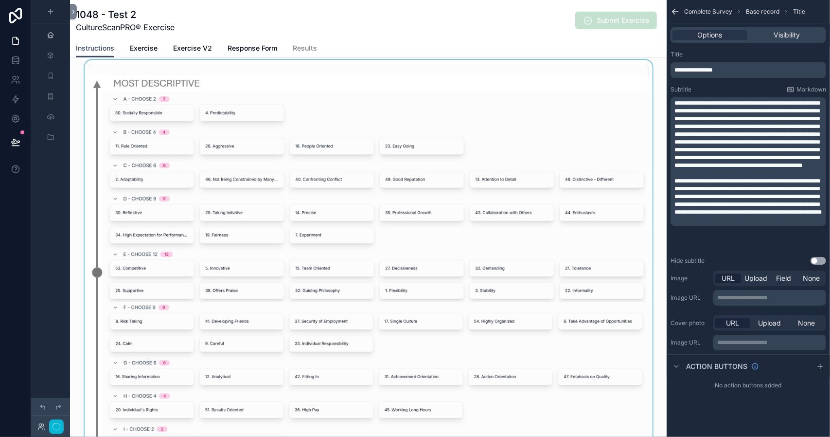
scroll to position [252, 0]
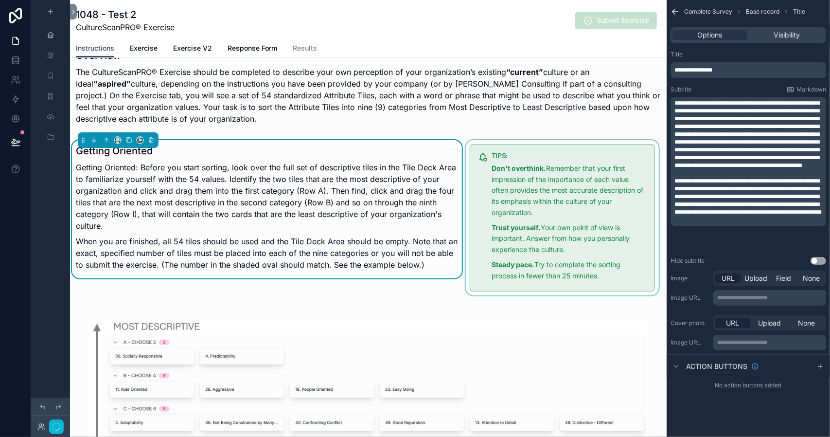
click at [553, 170] on div "scrollable content" at bounding box center [562, 218] width 197 height 156
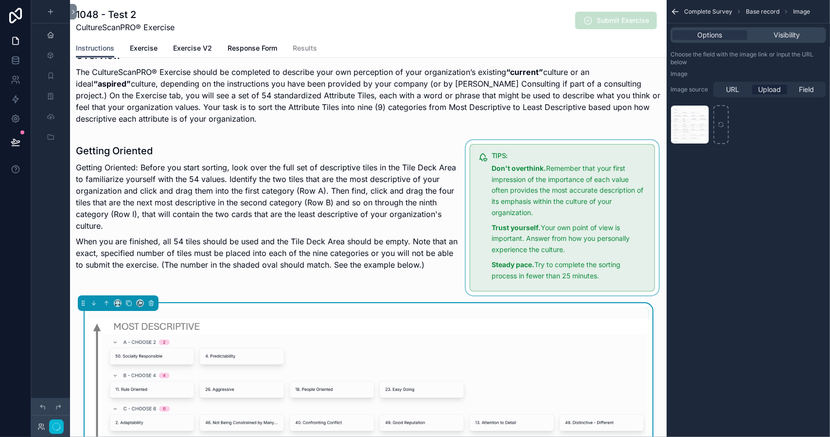
click at [547, 197] on div "scrollable content" at bounding box center [562, 218] width 197 height 156
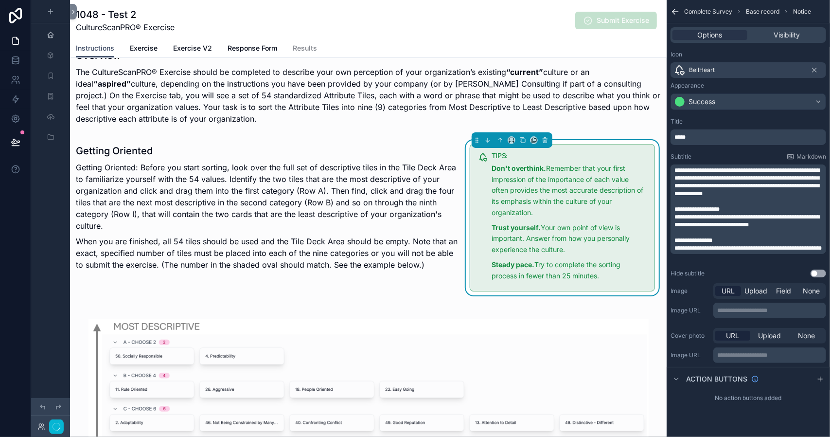
click at [731, 194] on span "**********" at bounding box center [747, 181] width 145 height 29
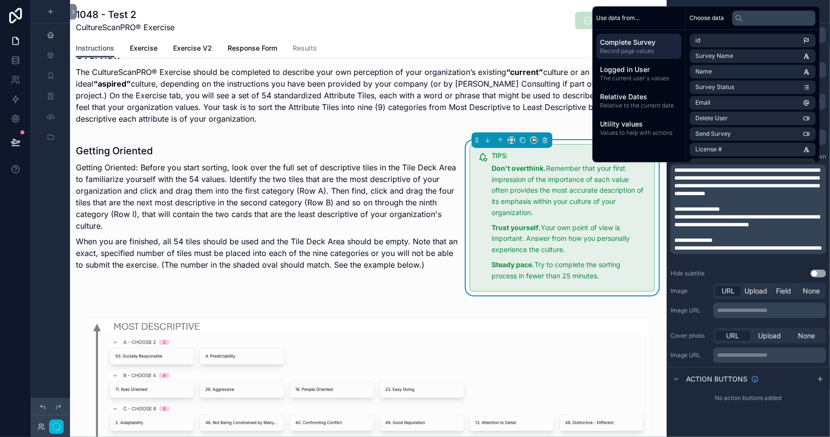
click at [777, 194] on span "**********" at bounding box center [747, 181] width 145 height 29
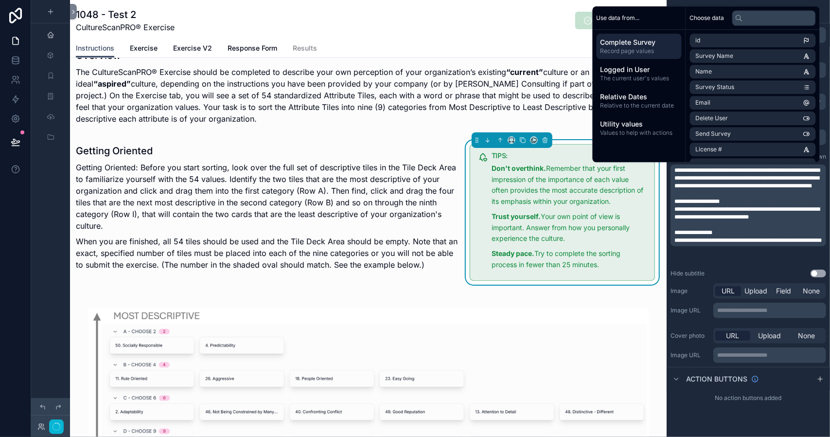
click at [777, 190] on p "**********" at bounding box center [750, 177] width 150 height 23
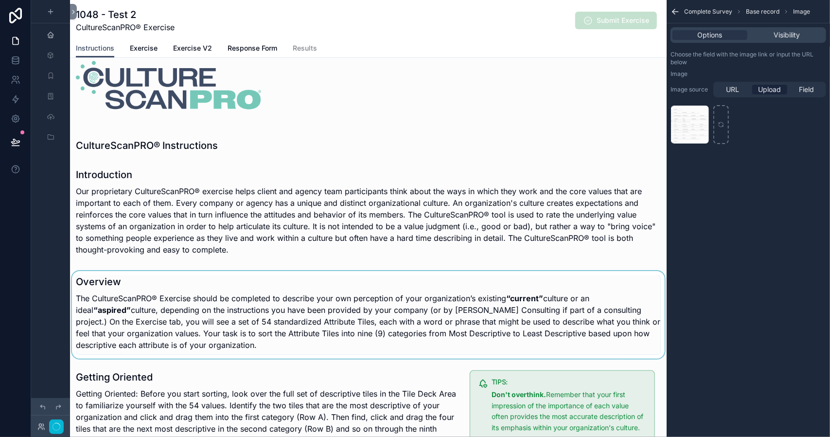
scroll to position [221, 0]
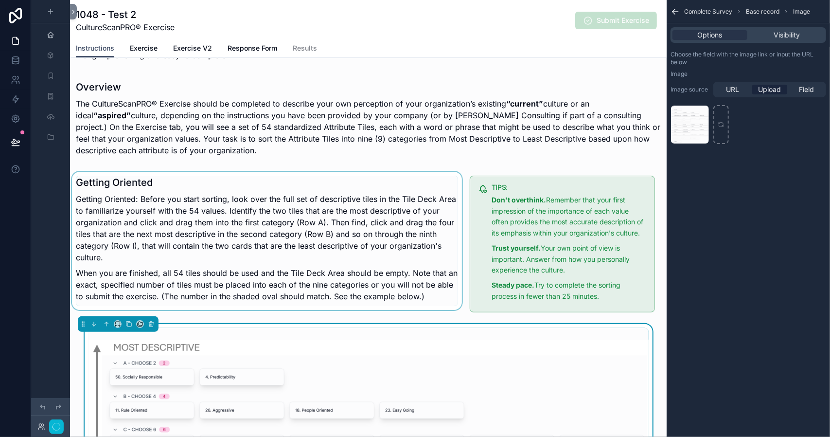
click at [310, 252] on div "scrollable content" at bounding box center [267, 244] width 394 height 144
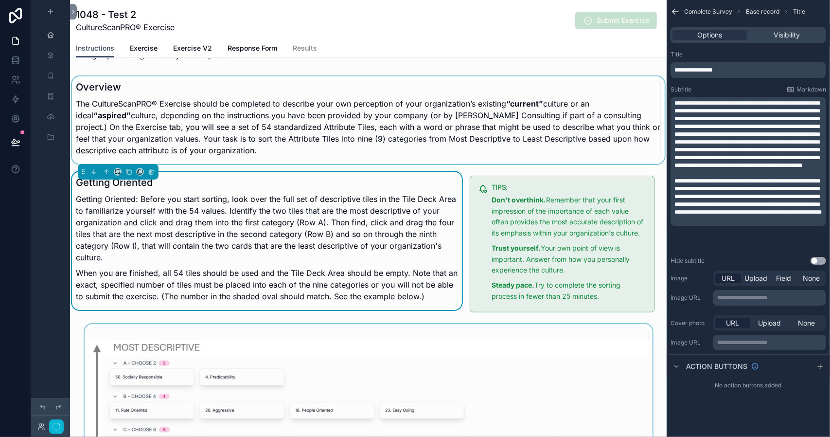
click at [449, 128] on div "scrollable content" at bounding box center [368, 120] width 597 height 88
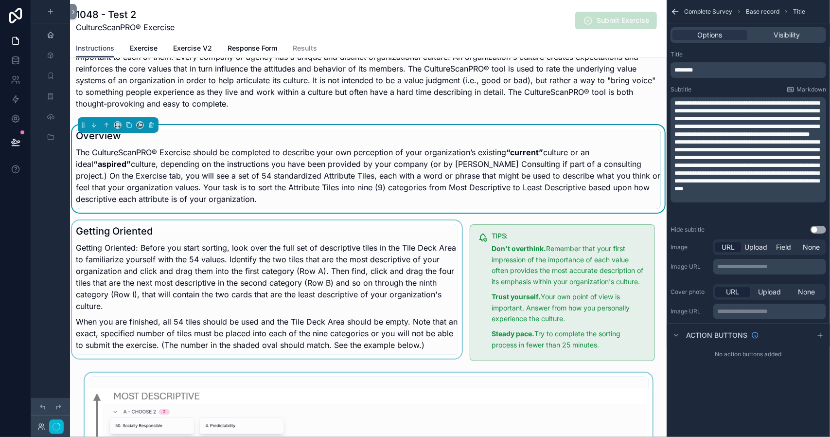
scroll to position [124, 0]
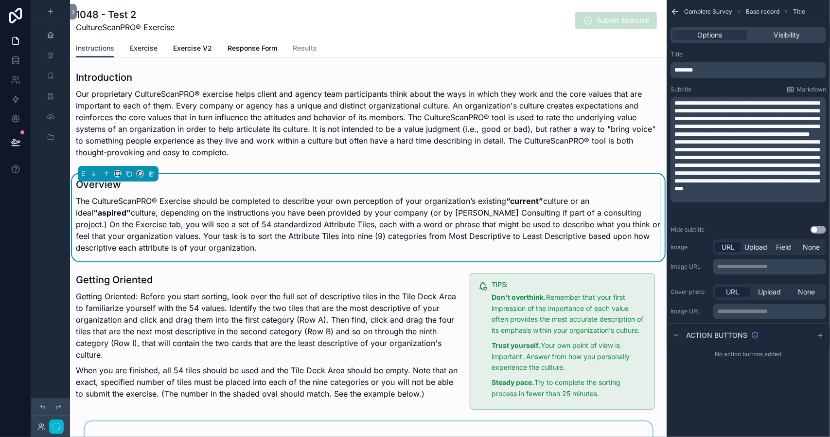
click at [149, 46] on span "Exercise" at bounding box center [144, 48] width 28 height 10
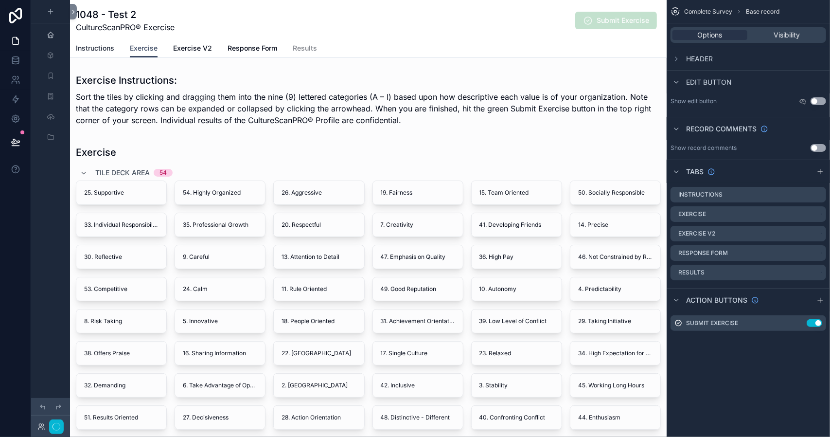
click at [102, 50] on span "Instructions" at bounding box center [95, 48] width 38 height 10
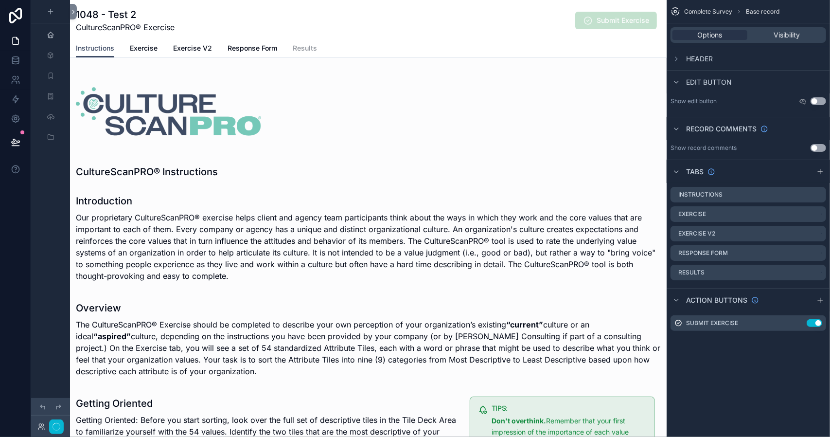
click at [307, 47] on span "Results" at bounding box center [305, 48] width 24 height 10
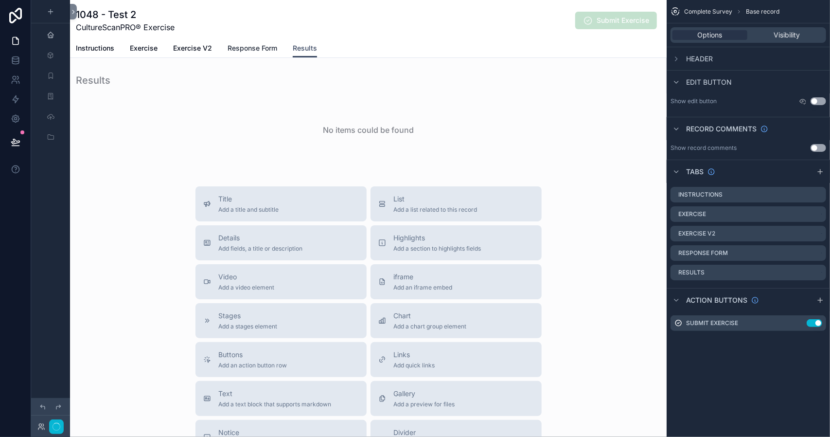
click at [260, 48] on span "Response Form" at bounding box center [253, 48] width 50 height 10
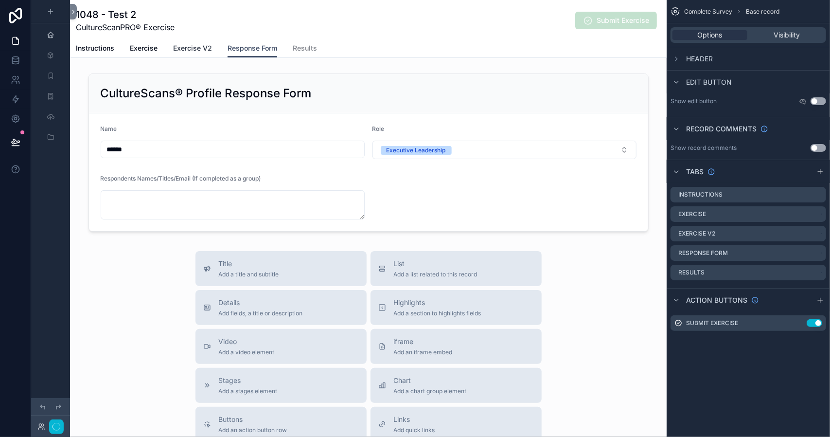
click at [187, 45] on span "Exercise V2" at bounding box center [192, 48] width 39 height 10
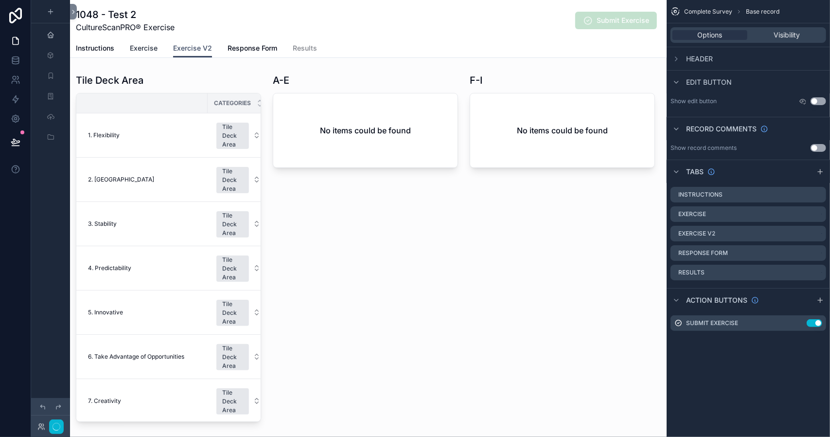
click at [138, 49] on span "Exercise" at bounding box center [144, 48] width 28 height 10
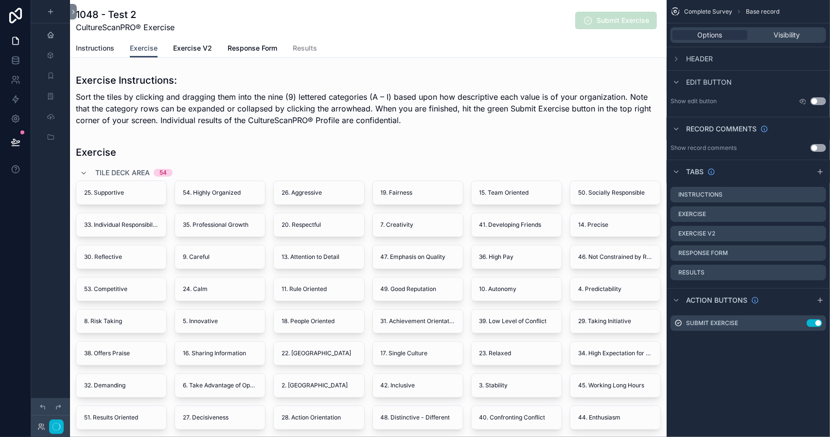
click at [97, 48] on span "Instructions" at bounding box center [95, 48] width 38 height 10
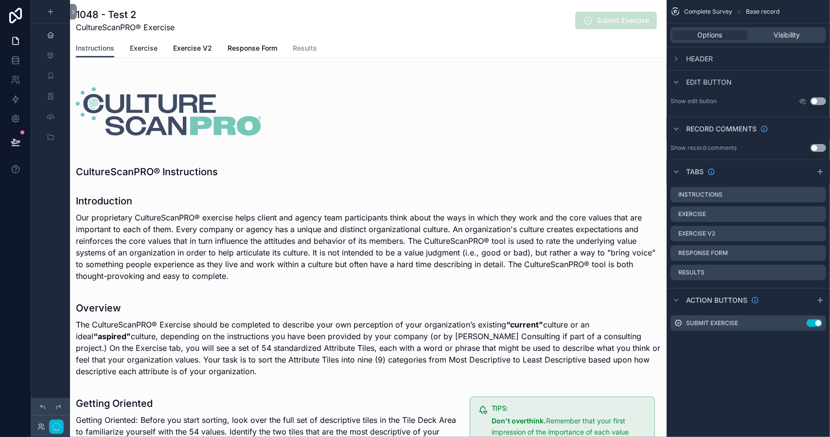
click at [147, 46] on span "Exercise" at bounding box center [144, 48] width 28 height 10
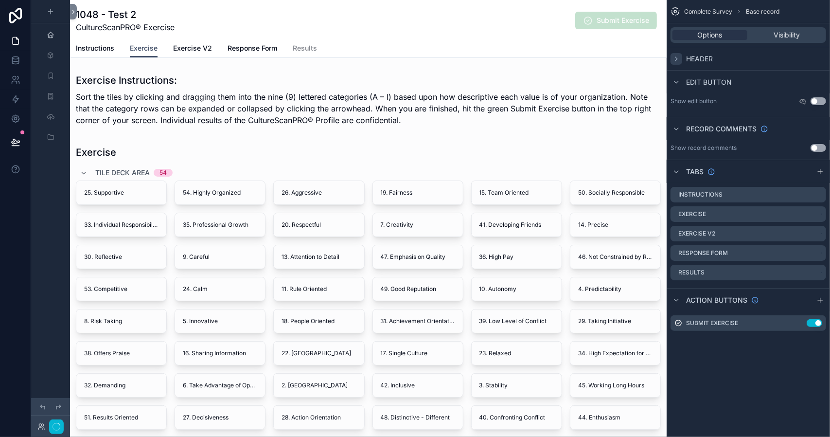
click at [678, 59] on icon "scrollable content" at bounding box center [677, 59] width 8 height 8
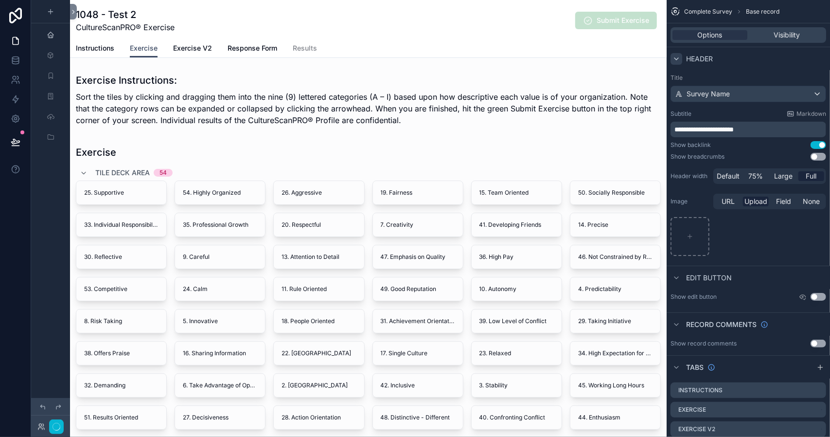
click at [677, 59] on icon "scrollable content" at bounding box center [677, 59] width 4 height 2
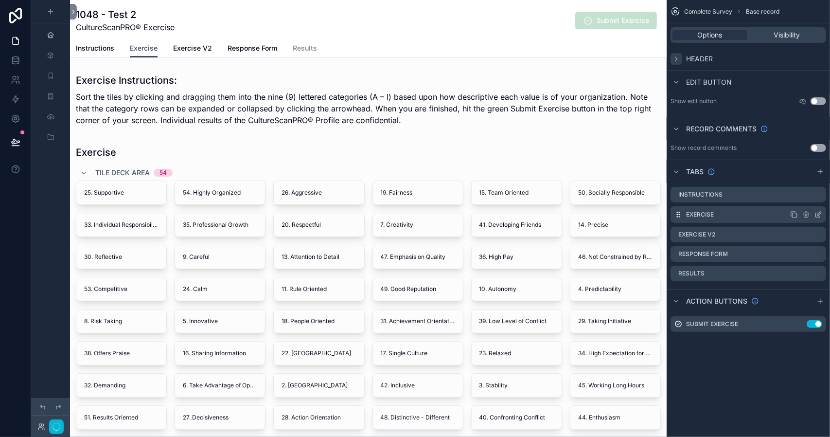
click at [703, 214] on label "Exercise" at bounding box center [700, 215] width 28 height 8
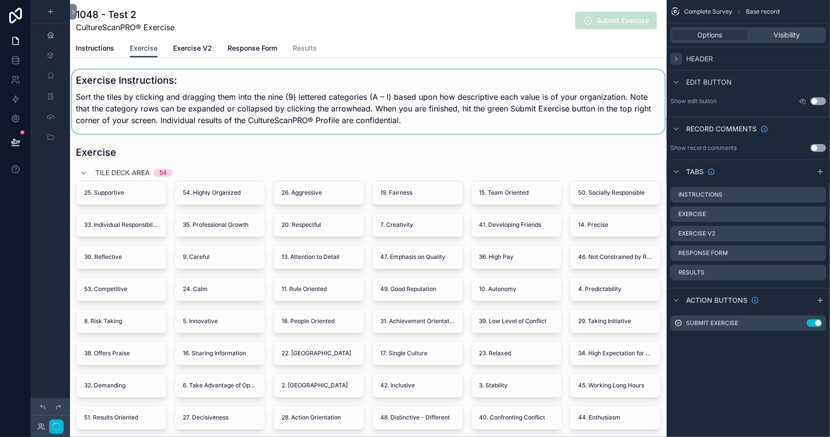
click at [200, 85] on div "scrollable content" at bounding box center [368, 102] width 597 height 64
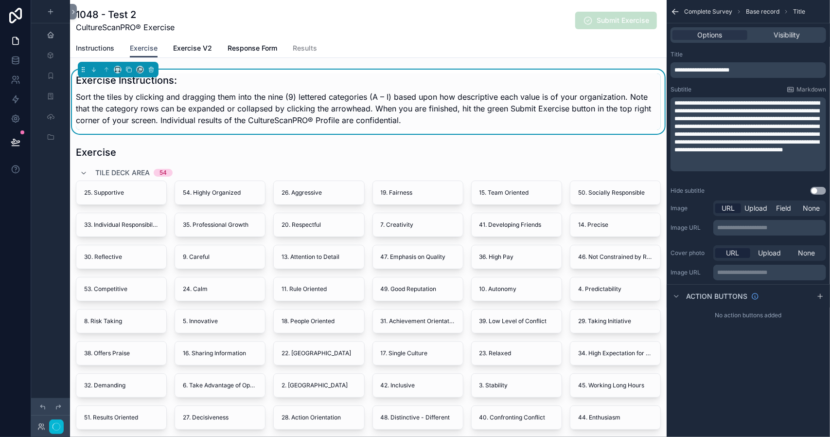
click at [98, 48] on span "Instructions" at bounding box center [95, 48] width 38 height 10
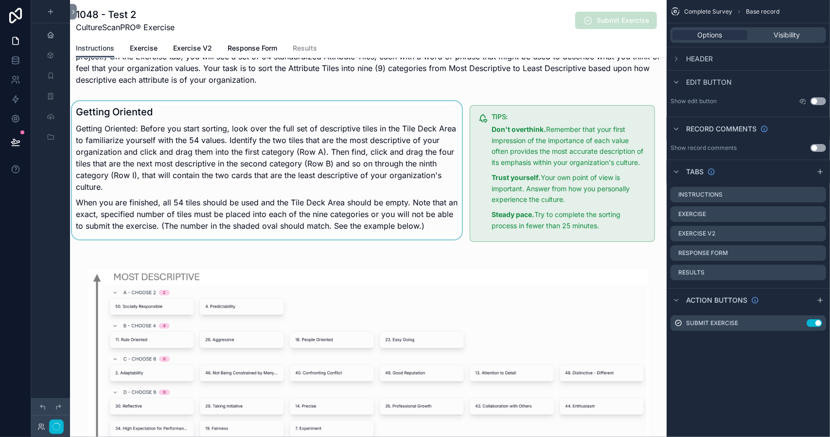
scroll to position [292, 0]
click at [445, 226] on div "scrollable content" at bounding box center [267, 173] width 394 height 144
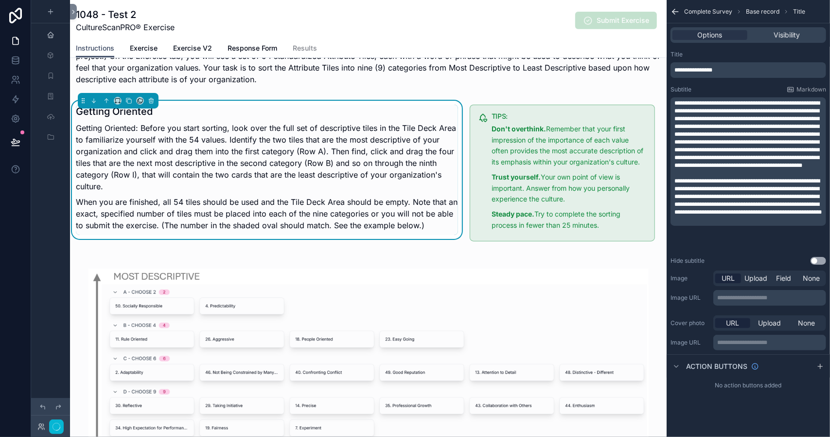
click at [790, 216] on p "**********" at bounding box center [750, 196] width 150 height 39
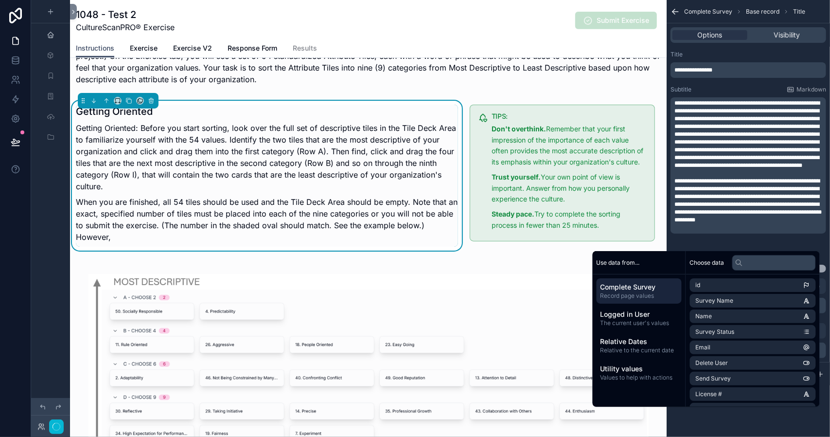
click at [788, 224] on p "********" at bounding box center [750, 220] width 150 height 8
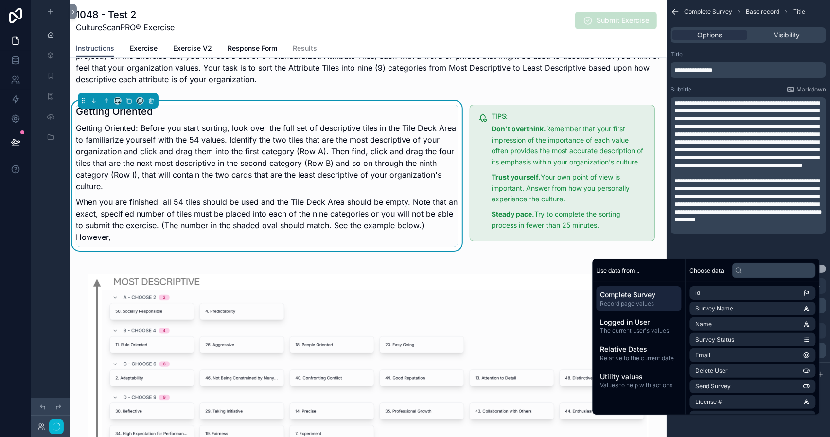
click at [674, 233] on div "**********" at bounding box center [749, 165] width 156 height 136
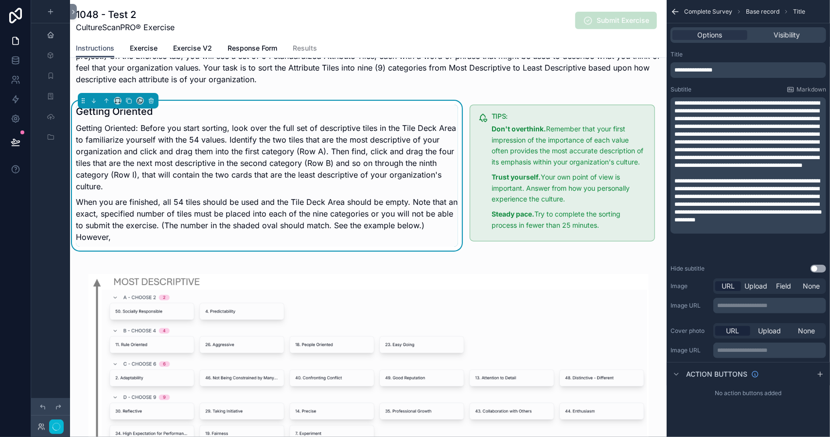
click at [675, 223] on span "********" at bounding box center [685, 220] width 21 height 6
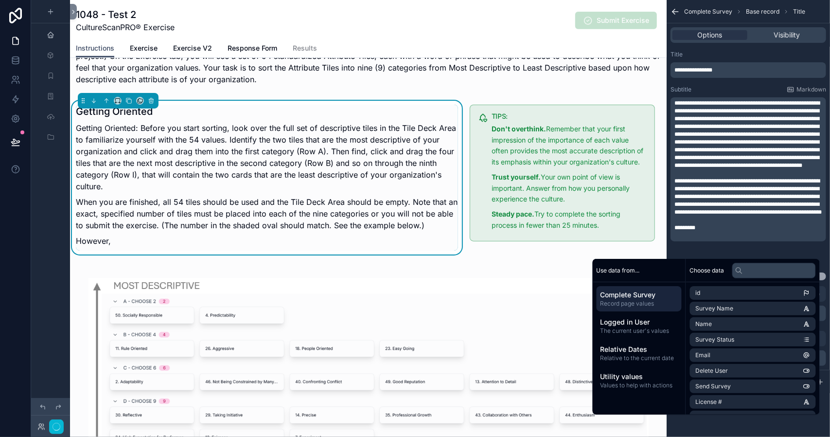
click at [715, 232] on p "********" at bounding box center [750, 228] width 150 height 8
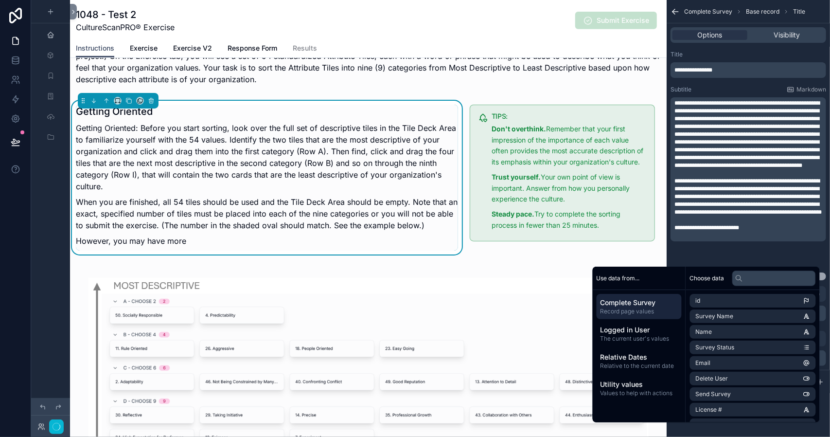
click at [198, 237] on p "However, you may have more" at bounding box center [267, 241] width 382 height 12
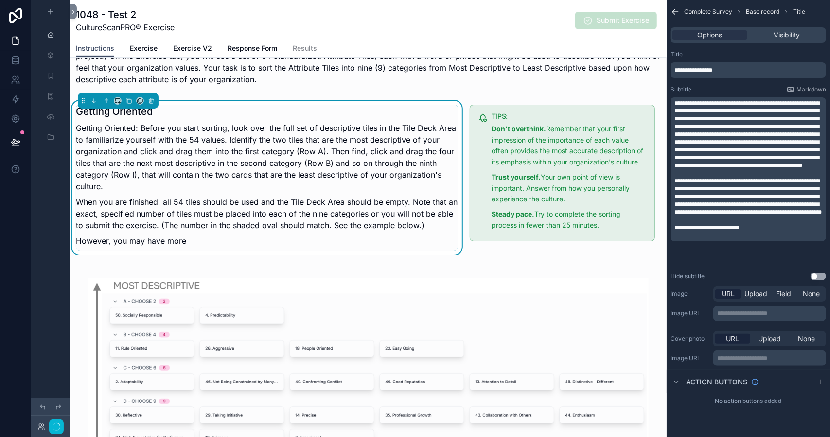
click at [764, 232] on p "**********" at bounding box center [750, 228] width 150 height 8
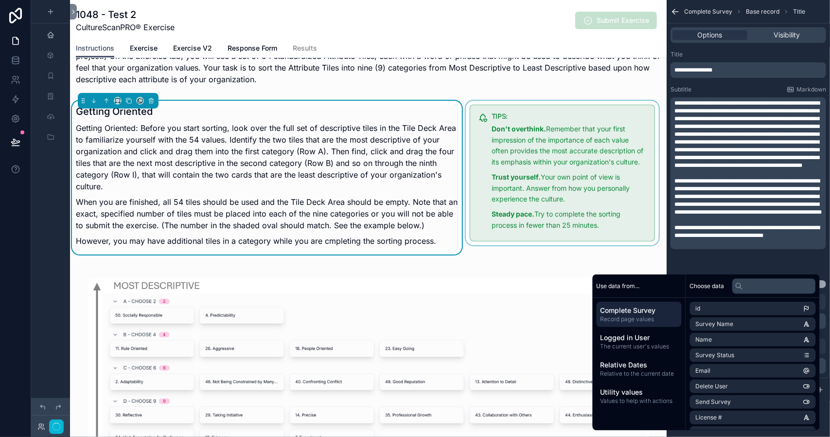
click at [598, 227] on div "scrollable content" at bounding box center [562, 178] width 197 height 154
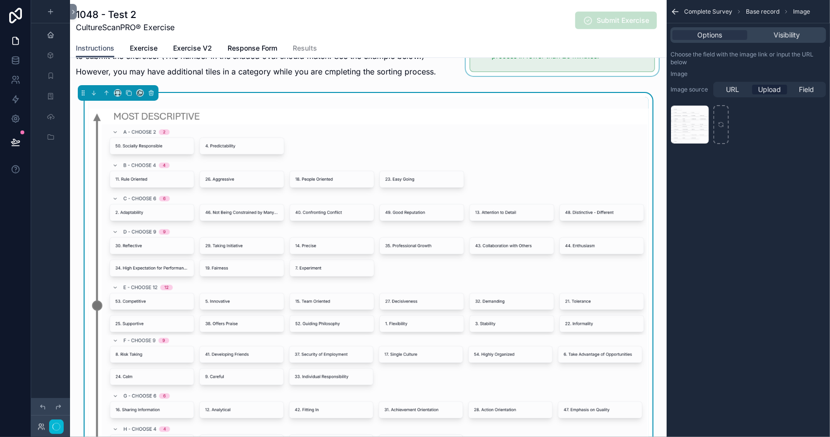
scroll to position [486, 0]
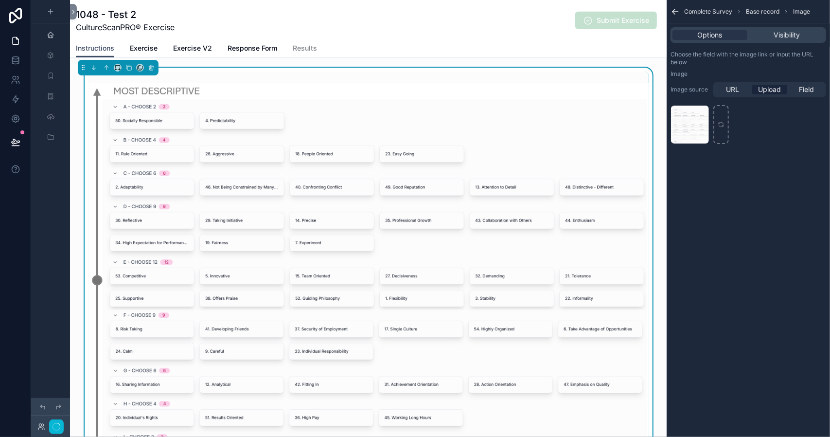
click at [413, 309] on img "scrollable content" at bounding box center [369, 279] width 560 height 392
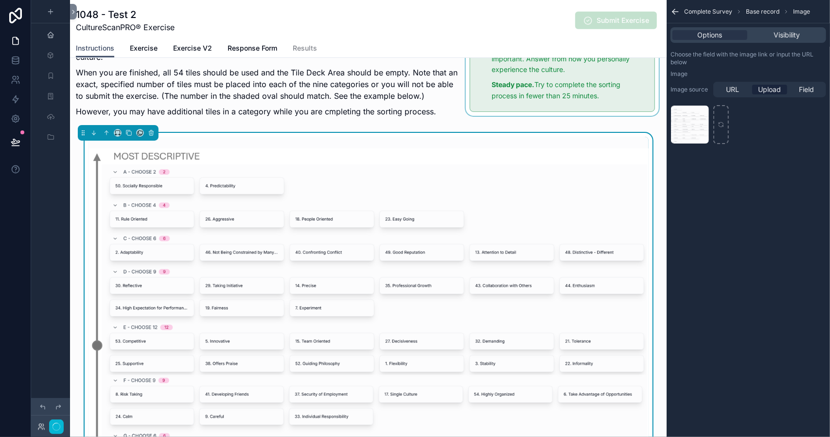
scroll to position [341, 0]
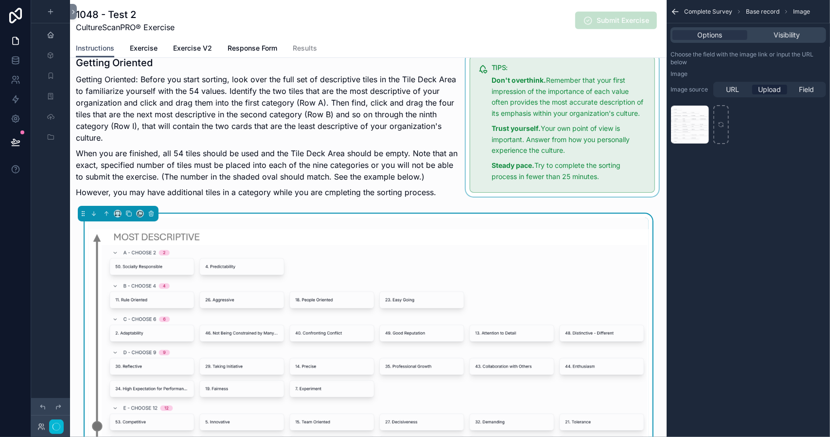
click at [338, 234] on img "scrollable content" at bounding box center [369, 425] width 560 height 392
click at [547, 136] on div "scrollable content" at bounding box center [562, 129] width 197 height 154
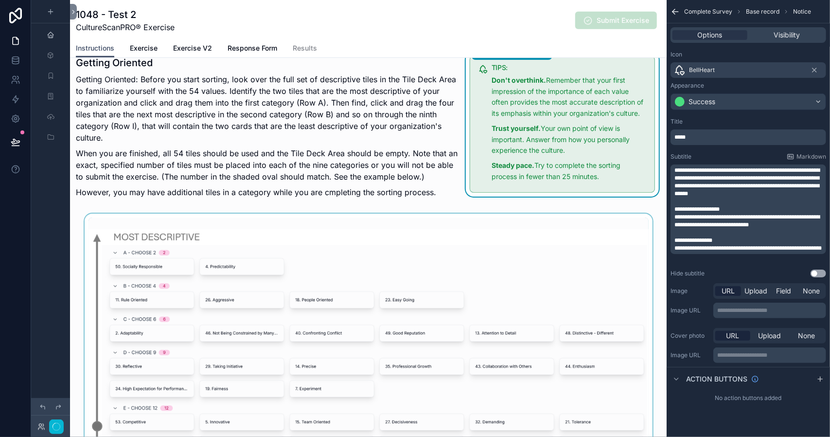
click at [488, 287] on div "scrollable content" at bounding box center [368, 425] width 597 height 423
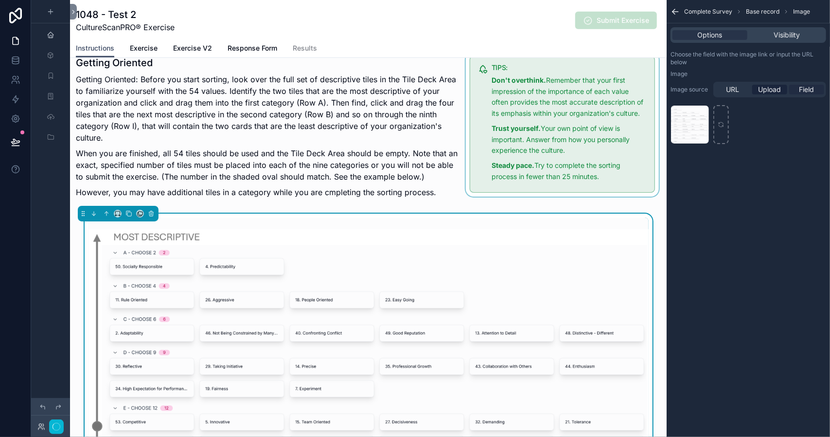
click at [805, 91] on span "Field" at bounding box center [807, 90] width 15 height 10
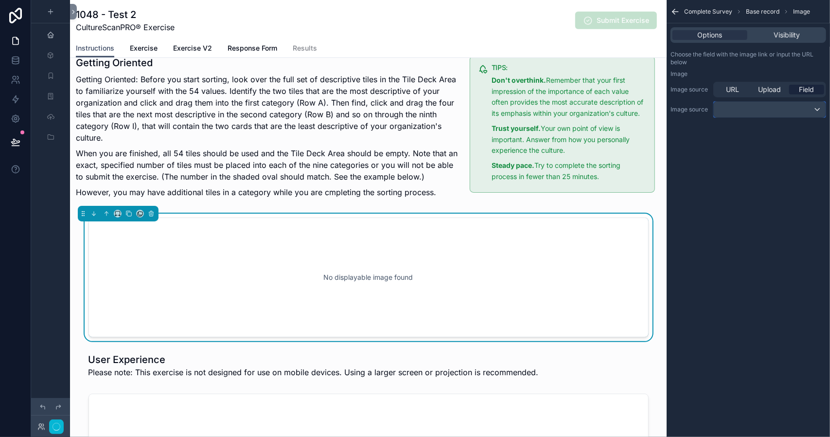
click at [812, 108] on div "scrollable content" at bounding box center [770, 110] width 112 height 16
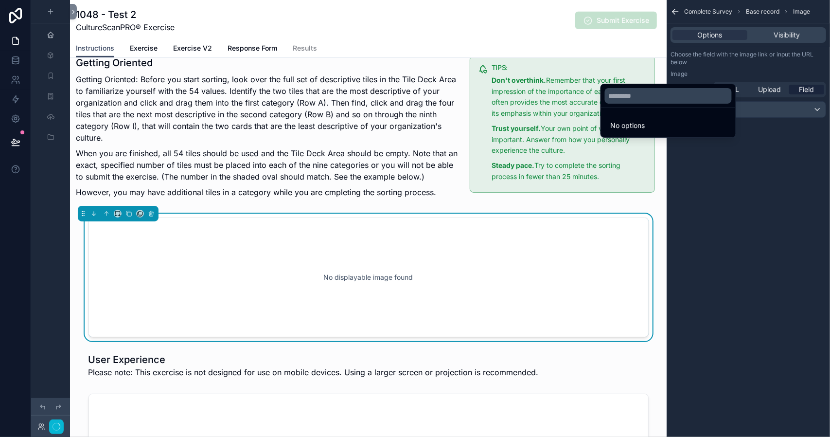
click at [818, 67] on div "scrollable content" at bounding box center [415, 218] width 830 height 437
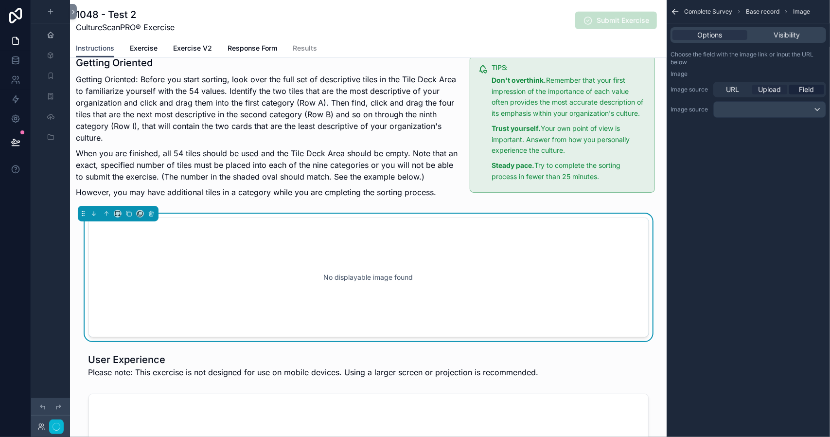
click at [772, 89] on span "Upload" at bounding box center [770, 90] width 23 height 10
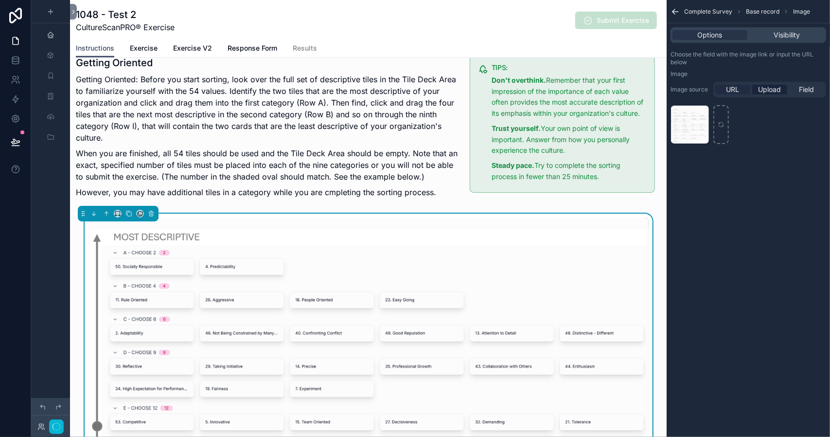
click at [732, 86] on span "URL" at bounding box center [733, 90] width 13 height 10
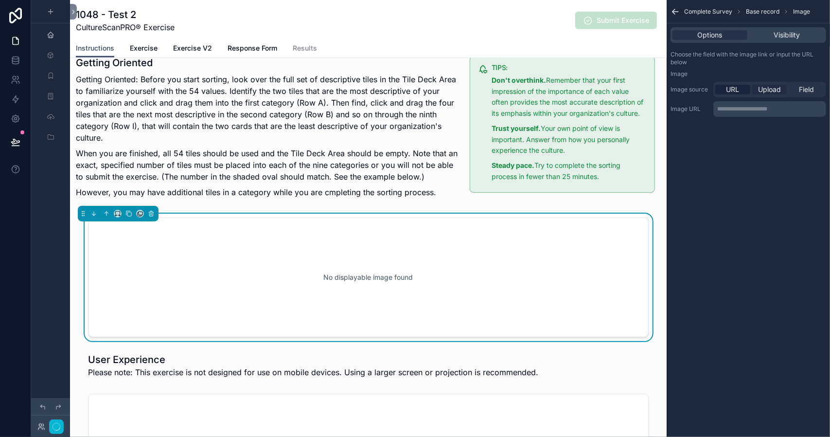
click at [772, 89] on span "Upload" at bounding box center [770, 90] width 23 height 10
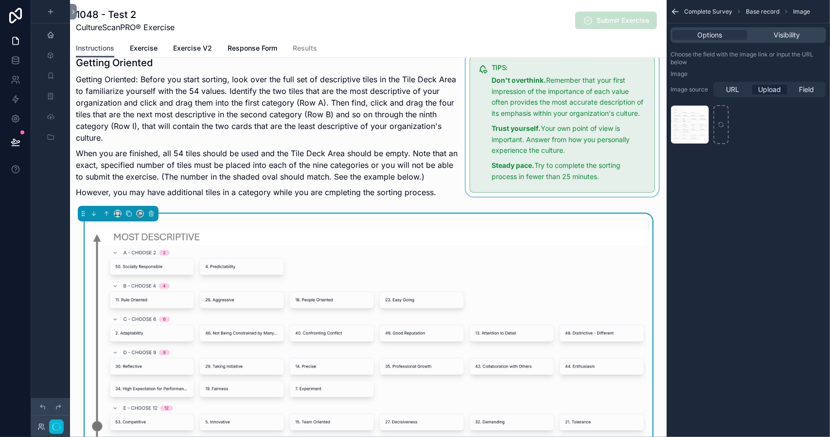
click at [607, 202] on div "scrollable content" at bounding box center [562, 129] width 197 height 154
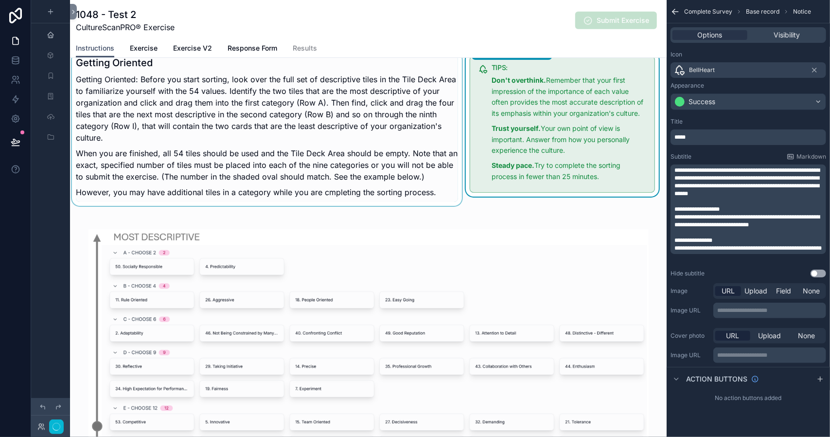
click at [391, 174] on div "scrollable content" at bounding box center [267, 129] width 394 height 154
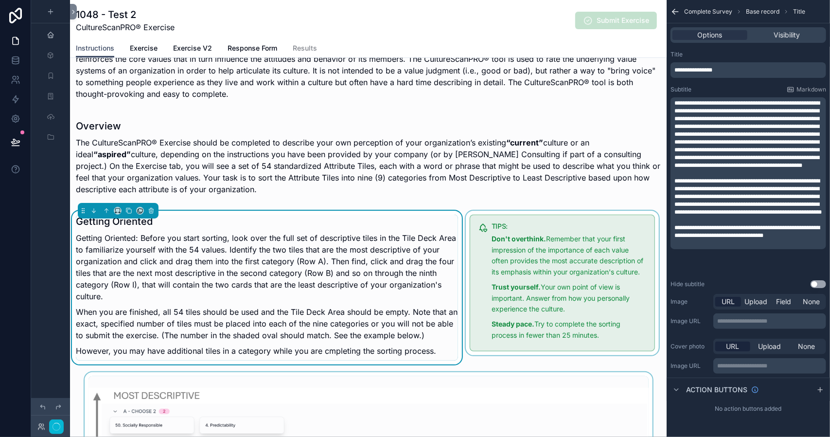
scroll to position [0, 0]
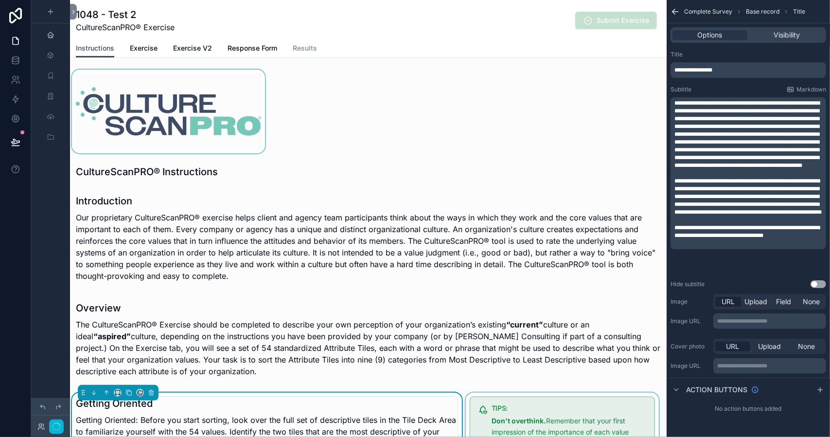
click at [228, 115] on div "scrollable content" at bounding box center [168, 112] width 197 height 84
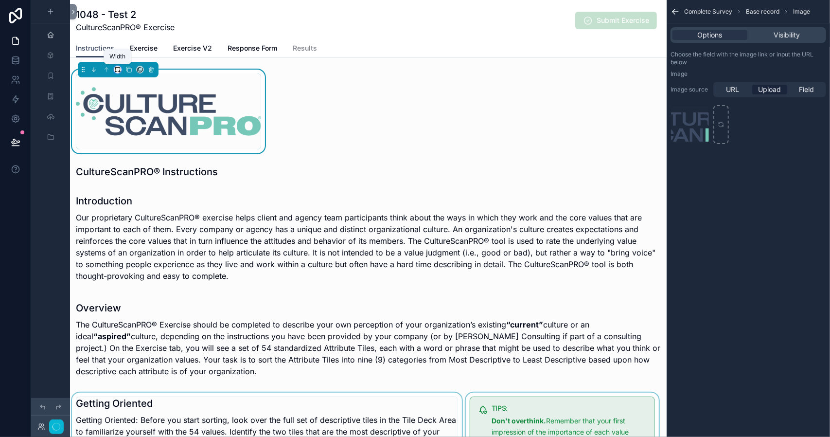
click at [117, 70] on icon "scrollable content" at bounding box center [117, 69] width 7 height 7
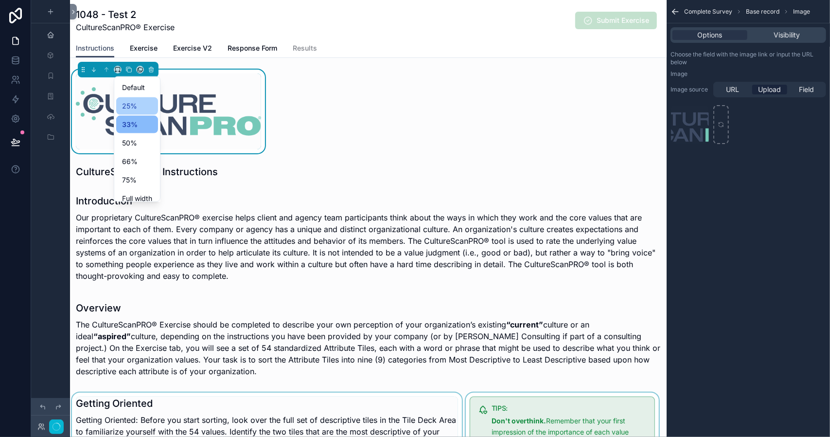
click at [122, 106] on span "25%" at bounding box center [129, 106] width 15 height 12
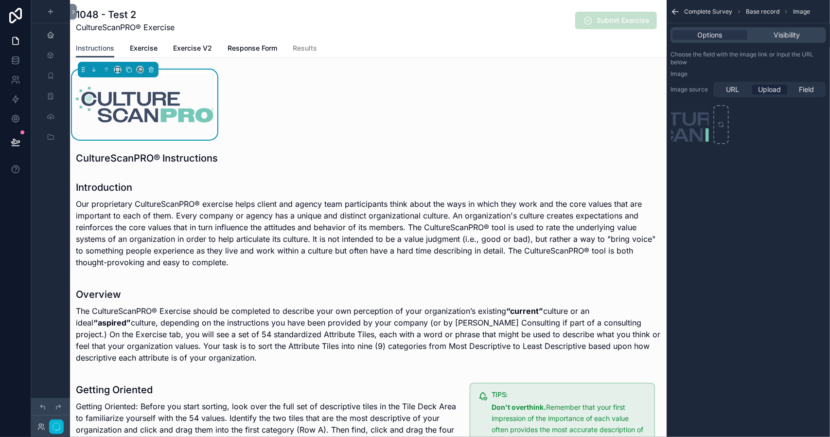
click at [117, 70] on icon "scrollable content" at bounding box center [117, 69] width 7 height 7
click at [131, 138] on span "50%" at bounding box center [129, 143] width 15 height 12
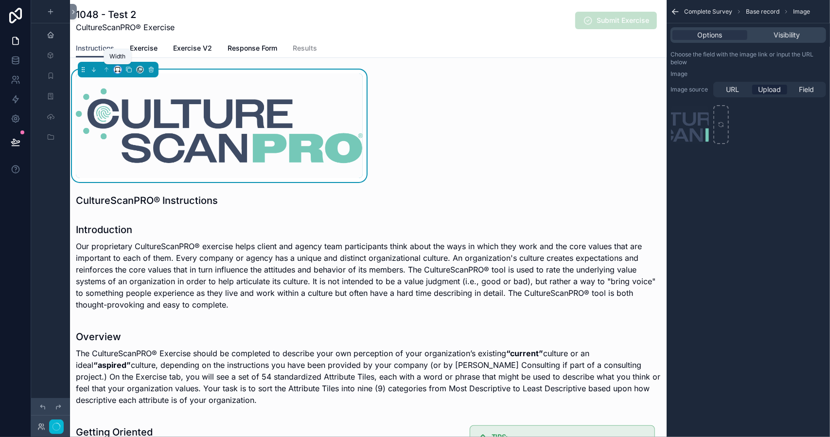
click at [117, 69] on icon "scrollable content" at bounding box center [117, 69] width 7 height 7
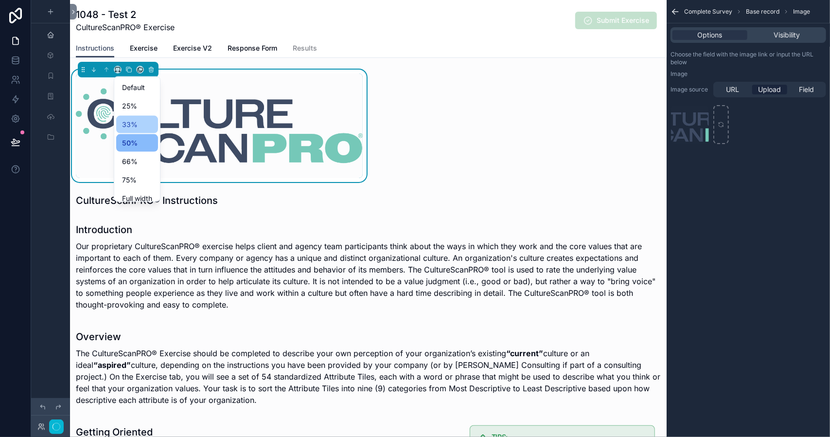
click at [126, 117] on div "33%" at bounding box center [137, 125] width 42 height 18
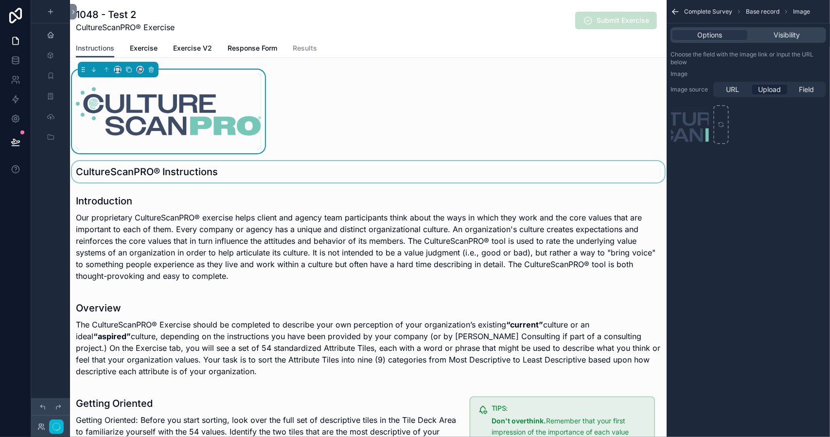
click at [218, 170] on div "scrollable content" at bounding box center [368, 171] width 597 height 21
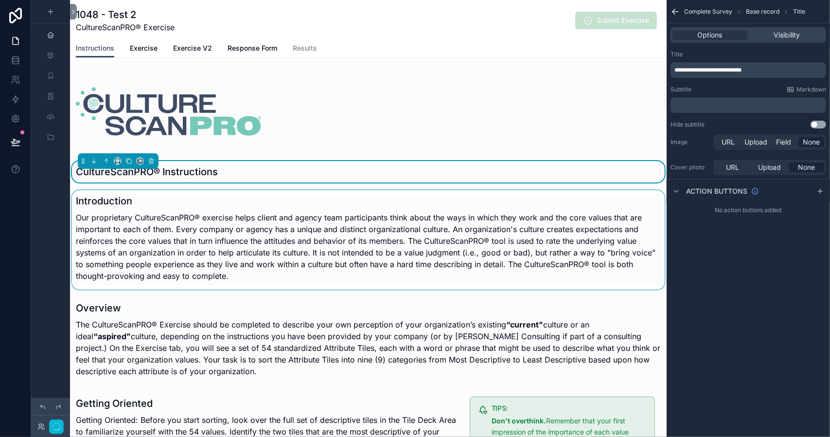
click at [320, 229] on div "scrollable content" at bounding box center [368, 239] width 597 height 99
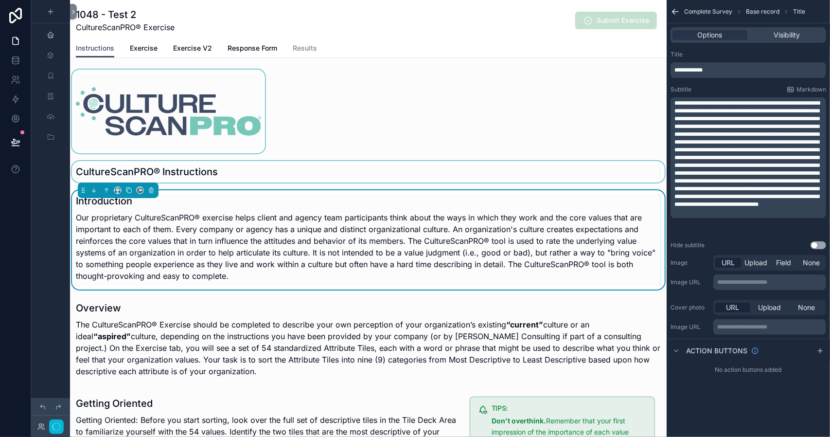
click at [186, 104] on div "scrollable content" at bounding box center [168, 112] width 197 height 84
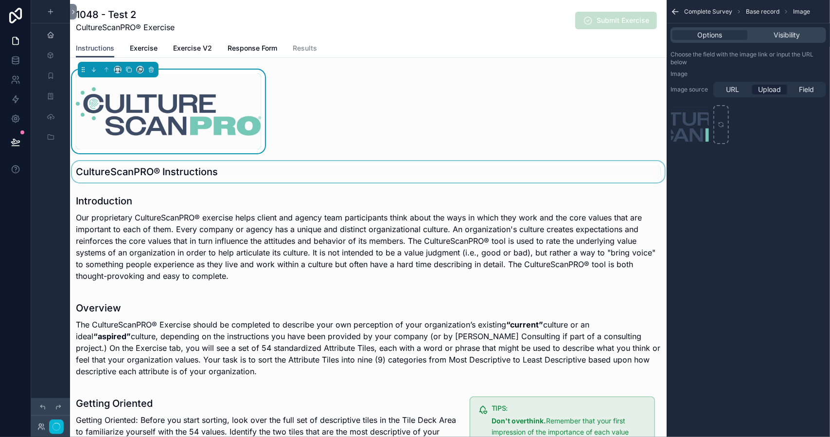
click at [215, 121] on img "scrollable content" at bounding box center [168, 111] width 185 height 53
click at [144, 47] on span "Exercise" at bounding box center [144, 48] width 28 height 10
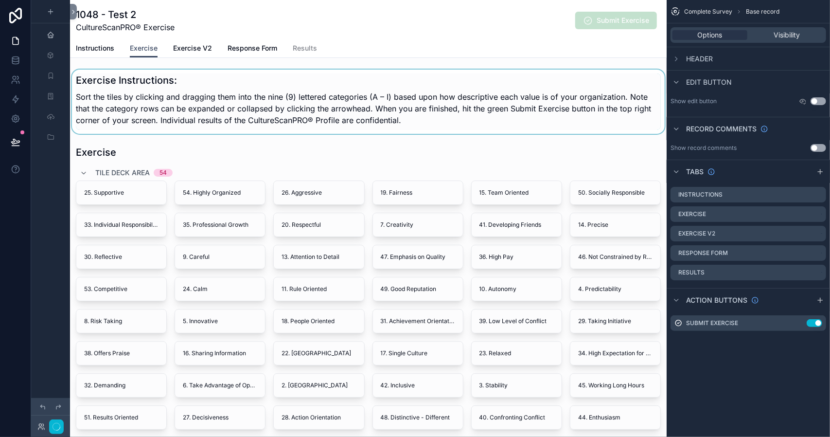
click at [298, 116] on div "scrollable content" at bounding box center [368, 102] width 597 height 64
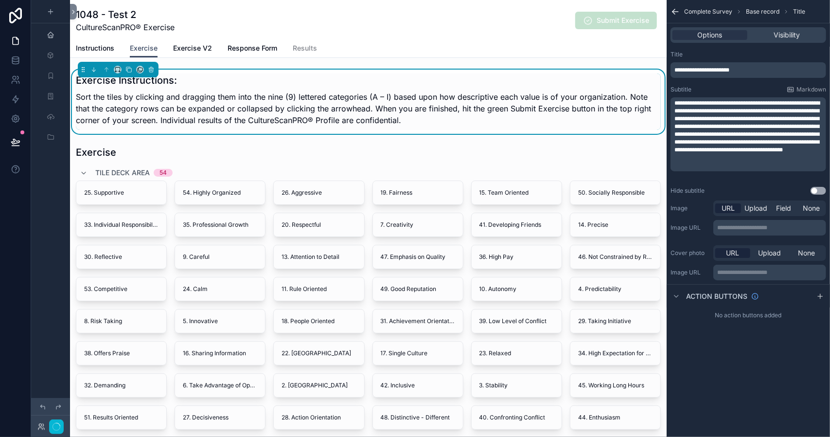
click at [712, 169] on p "﻿" at bounding box center [750, 166] width 150 height 8
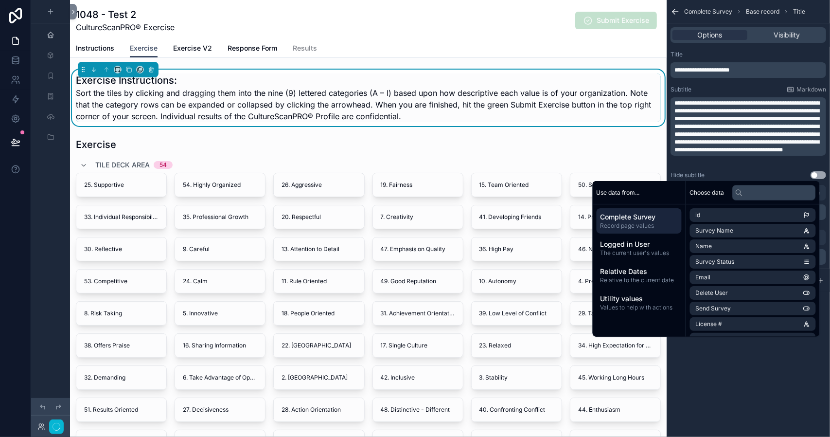
click at [369, 86] on h1 "Exercise Instructions:" at bounding box center [368, 80] width 585 height 14
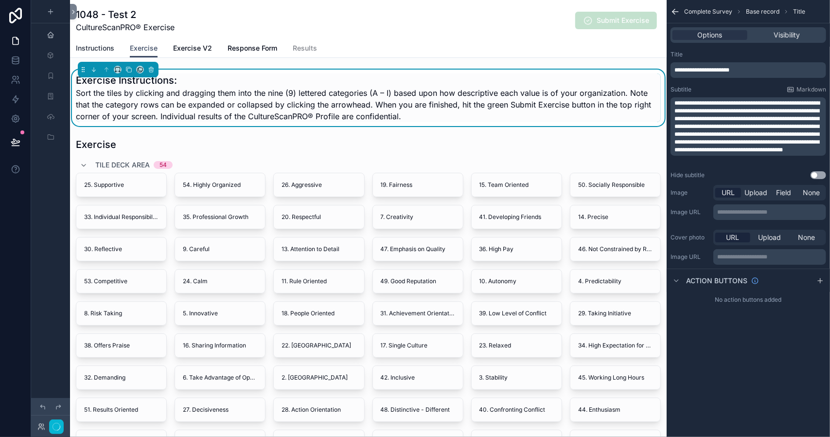
click at [97, 46] on span "Instructions" at bounding box center [95, 48] width 38 height 10
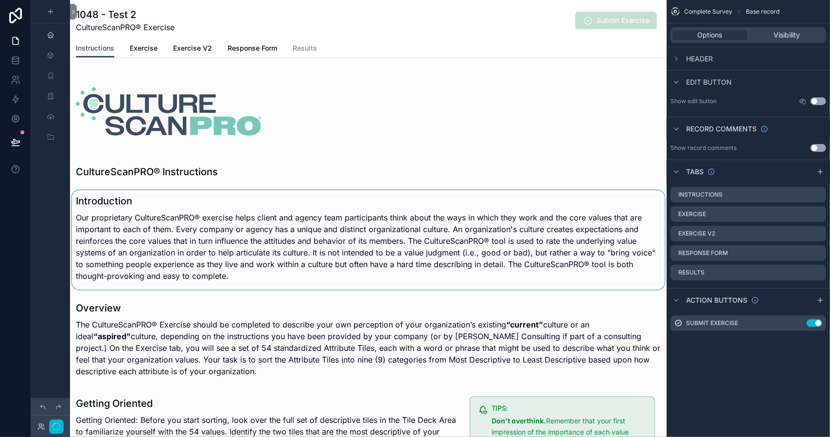
click at [267, 224] on div "scrollable content" at bounding box center [368, 239] width 597 height 99
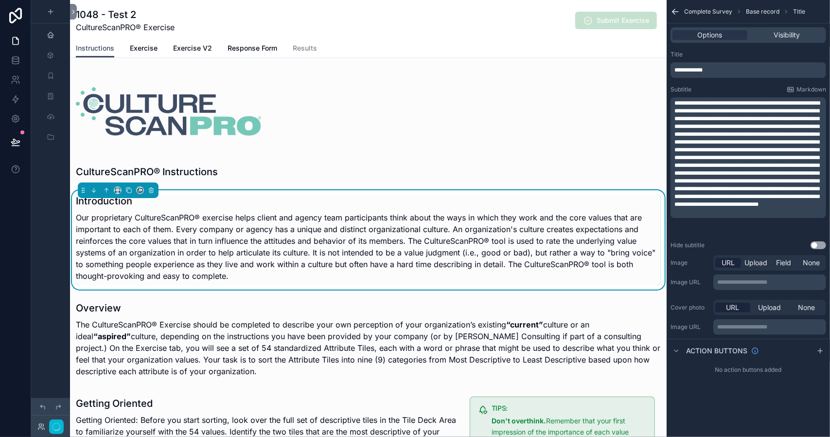
click at [705, 216] on p "﻿" at bounding box center [750, 212] width 150 height 8
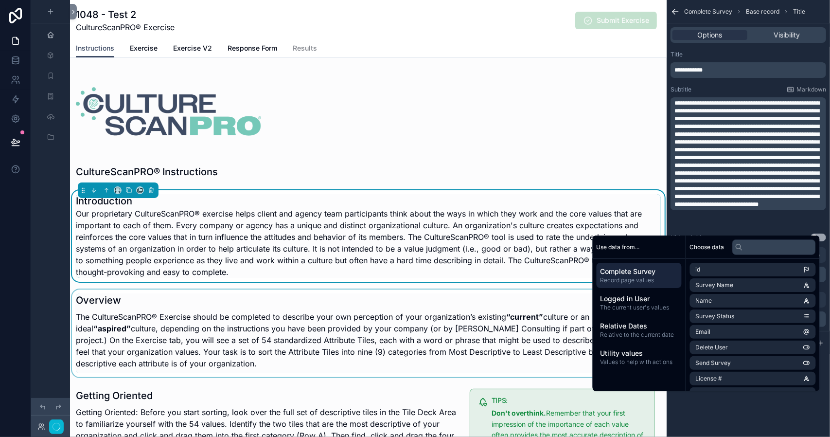
click at [371, 330] on div "scrollable content" at bounding box center [368, 333] width 597 height 88
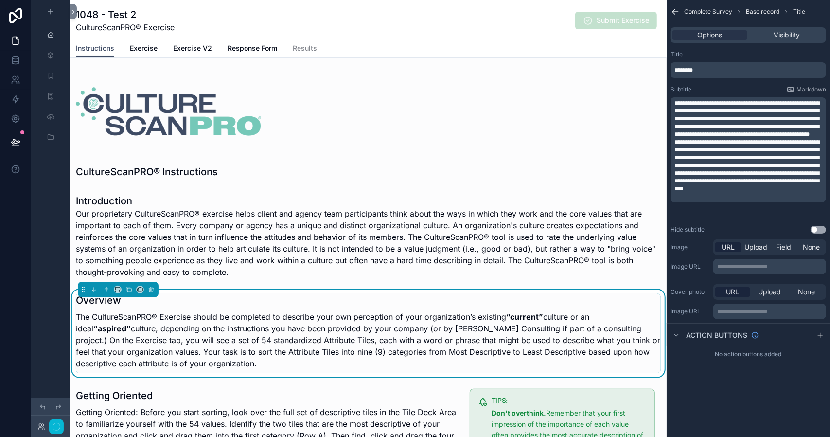
click at [744, 200] on p "﻿" at bounding box center [750, 197] width 150 height 8
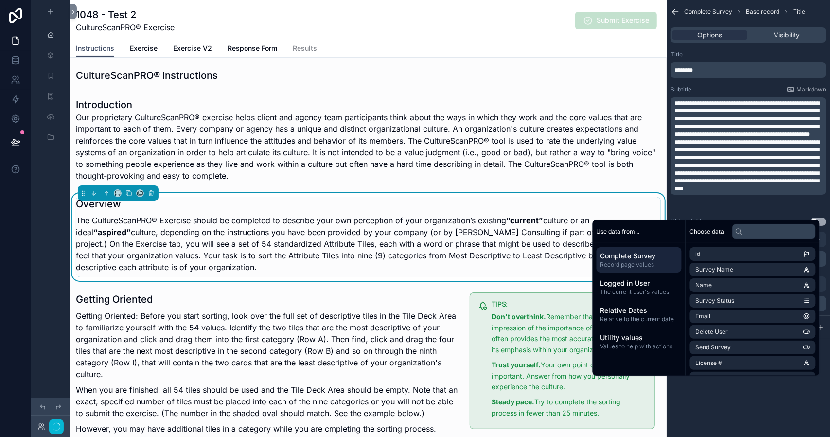
scroll to position [97, 0]
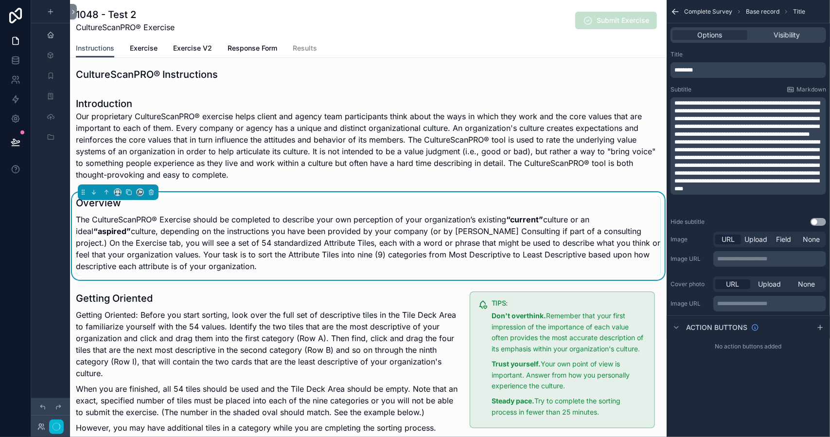
click at [441, 227] on p "The CultureScanPRO® Exercise should be completed to describe your own perceptio…" at bounding box center [368, 243] width 585 height 58
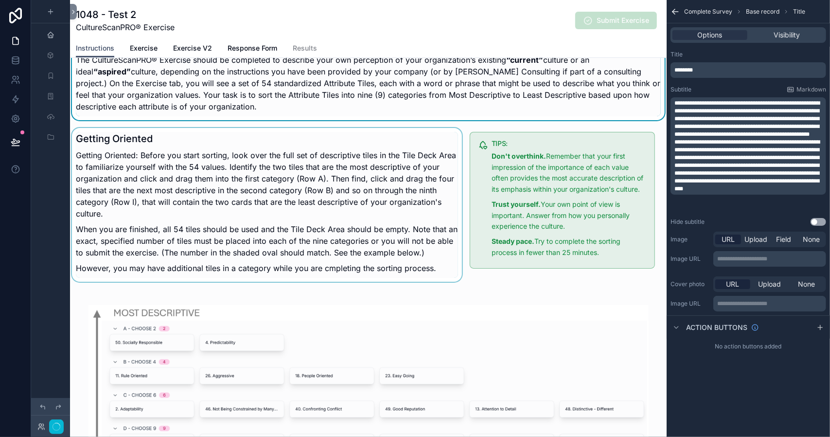
scroll to position [292, 0]
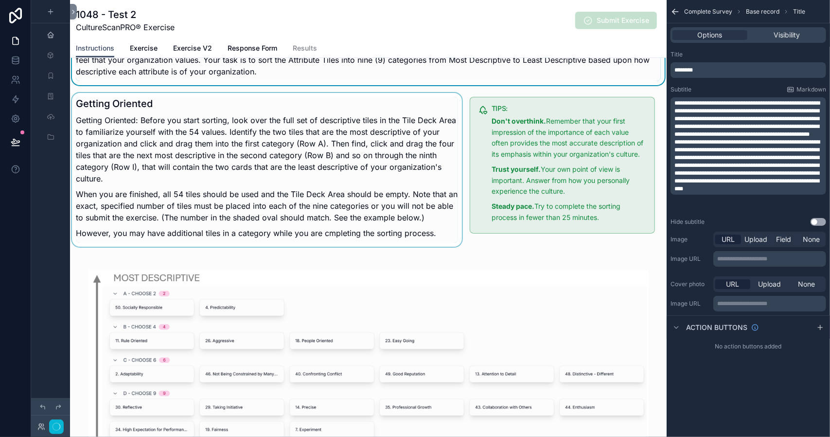
click at [280, 213] on div "scrollable content" at bounding box center [267, 170] width 394 height 154
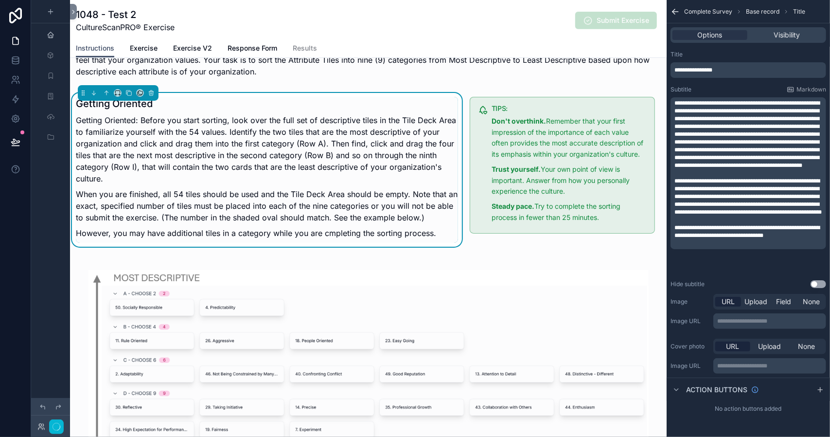
click at [678, 247] on p "﻿" at bounding box center [750, 243] width 150 height 8
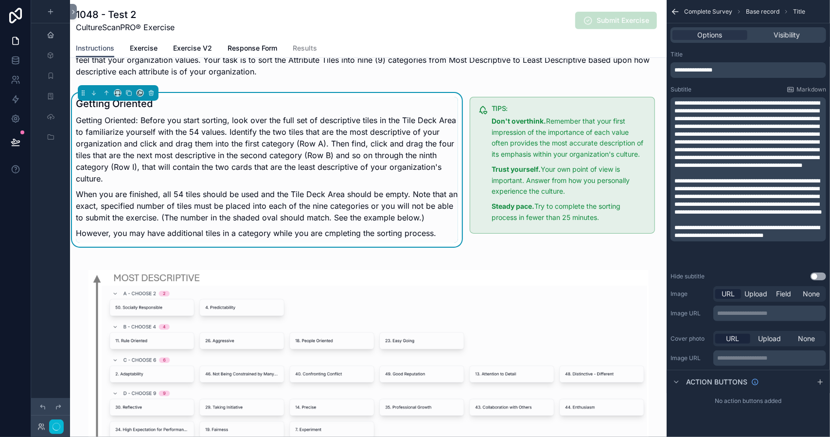
click at [346, 206] on p "When you are finished, all 54 tiles should be used and the Tile Deck Area shoul…" at bounding box center [267, 205] width 382 height 35
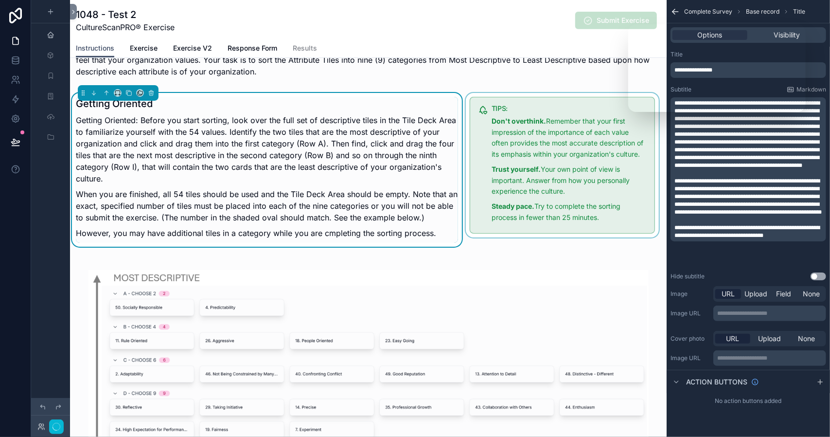
click at [586, 217] on div "scrollable content" at bounding box center [562, 170] width 197 height 154
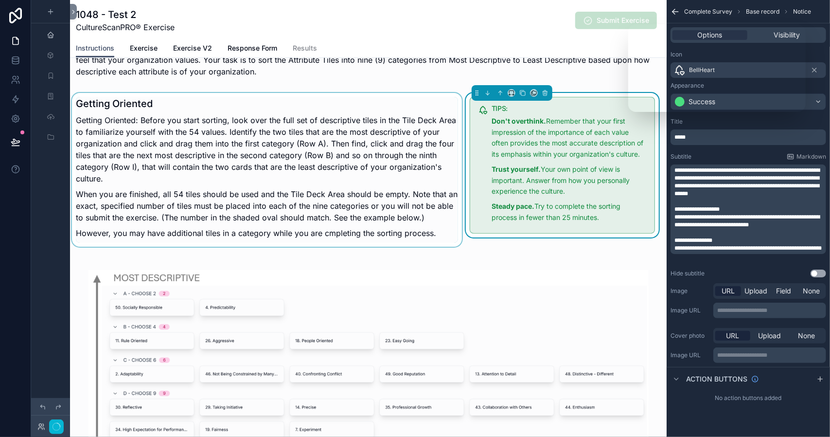
click at [394, 208] on div "scrollable content" at bounding box center [267, 170] width 394 height 154
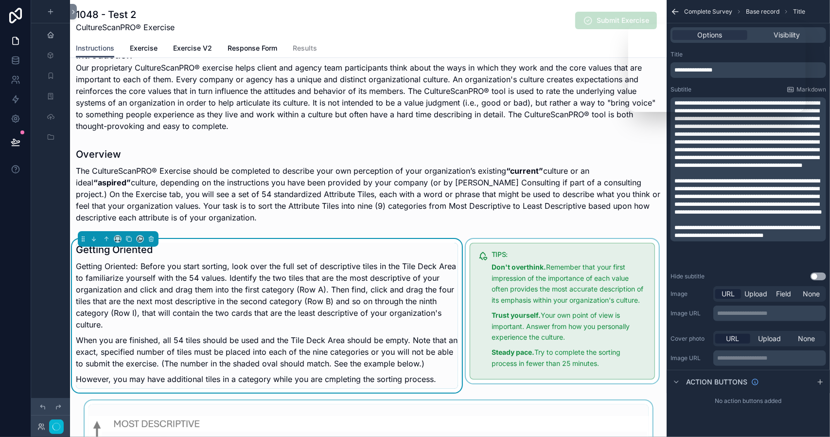
scroll to position [0, 0]
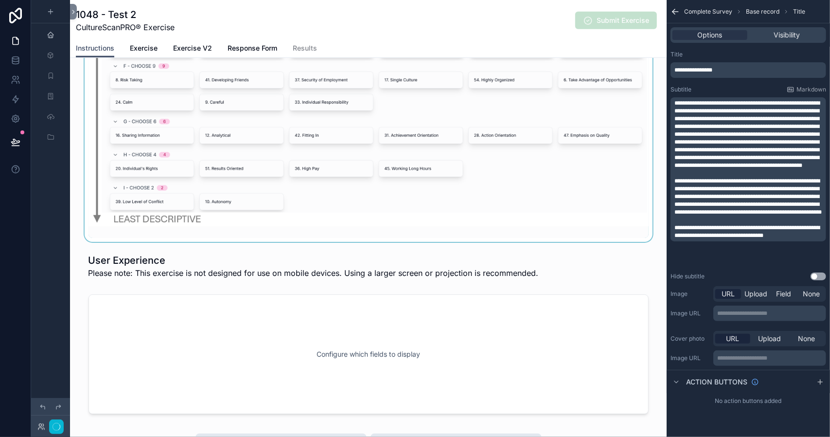
scroll to position [709, 0]
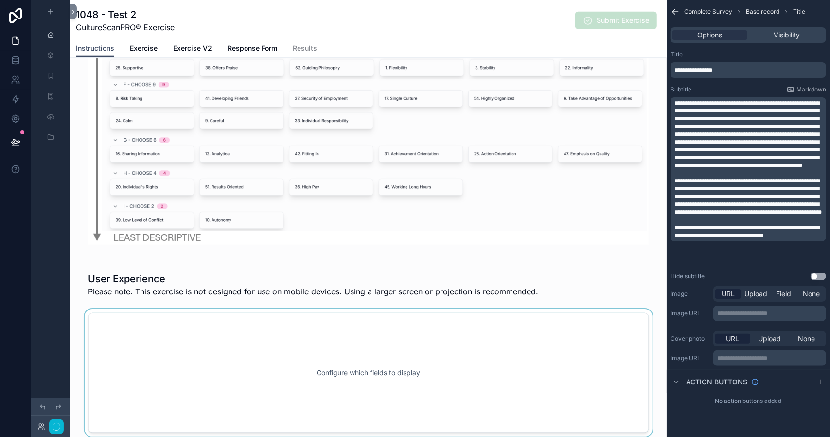
click at [410, 379] on div "scrollable content" at bounding box center [368, 372] width 597 height 127
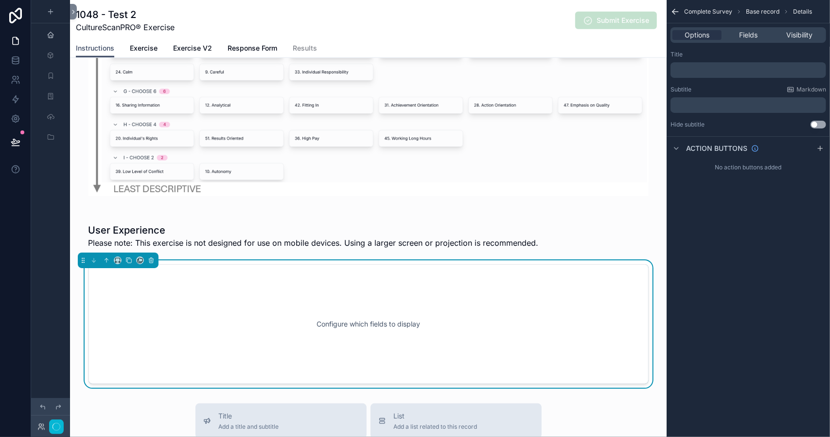
scroll to position [807, 0]
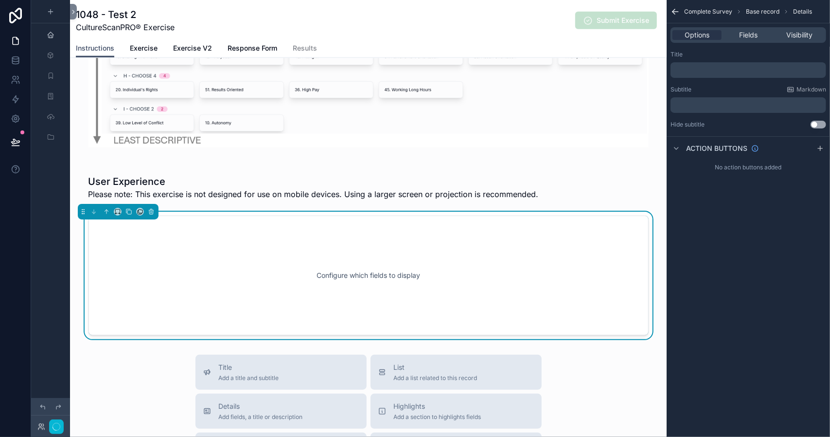
click at [521, 275] on div "Configure which fields to display" at bounding box center [369, 276] width 528 height 88
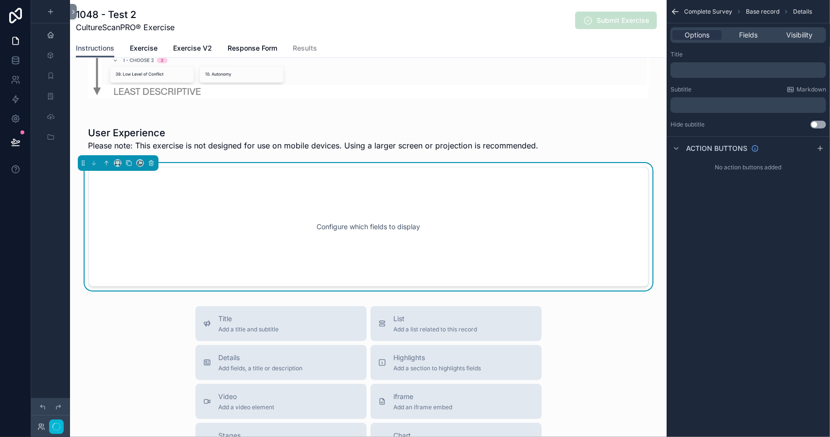
scroll to position [855, 0]
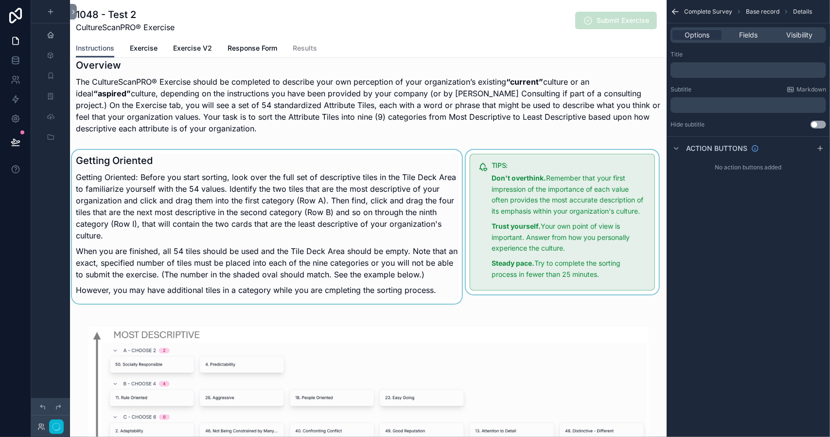
scroll to position [292, 0]
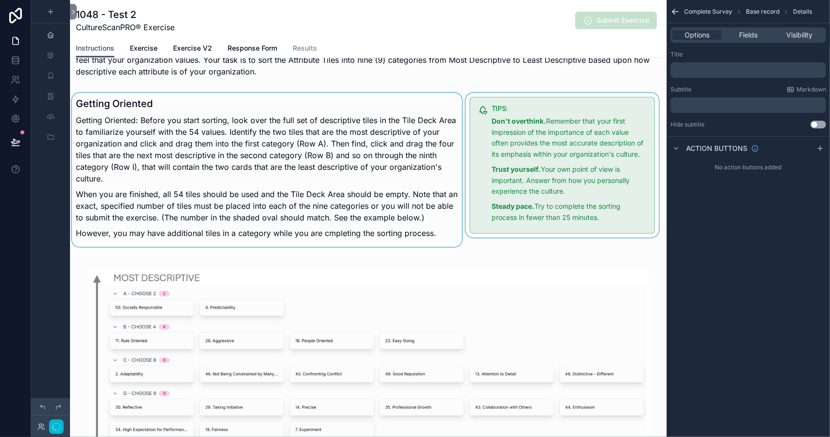
click at [328, 234] on div "scrollable content" at bounding box center [267, 170] width 394 height 154
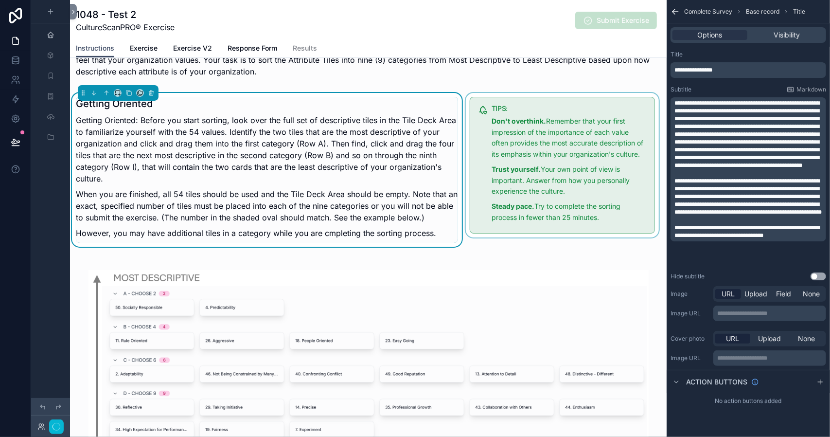
click at [717, 238] on span "**********" at bounding box center [747, 232] width 145 height 14
click at [722, 224] on p "﻿" at bounding box center [750, 220] width 150 height 8
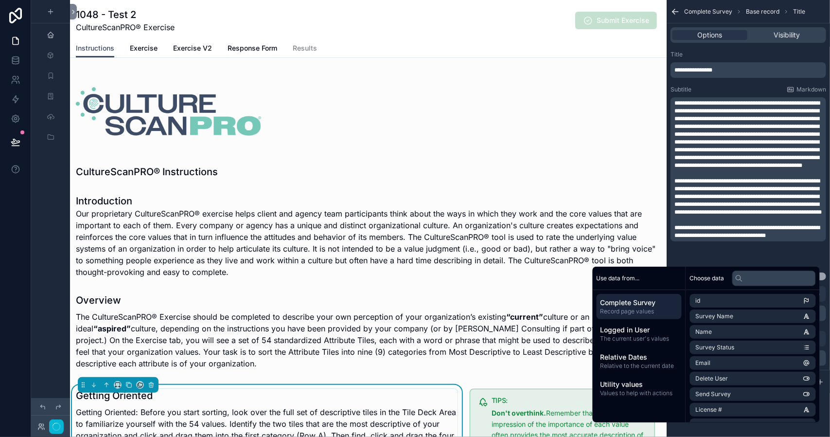
scroll to position [0, 0]
click at [477, 247] on div "scrollable content" at bounding box center [368, 235] width 597 height 91
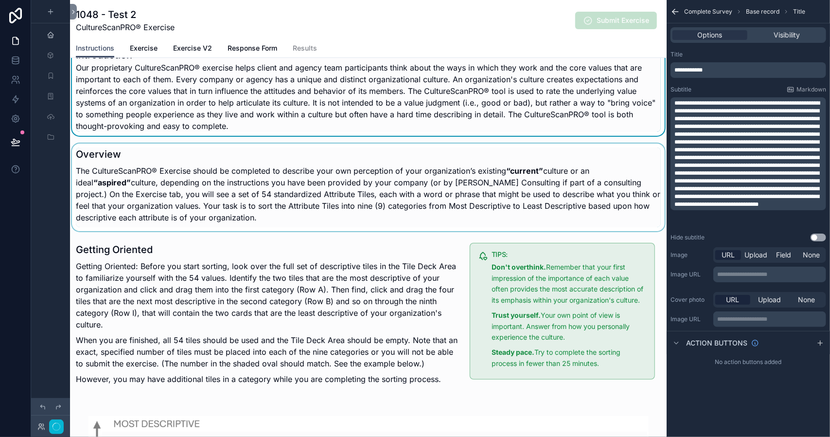
scroll to position [243, 0]
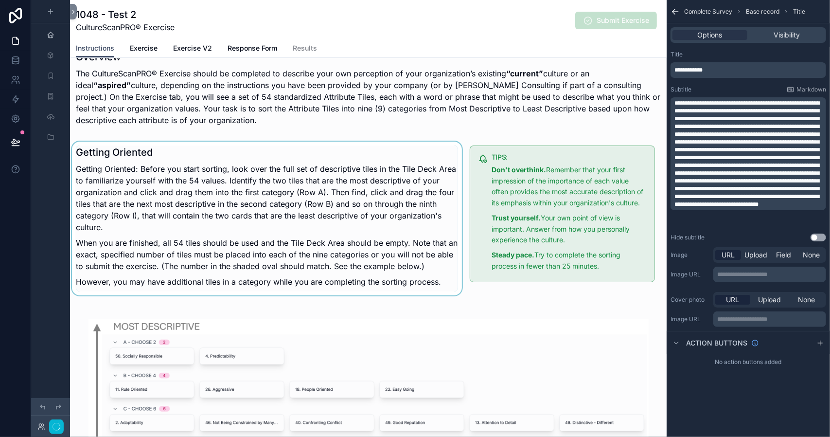
click at [310, 223] on div "scrollable content" at bounding box center [267, 219] width 394 height 154
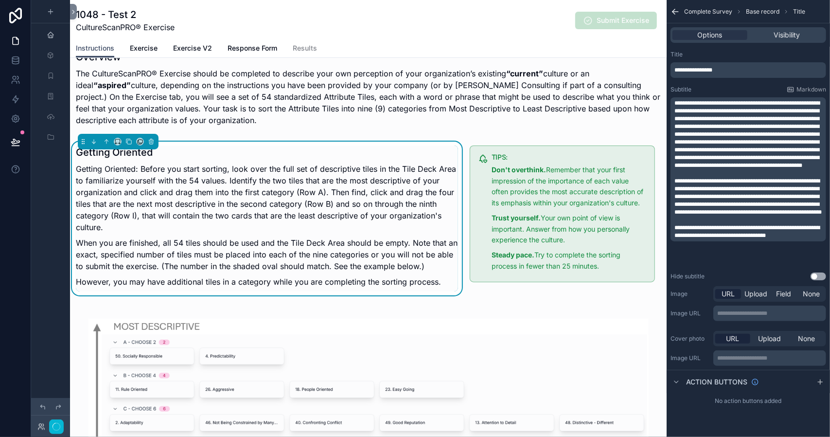
click at [724, 105] on span "**********" at bounding box center [747, 134] width 145 height 68
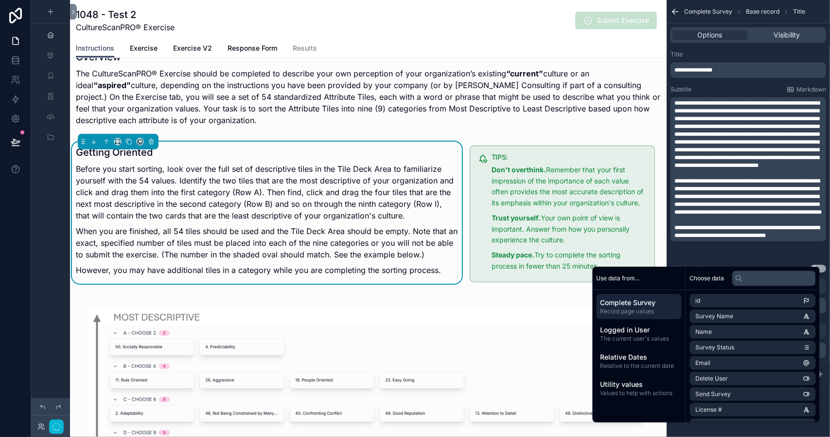
click at [394, 256] on p "When you are finished, all 54 tiles should be used and the Tile Deck Area shoul…" at bounding box center [267, 242] width 382 height 35
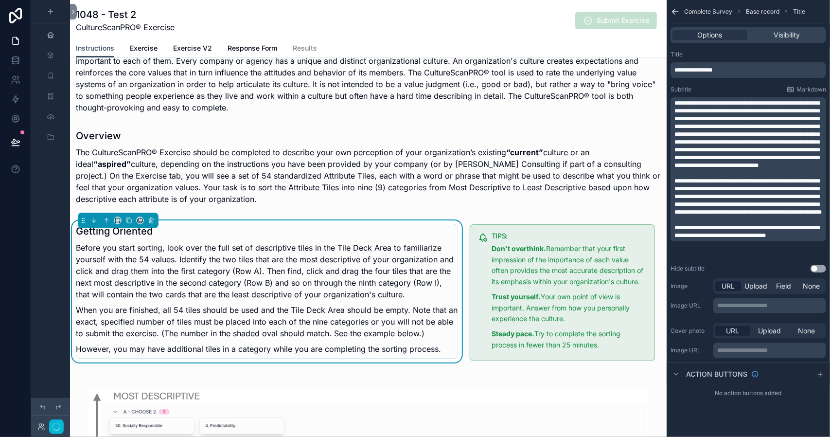
scroll to position [0, 0]
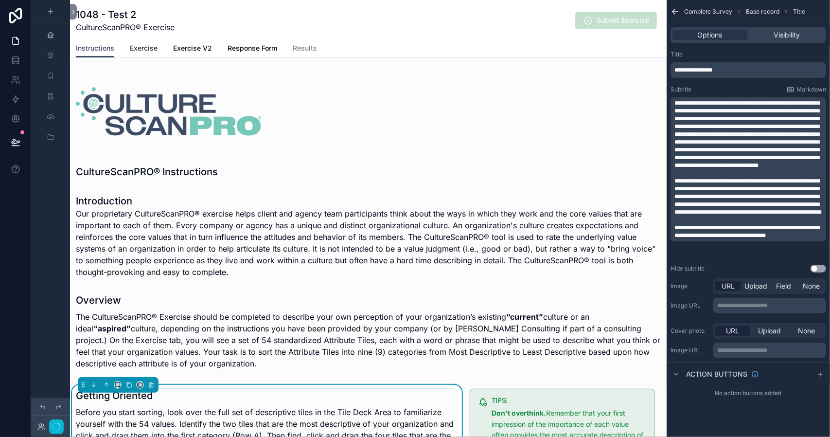
click at [144, 51] on span "Exercise" at bounding box center [144, 48] width 28 height 10
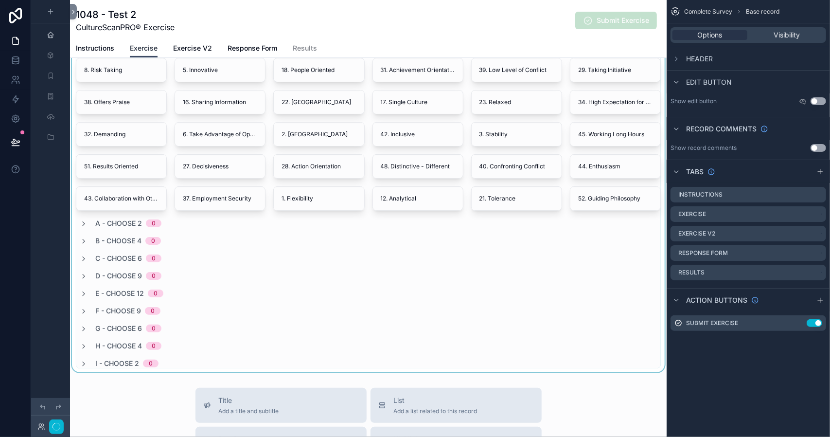
scroll to position [292, 0]
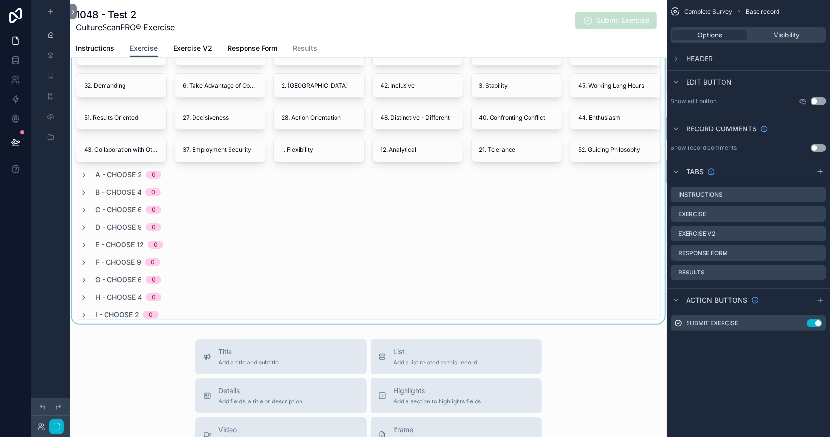
click at [134, 147] on div "scrollable content" at bounding box center [368, 83] width 597 height 482
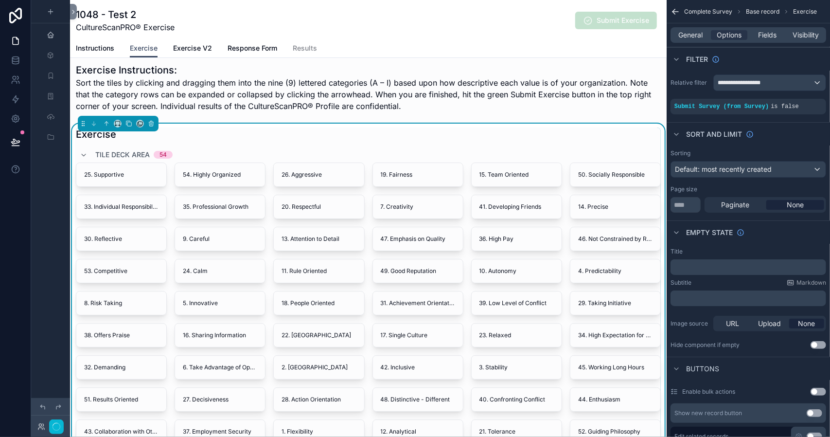
scroll to position [0, 0]
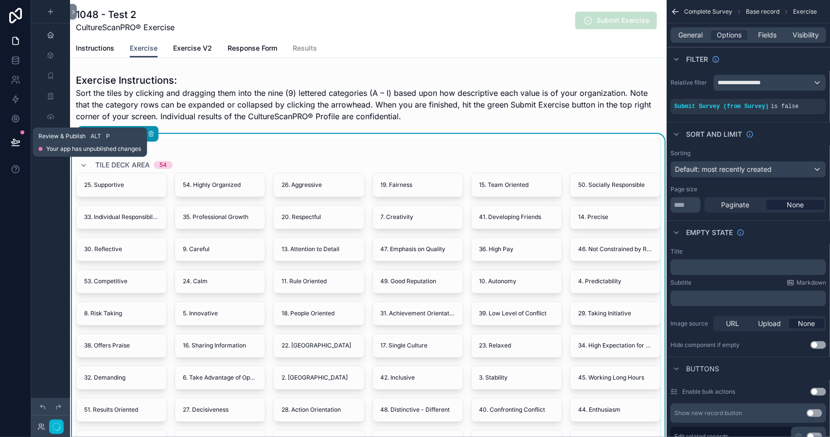
click at [13, 138] on icon at bounding box center [16, 142] width 10 height 10
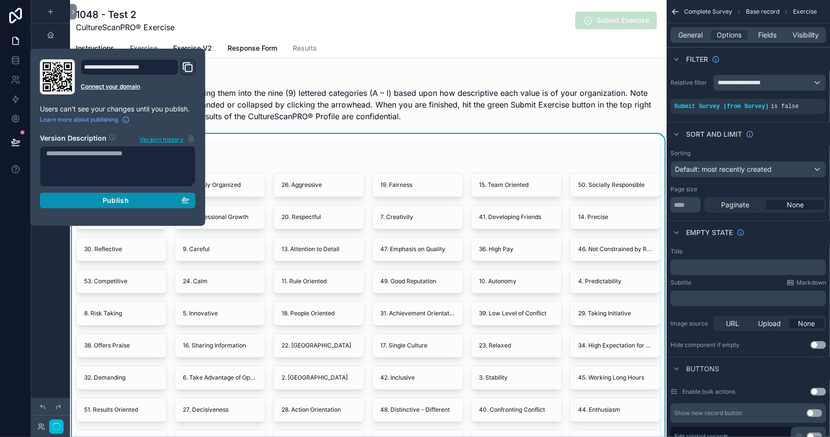
click at [120, 200] on span "Publish" at bounding box center [116, 200] width 26 height 9
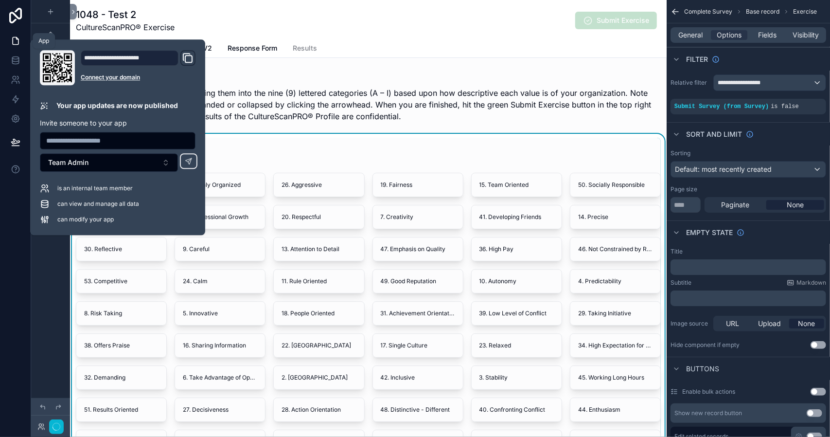
click at [16, 40] on icon at bounding box center [16, 41] width 10 height 10
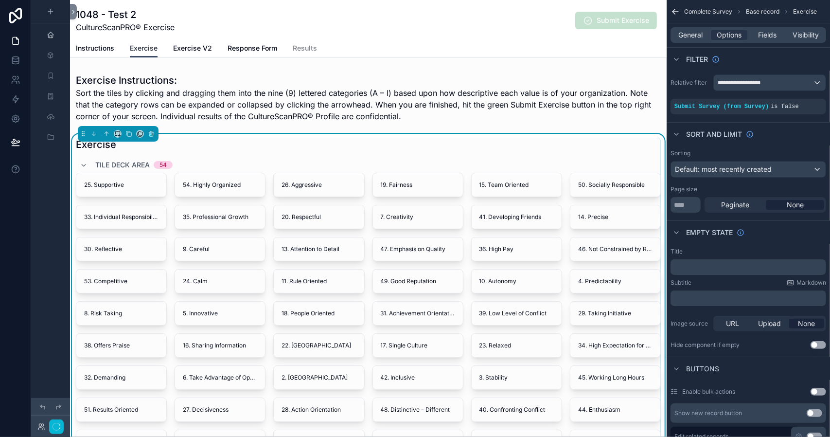
click at [147, 50] on span "Exercise" at bounding box center [144, 48] width 28 height 10
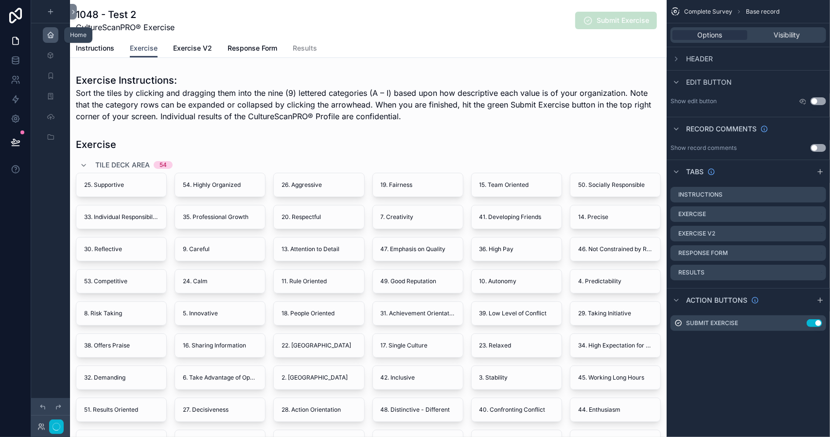
click at [52, 34] on icon "scrollable content" at bounding box center [51, 35] width 8 height 8
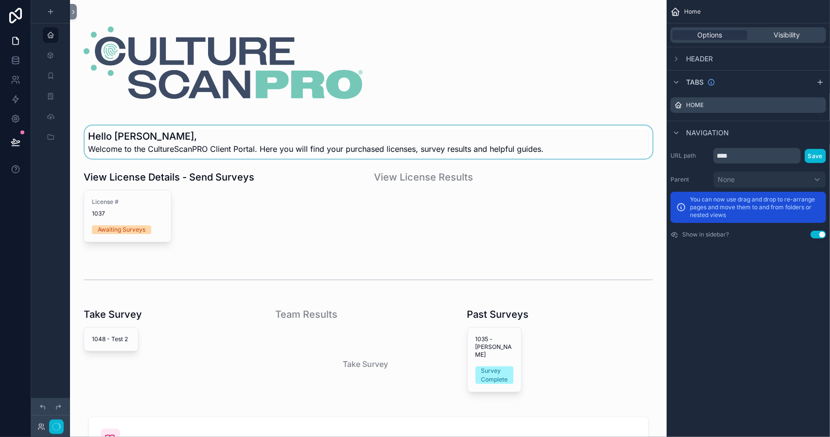
click at [172, 148] on div "scrollable content" at bounding box center [368, 142] width 581 height 33
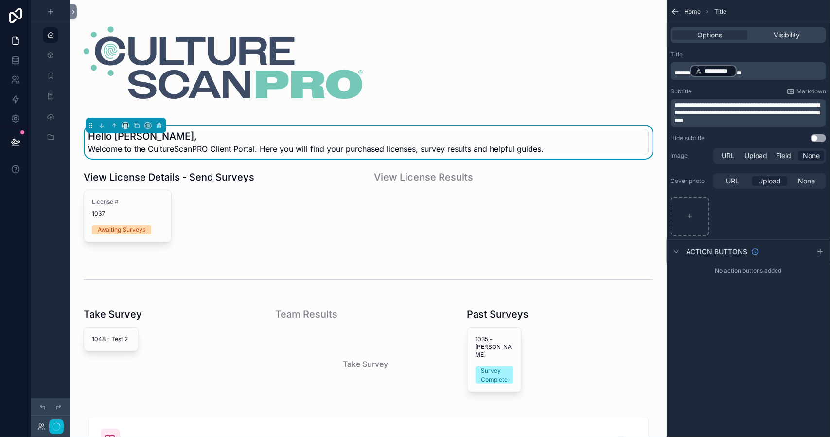
click at [765, 105] on span "**********" at bounding box center [747, 112] width 145 height 21
click at [544, 148] on span "Welcome to the CultureScanPRO® Client Portal. Here you will find your purchased…" at bounding box center [319, 149] width 461 height 12
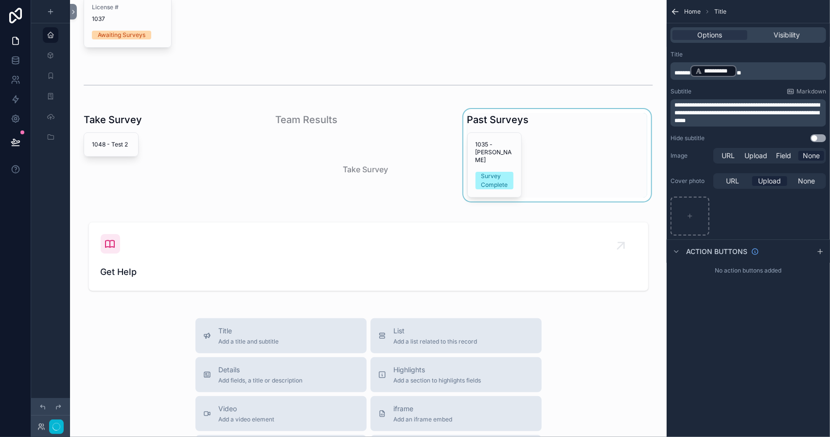
scroll to position [243, 0]
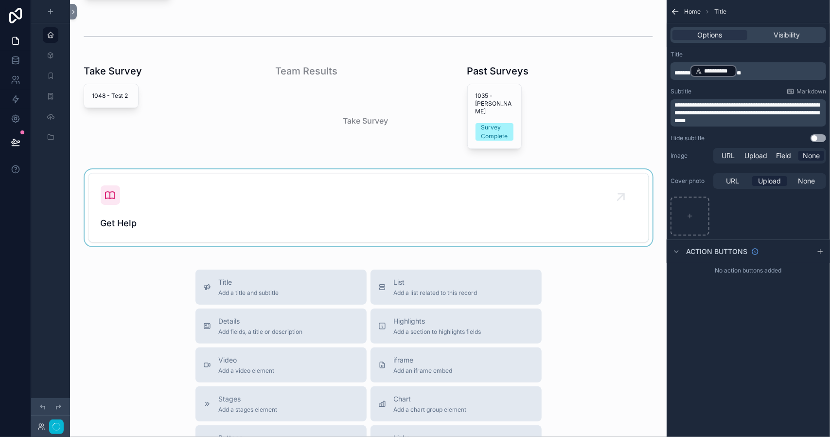
click at [105, 195] on div "scrollable content" at bounding box center [368, 207] width 581 height 77
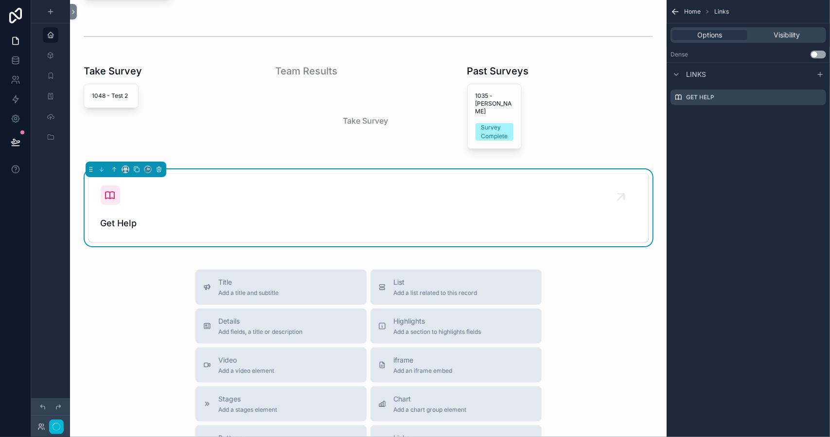
click at [105, 195] on icon "scrollable content" at bounding box center [111, 195] width 12 height 12
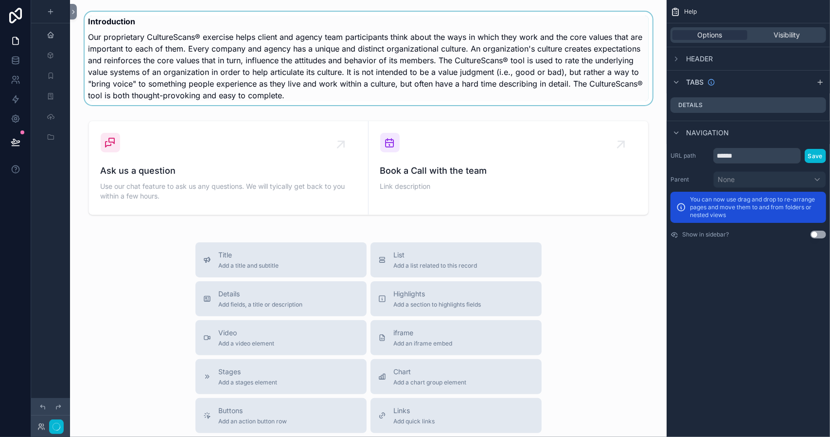
click at [350, 79] on div "scrollable content" at bounding box center [368, 58] width 581 height 101
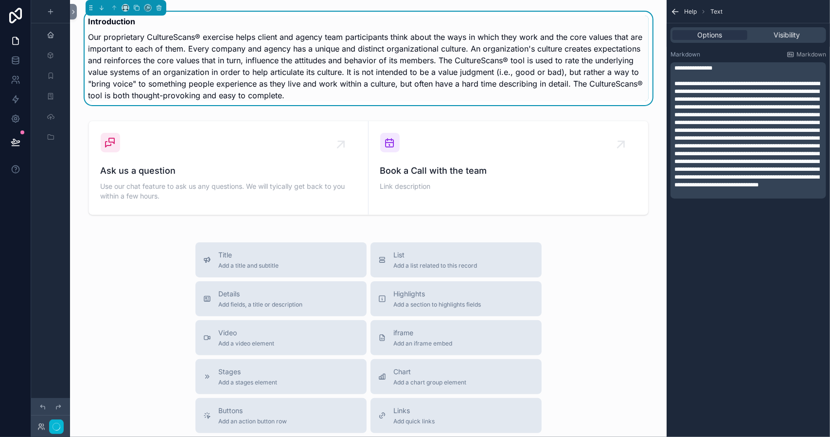
click at [689, 10] on span "Help" at bounding box center [690, 12] width 13 height 8
click at [675, 10] on icon "scrollable content" at bounding box center [674, 10] width 2 height 2
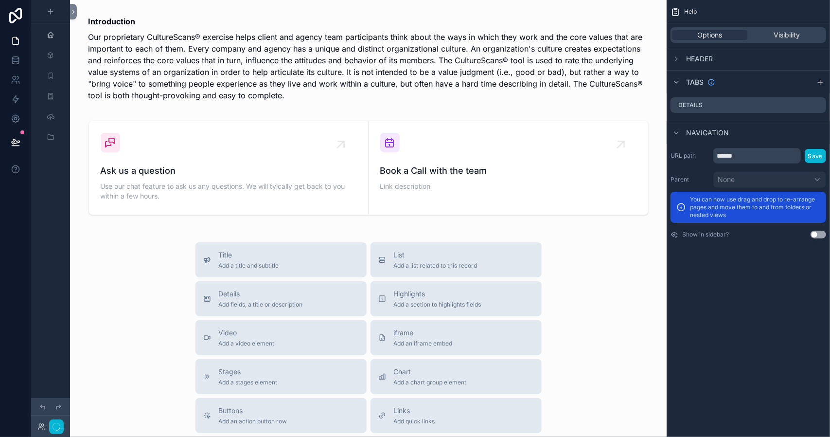
click at [693, 10] on span "Help" at bounding box center [690, 12] width 13 height 8
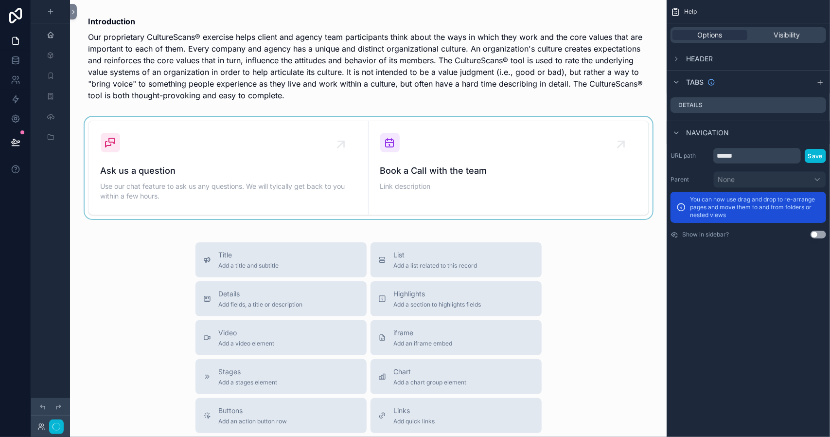
click at [386, 144] on div "scrollable content" at bounding box center [368, 168] width 581 height 102
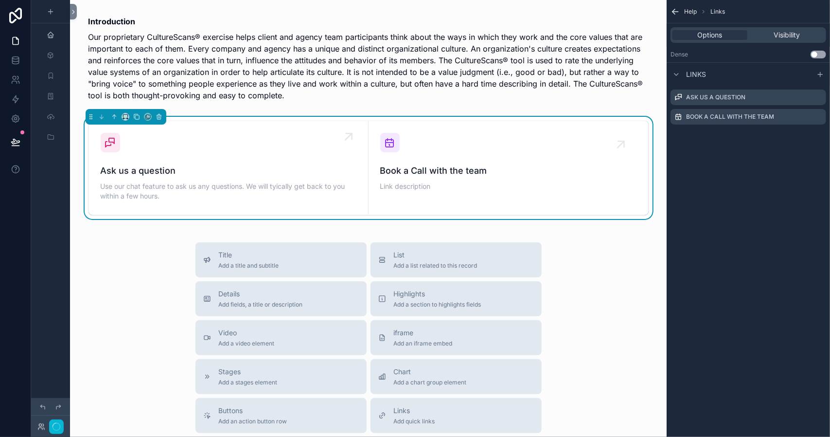
click at [110, 144] on icon "scrollable content" at bounding box center [111, 143] width 12 height 12
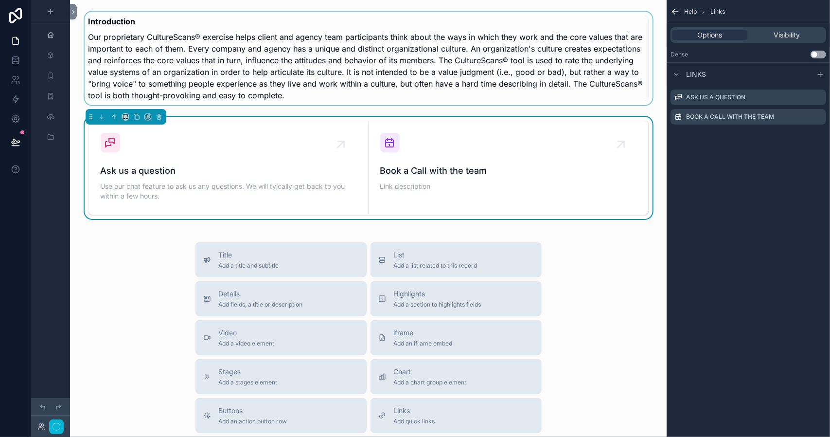
click at [141, 33] on div "scrollable content" at bounding box center [368, 58] width 581 height 101
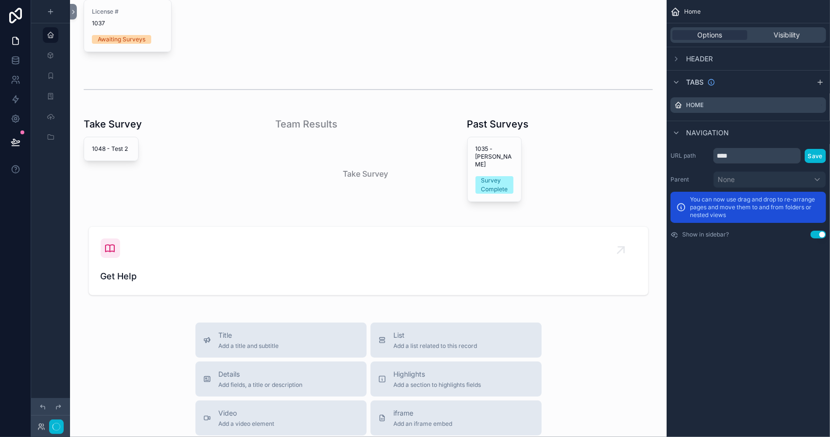
scroll to position [195, 0]
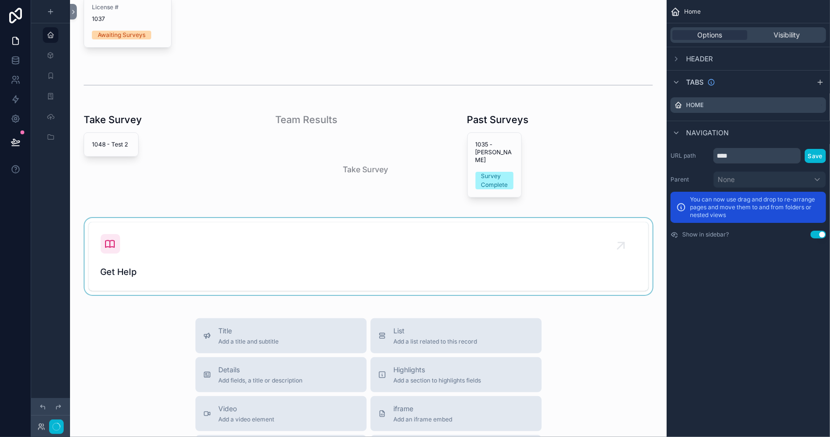
click at [107, 241] on div "scrollable content" at bounding box center [368, 256] width 581 height 77
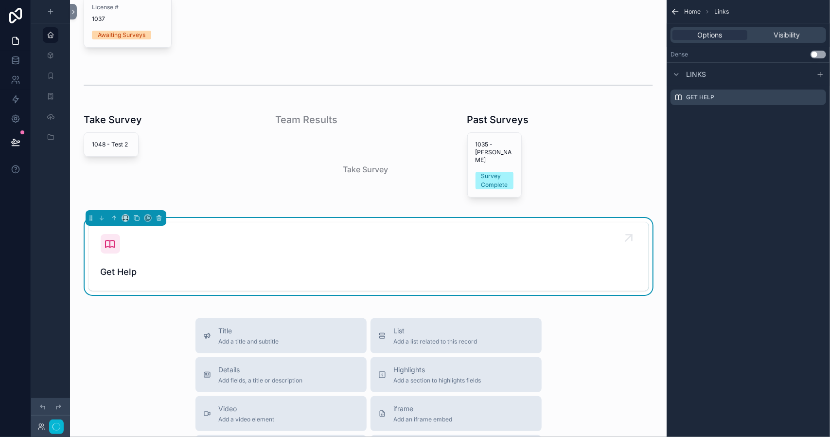
click at [108, 242] on icon "scrollable content" at bounding box center [111, 244] width 12 height 12
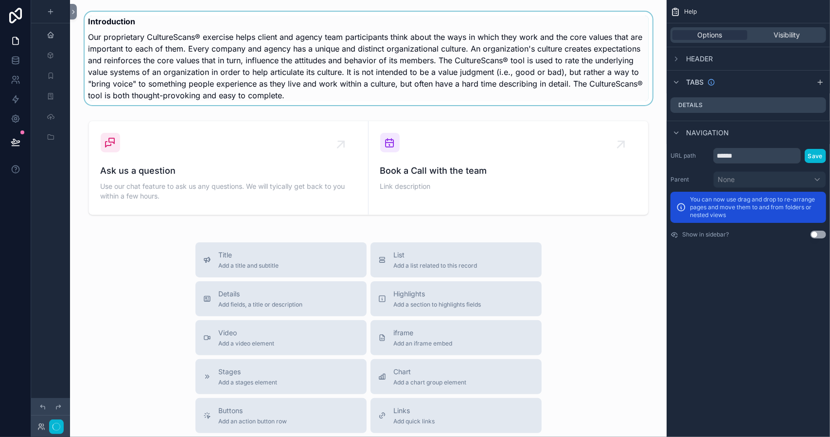
click at [476, 68] on div "scrollable content" at bounding box center [368, 58] width 581 height 101
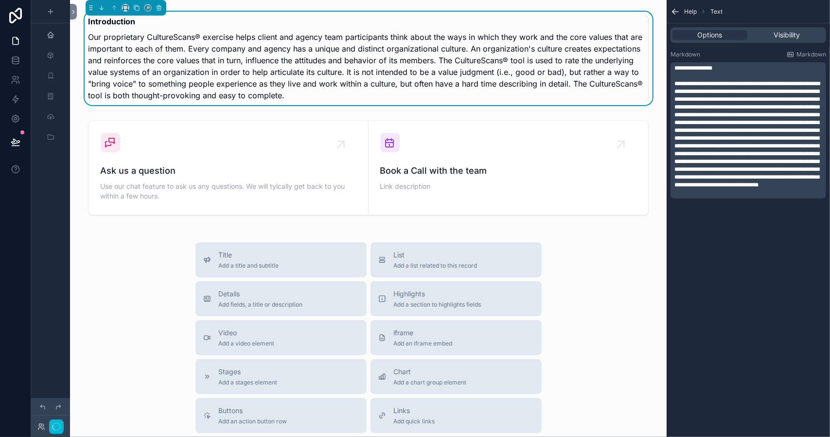
click at [713, 69] on span "**********" at bounding box center [694, 68] width 38 height 6
click at [143, 36] on p "Our proprietary CultureScans® exercise helps client and agency team participant…" at bounding box center [369, 66] width 560 height 70
click at [144, 37] on p "Our proprietary CultureScans® exercise helps client and agency team participant…" at bounding box center [369, 66] width 560 height 70
click at [729, 90] on span "**********" at bounding box center [747, 134] width 145 height 107
click at [719, 83] on span "**********" at bounding box center [747, 134] width 145 height 107
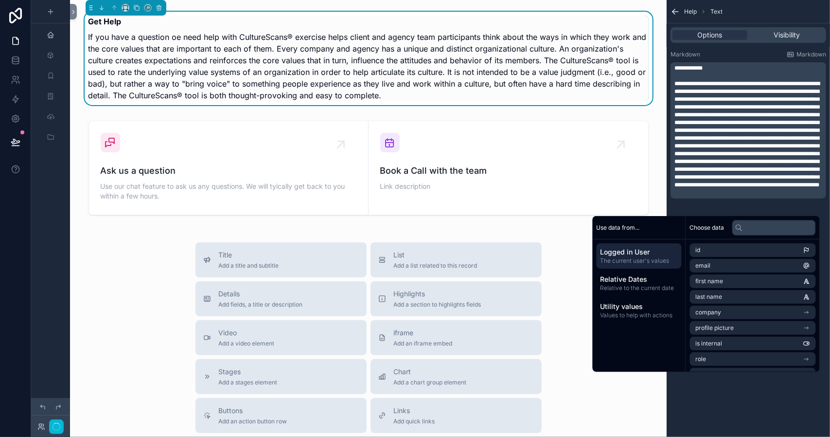
click at [743, 83] on span "**********" at bounding box center [747, 134] width 145 height 107
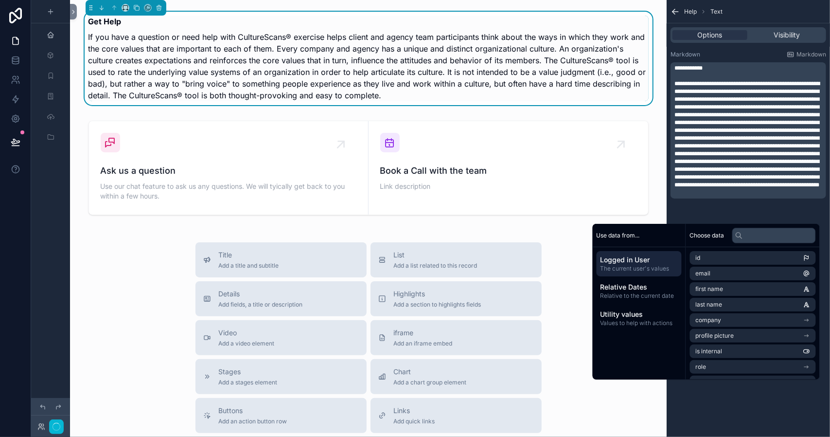
click at [740, 94] on span "**********" at bounding box center [747, 134] width 145 height 107
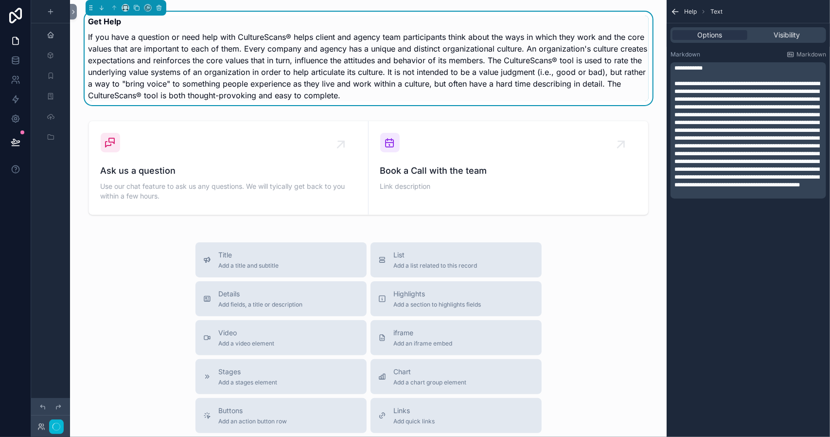
click at [712, 92] on span "**********" at bounding box center [747, 134] width 145 height 107
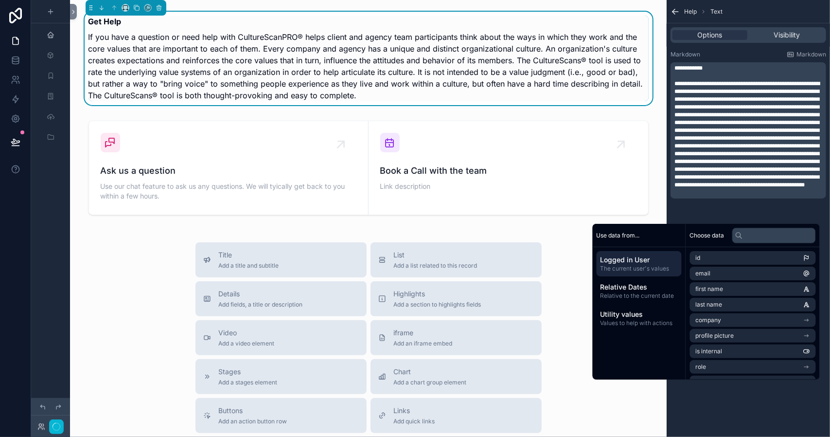
click at [730, 93] on span "**********" at bounding box center [747, 134] width 145 height 107
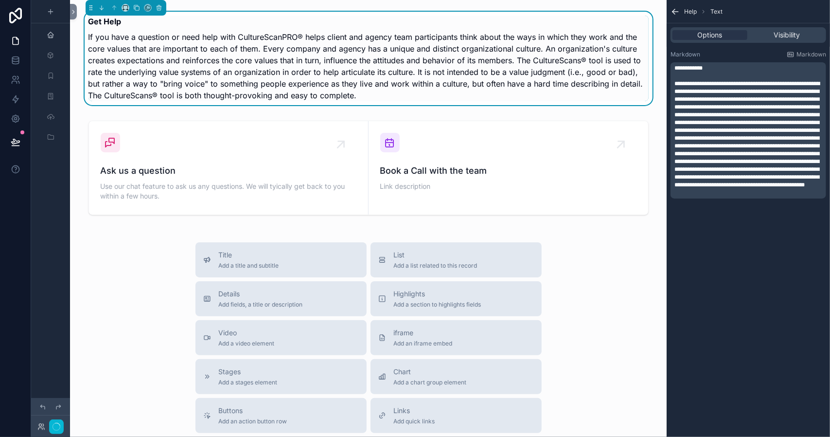
click at [729, 92] on span "**********" at bounding box center [747, 134] width 145 height 107
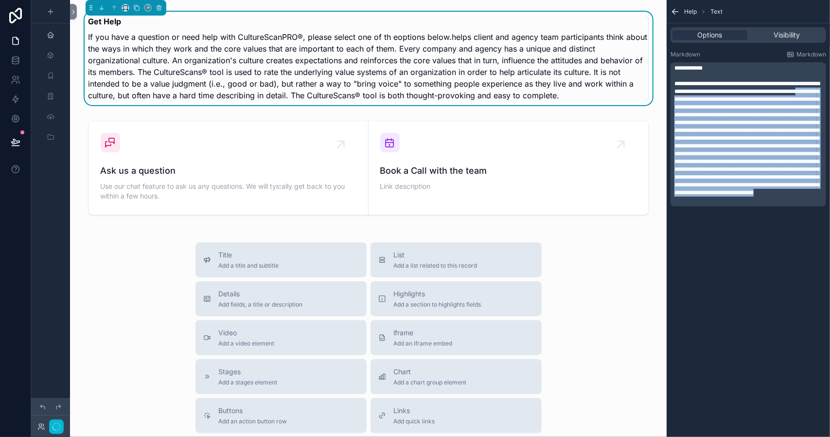
drag, startPoint x: 808, startPoint y: 211, endPoint x: 725, endPoint y: 101, distance: 138.2
click at [725, 101] on p "**********" at bounding box center [750, 138] width 150 height 117
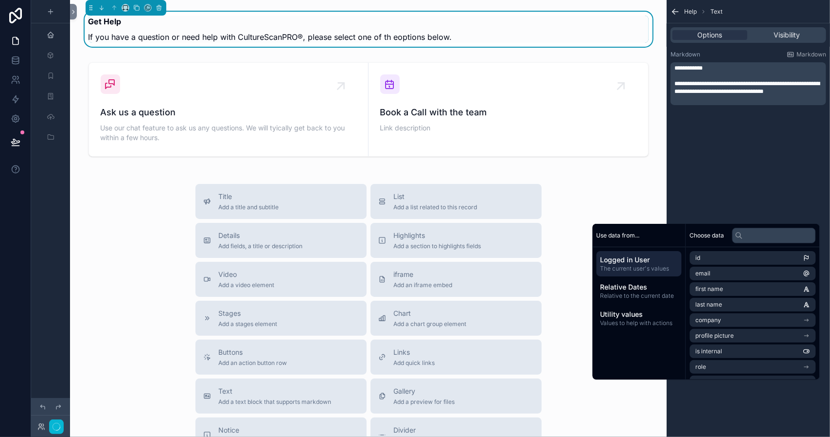
click at [797, 92] on span "**********" at bounding box center [747, 88] width 145 height 14
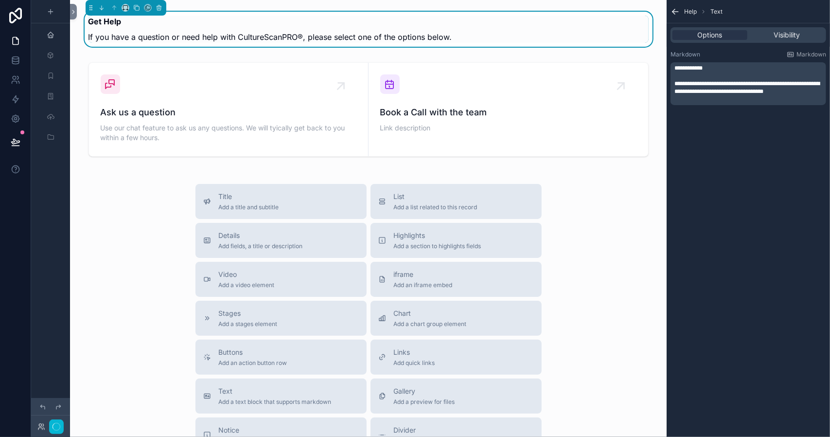
click at [702, 95] on p "**********" at bounding box center [750, 88] width 150 height 16
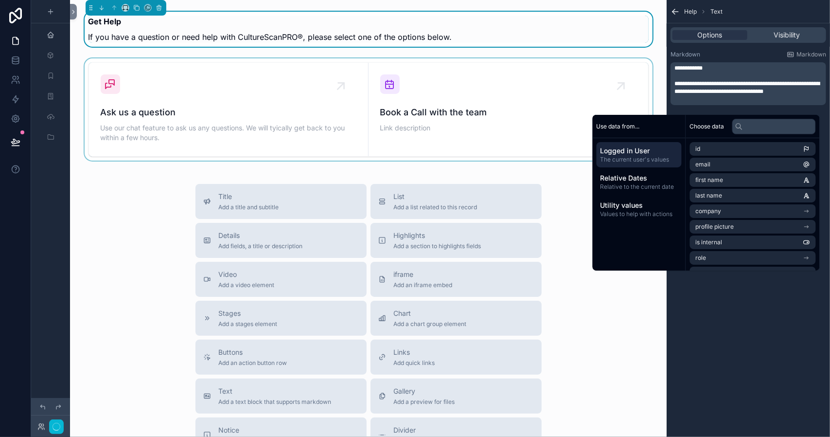
click at [431, 130] on div "scrollable content" at bounding box center [368, 109] width 581 height 102
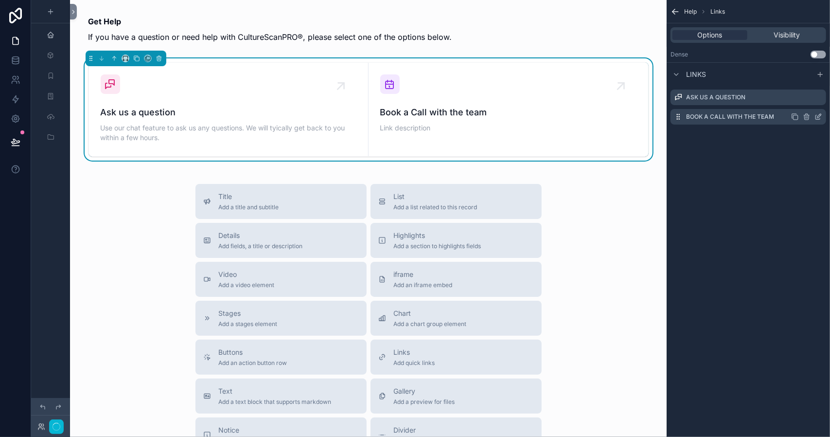
click at [724, 118] on label "Book a Call with the team" at bounding box center [730, 117] width 88 height 8
click at [818, 116] on icon "scrollable content" at bounding box center [820, 116] width 4 height 4
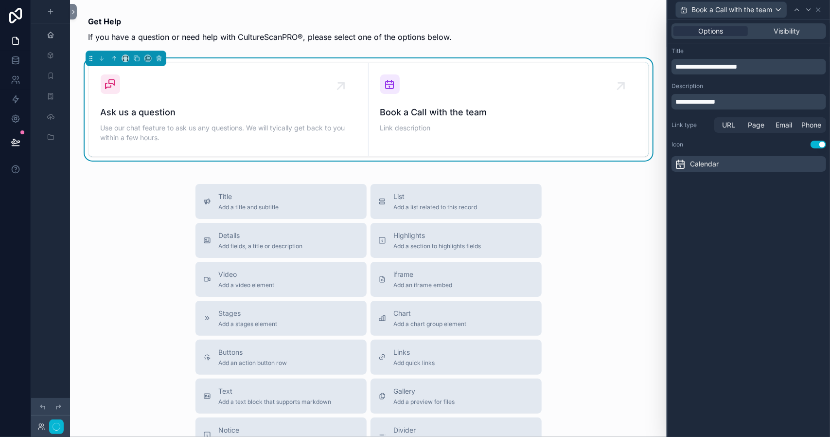
click at [716, 102] on span "**********" at bounding box center [696, 101] width 40 height 7
drag, startPoint x: 729, startPoint y: 102, endPoint x: 673, endPoint y: 104, distance: 56.0
click at [673, 104] on div "**********" at bounding box center [749, 102] width 155 height 16
click at [762, 66] on p "**********" at bounding box center [750, 67] width 149 height 10
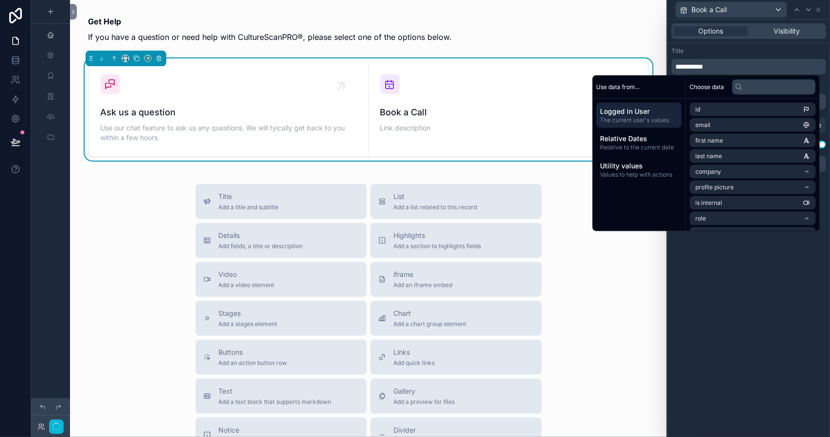
click at [734, 48] on div "Title" at bounding box center [749, 51] width 155 height 8
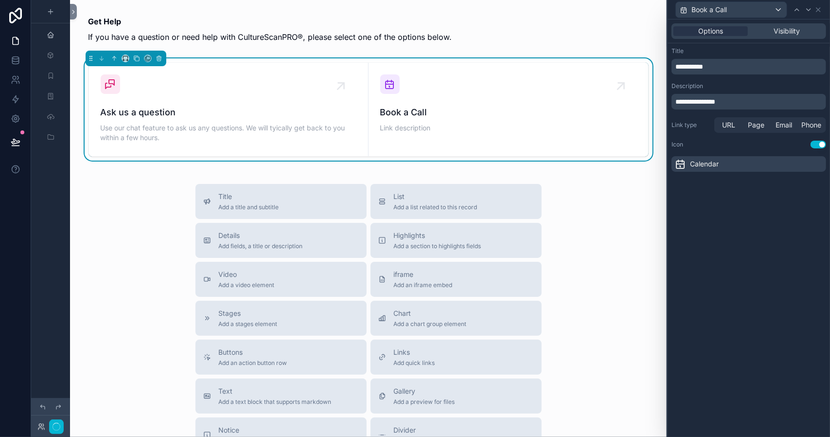
click at [702, 64] on span "**********" at bounding box center [690, 66] width 28 height 7
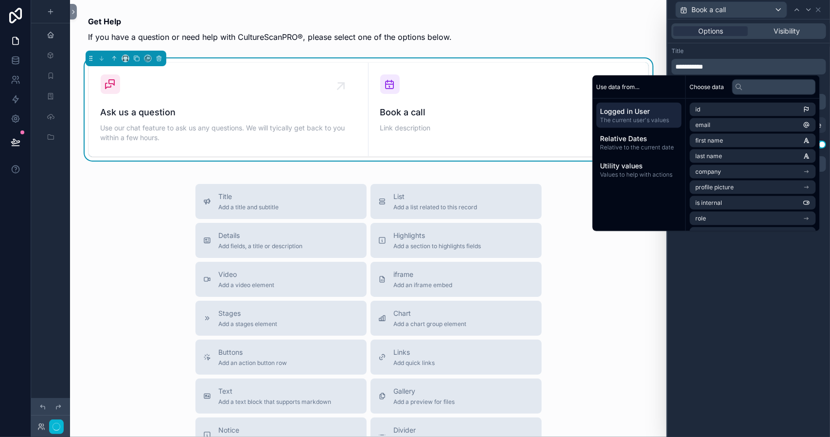
click at [728, 52] on div "Title" at bounding box center [749, 51] width 155 height 8
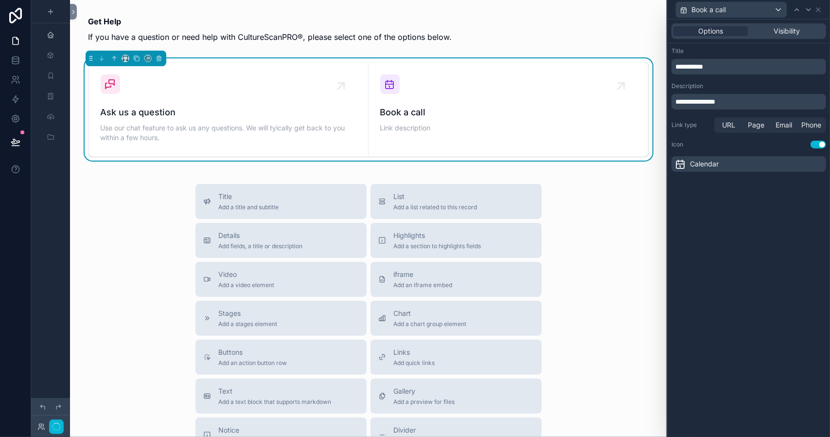
click at [732, 101] on p "**********" at bounding box center [750, 102] width 149 height 10
drag, startPoint x: 732, startPoint y: 101, endPoint x: 674, endPoint y: 100, distance: 57.4
click at [674, 100] on div "**********" at bounding box center [749, 102] width 155 height 16
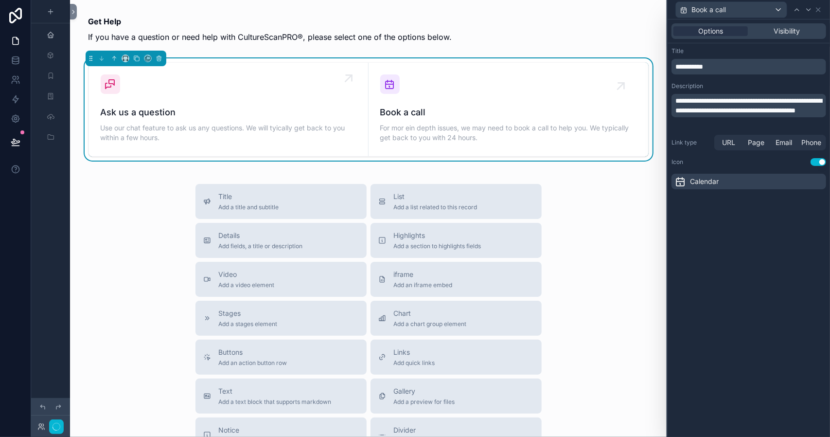
click at [139, 120] on div "Ask us a question Use our chat feature to ask us any questions. We will tyicall…" at bounding box center [229, 125] width 256 height 39
click at [193, 128] on span "Use our chat feature to ask us any questions. We will tyically get back to you …" at bounding box center [229, 132] width 256 height 19
click at [121, 109] on span "Ask us a question" at bounding box center [229, 113] width 256 height 14
click at [720, 68] on p "**********" at bounding box center [750, 67] width 149 height 10
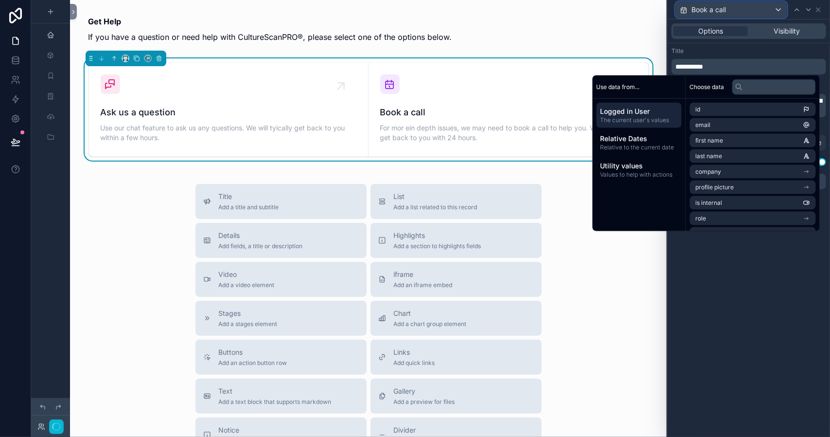
click at [779, 10] on div "Book a call" at bounding box center [731, 10] width 111 height 16
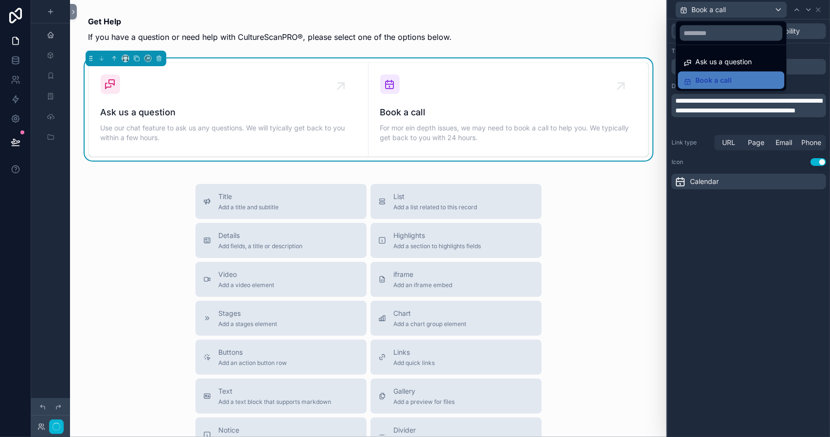
click at [777, 8] on div at bounding box center [749, 218] width 162 height 437
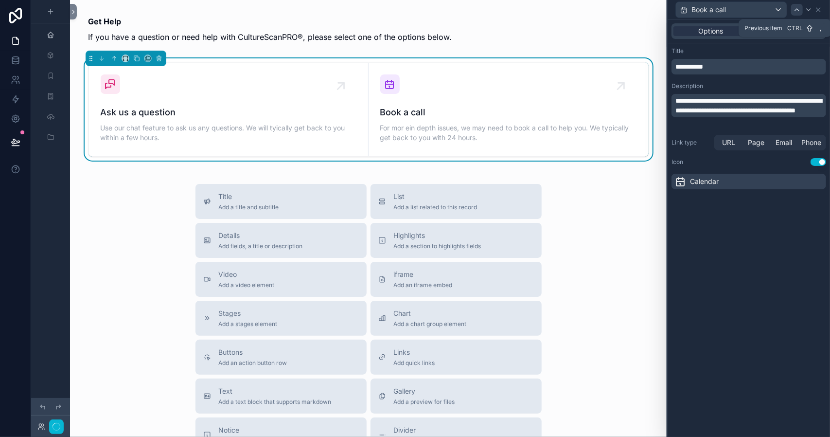
click at [798, 11] on icon at bounding box center [797, 10] width 8 height 8
click at [397, 119] on span "Book a call" at bounding box center [508, 113] width 256 height 14
click at [345, 80] on icon "scrollable content" at bounding box center [348, 78] width 6 height 6
click at [144, 113] on span "Ask us a question" at bounding box center [229, 113] width 256 height 14
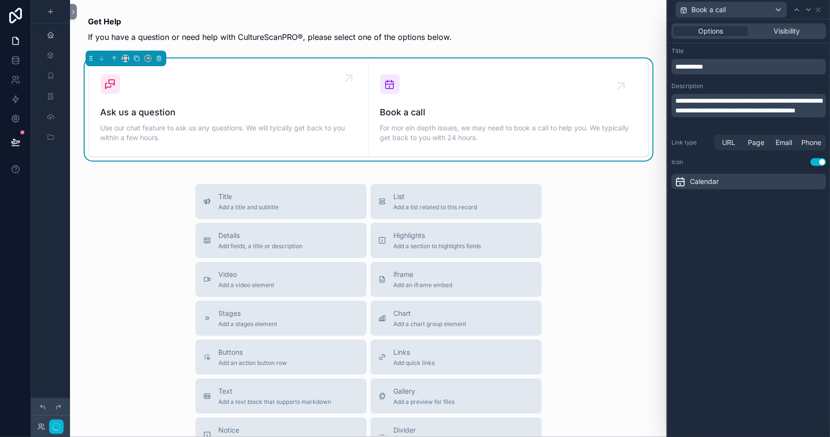
click at [108, 85] on icon "scrollable content" at bounding box center [111, 84] width 12 height 12
click at [163, 113] on span "Ask us a question" at bounding box center [229, 113] width 256 height 14
click at [269, 124] on span "Use our chat feature to ask us any questions. We will tyically get back to you …" at bounding box center [229, 132] width 256 height 19
click at [706, 100] on span "**********" at bounding box center [749, 105] width 146 height 17
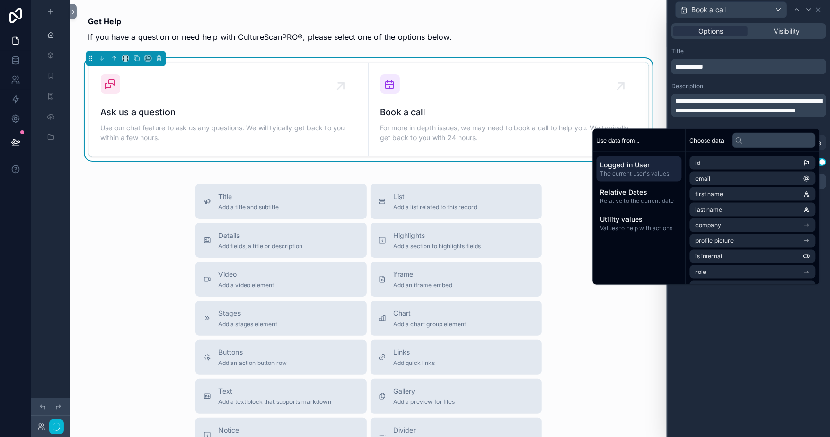
click at [556, 273] on div "Title Add a title and subtitle List Add a list related to this record Details A…" at bounding box center [368, 357] width 581 height 346
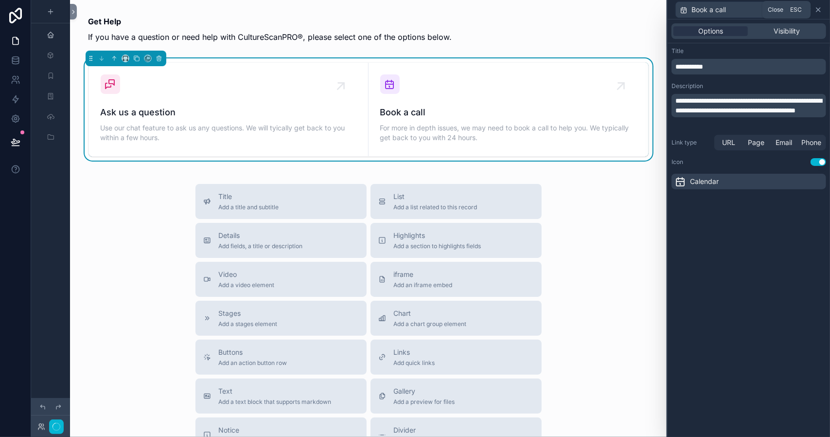
click at [817, 10] on icon at bounding box center [819, 10] width 8 height 8
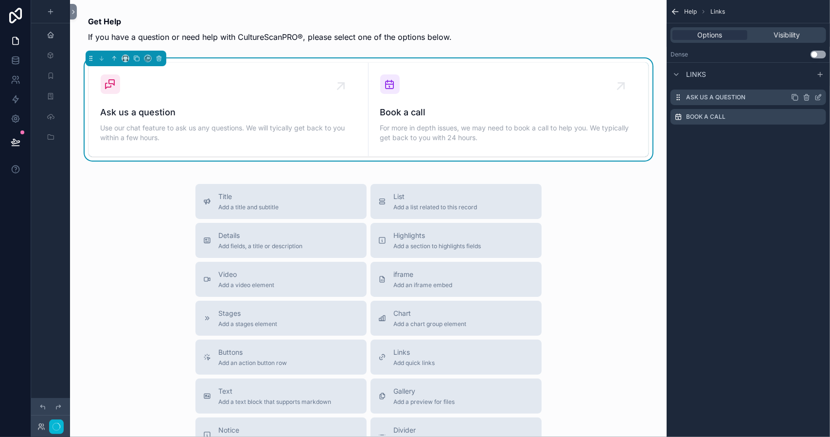
click at [817, 98] on icon "scrollable content" at bounding box center [819, 97] width 8 height 8
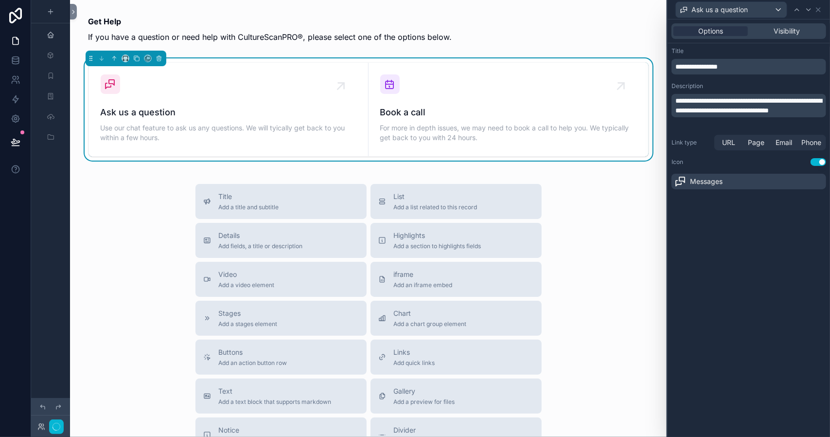
click at [813, 110] on span "**********" at bounding box center [749, 105] width 146 height 17
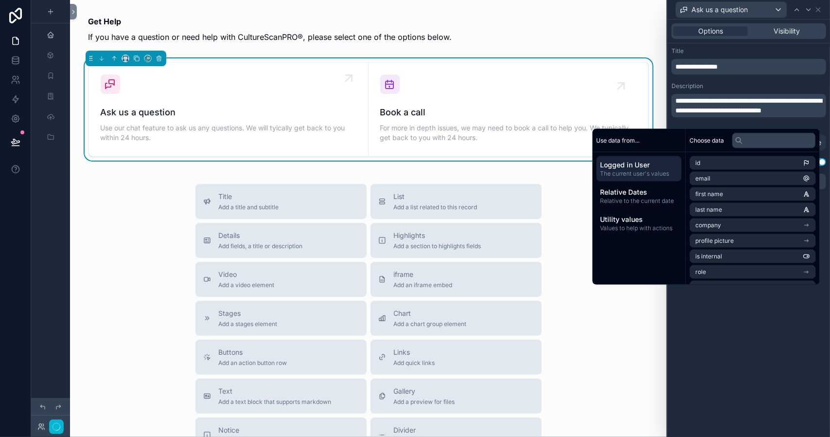
click at [299, 134] on span "Use our chat feature to ask us any questions. We will tyically get back to you …" at bounding box center [229, 132] width 256 height 19
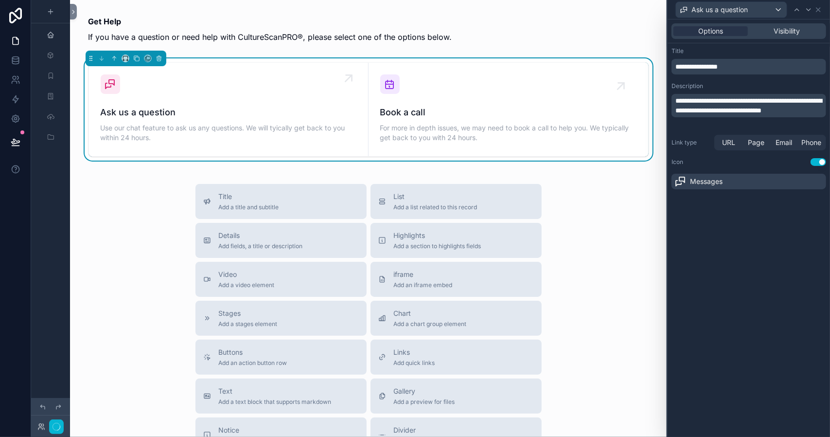
click at [108, 84] on icon "scrollable content" at bounding box center [111, 84] width 12 height 12
click at [121, 113] on span "Ask us a question" at bounding box center [229, 113] width 256 height 14
click at [216, 118] on span "Ask us a question" at bounding box center [229, 113] width 256 height 14
click at [820, 9] on icon at bounding box center [819, 10] width 8 height 8
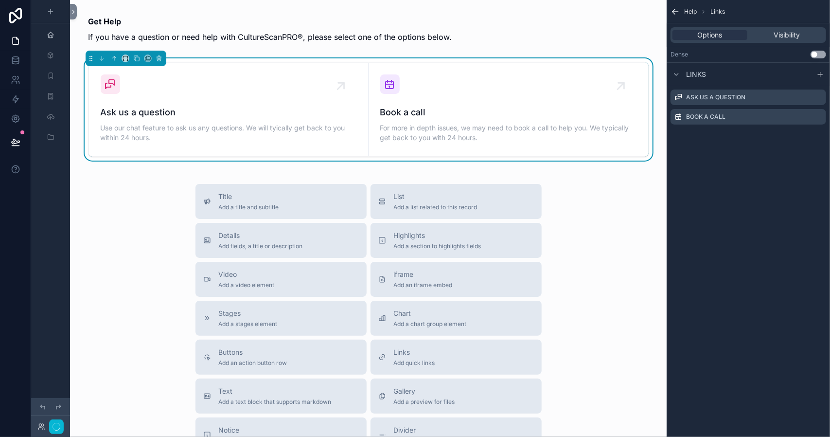
click at [674, 12] on icon "scrollable content" at bounding box center [676, 12] width 6 height 0
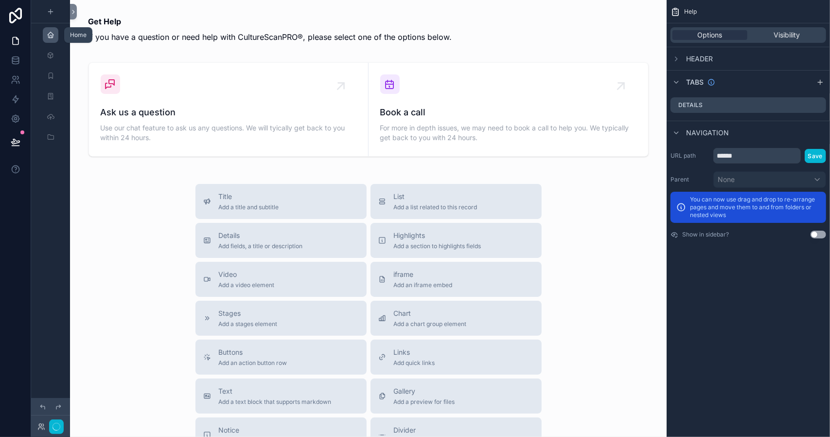
click at [47, 37] on icon "scrollable content" at bounding box center [51, 35] width 8 height 8
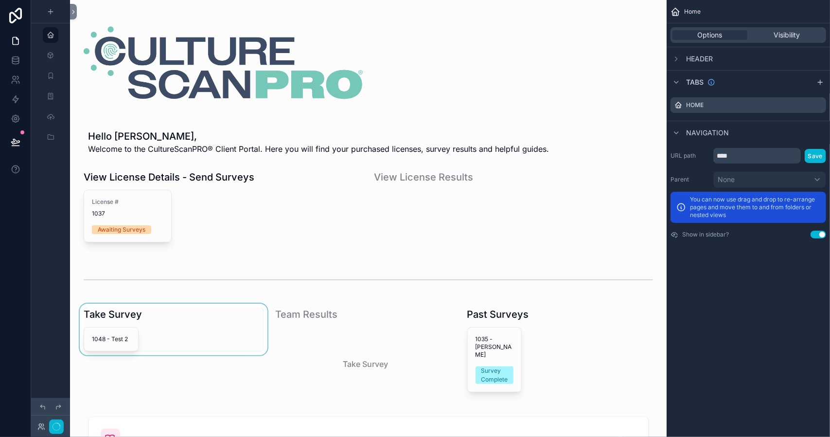
click at [183, 317] on div "scrollable content" at bounding box center [174, 354] width 192 height 101
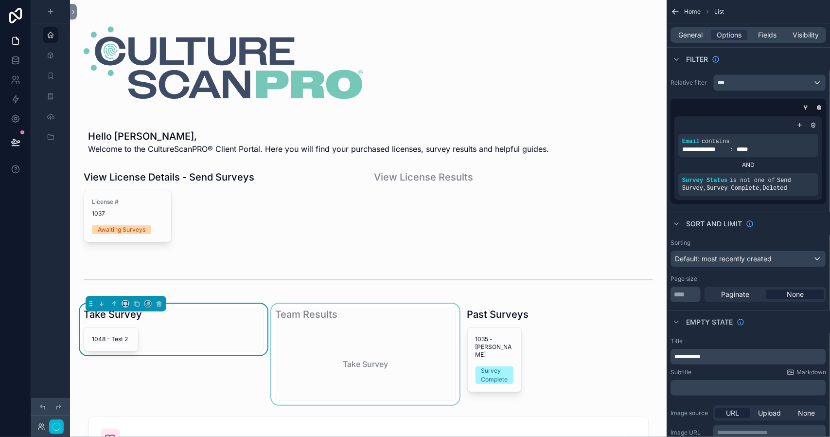
click at [294, 321] on div "scrollable content" at bounding box center [365, 354] width 192 height 101
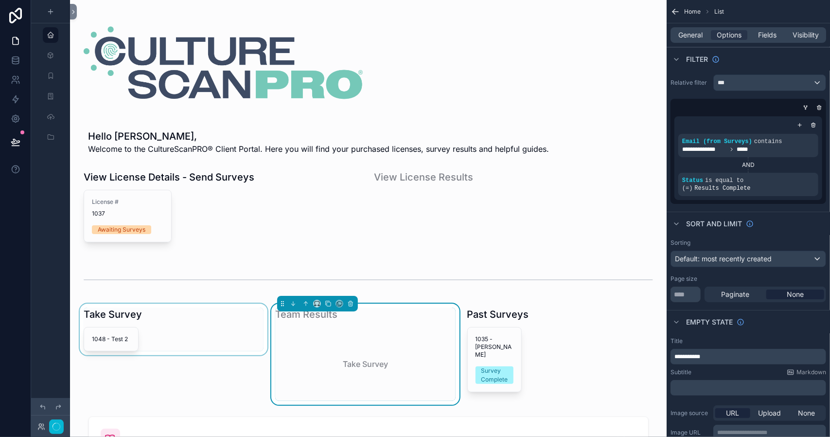
click at [203, 326] on div "scrollable content" at bounding box center [174, 354] width 192 height 101
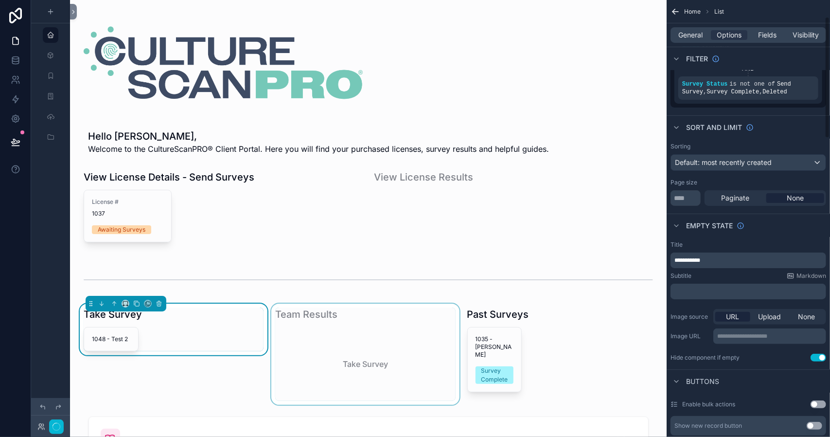
scroll to position [97, 0]
click at [149, 206] on div "scrollable content" at bounding box center [223, 211] width 291 height 90
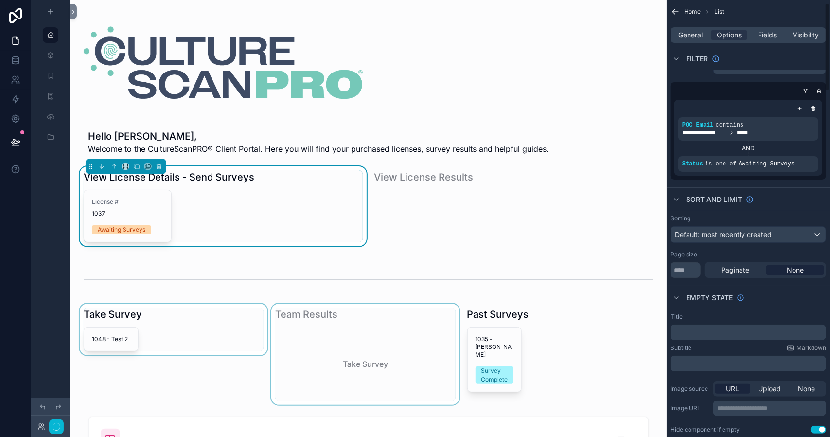
scroll to position [0, 0]
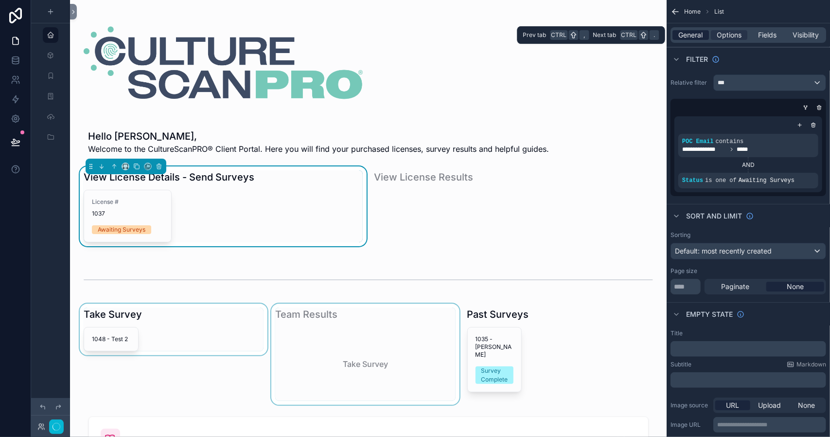
click at [686, 34] on span "General" at bounding box center [691, 35] width 24 height 10
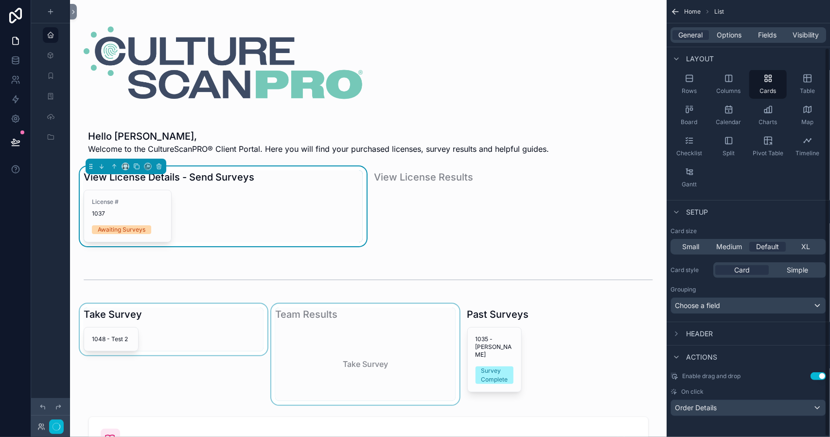
scroll to position [54, 0]
click at [677, 332] on icon "scrollable content" at bounding box center [677, 333] width 2 height 4
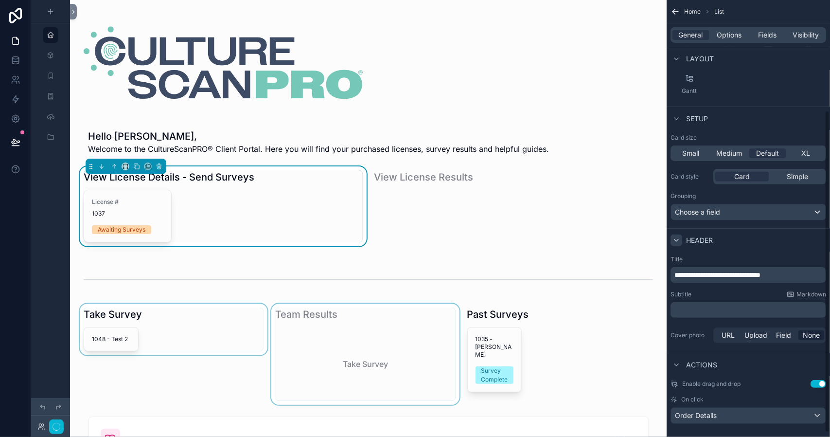
scroll to position [155, 0]
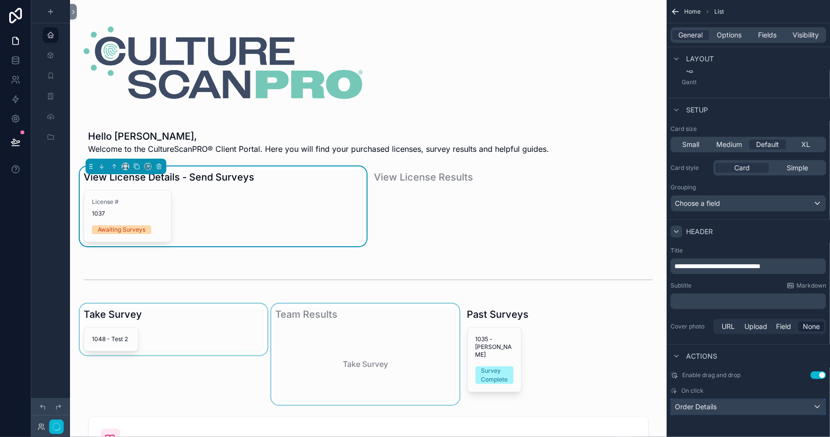
click at [792, 406] on div "Order Details" at bounding box center [748, 407] width 155 height 16
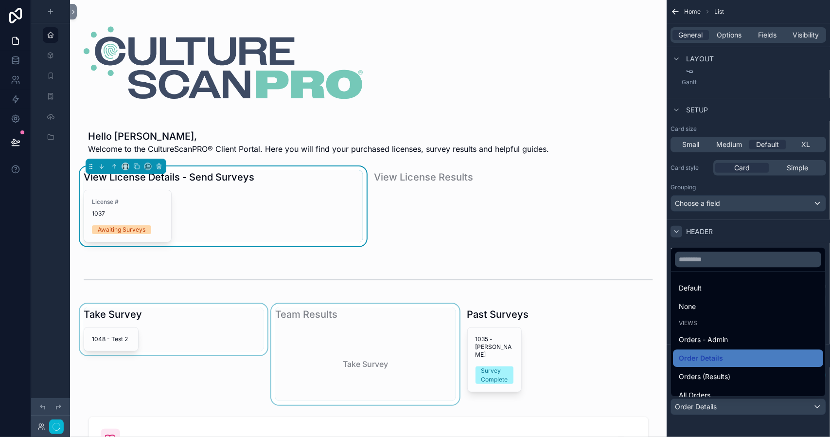
click at [773, 233] on div "scrollable content" at bounding box center [415, 218] width 830 height 437
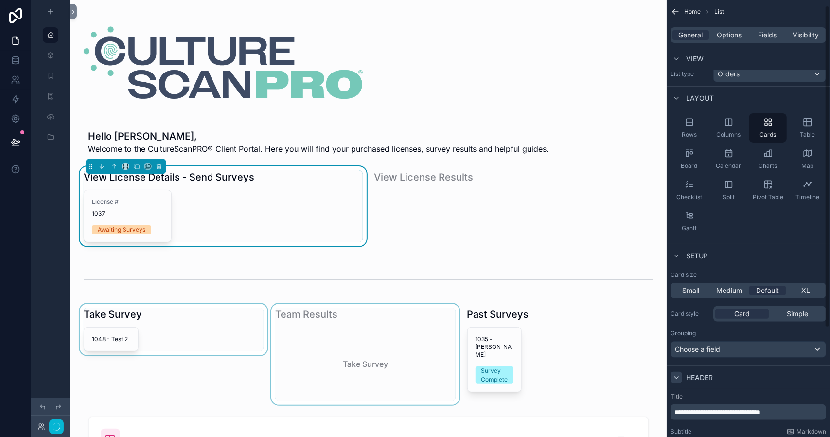
scroll to position [0, 0]
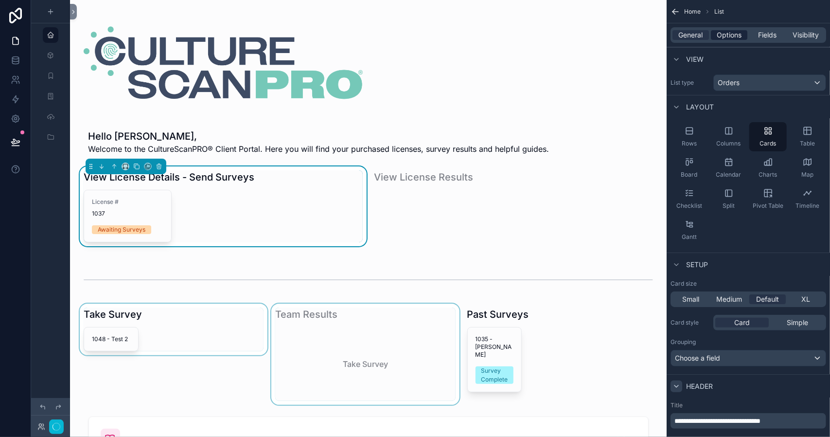
click at [733, 32] on span "Options" at bounding box center [729, 35] width 25 height 10
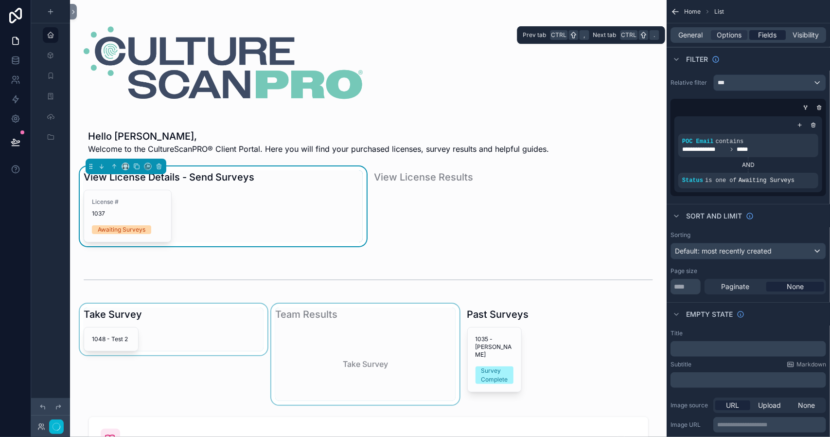
click at [773, 37] on span "Fields" at bounding box center [768, 35] width 18 height 10
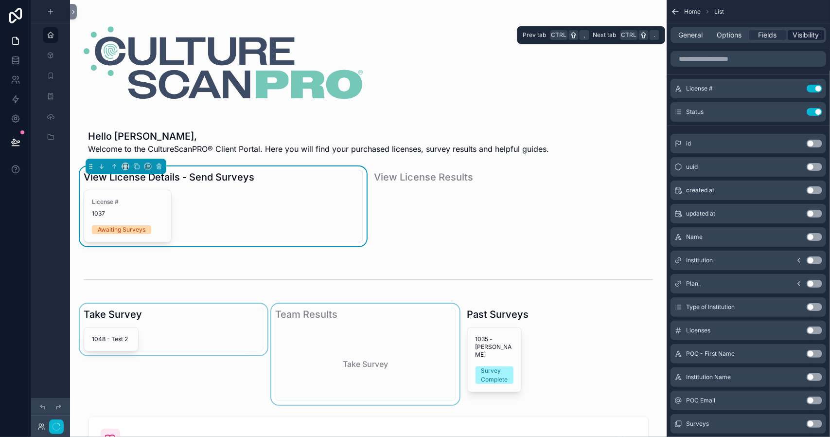
click at [800, 34] on span "Visibility" at bounding box center [806, 35] width 26 height 10
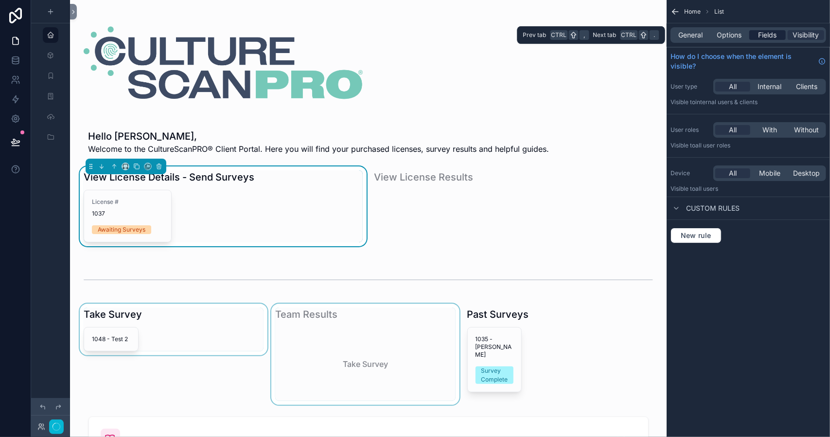
click at [769, 34] on span "Fields" at bounding box center [768, 35] width 18 height 10
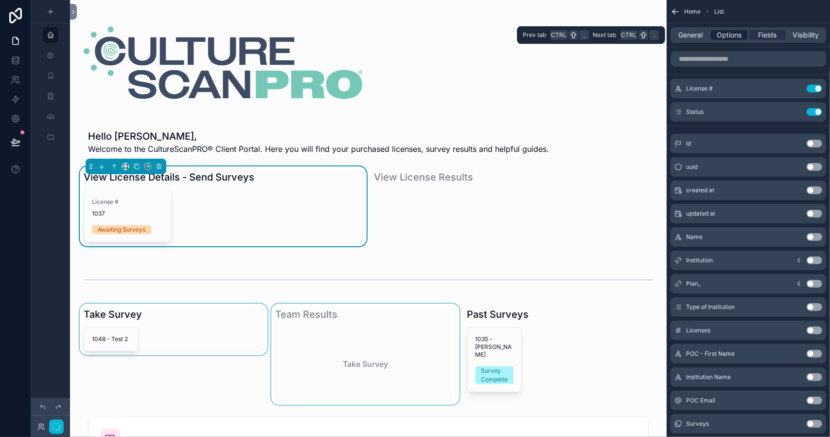
click at [730, 35] on span "Options" at bounding box center [729, 35] width 25 height 10
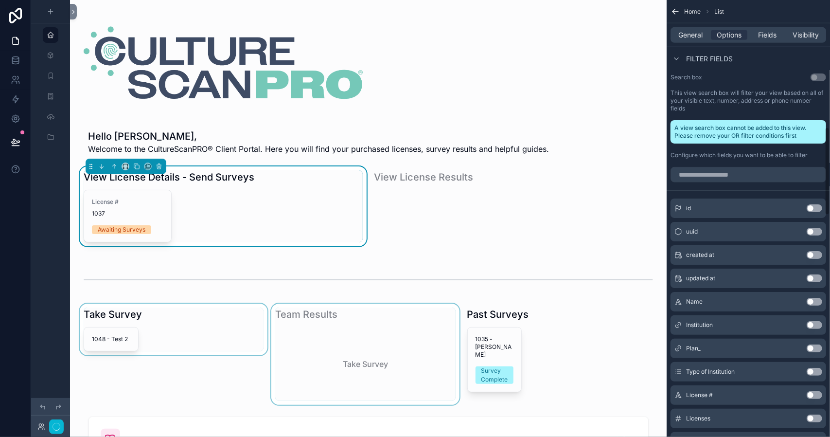
scroll to position [632, 0]
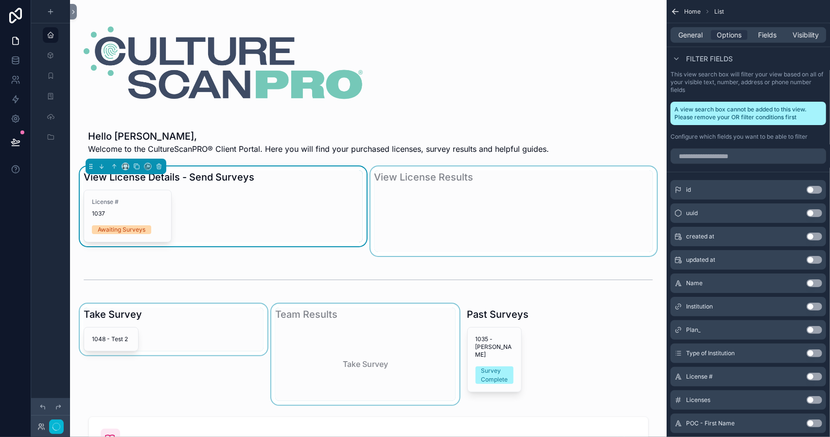
click at [440, 180] on div "scrollable content" at bounding box center [514, 211] width 291 height 90
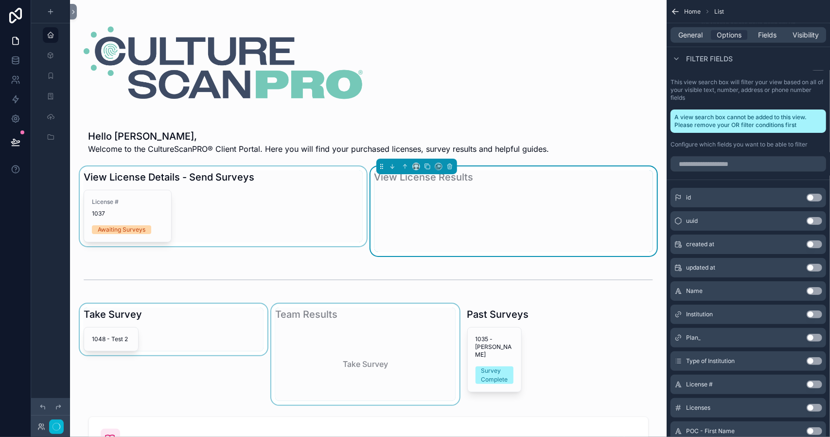
click at [211, 173] on div "scrollable content" at bounding box center [223, 211] width 291 height 90
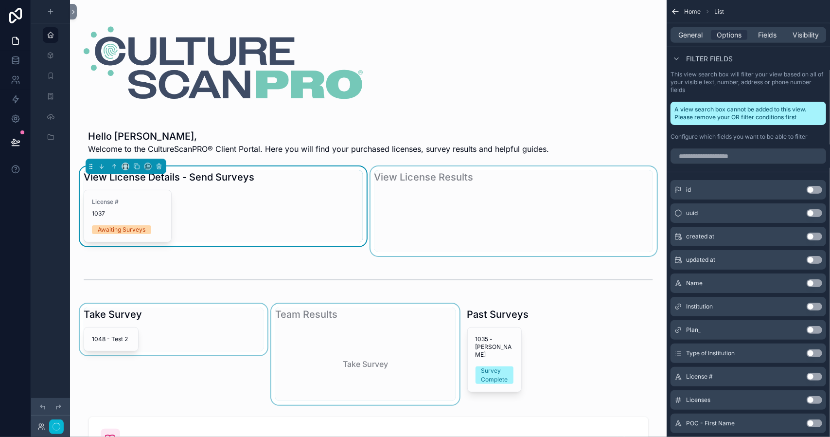
click at [161, 314] on div "scrollable content" at bounding box center [174, 354] width 192 height 101
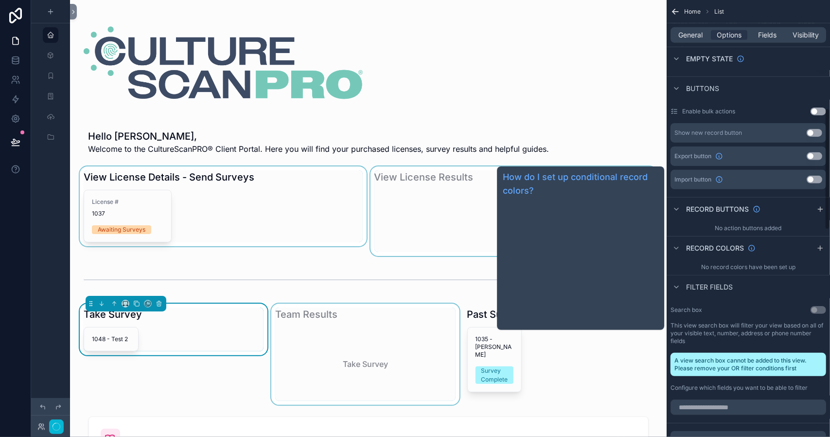
scroll to position [146, 0]
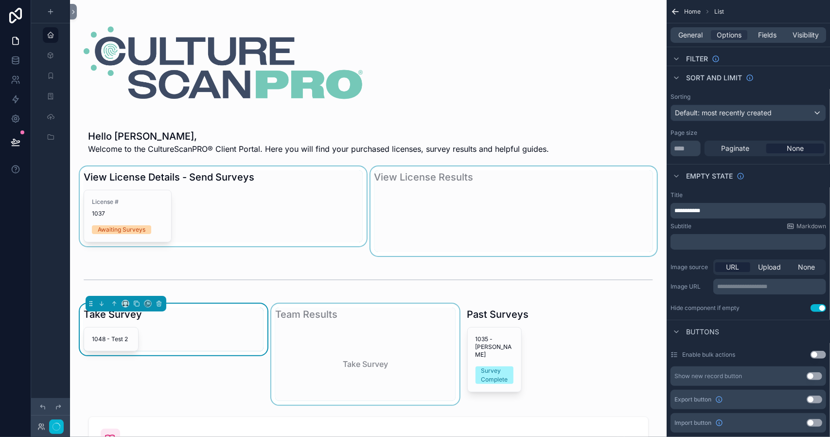
click at [227, 195] on div "scrollable content" at bounding box center [223, 211] width 291 height 90
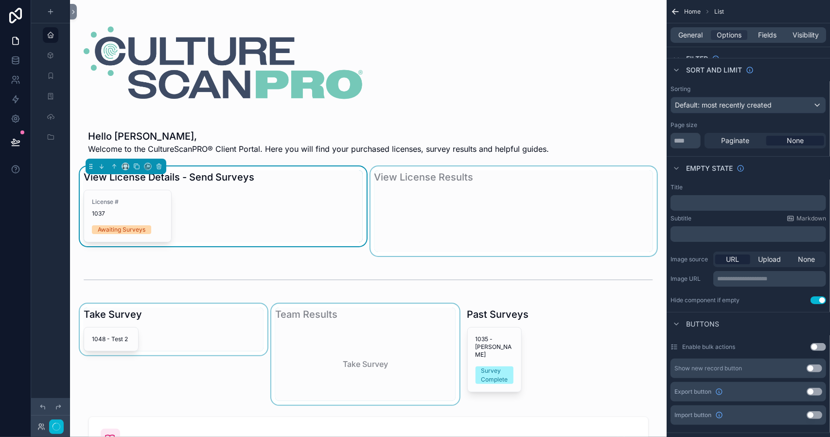
click at [444, 194] on div "scrollable content" at bounding box center [514, 211] width 291 height 90
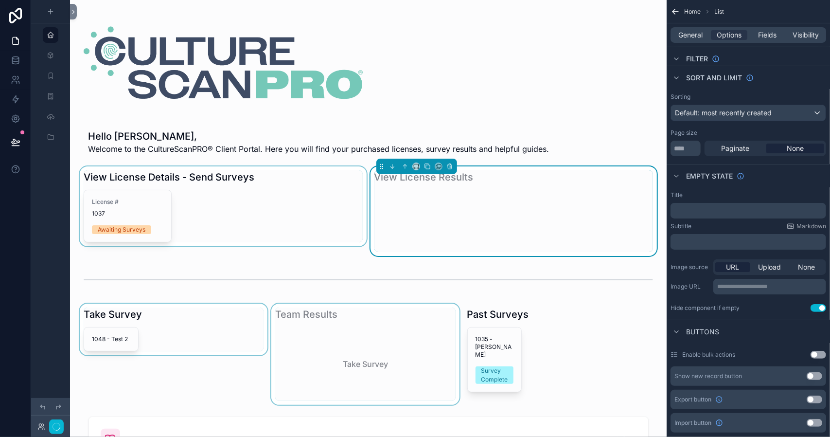
click at [307, 194] on div "scrollable content" at bounding box center [223, 211] width 291 height 90
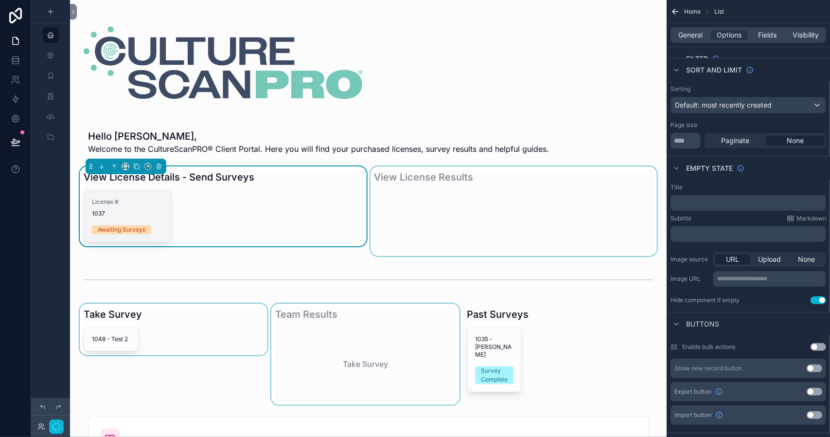
click at [162, 215] on span "1037" at bounding box center [128, 214] width 72 height 8
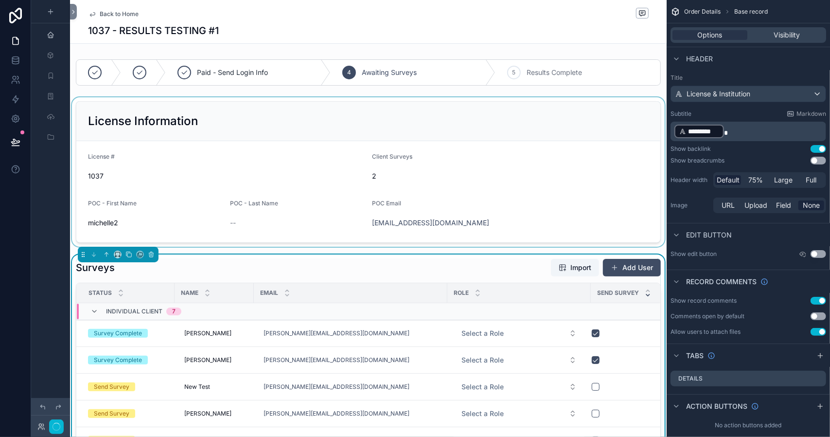
click at [256, 179] on div "scrollable content" at bounding box center [368, 171] width 597 height 149
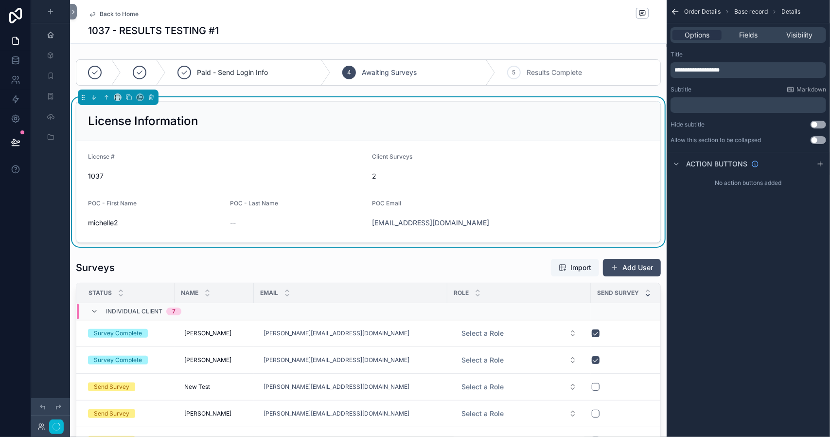
click at [104, 15] on span "Back to Home" at bounding box center [119, 14] width 39 height 8
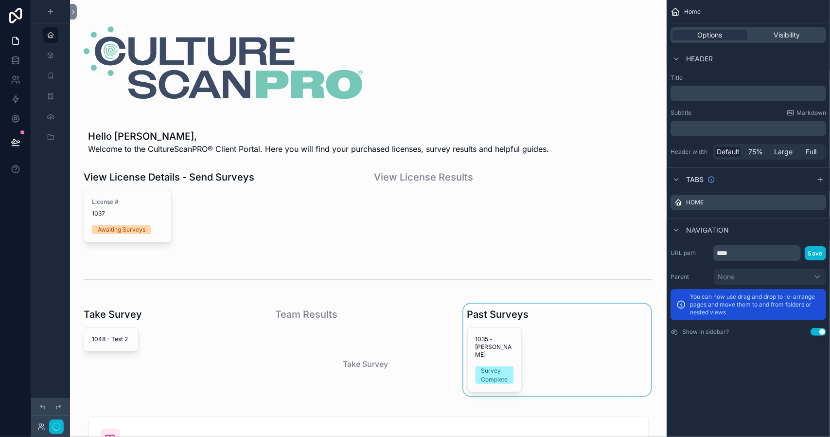
click at [490, 337] on div "scrollable content" at bounding box center [558, 354] width 192 height 101
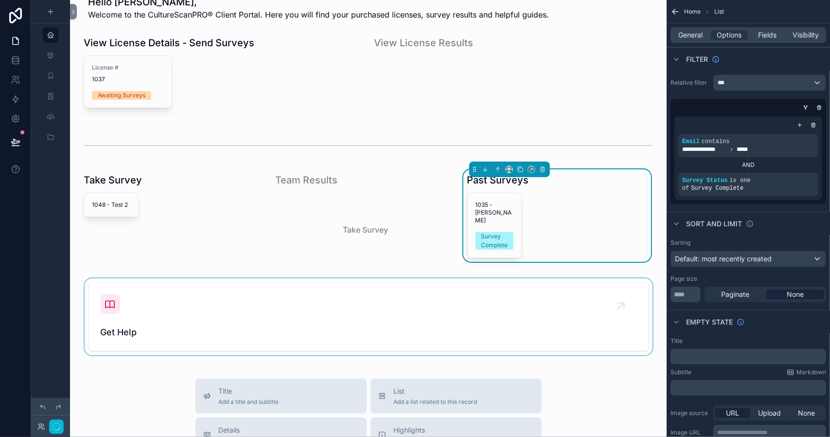
scroll to position [146, 0]
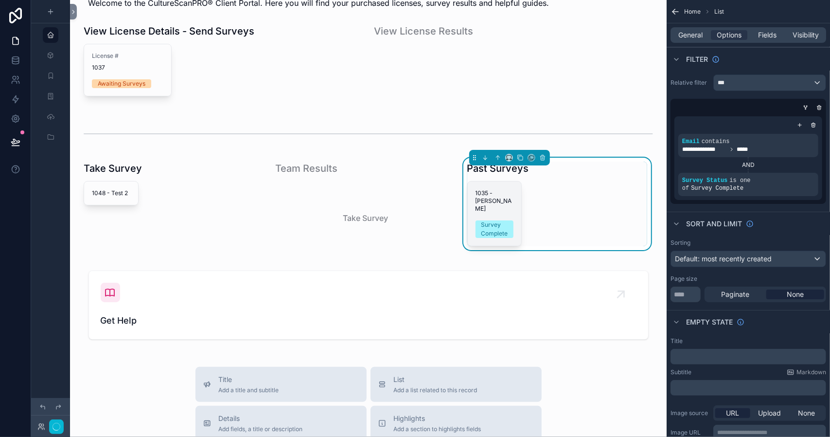
click at [488, 220] on div "Survey Complete" at bounding box center [495, 229] width 27 height 18
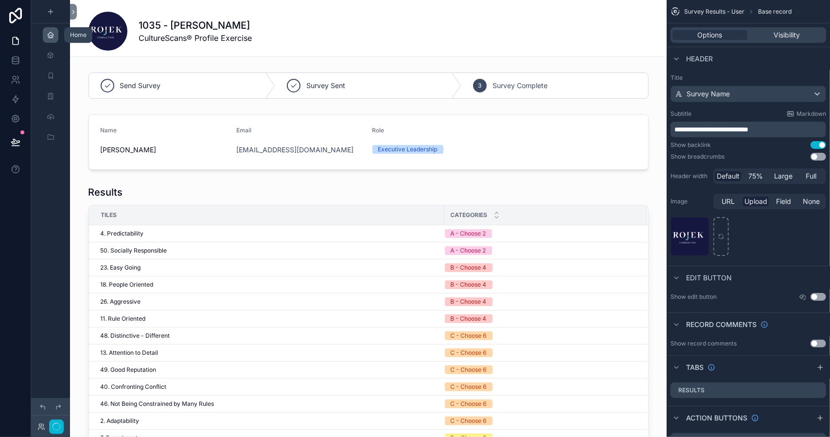
click at [48, 36] on icon "scrollable content" at bounding box center [51, 35] width 8 height 8
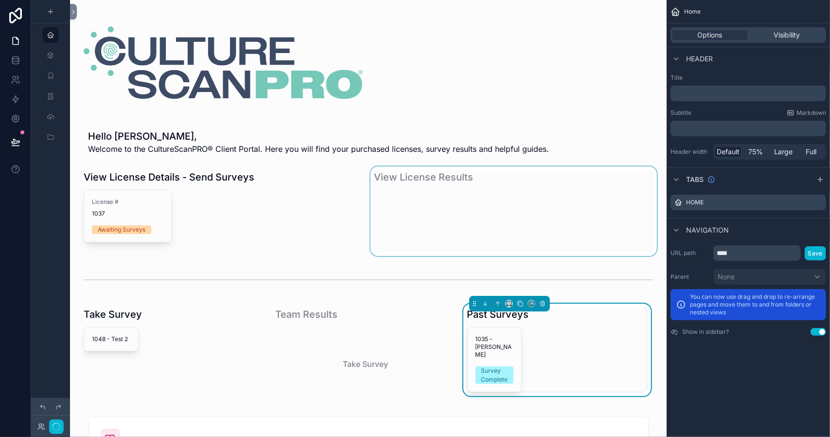
click at [446, 223] on div "scrollable content" at bounding box center [514, 211] width 291 height 90
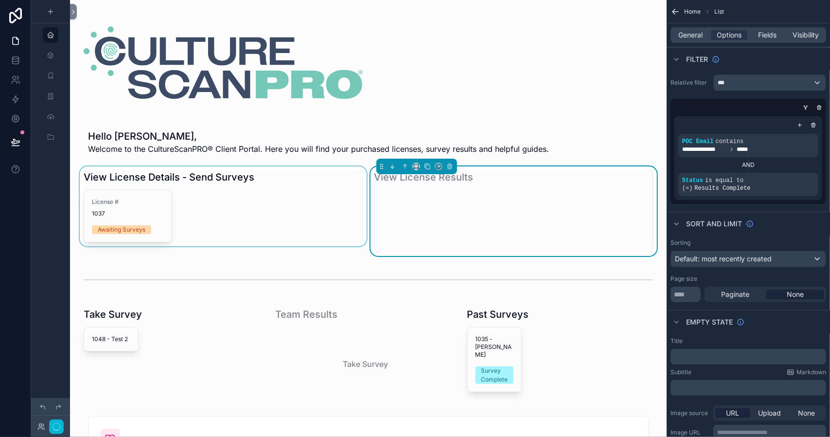
click at [152, 221] on div "scrollable content" at bounding box center [223, 211] width 291 height 90
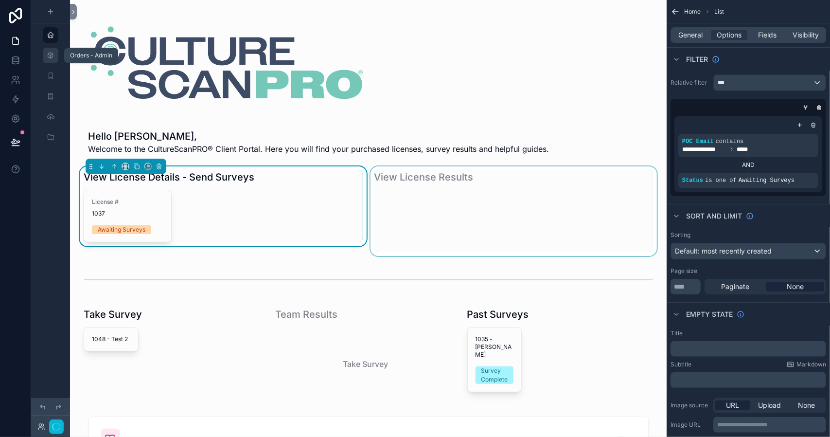
click at [51, 56] on icon "scrollable content" at bounding box center [51, 56] width 8 height 8
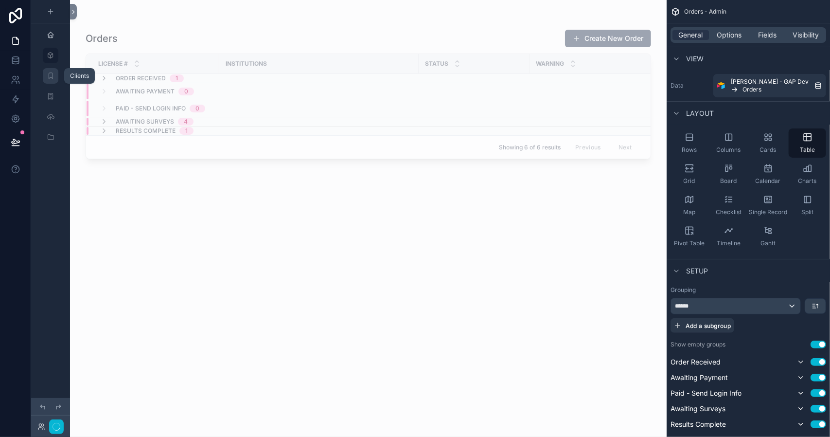
click at [51, 72] on icon "scrollable content" at bounding box center [51, 76] width 8 height 8
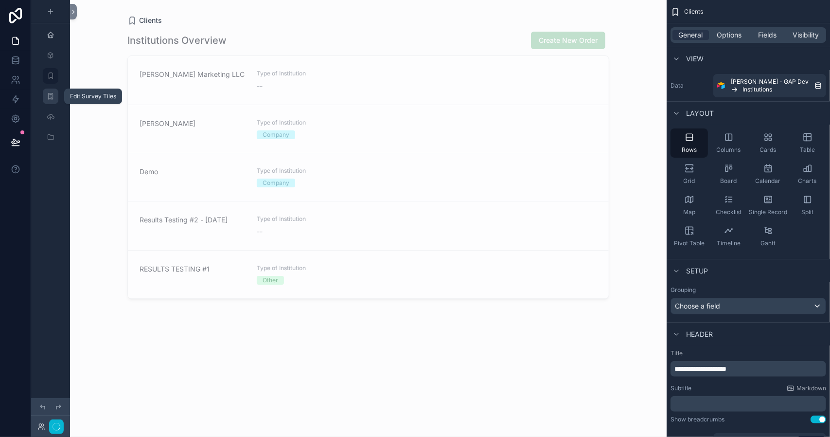
click at [53, 93] on icon "scrollable content" at bounding box center [51, 96] width 8 height 8
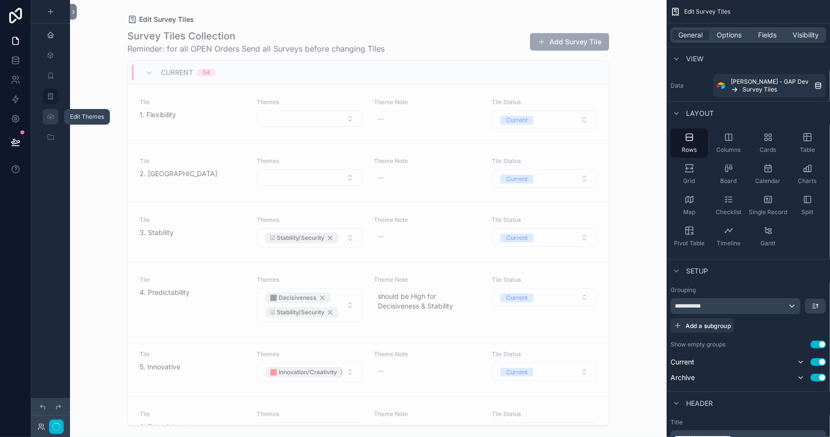
click at [54, 115] on div "scrollable content" at bounding box center [51, 117] width 12 height 16
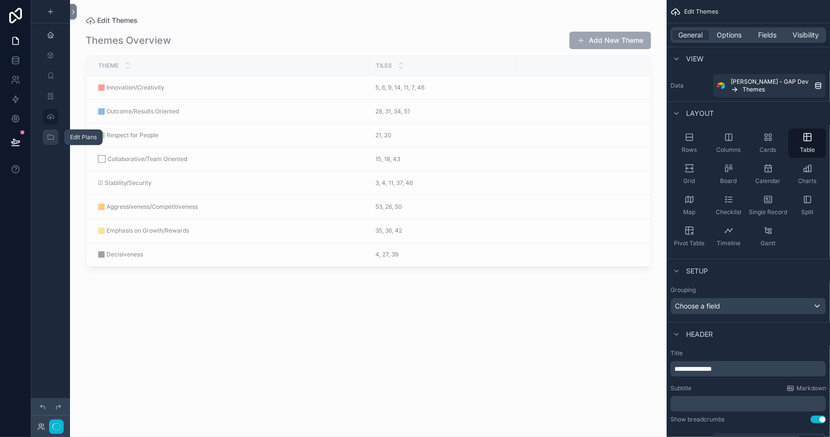
click at [51, 137] on icon "scrollable content" at bounding box center [51, 137] width 8 height 8
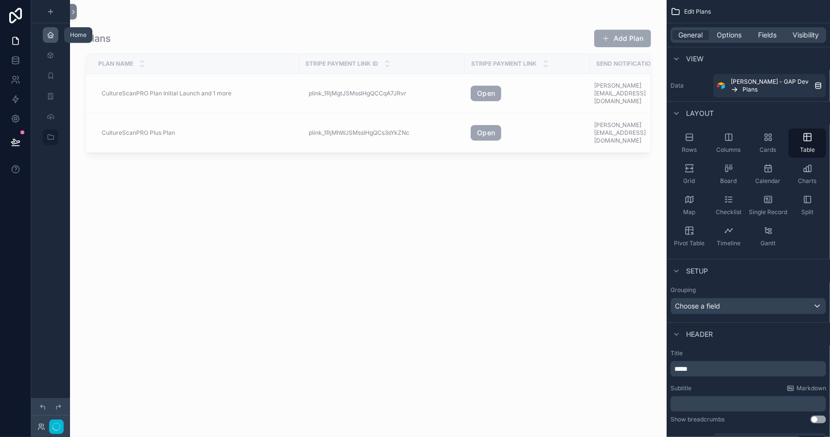
click at [51, 36] on icon "scrollable content" at bounding box center [51, 35] width 8 height 8
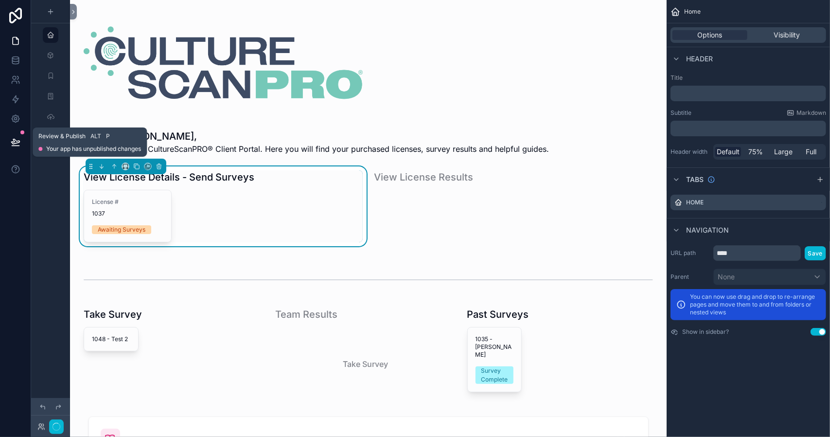
click at [15, 141] on icon at bounding box center [15, 141] width 8 height 5
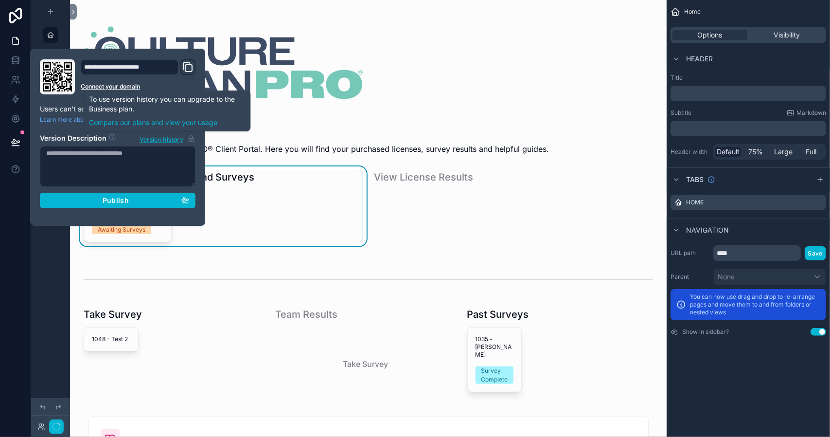
click at [158, 138] on span "Version history" at bounding box center [162, 139] width 44 height 10
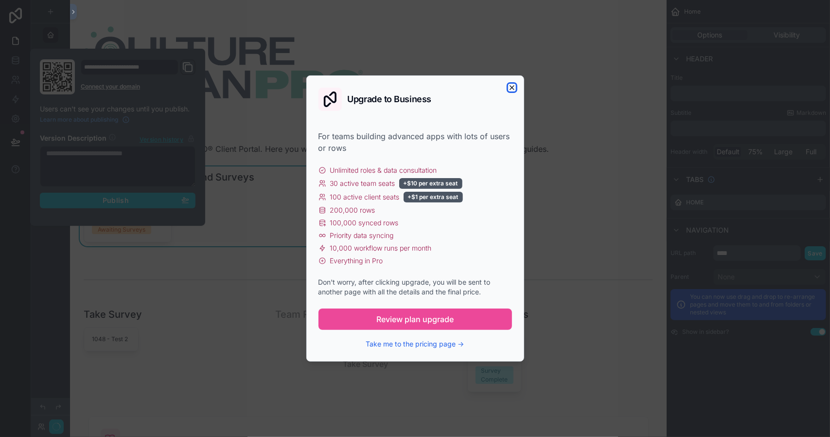
click at [512, 90] on icon "button" at bounding box center [512, 88] width 8 height 8
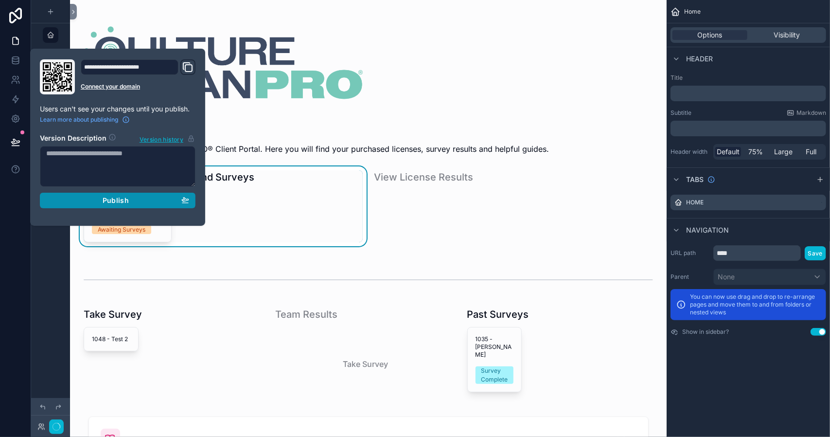
click at [133, 198] on div "Publish" at bounding box center [117, 200] width 143 height 9
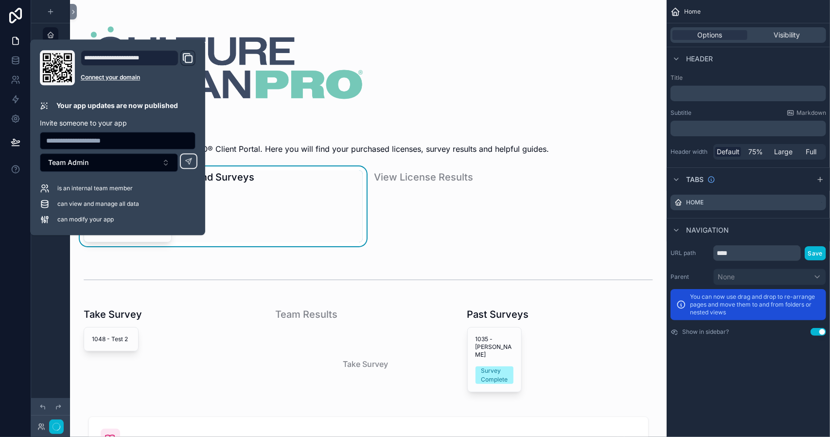
click at [125, 139] on input "text" at bounding box center [117, 141] width 155 height 14
click at [248, 116] on div "scrollable content" at bounding box center [223, 63] width 291 height 110
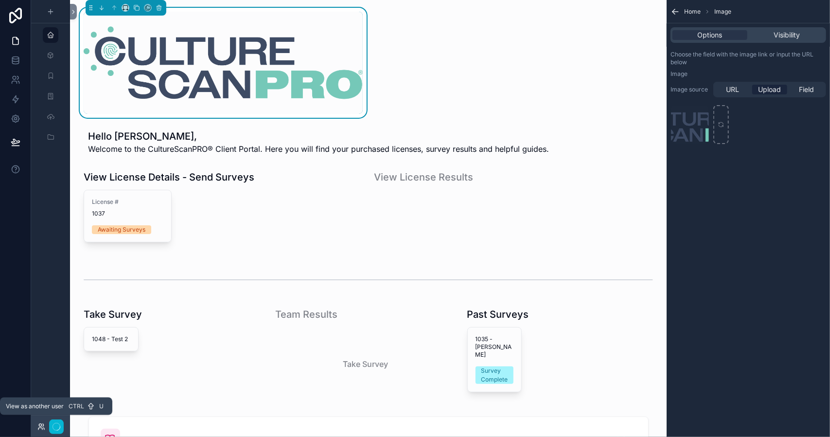
click at [40, 424] on icon at bounding box center [40, 425] width 2 height 2
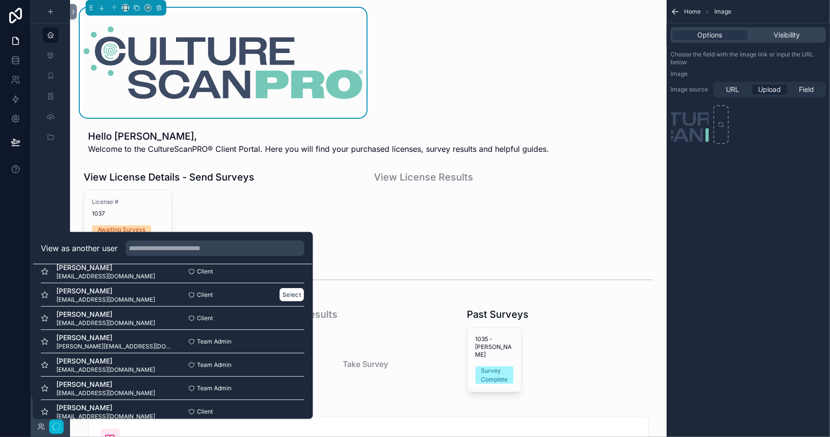
scroll to position [188, 0]
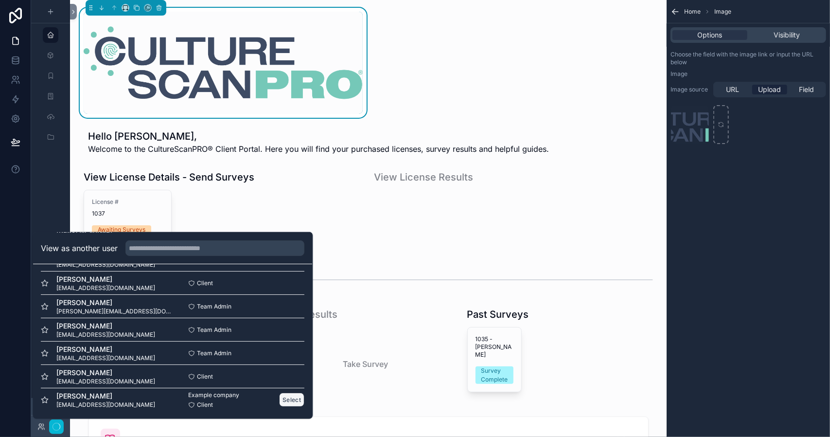
click at [282, 396] on button "Select" at bounding box center [292, 400] width 25 height 14
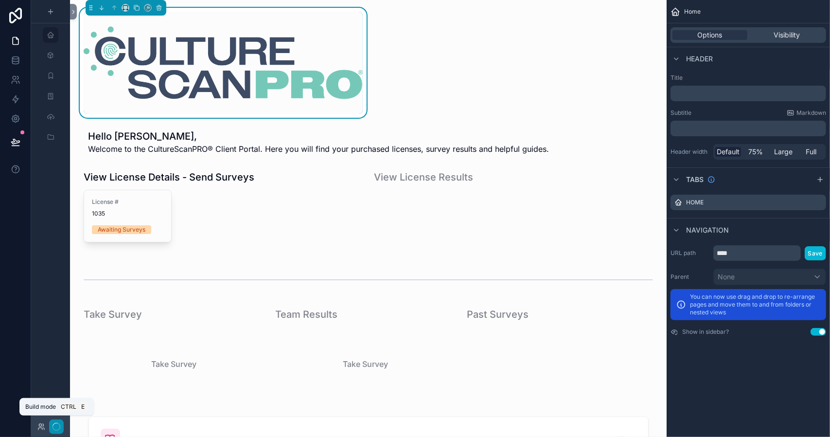
click at [54, 423] on circle "button" at bounding box center [56, 426] width 7 height 7
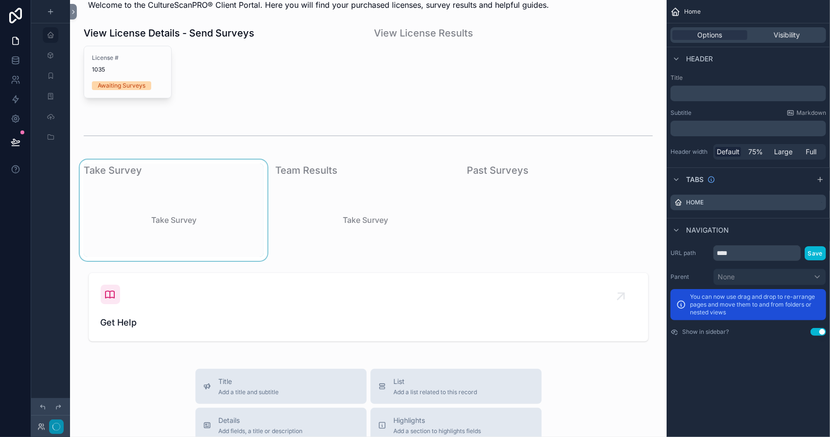
scroll to position [146, 0]
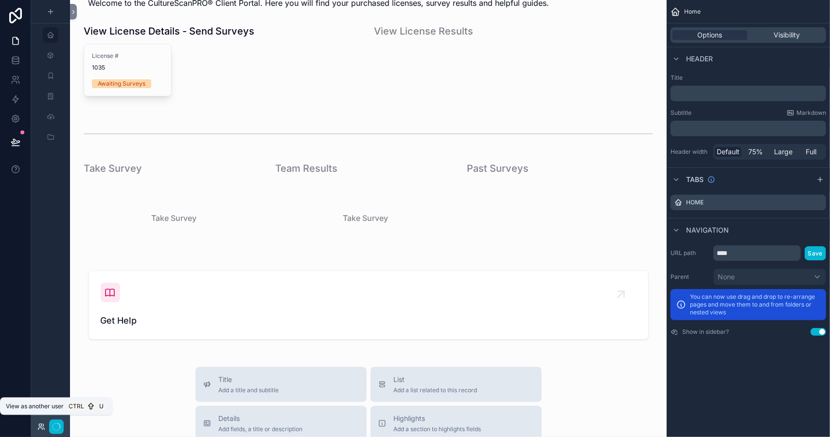
click at [40, 426] on icon at bounding box center [41, 427] width 8 height 8
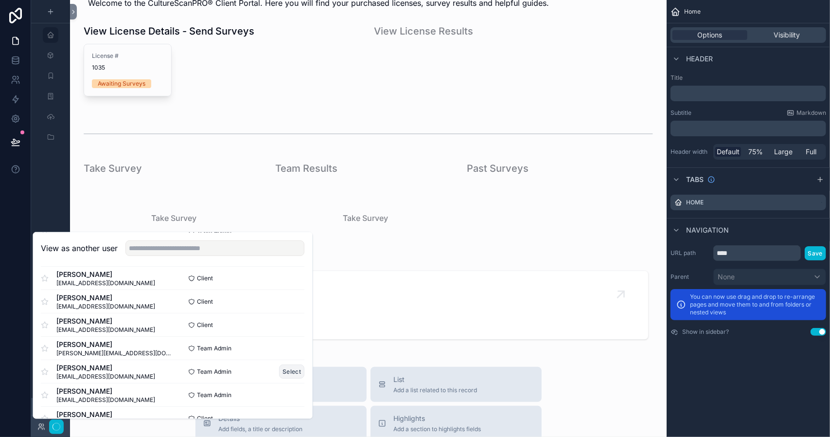
click at [281, 373] on button "Select" at bounding box center [292, 371] width 25 height 14
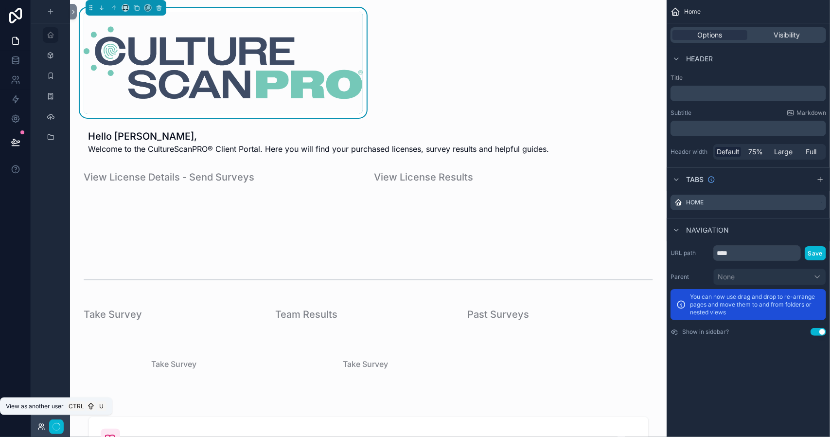
click at [40, 428] on icon at bounding box center [40, 429] width 4 height 2
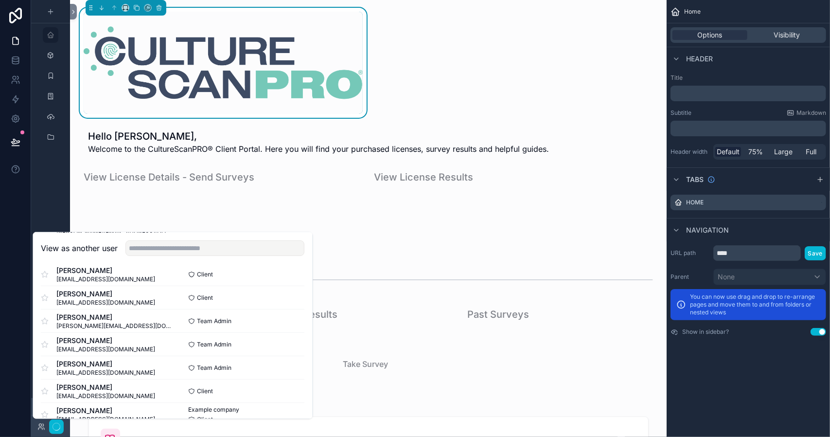
scroll to position [188, 0]
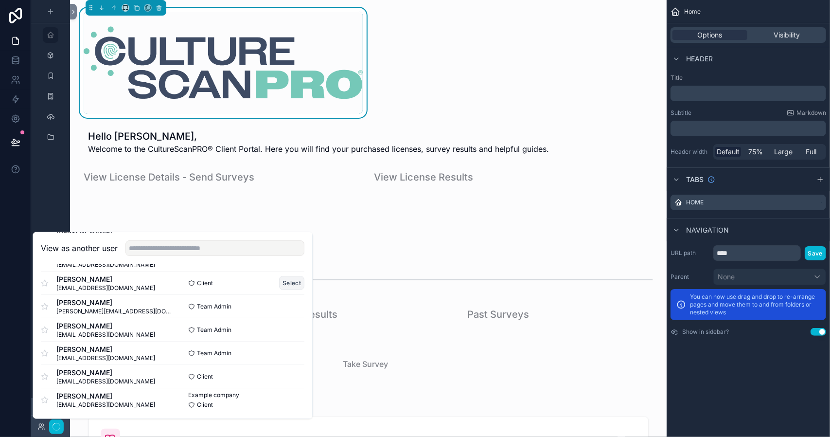
click at [286, 282] on button "Select" at bounding box center [292, 283] width 25 height 14
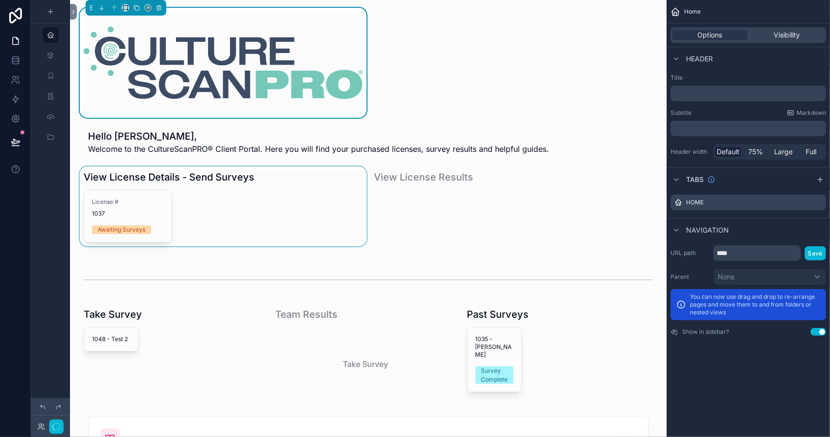
click at [345, 210] on div "scrollable content" at bounding box center [223, 211] width 291 height 90
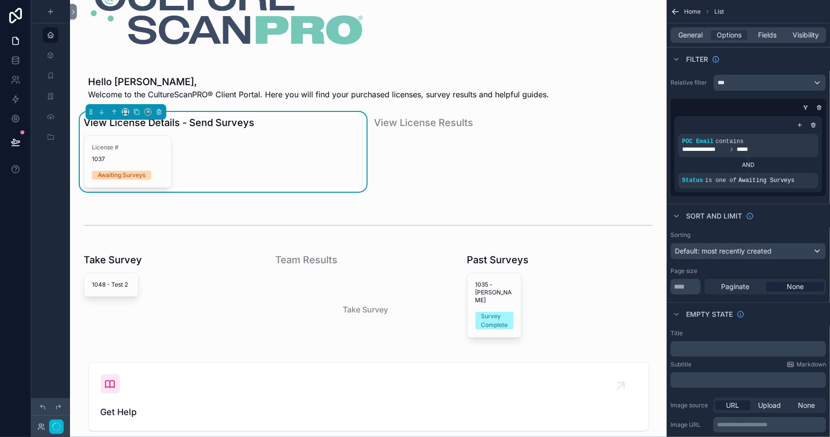
scroll to position [0, 0]
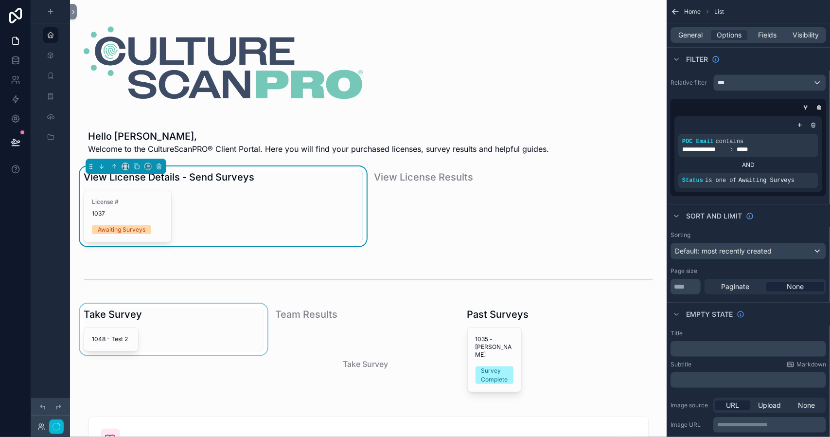
click at [204, 378] on div "scrollable content" at bounding box center [174, 354] width 192 height 101
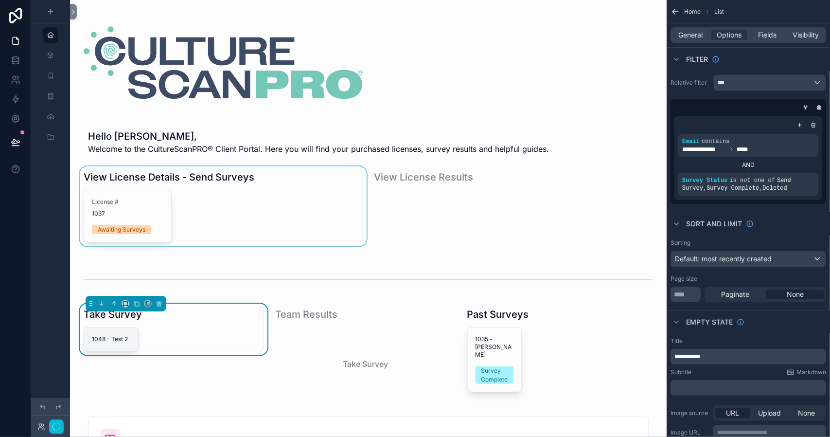
click at [102, 337] on span "1048 - Test 2" at bounding box center [111, 339] width 38 height 8
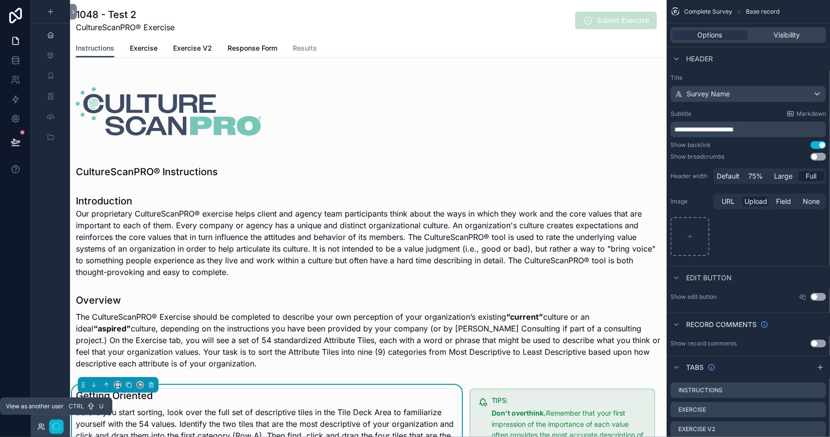
click at [40, 426] on icon at bounding box center [40, 425] width 2 height 2
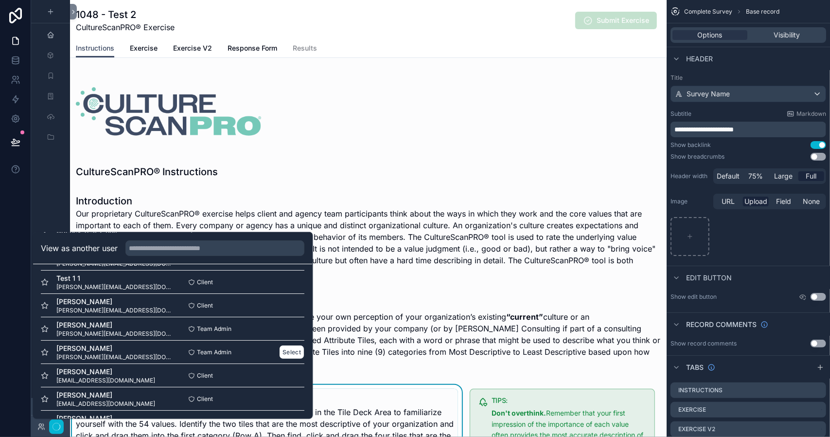
scroll to position [97, 0]
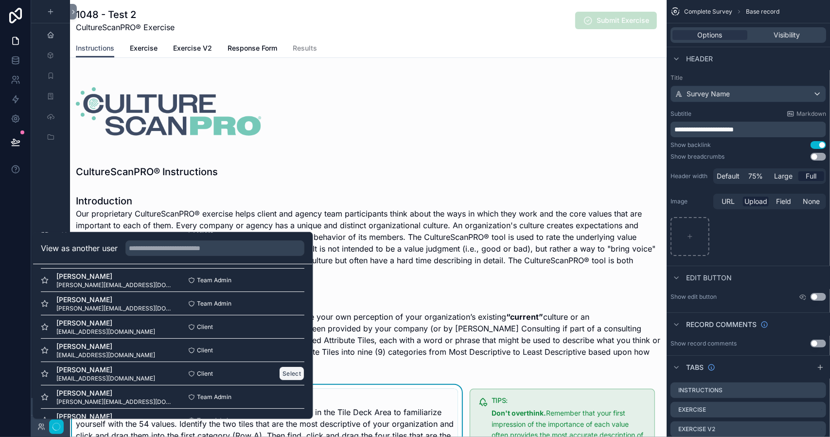
click at [285, 372] on button "Select" at bounding box center [292, 373] width 25 height 14
click at [285, 373] on button "Select" at bounding box center [292, 373] width 25 height 14
click at [286, 374] on button "Select" at bounding box center [292, 373] width 25 height 14
click at [140, 378] on span "[EMAIL_ADDRESS][DOMAIN_NAME]" at bounding box center [105, 378] width 99 height 8
click at [53, 213] on div "scrollable content" at bounding box center [50, 212] width 39 height 425
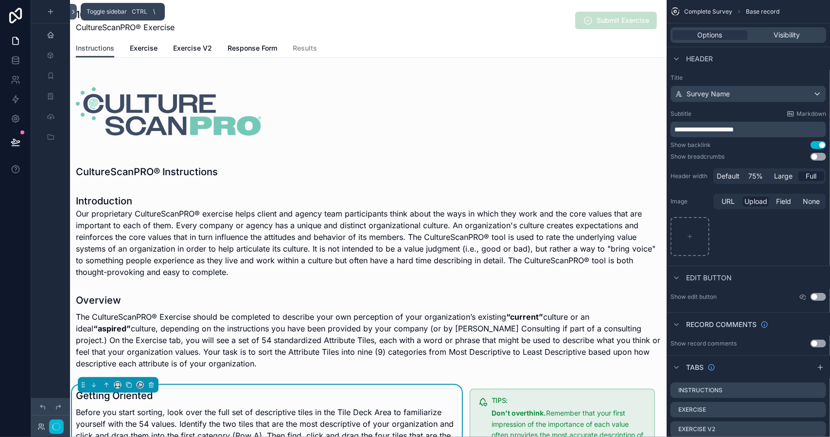
click at [75, 10] on icon at bounding box center [73, 11] width 7 height 7
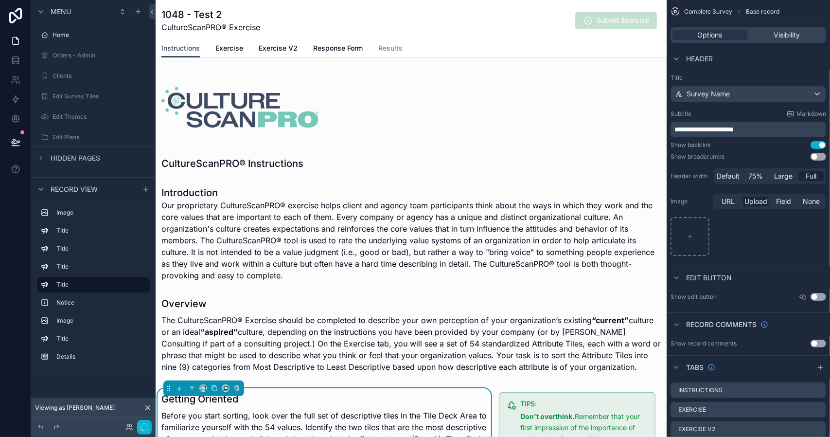
click at [147, 408] on icon at bounding box center [148, 408] width 4 height 4
click at [128, 427] on icon at bounding box center [130, 427] width 8 height 8
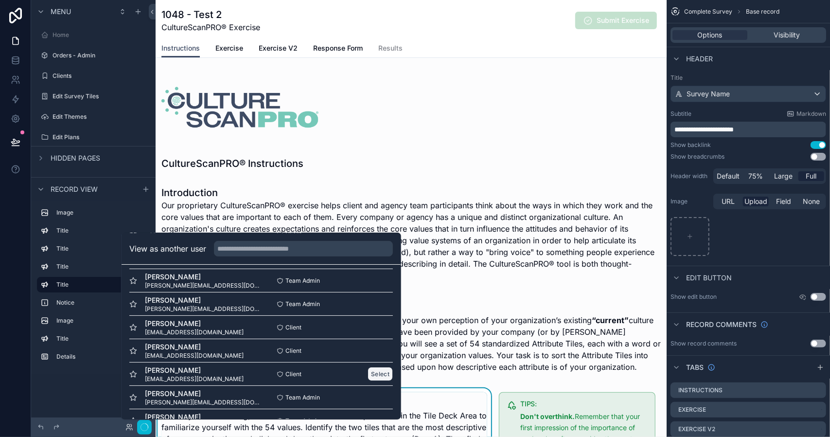
click at [372, 373] on button "Select" at bounding box center [380, 374] width 25 height 14
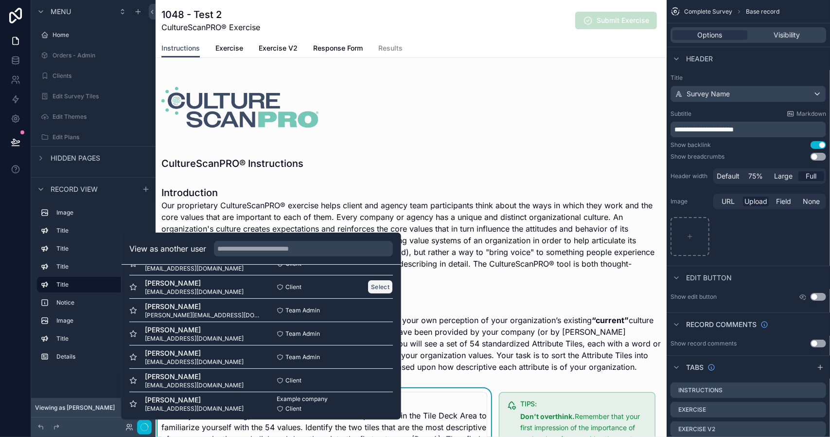
scroll to position [188, 0]
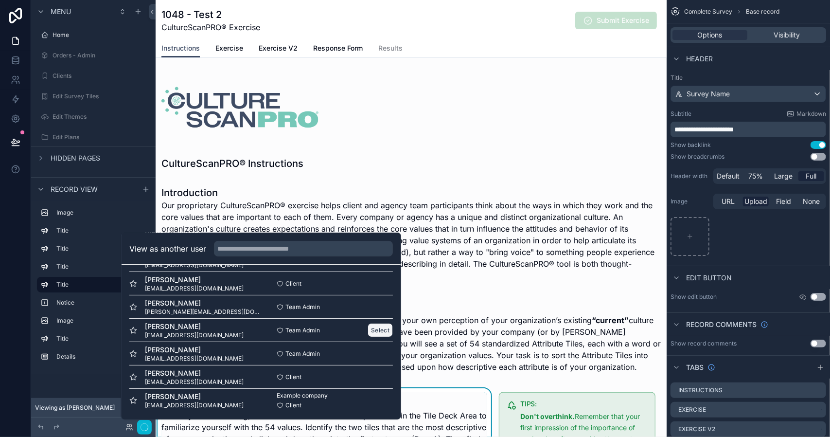
click at [368, 329] on button "Select" at bounding box center [380, 330] width 25 height 14
click at [370, 329] on button "Select" at bounding box center [380, 330] width 25 height 14
click at [374, 282] on button "Select" at bounding box center [380, 283] width 25 height 14
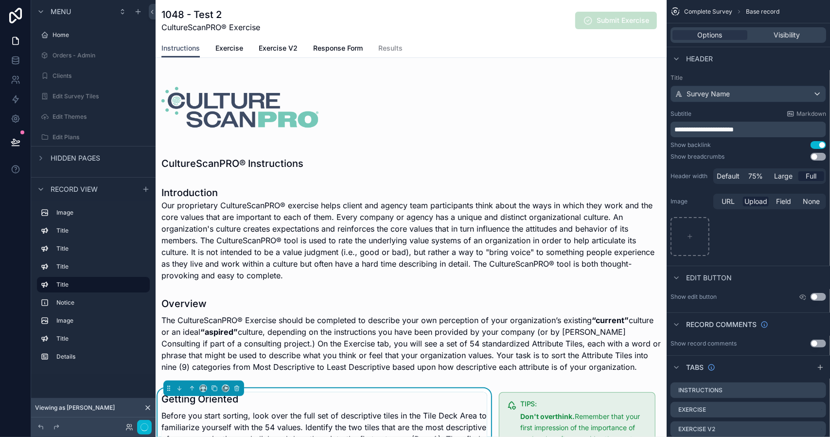
click at [96, 406] on div "Viewing as [PERSON_NAME]" at bounding box center [93, 407] width 125 height 19
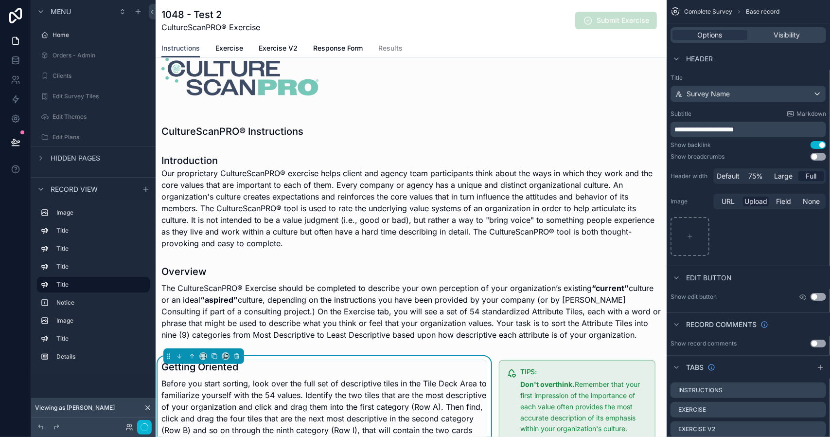
scroll to position [49, 0]
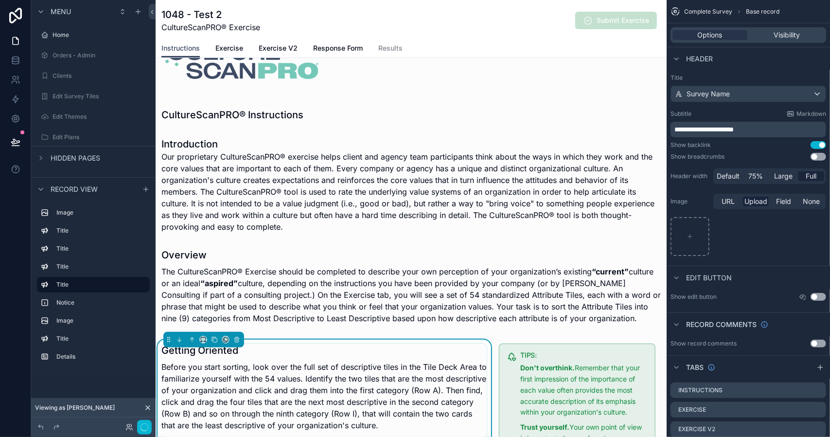
click at [149, 406] on icon at bounding box center [148, 408] width 8 height 8
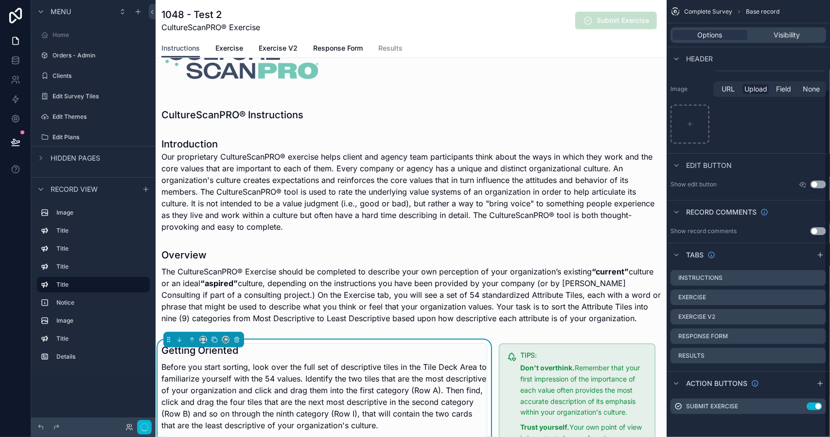
scroll to position [0, 0]
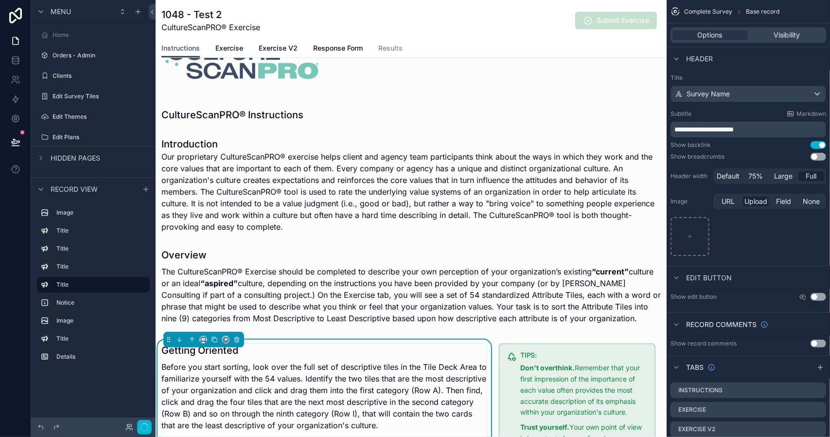
click at [712, 10] on span "Complete Survey" at bounding box center [708, 12] width 48 height 8
click at [153, 12] on icon at bounding box center [152, 11] width 7 height 7
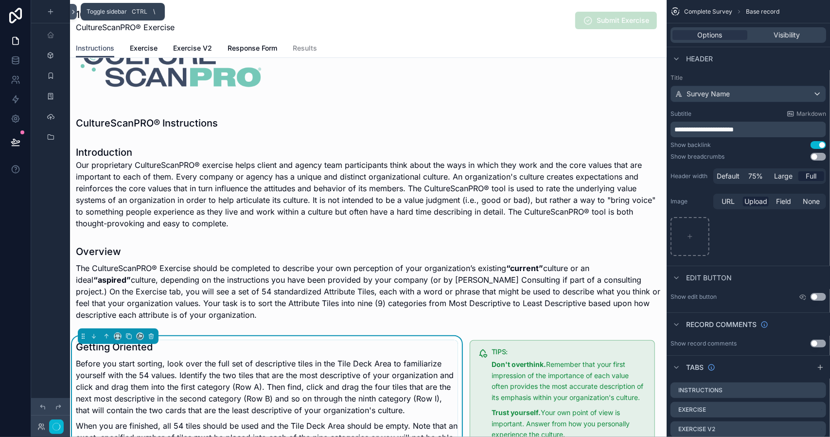
click at [74, 13] on icon at bounding box center [73, 11] width 7 height 7
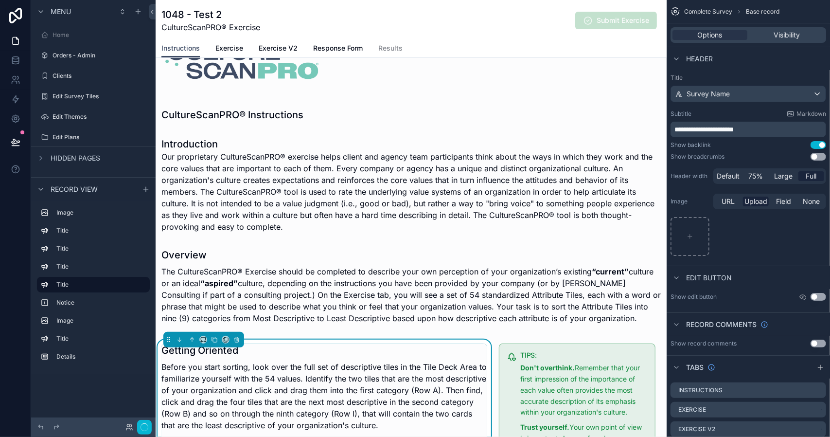
click at [74, 13] on div "Menu" at bounding box center [93, 11] width 125 height 23
click at [151, 12] on icon at bounding box center [152, 11] width 7 height 7
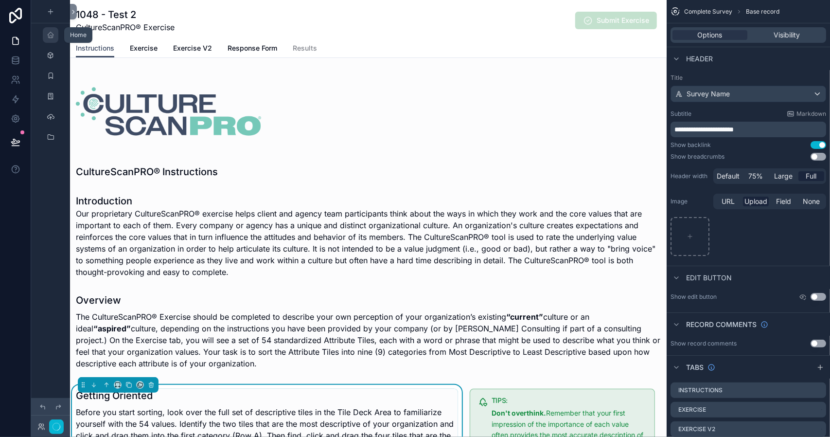
click at [50, 36] on icon "scrollable content" at bounding box center [51, 35] width 8 height 8
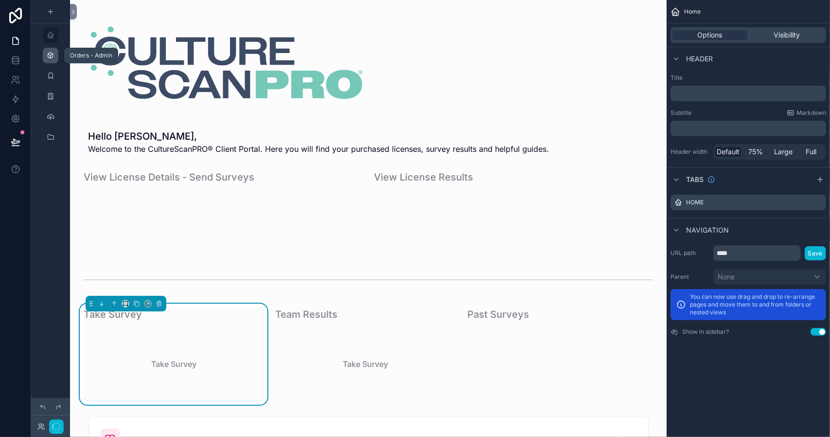
click at [51, 56] on icon "scrollable content" at bounding box center [51, 56] width 8 height 8
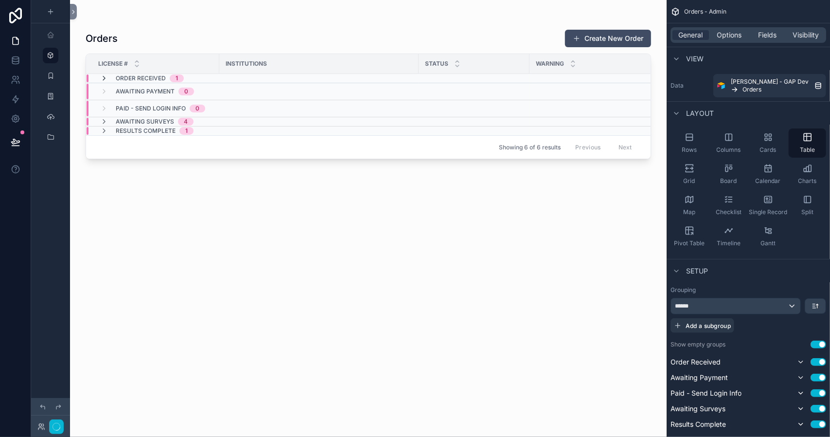
click at [103, 78] on icon "scrollable content" at bounding box center [104, 78] width 8 height 8
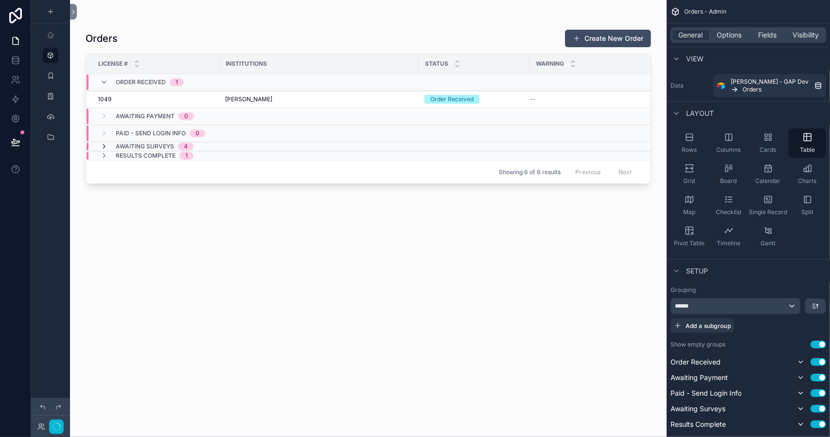
click at [104, 145] on icon "scrollable content" at bounding box center [104, 147] width 8 height 8
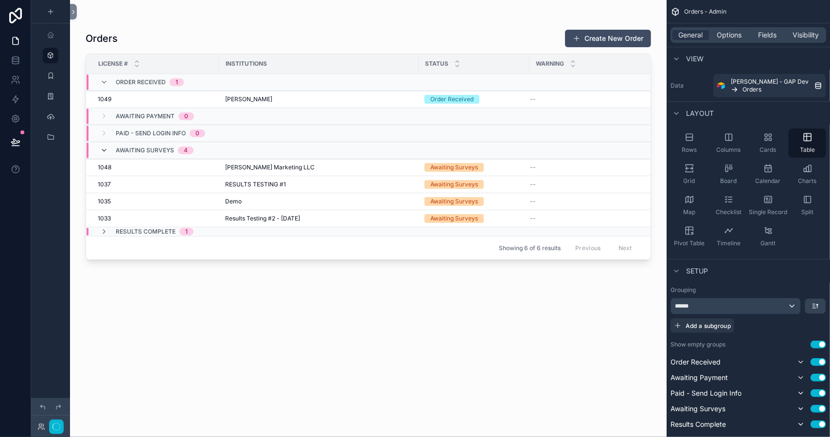
click at [103, 150] on icon "scrollable content" at bounding box center [104, 150] width 8 height 8
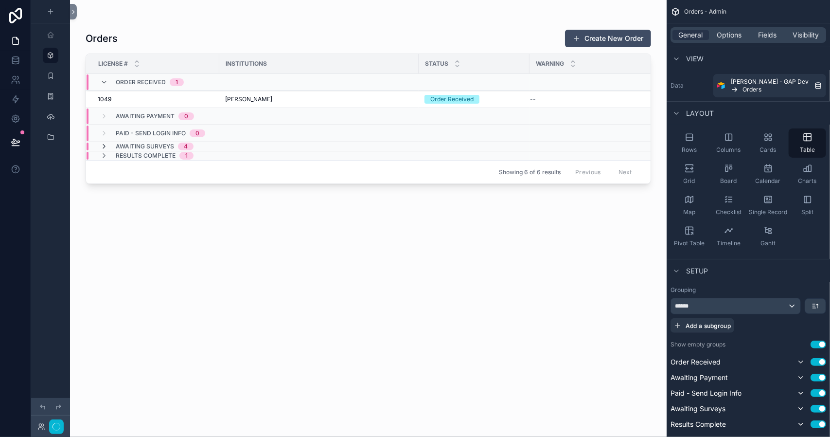
click at [104, 146] on icon "scrollable content" at bounding box center [104, 147] width 8 height 8
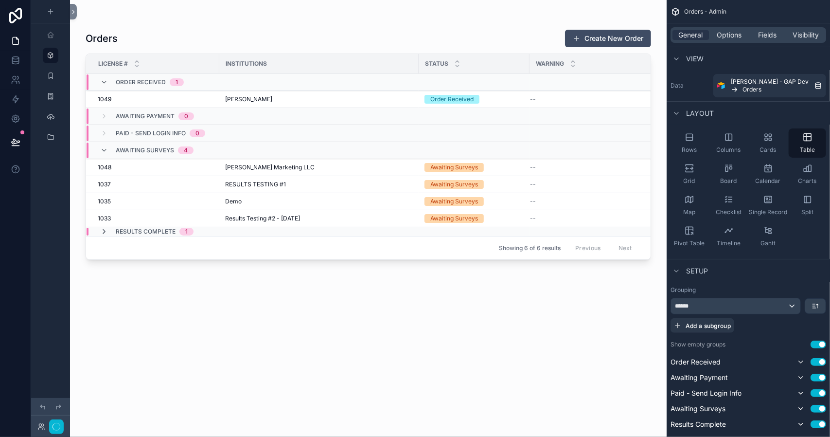
click at [104, 229] on icon "scrollable content" at bounding box center [104, 232] width 8 height 8
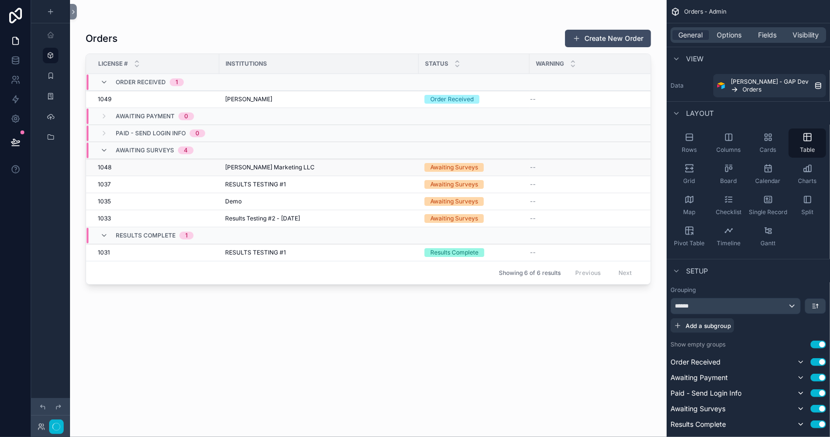
click at [152, 165] on div "1048 1048" at bounding box center [156, 167] width 116 height 8
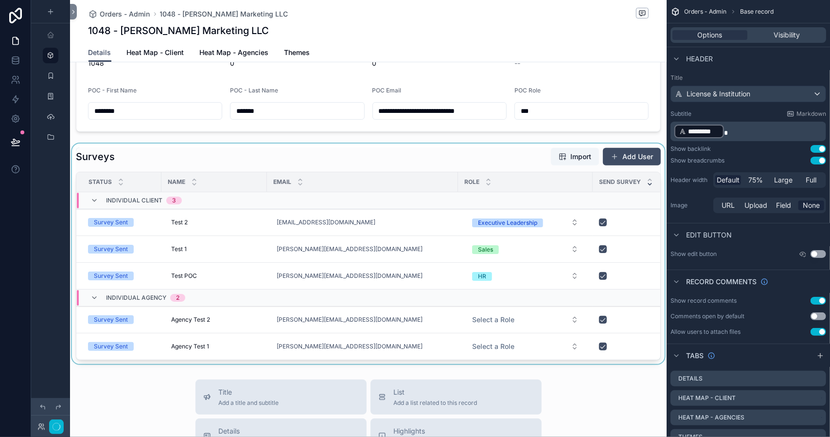
scroll to position [195, 0]
click at [626, 156] on div "scrollable content" at bounding box center [368, 254] width 597 height 220
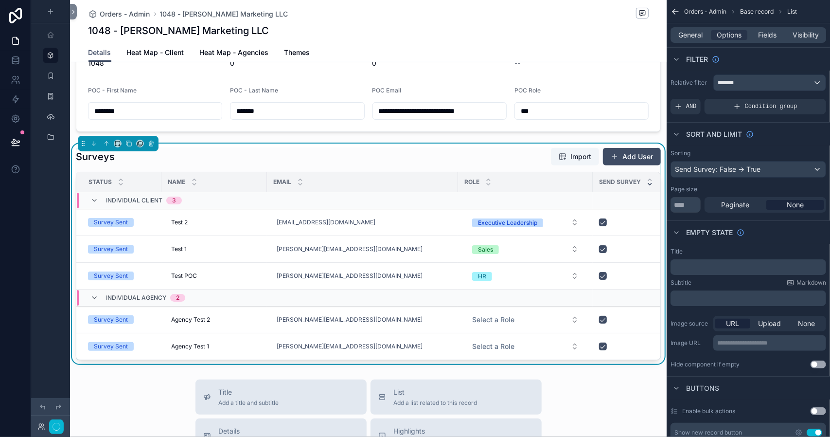
click at [626, 156] on button "Add User" at bounding box center [632, 157] width 58 height 18
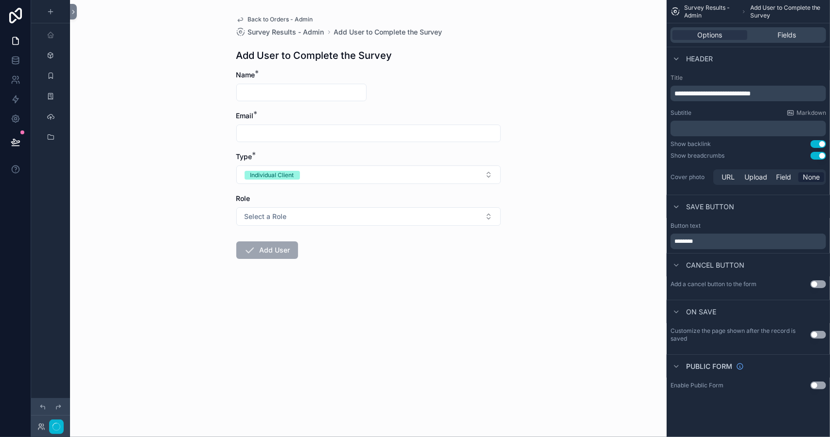
click at [279, 90] on input "scrollable content" at bounding box center [301, 93] width 129 height 14
type input "******"
click at [269, 132] on input "scrollable content" at bounding box center [369, 133] width 264 height 14
type input "**********"
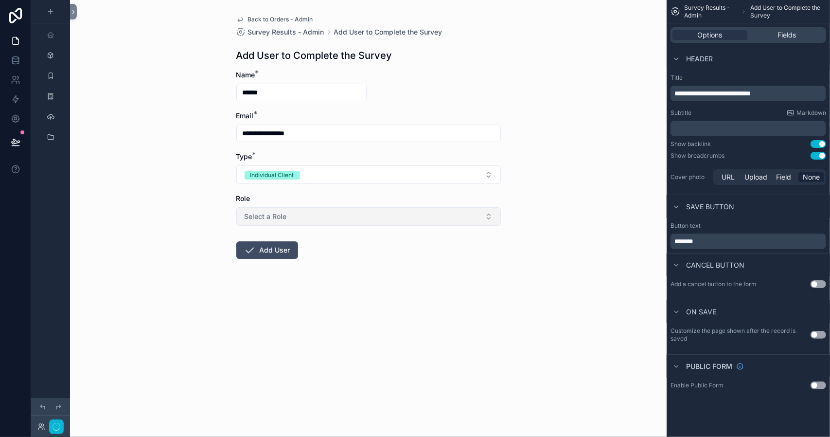
click at [316, 216] on button "Select a Role" at bounding box center [368, 216] width 265 height 18
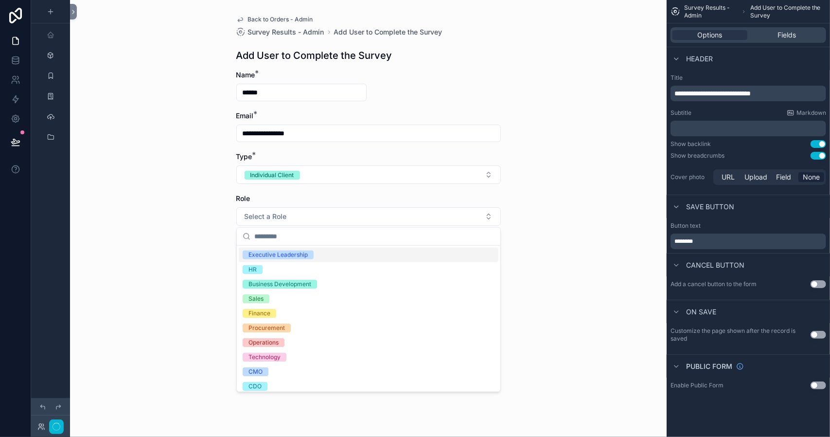
click at [304, 257] on div "Executive Leadership" at bounding box center [278, 255] width 59 height 9
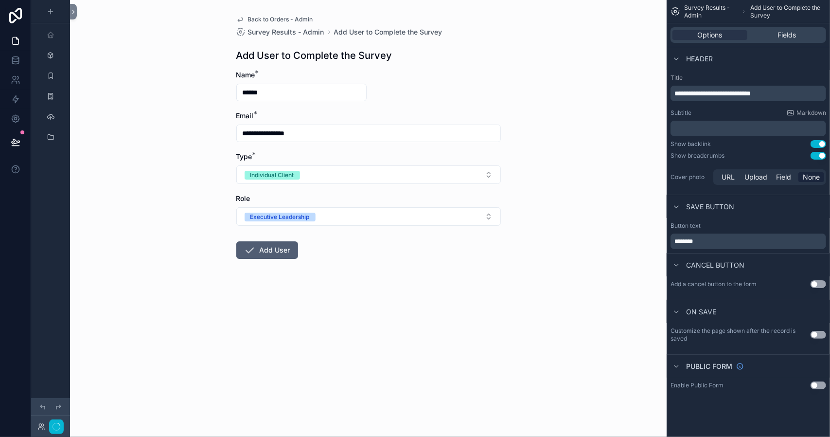
click at [279, 250] on button "Add User" at bounding box center [267, 250] width 62 height 18
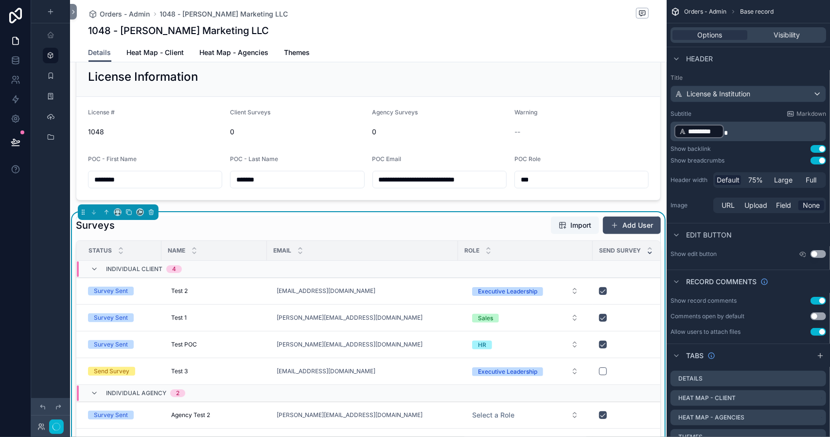
scroll to position [243, 0]
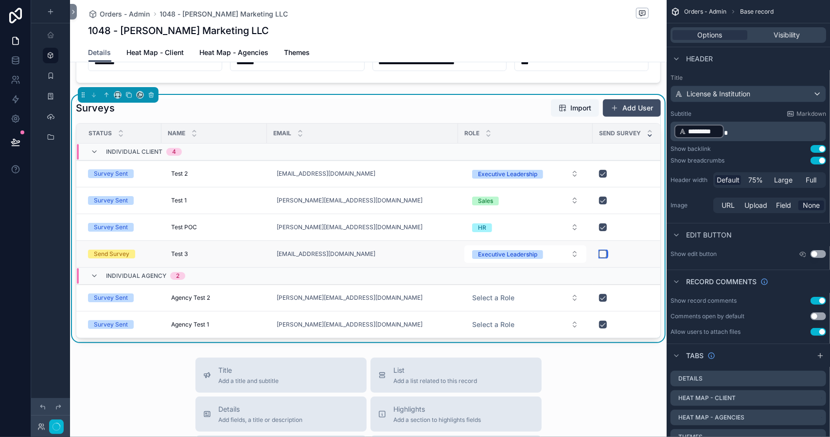
click at [603, 252] on button "scrollable content" at bounding box center [603, 254] width 8 height 8
click at [16, 117] on icon at bounding box center [16, 119] width 10 height 10
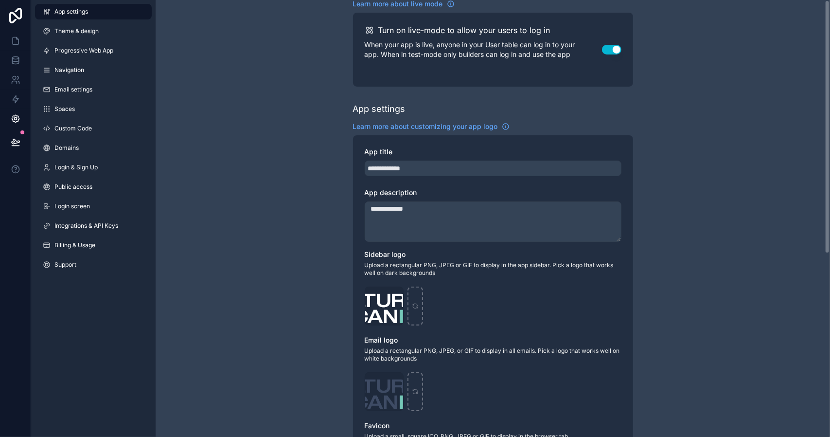
scroll to position [97, 0]
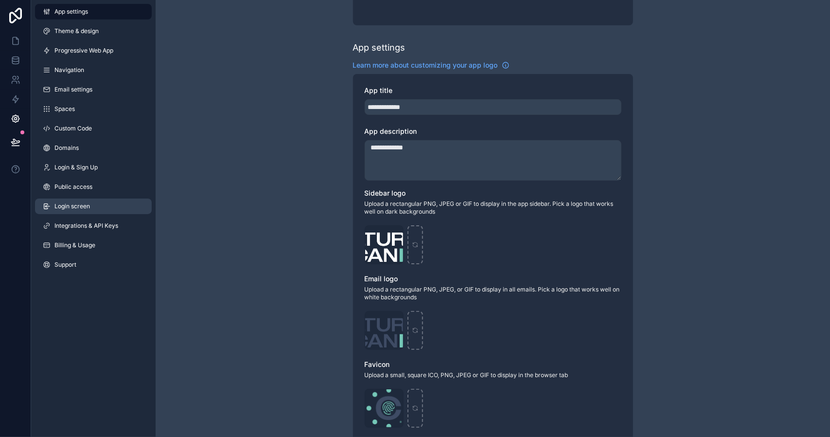
click at [78, 206] on span "Login screen" at bounding box center [72, 206] width 36 height 8
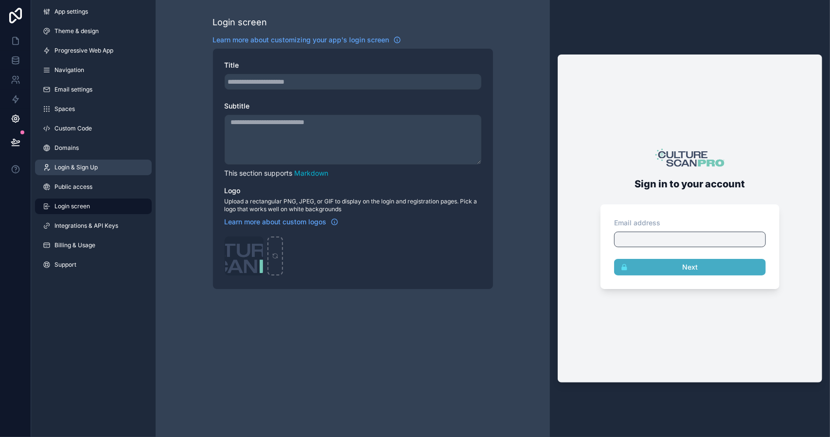
click at [85, 166] on span "Login & Sign Up" at bounding box center [75, 167] width 43 height 8
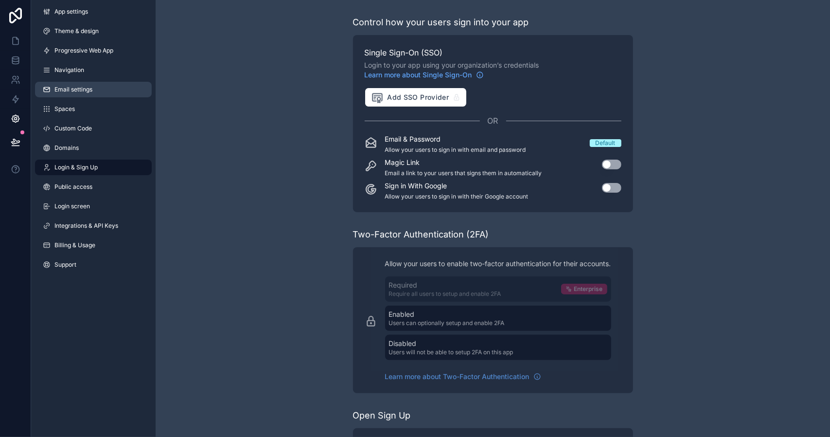
click at [84, 90] on span "Email settings" at bounding box center [73, 90] width 38 height 8
